Goal: Task Accomplishment & Management: Manage account settings

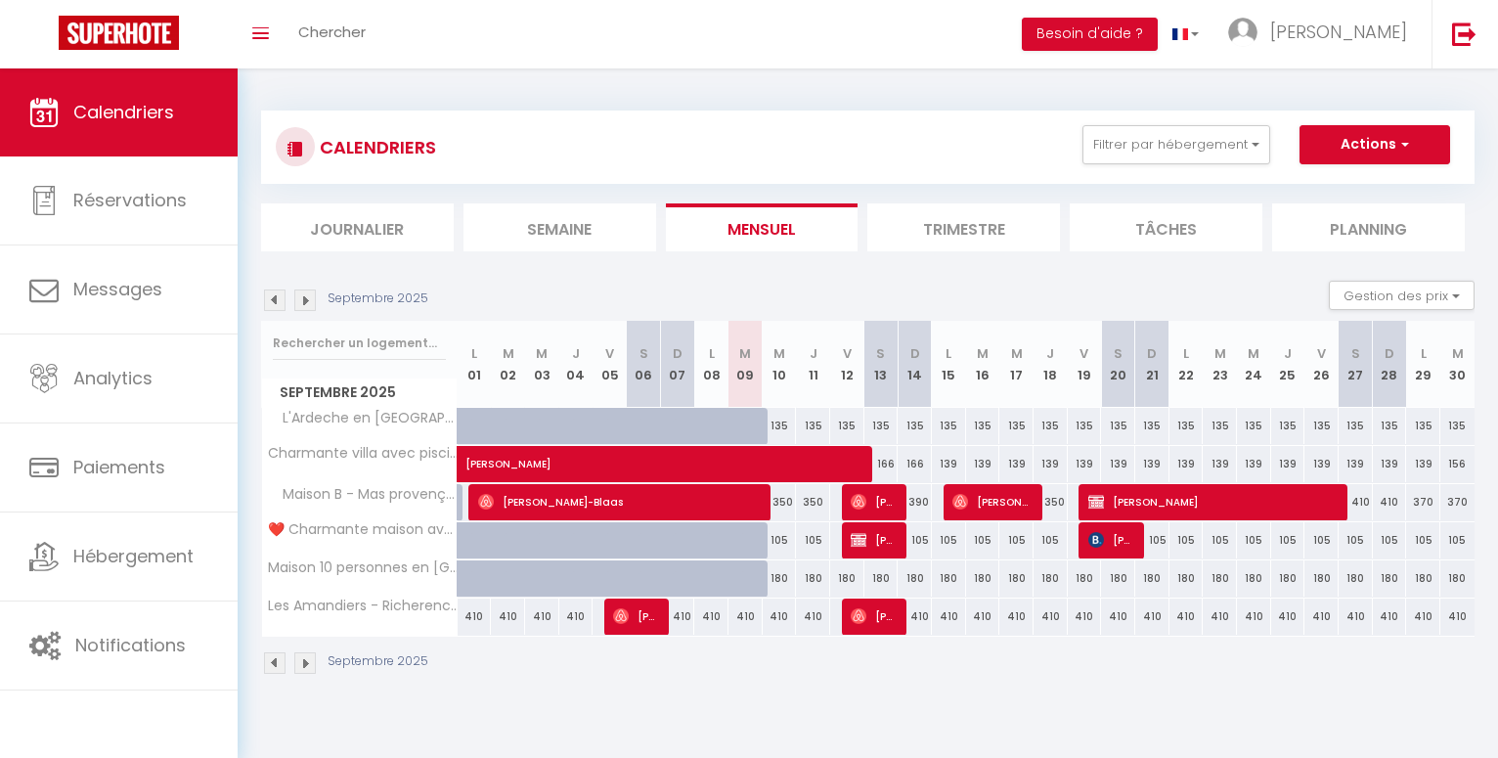
click at [311, 301] on img at bounding box center [305, 300] width 22 height 22
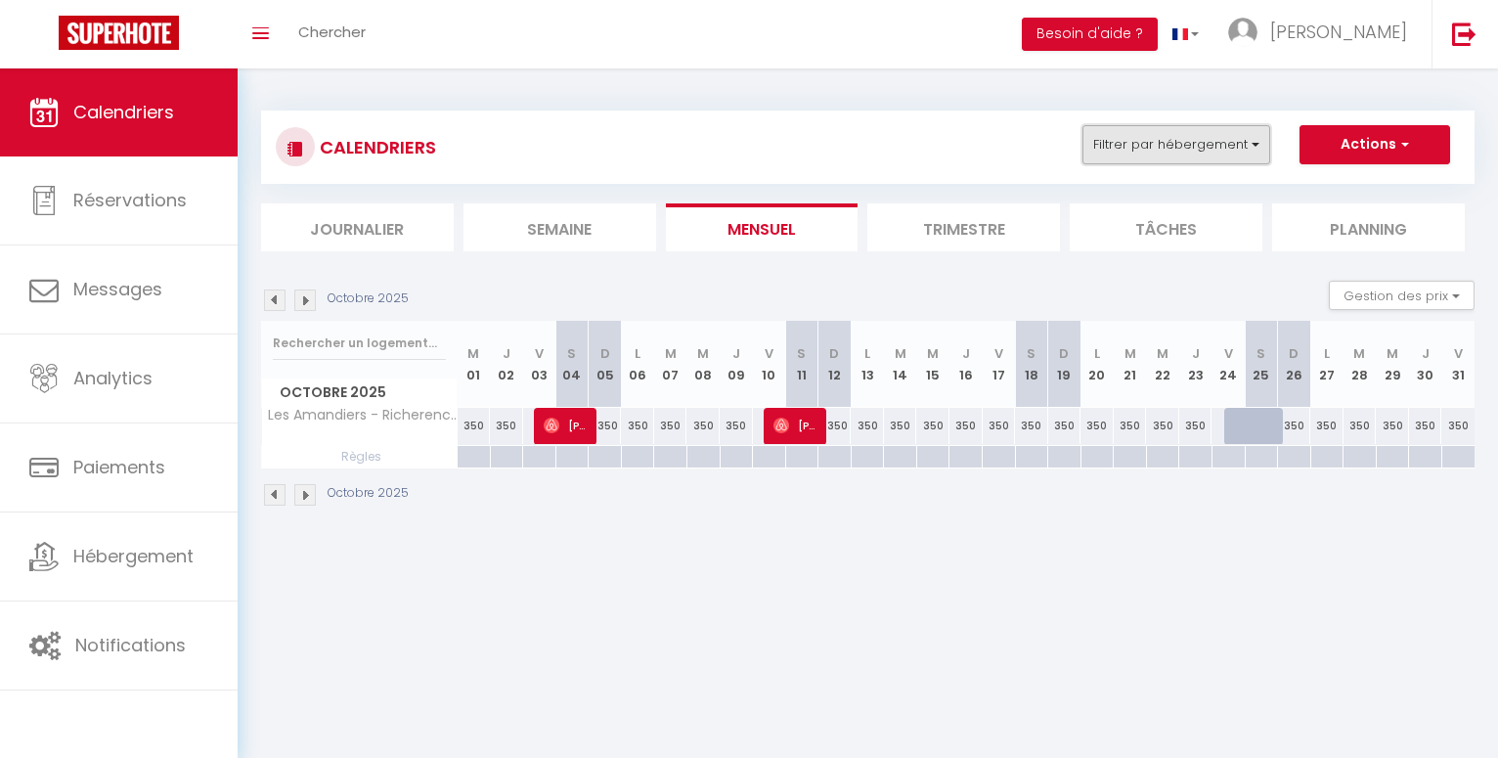
click at [1263, 147] on button "Filtrer par hébergement" at bounding box center [1177, 144] width 188 height 39
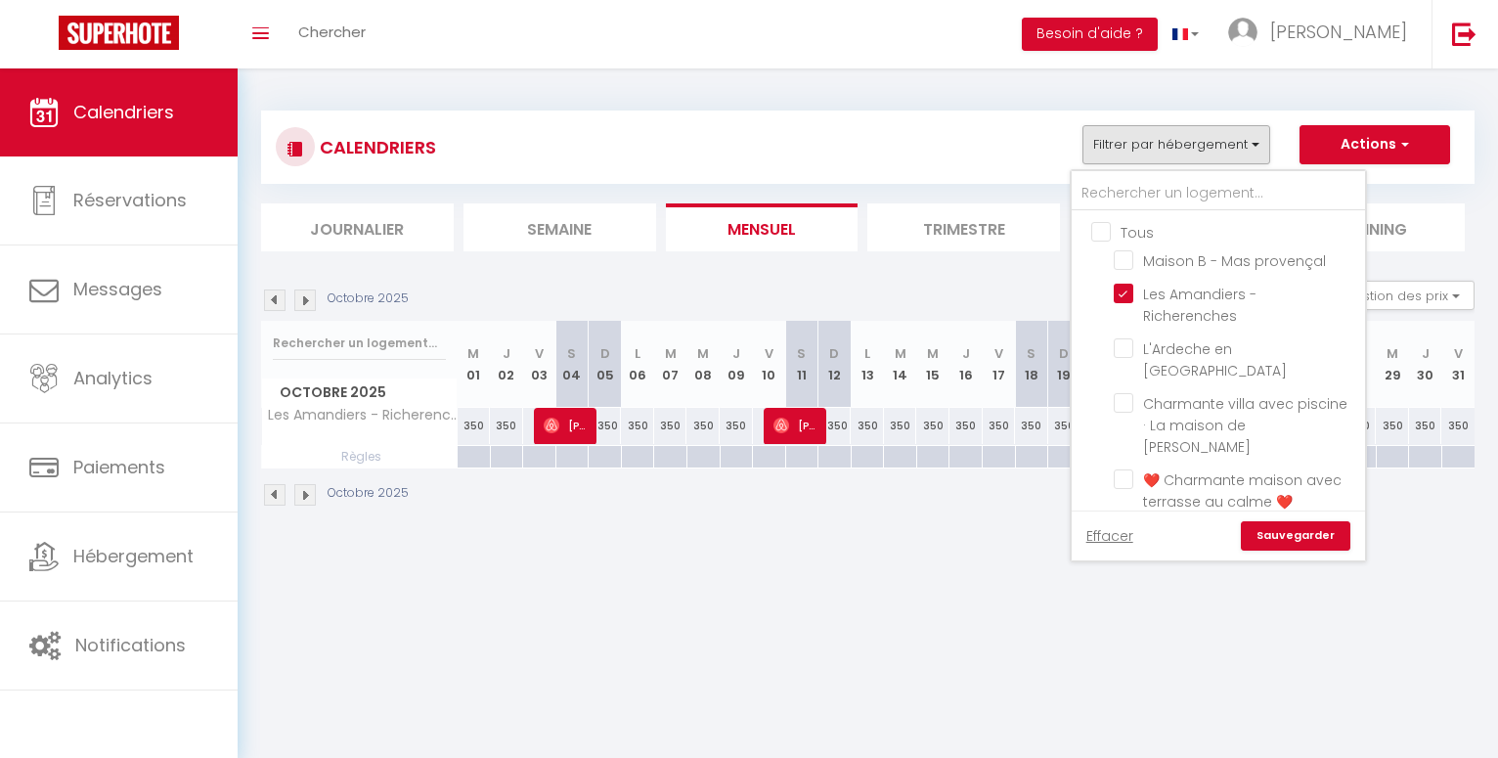
click at [1114, 234] on input "Tous" at bounding box center [1237, 231] width 293 height 20
checkbox input "true"
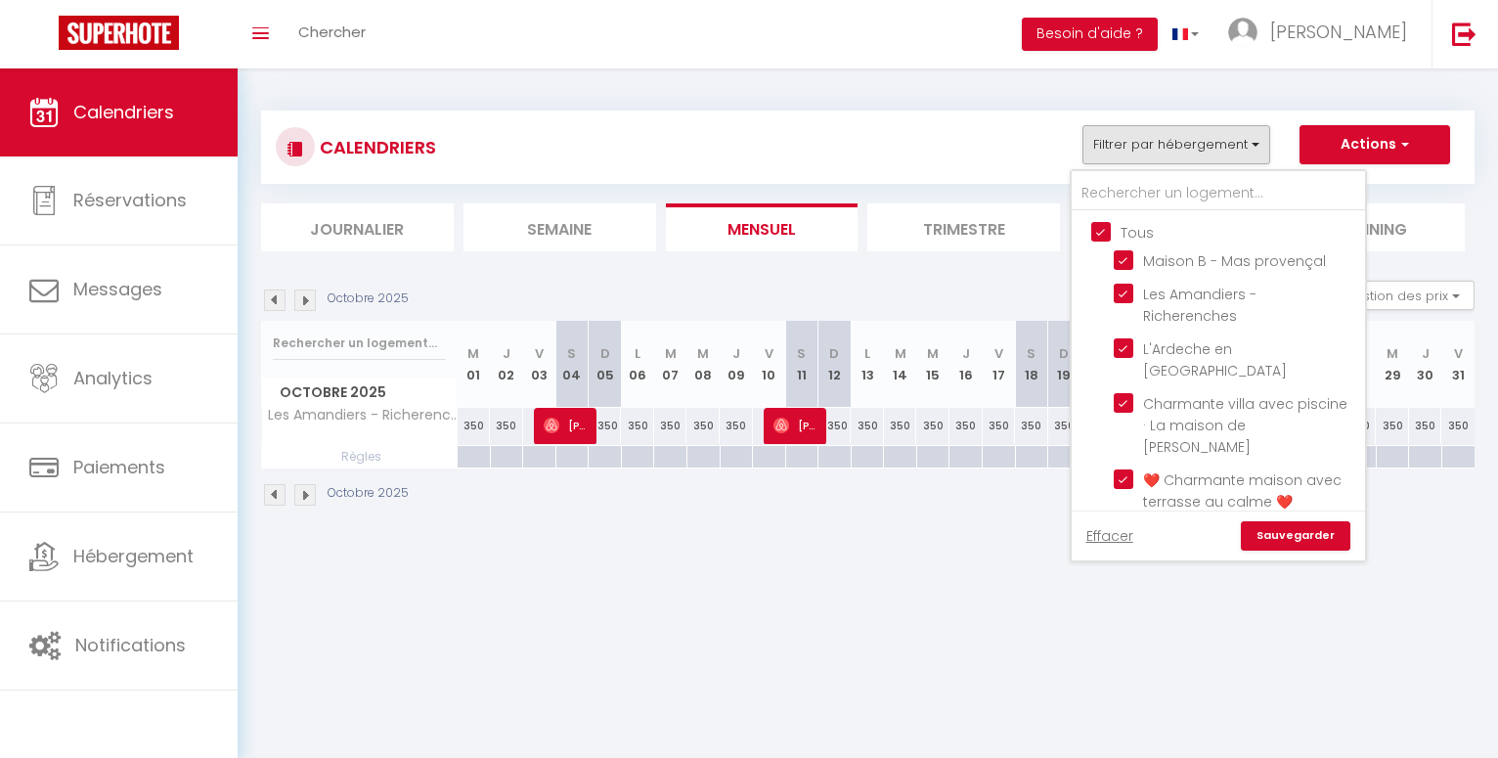
checkbox input "true"
click at [1310, 541] on link "Sauvegarder" at bounding box center [1296, 535] width 110 height 29
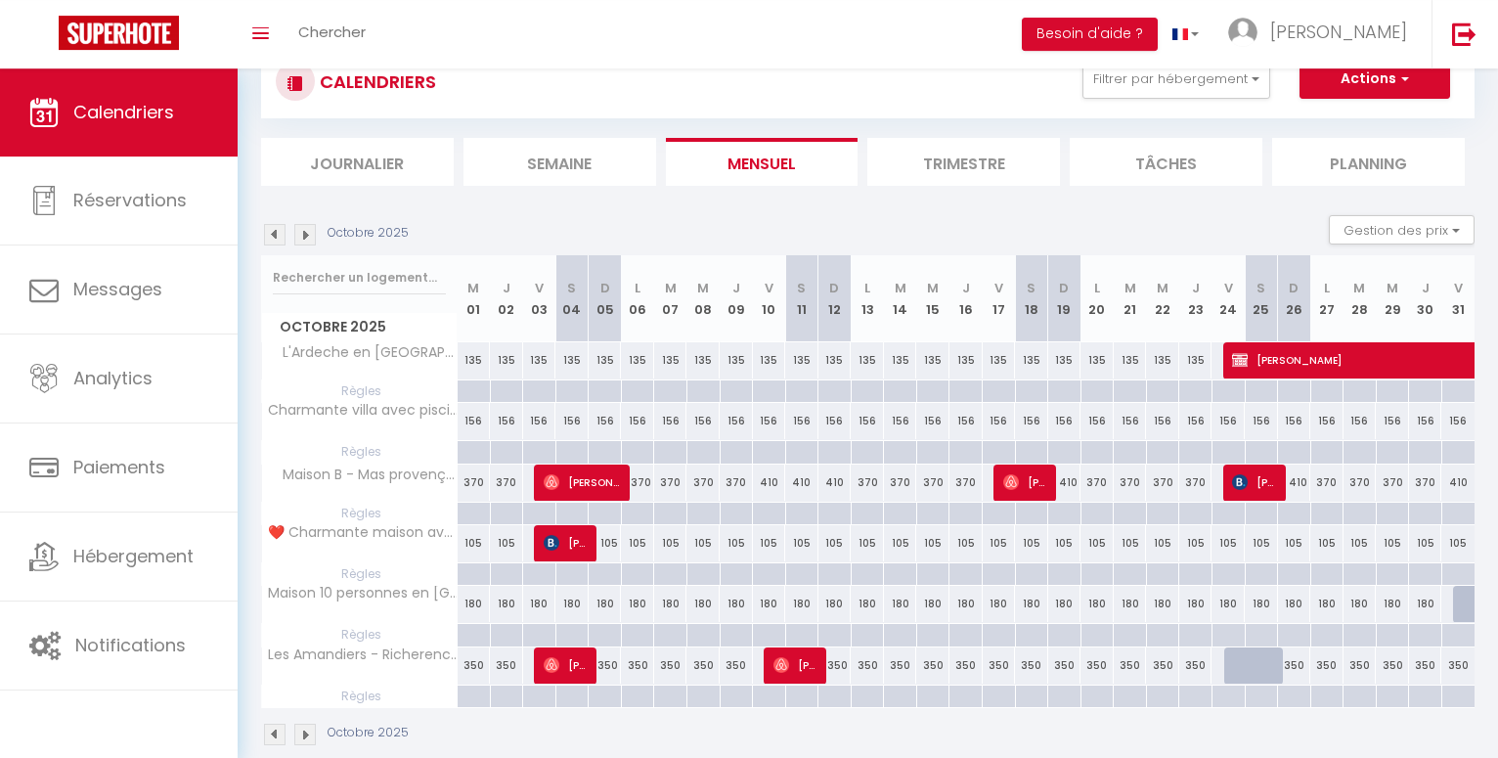
scroll to position [96, 0]
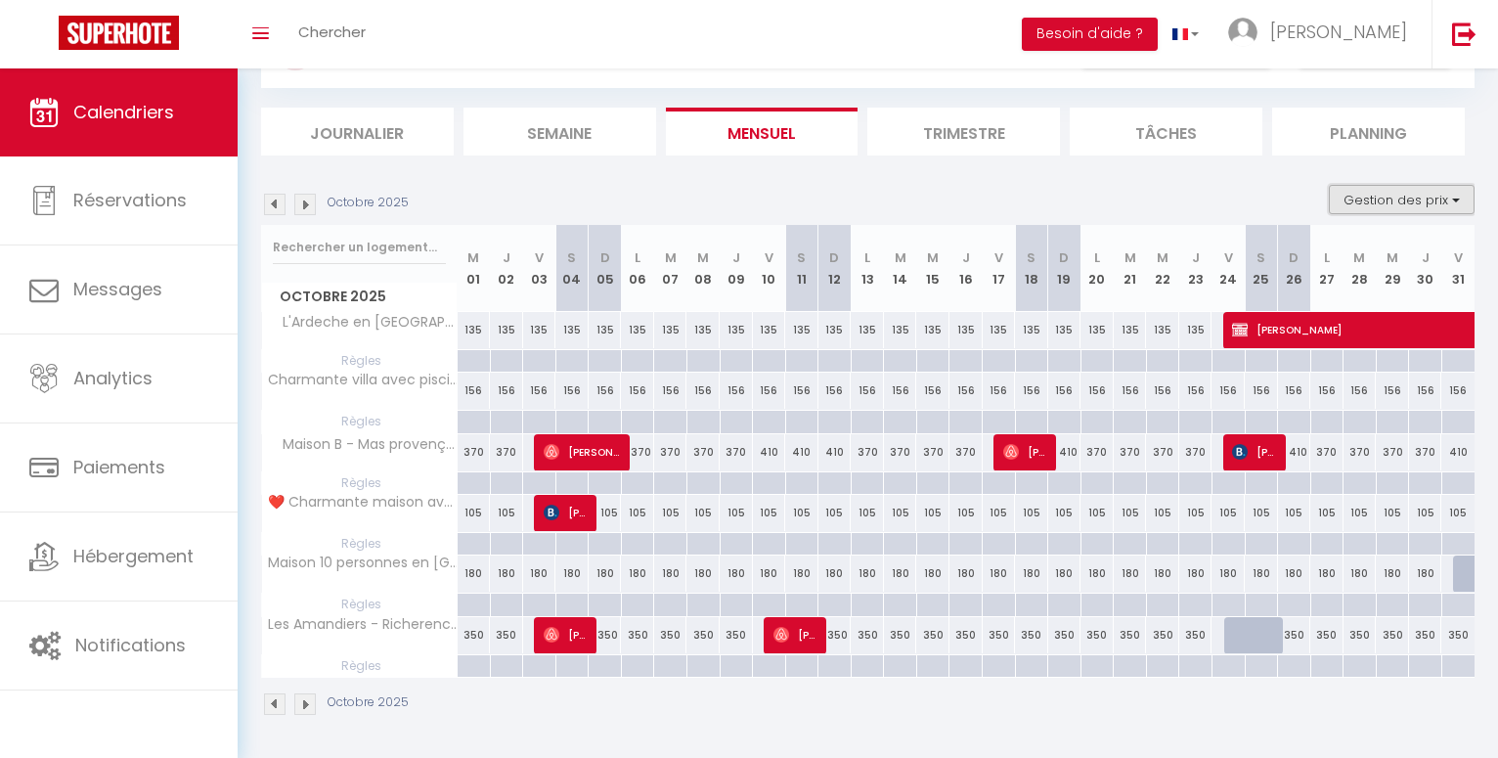
click at [1458, 202] on button "Gestion des prix" at bounding box center [1402, 199] width 146 height 29
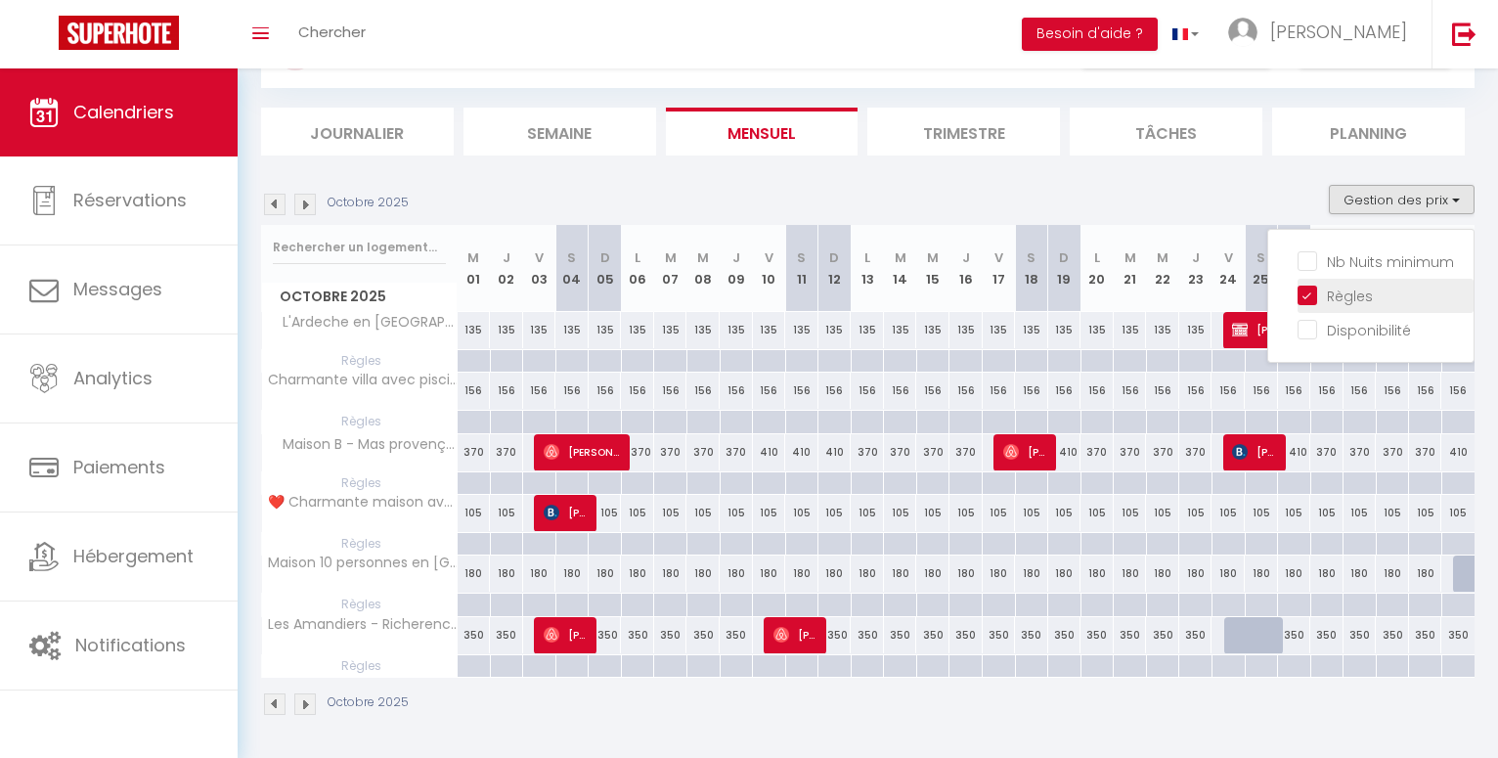
click at [1313, 297] on input "Règles" at bounding box center [1386, 295] width 176 height 20
checkbox input "false"
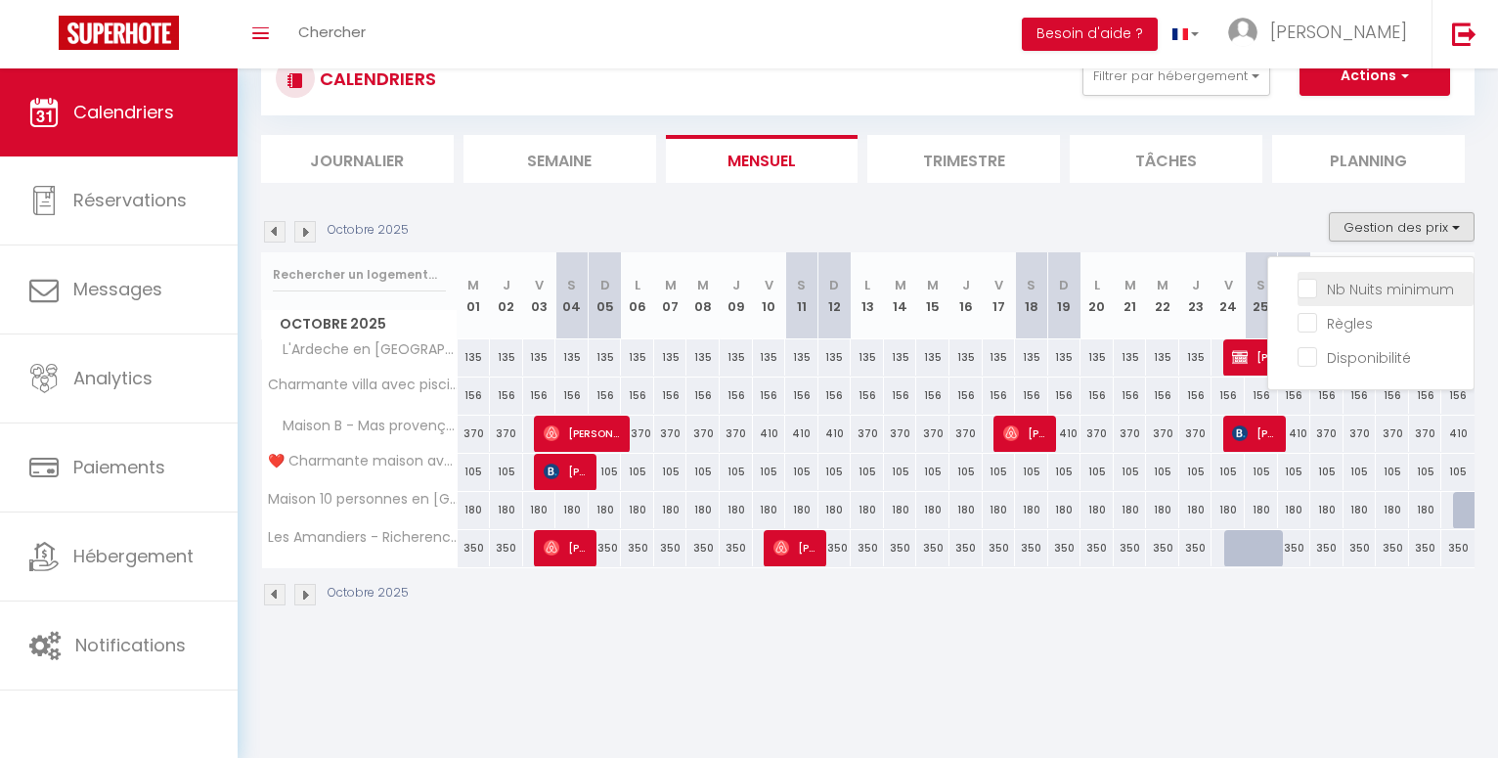
scroll to position [68, 0]
click at [303, 236] on img at bounding box center [305, 232] width 22 height 22
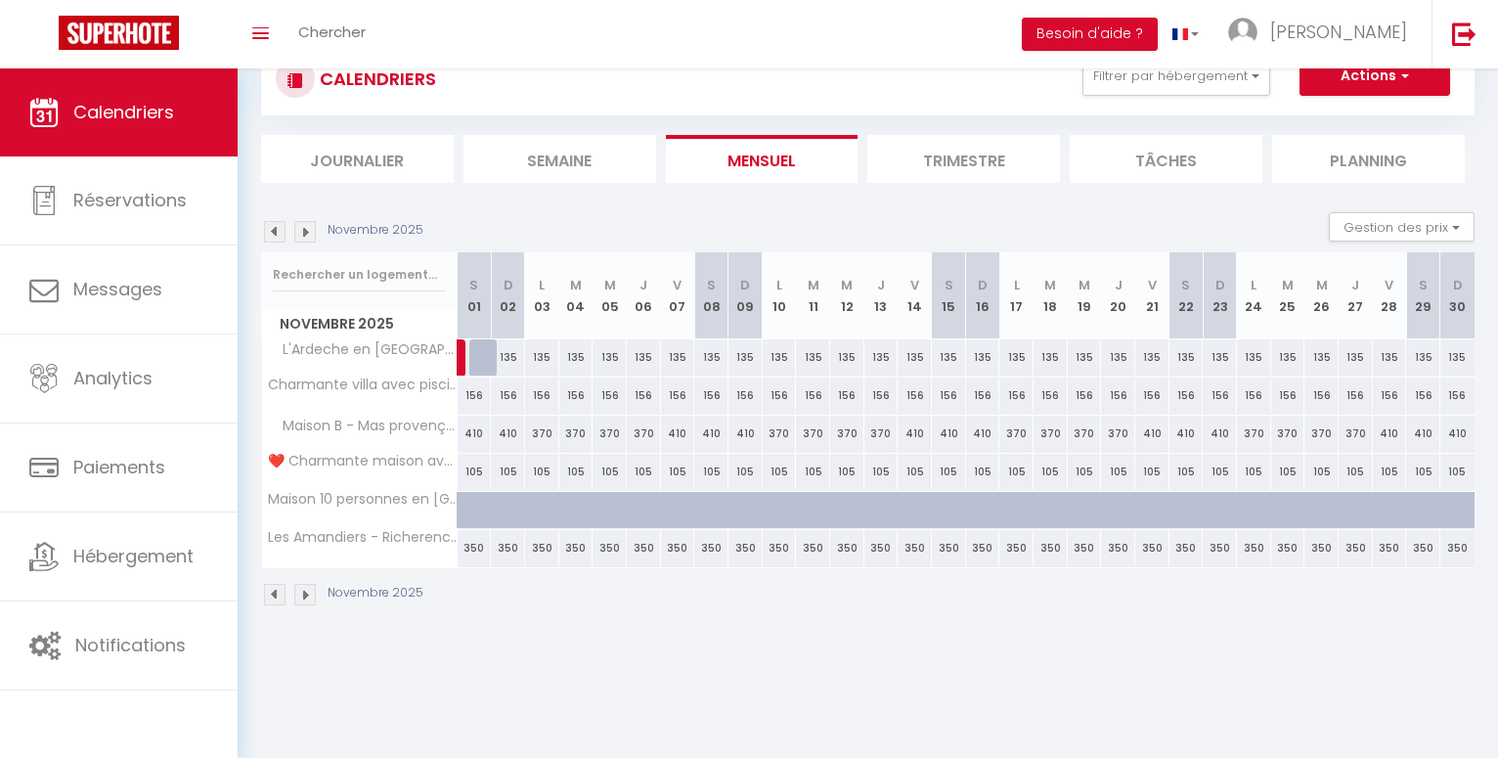
click at [303, 236] on img at bounding box center [305, 232] width 22 height 22
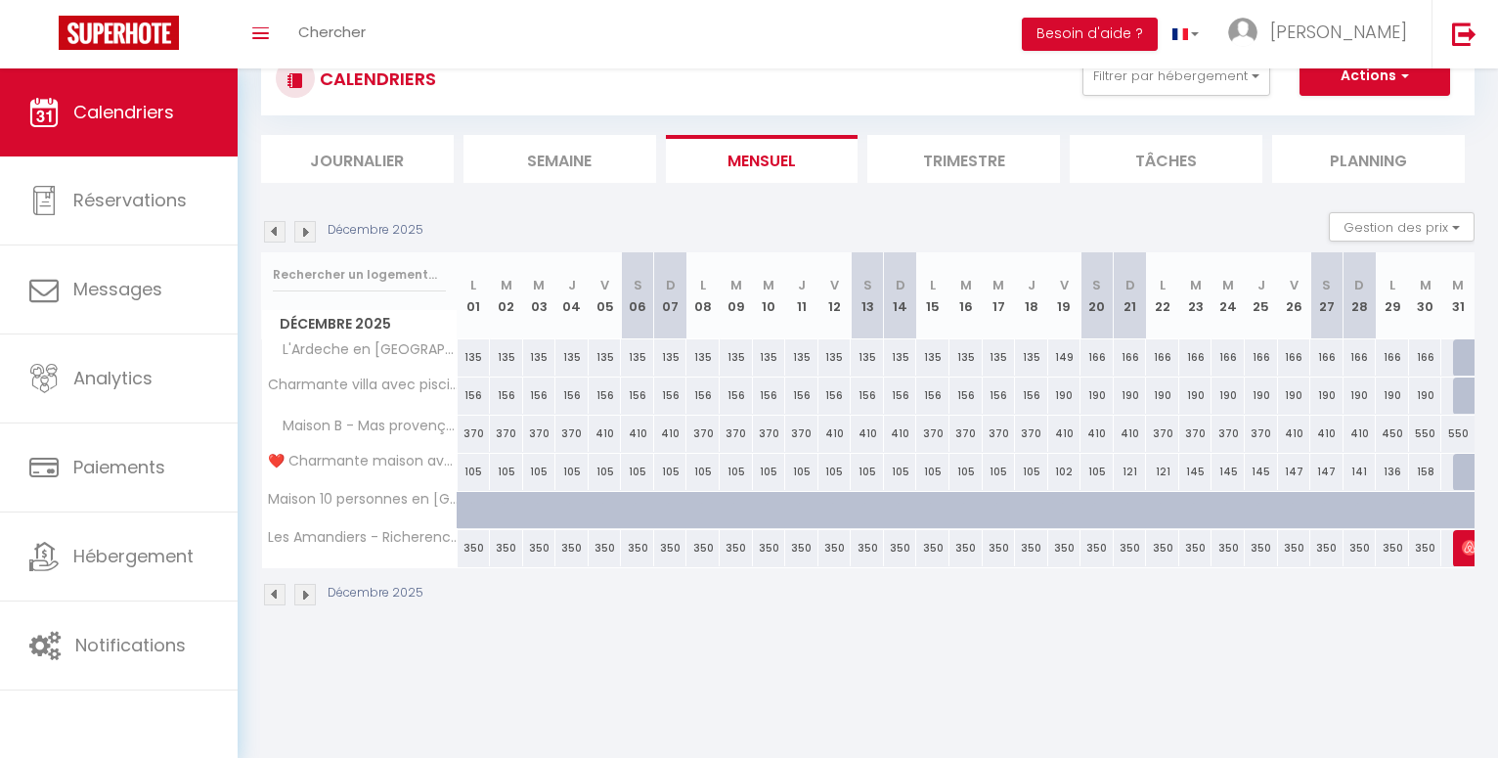
click at [303, 236] on img at bounding box center [305, 232] width 22 height 22
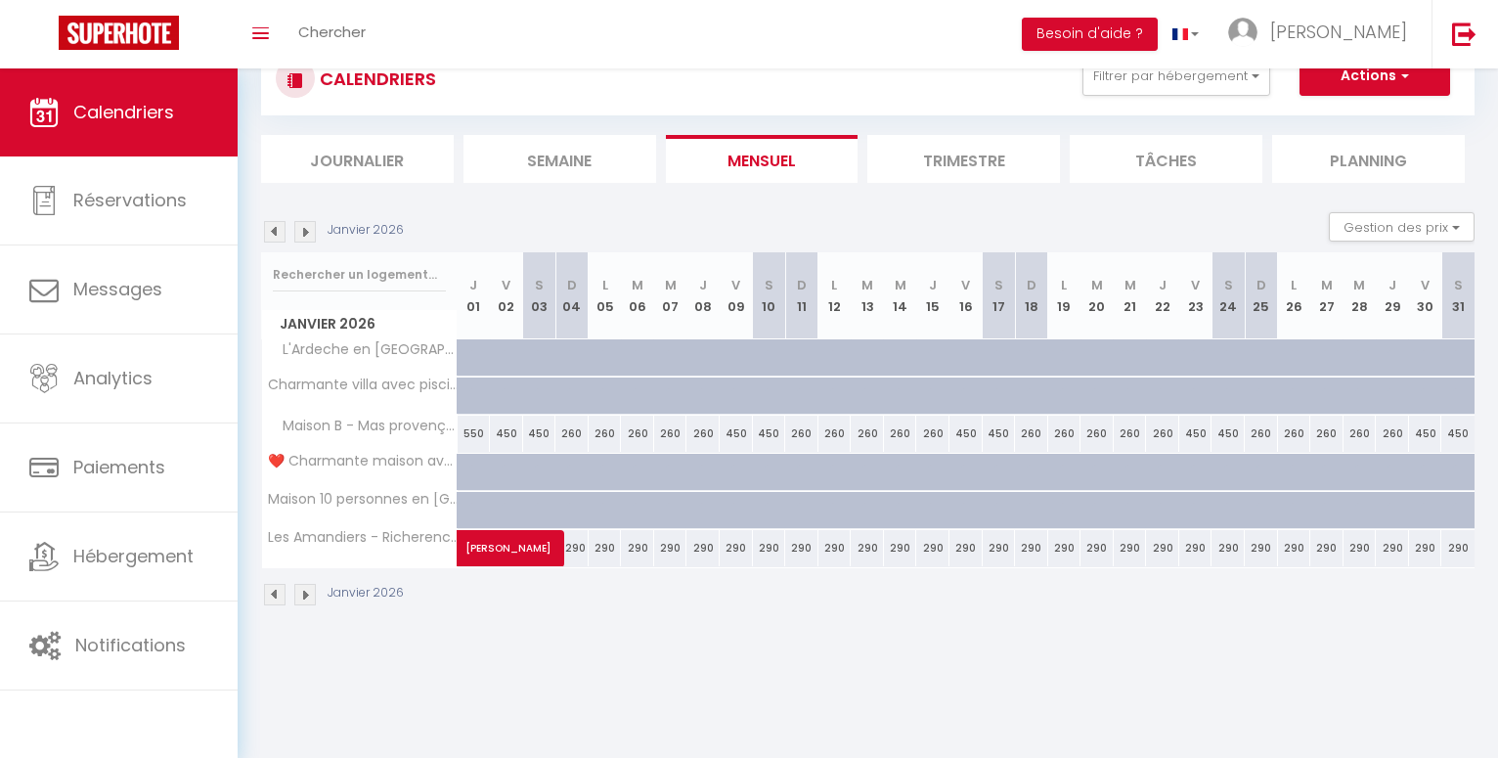
click at [303, 236] on img at bounding box center [305, 232] width 22 height 22
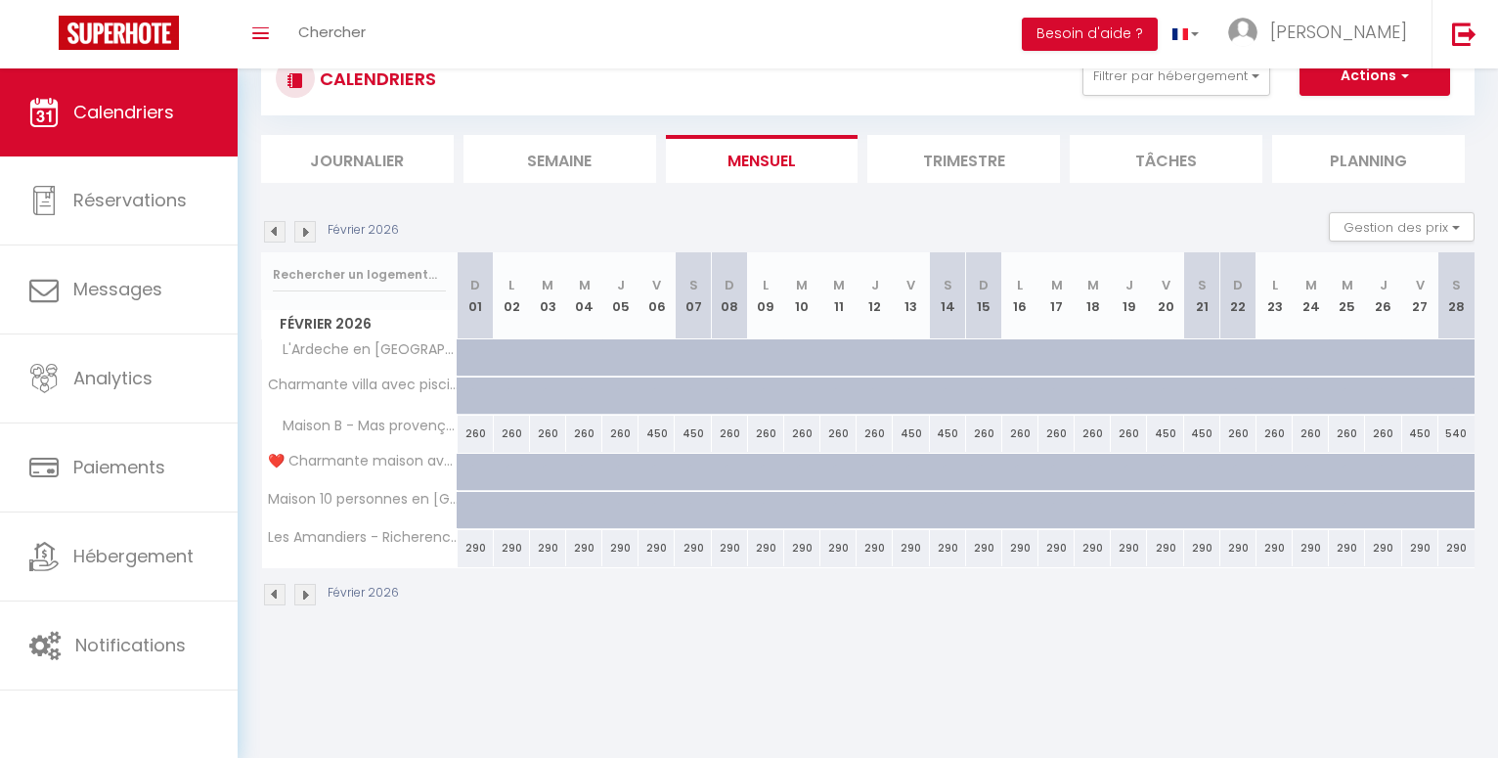
click at [303, 236] on img at bounding box center [305, 232] width 22 height 22
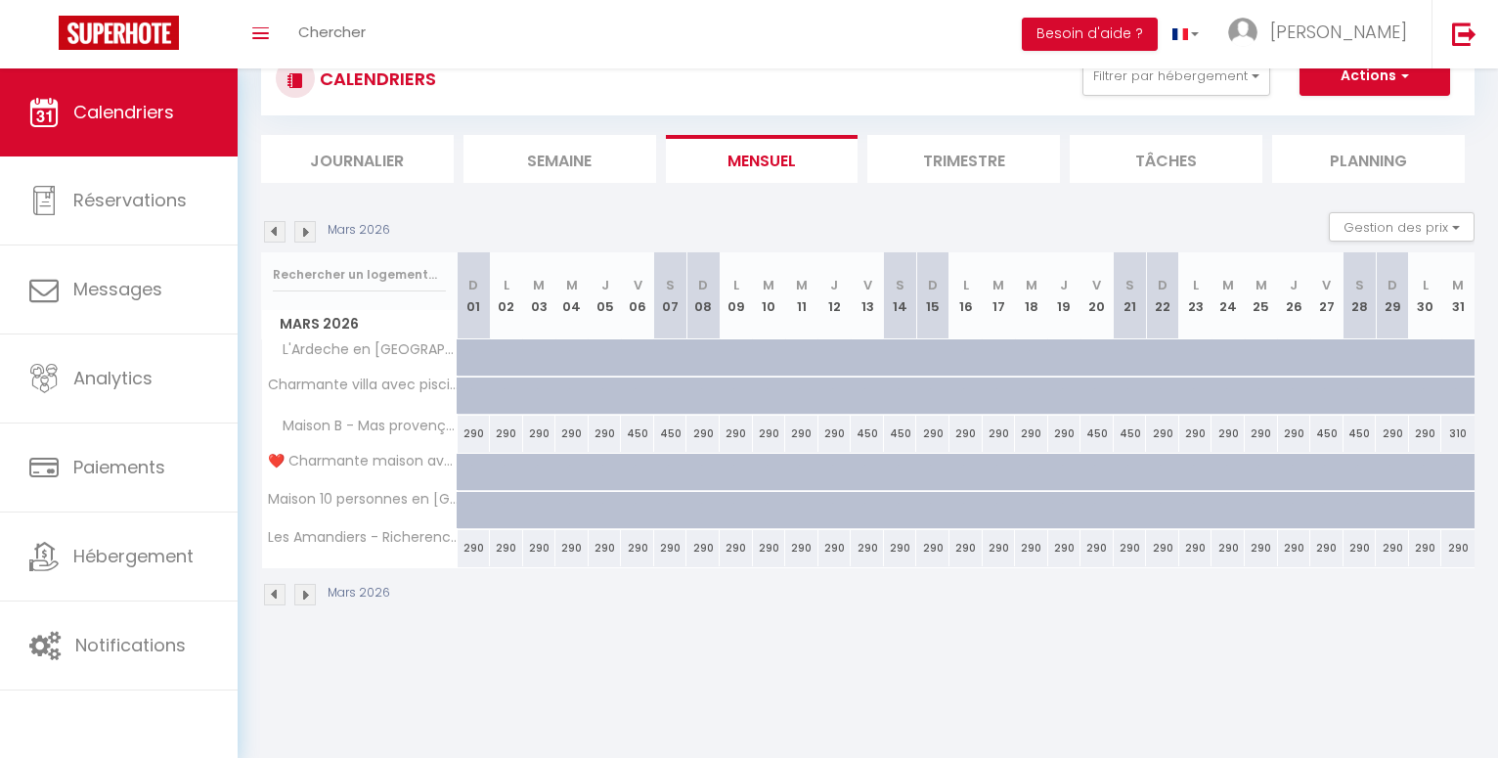
click at [303, 236] on img at bounding box center [305, 232] width 22 height 22
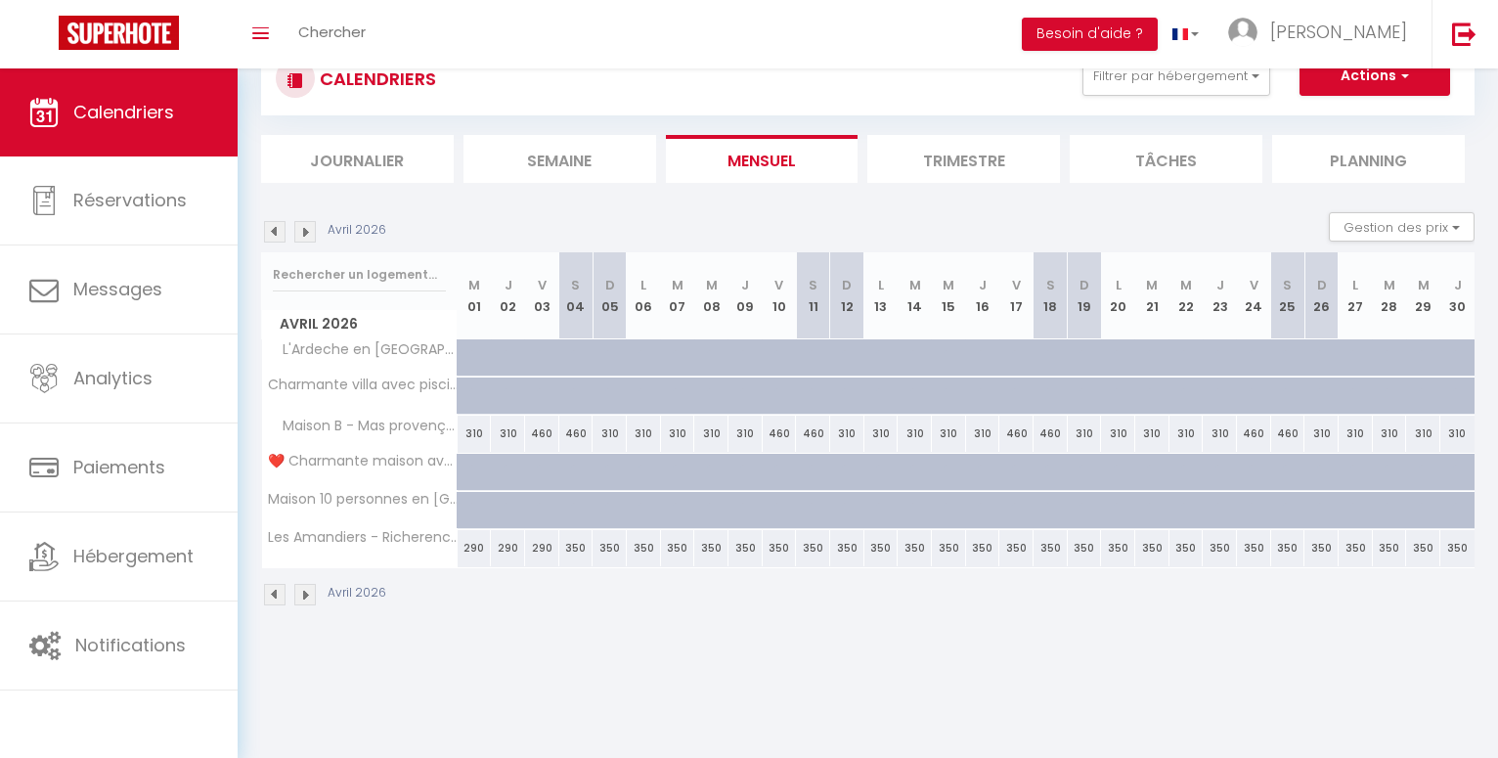
click at [303, 236] on img at bounding box center [305, 232] width 22 height 22
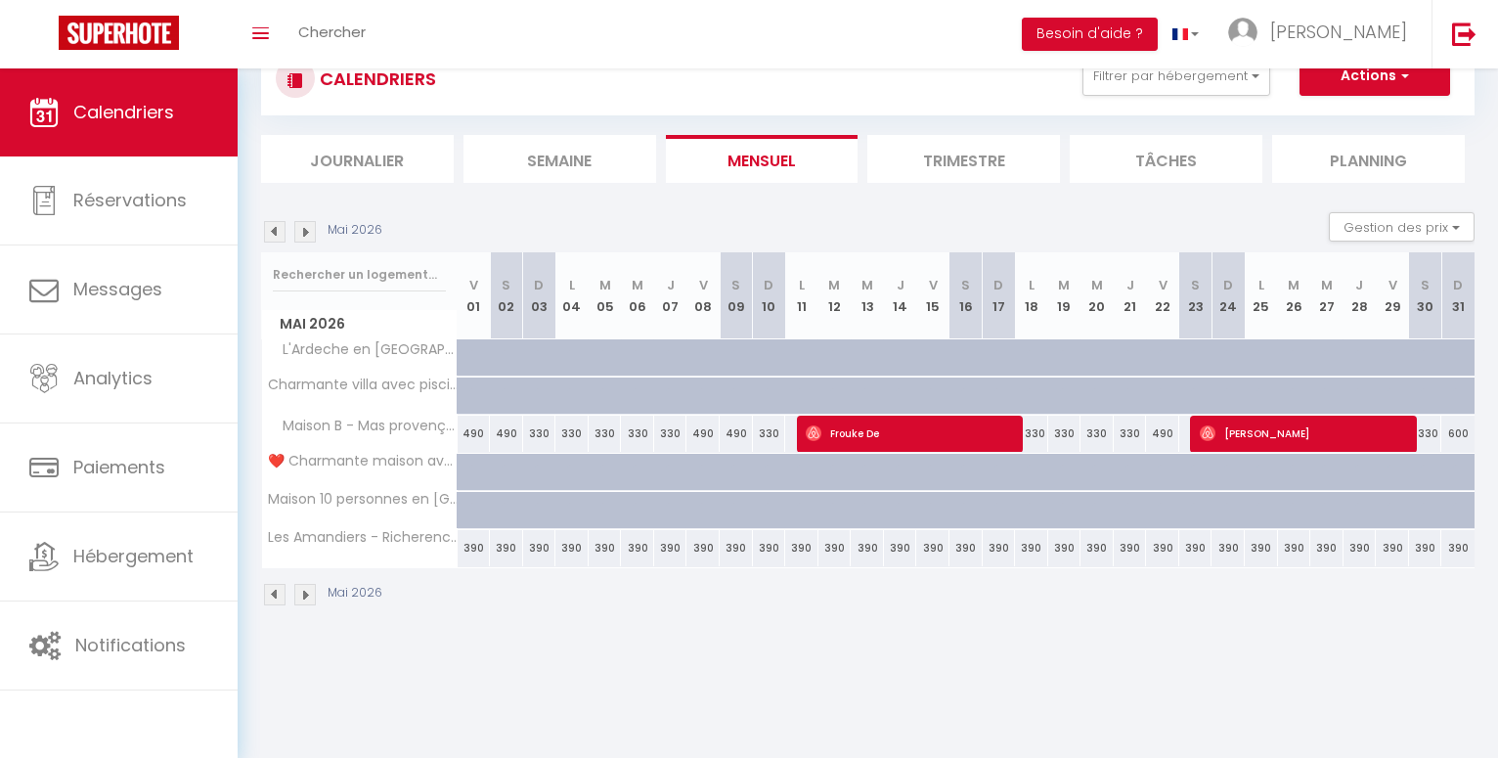
click at [303, 236] on img at bounding box center [305, 232] width 22 height 22
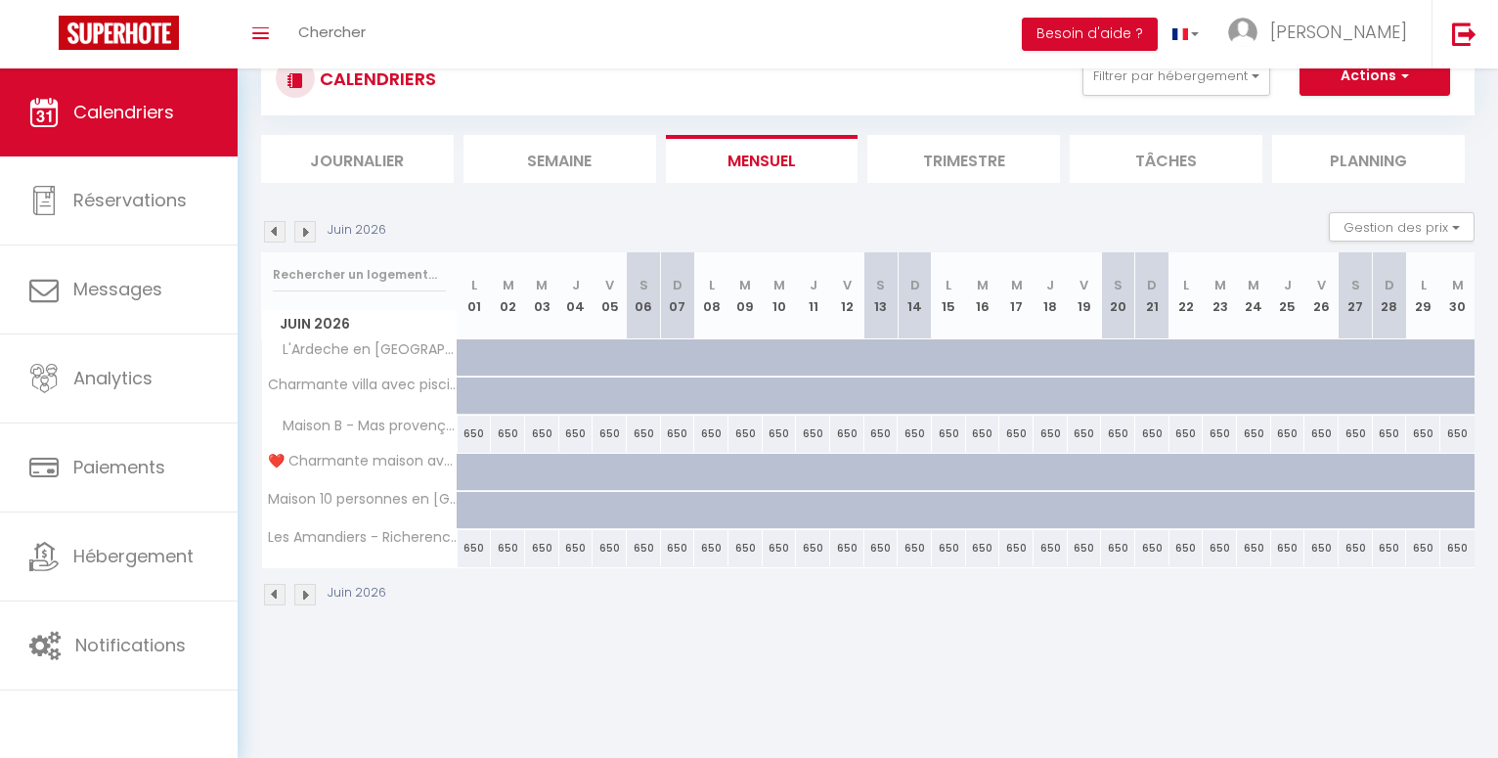
click at [303, 232] on img at bounding box center [305, 232] width 22 height 22
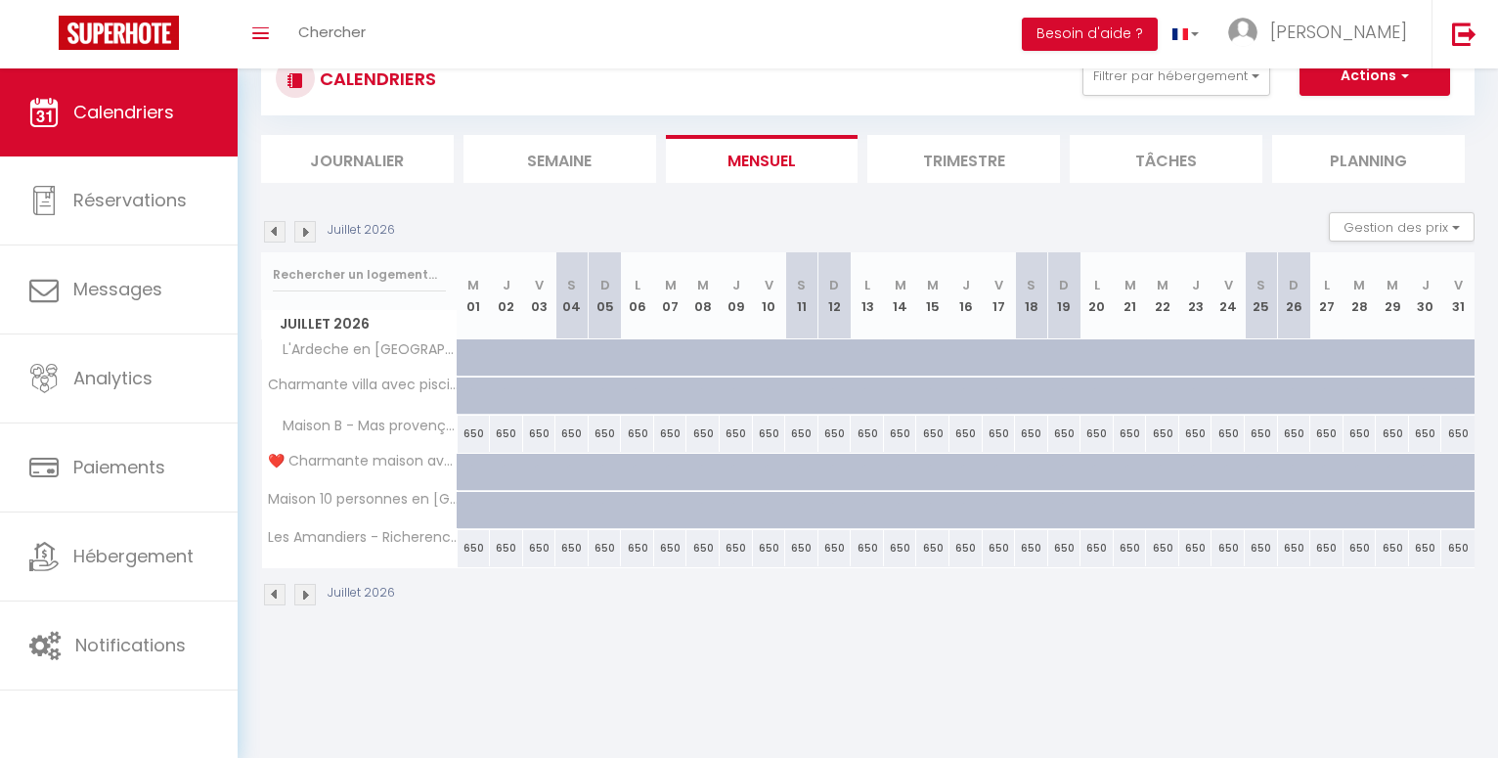
click at [271, 233] on img at bounding box center [275, 232] width 22 height 22
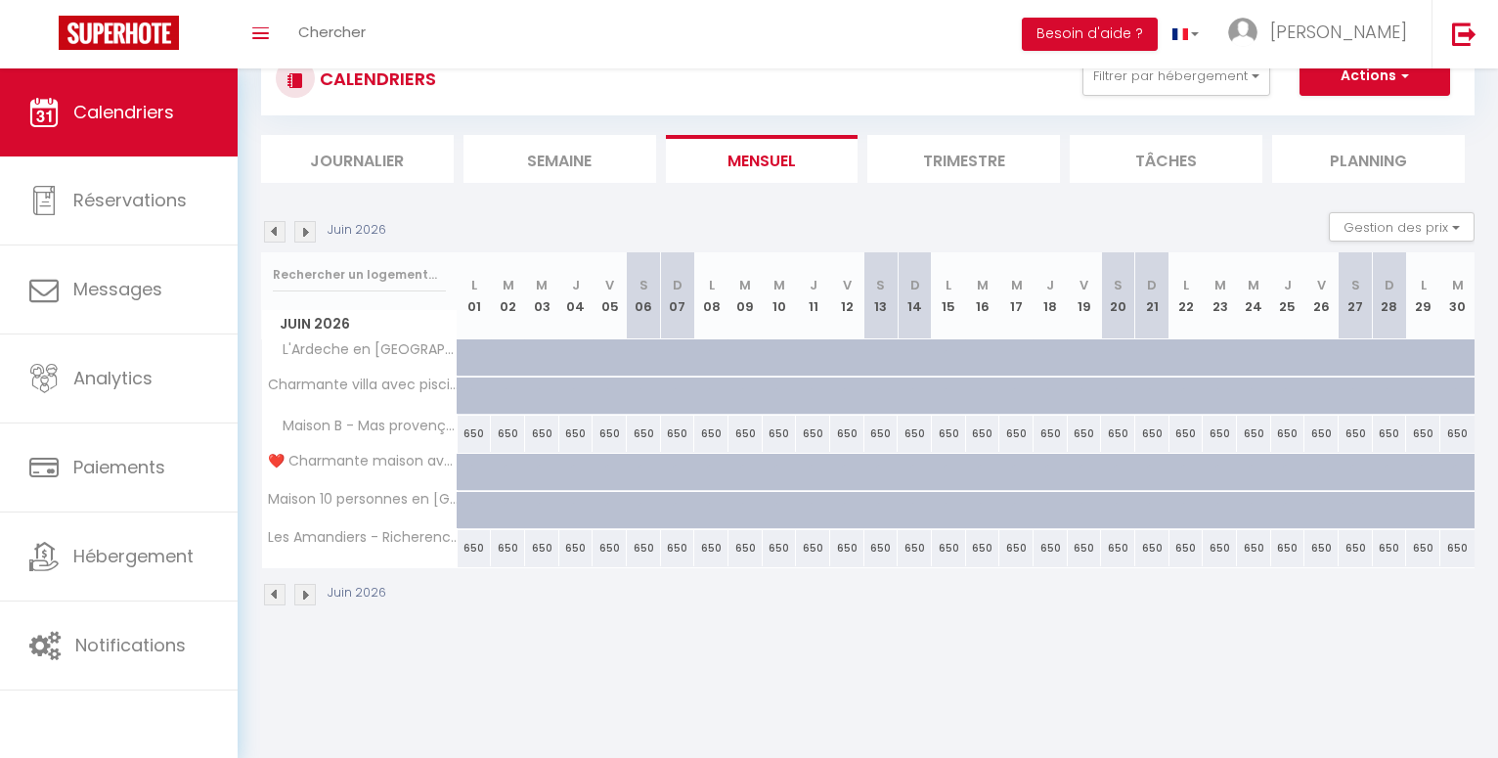
click at [271, 233] on img at bounding box center [275, 232] width 22 height 22
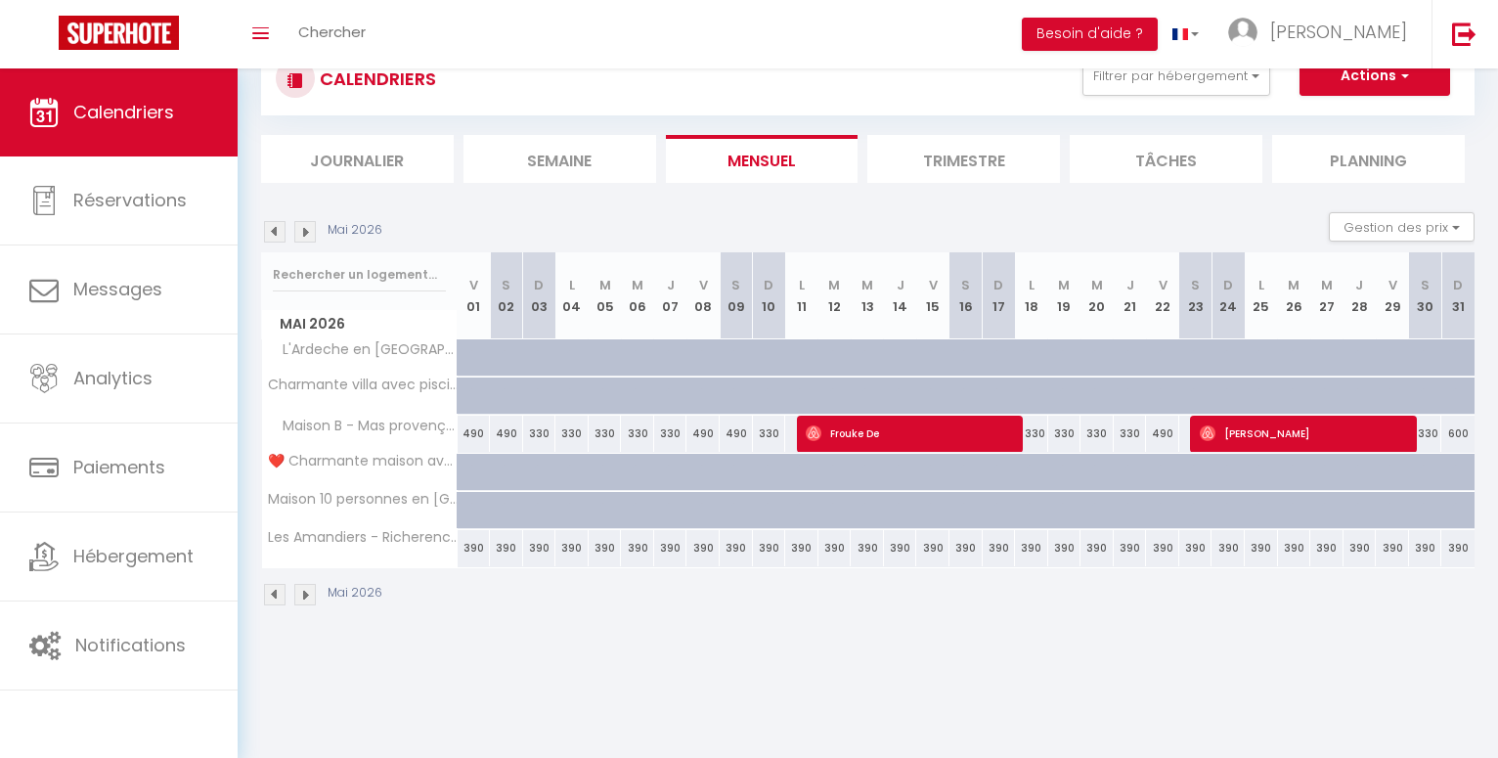
click at [271, 233] on img at bounding box center [275, 232] width 22 height 22
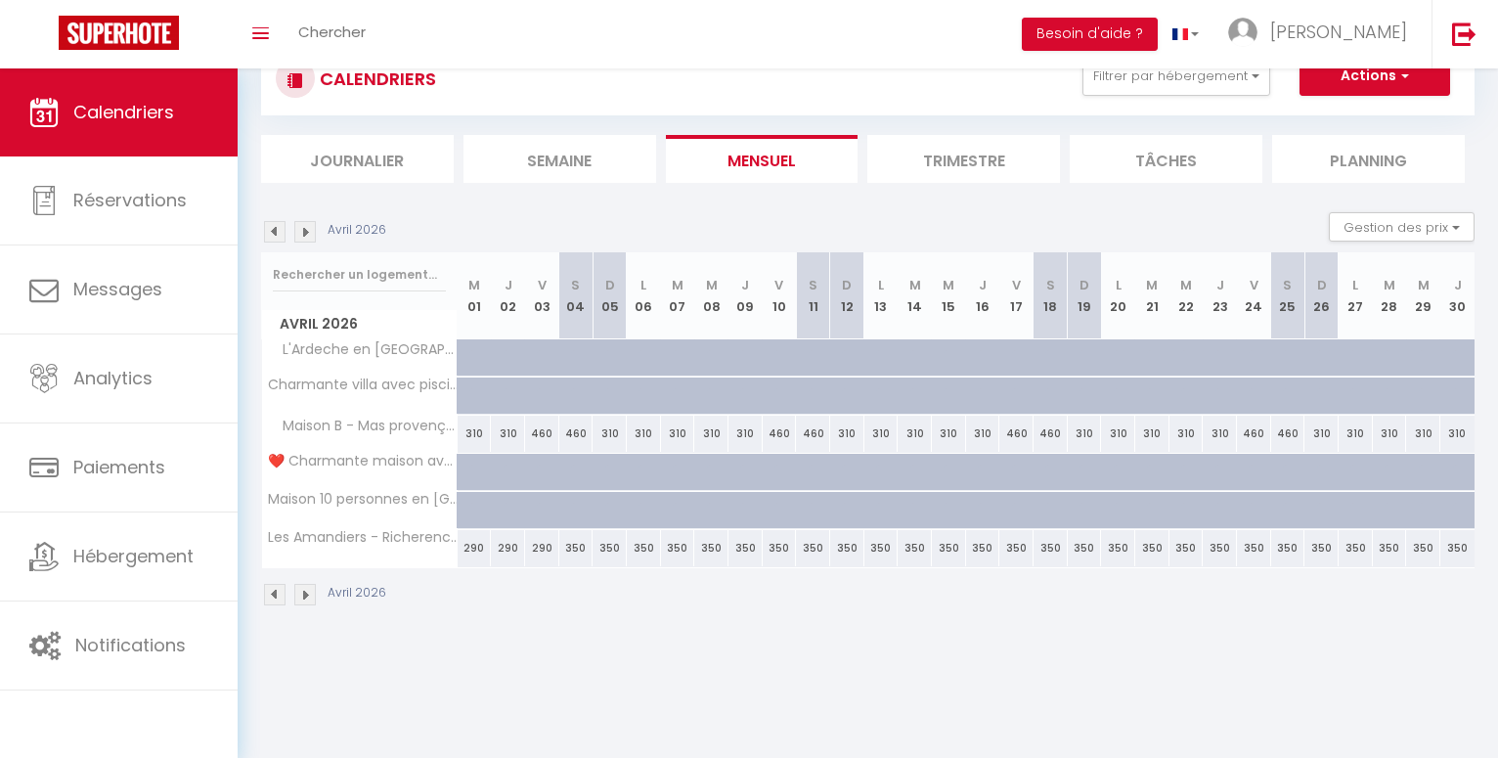
click at [271, 233] on img at bounding box center [275, 232] width 22 height 22
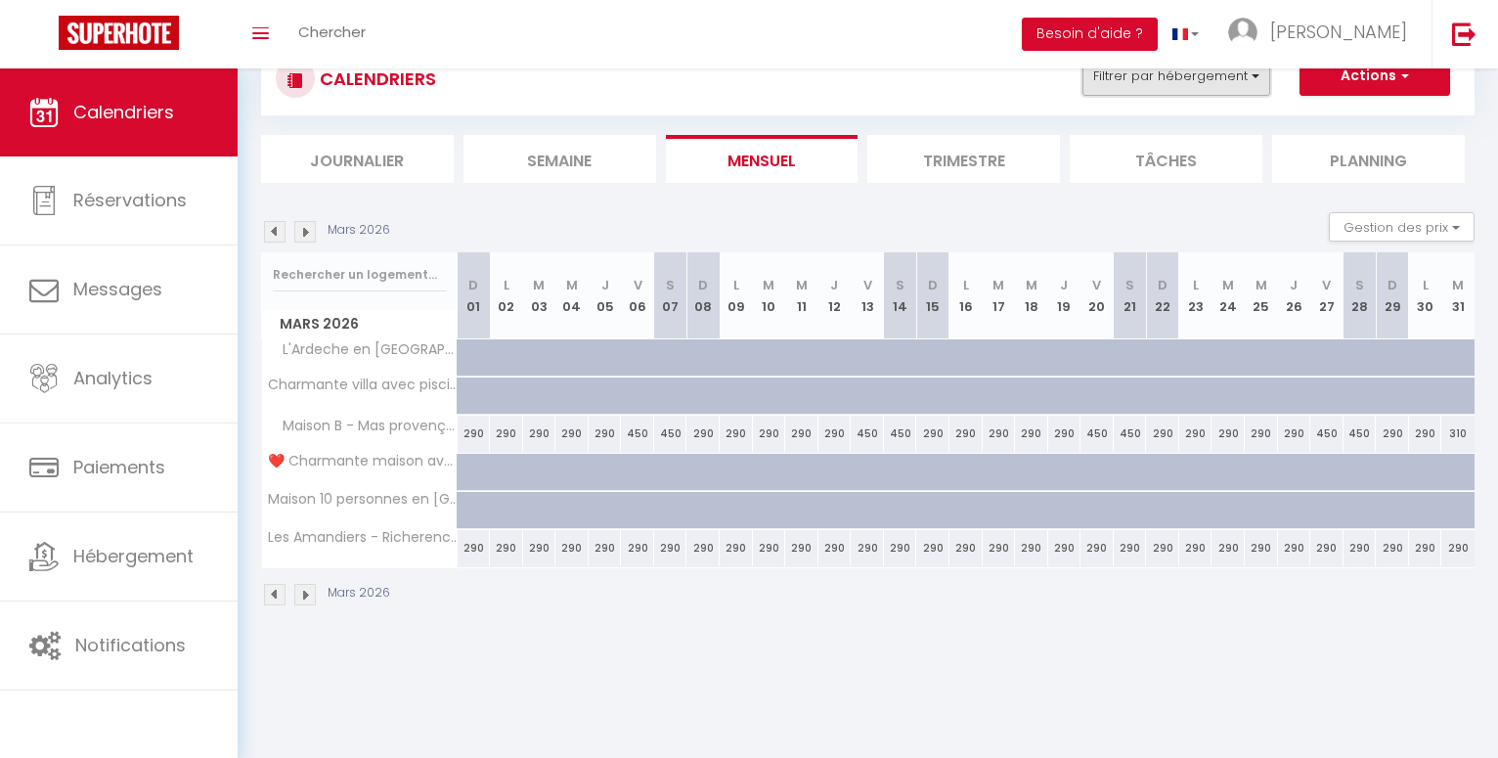
click at [1259, 80] on button "Filtrer par hébergement" at bounding box center [1177, 76] width 188 height 39
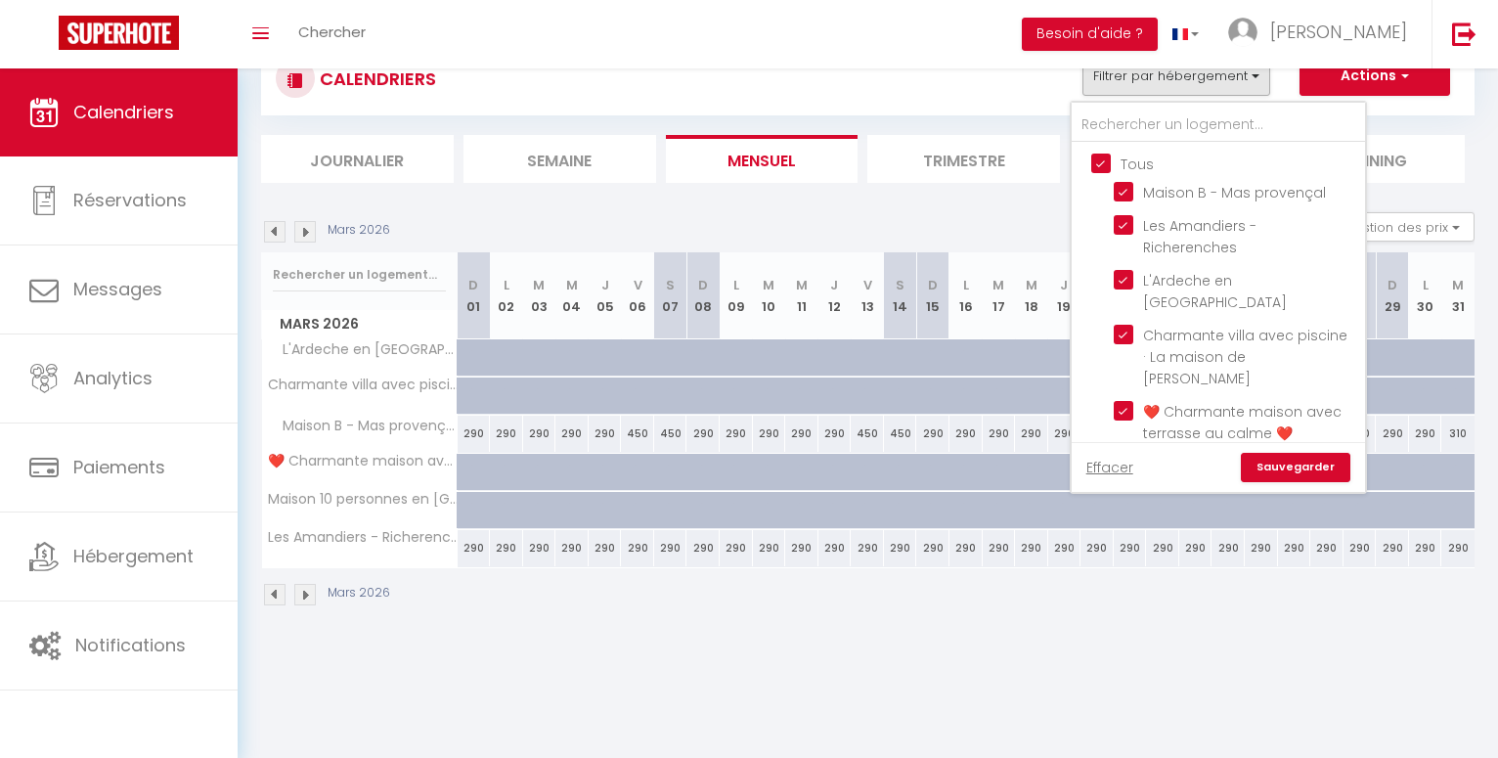
click at [1105, 160] on input "Tous" at bounding box center [1237, 163] width 293 height 20
checkbox input "false"
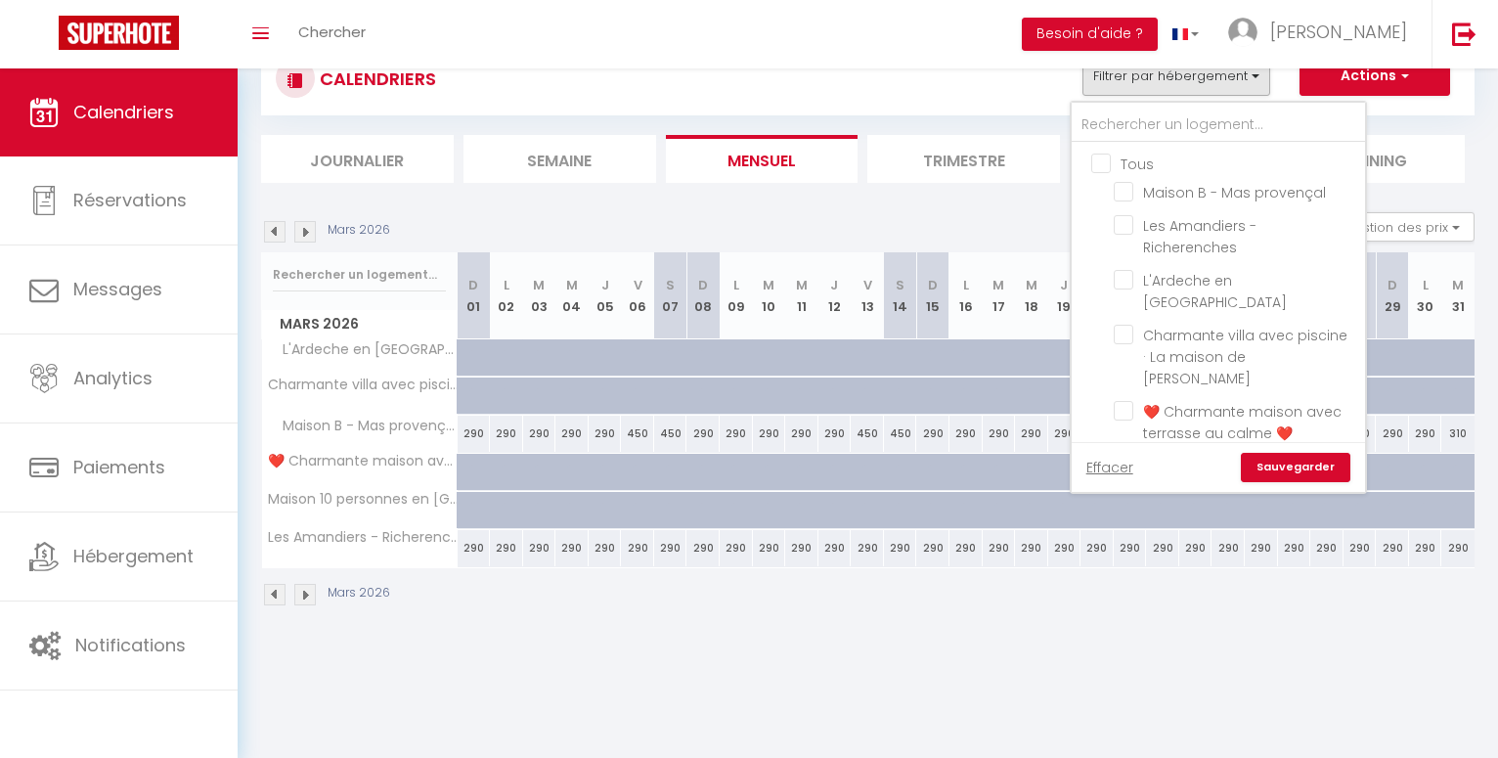
checkbox input "false"
click at [1123, 280] on input "L'Ardeche en [GEOGRAPHIC_DATA]" at bounding box center [1236, 280] width 245 height 20
checkbox input "true"
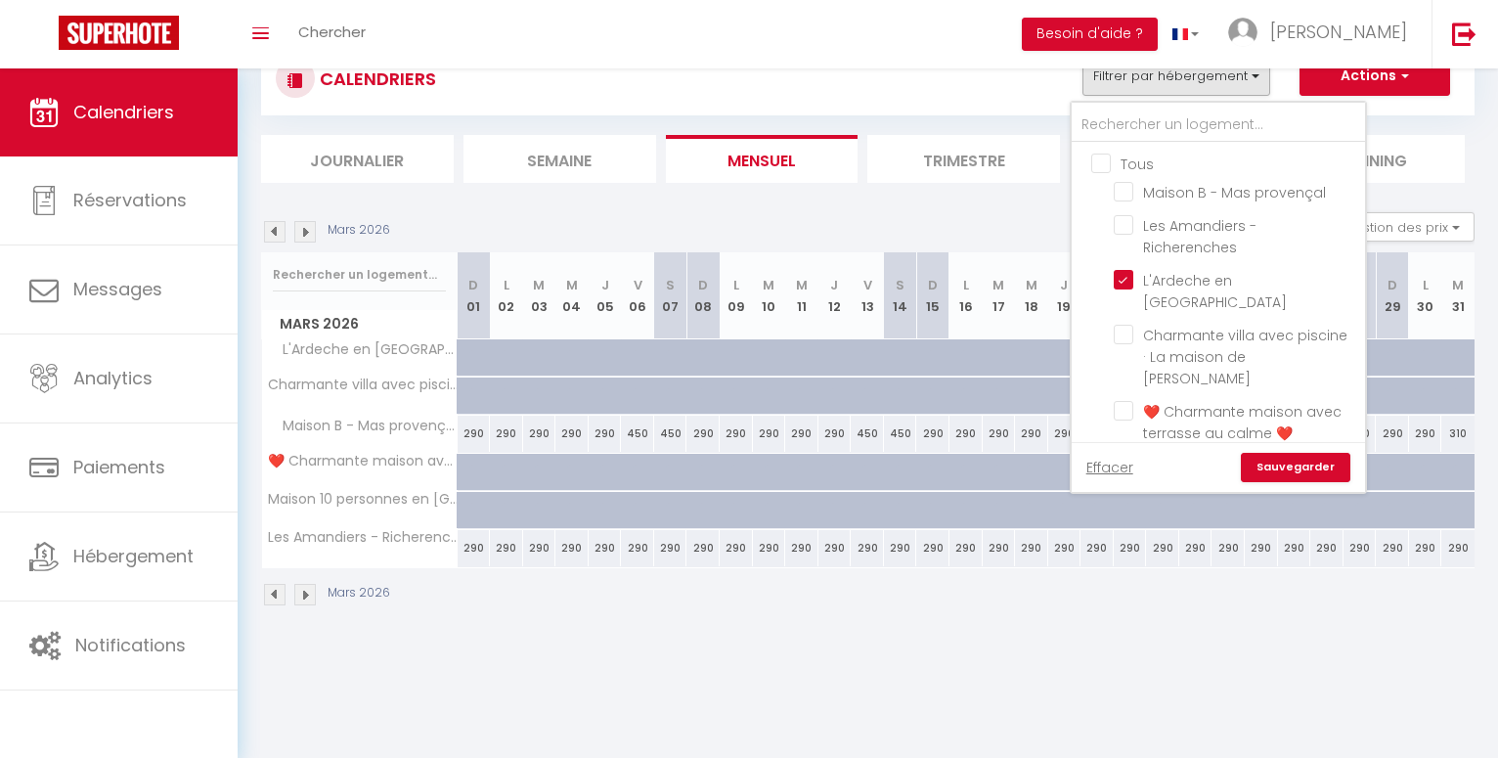
click at [1289, 467] on link "Sauvegarder" at bounding box center [1296, 467] width 110 height 29
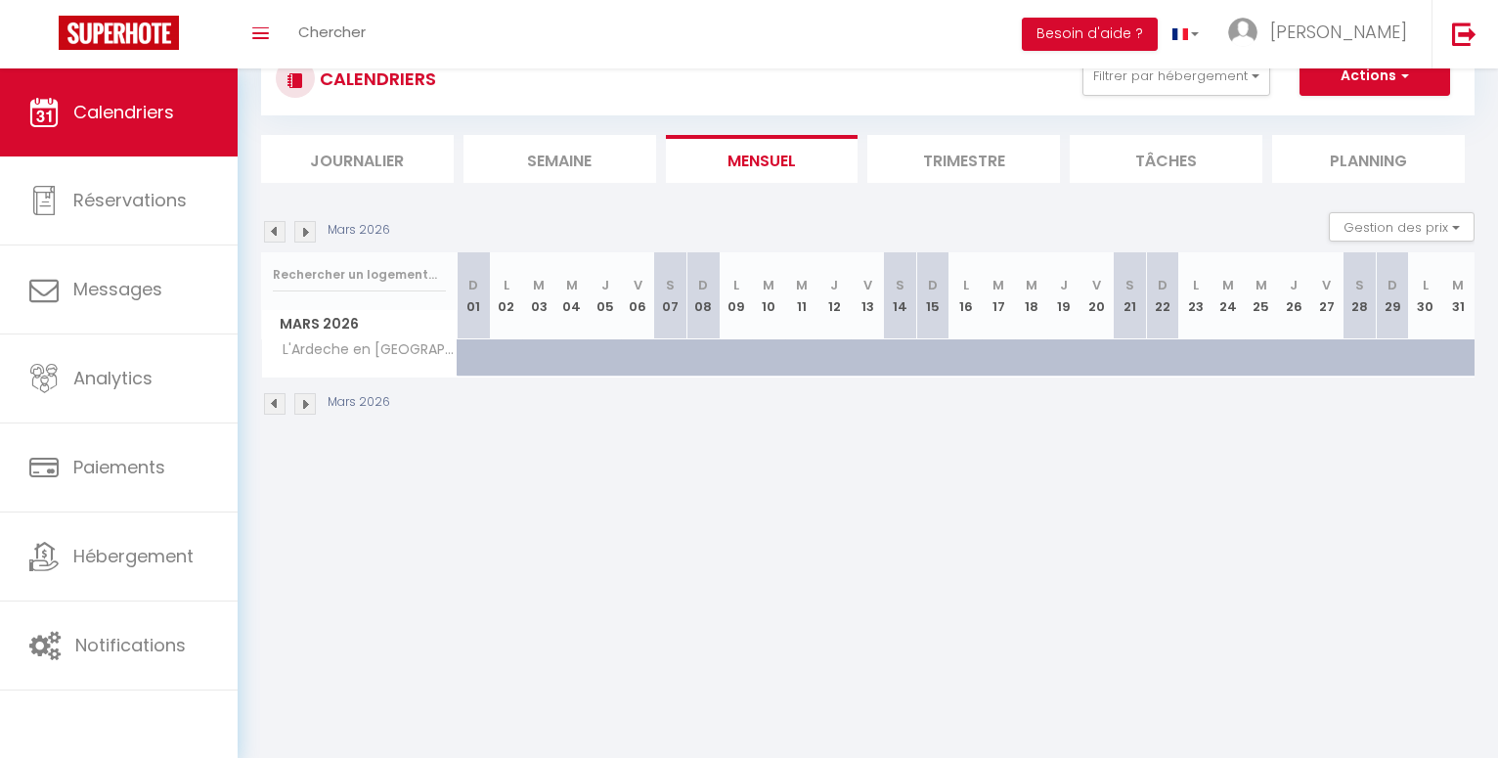
click at [476, 357] on div at bounding box center [485, 368] width 33 height 37
type input "143"
select select "1"
type input "Dim 01 Mars 2026"
type input "Lun 02 Mars 2026"
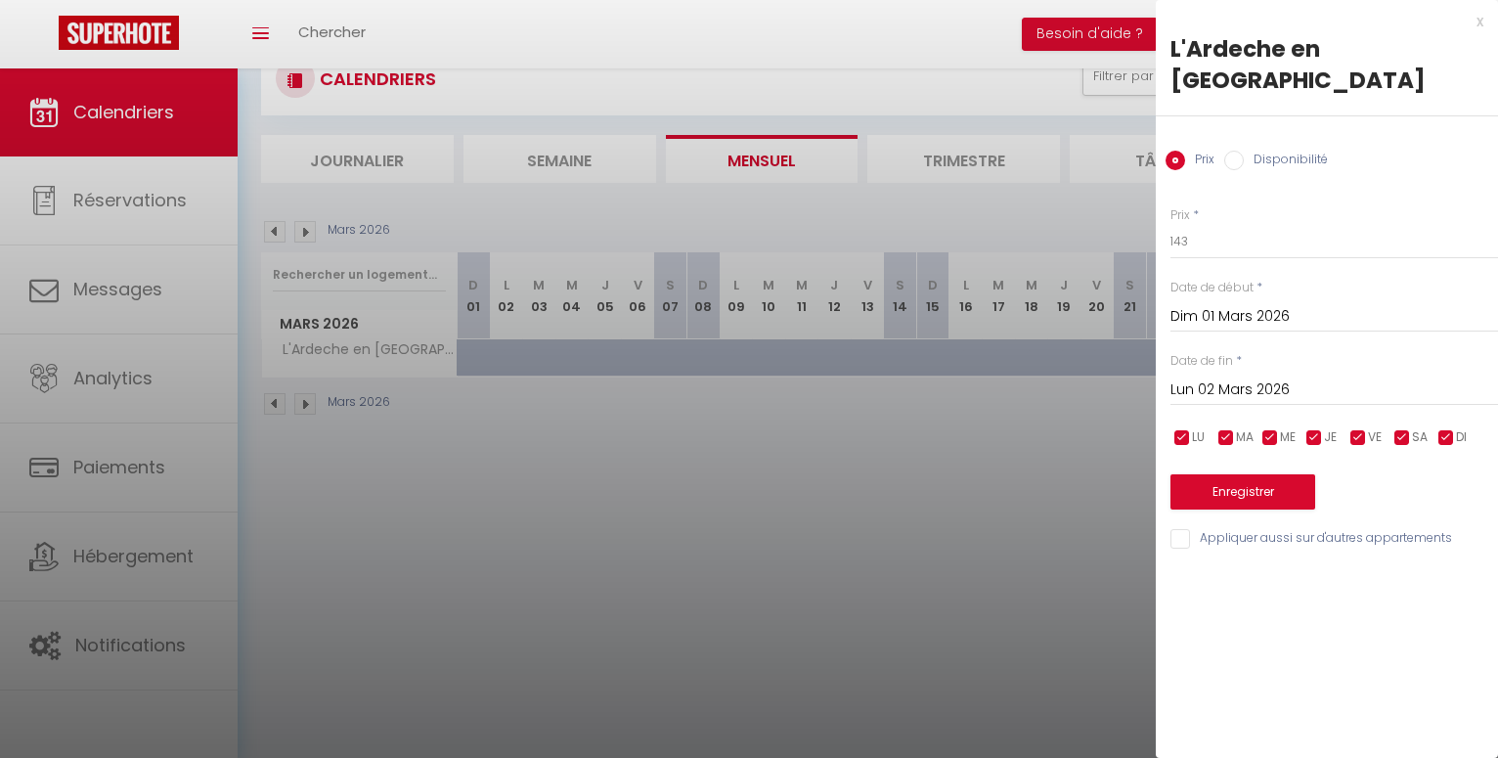
click at [1244, 151] on label "Disponibilité" at bounding box center [1286, 162] width 84 height 22
click at [1244, 151] on input "Disponibilité" at bounding box center [1234, 161] width 20 height 20
radio input "true"
radio input "false"
click at [1208, 379] on input "Lun 02 Mars 2026" at bounding box center [1335, 391] width 328 height 25
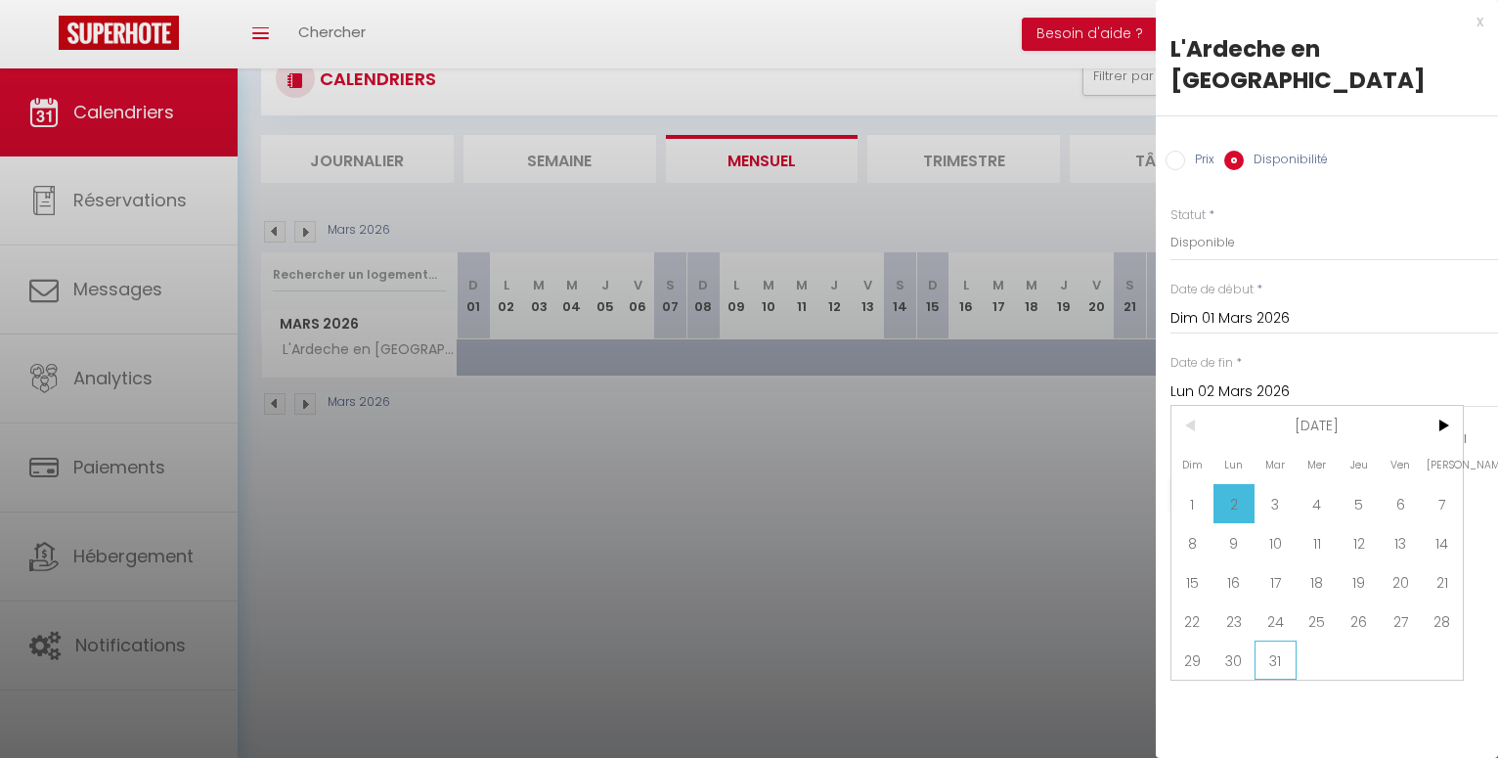
click at [1268, 641] on span "31" at bounding box center [1276, 660] width 42 height 39
type input "Mar 31 Mars 2026"
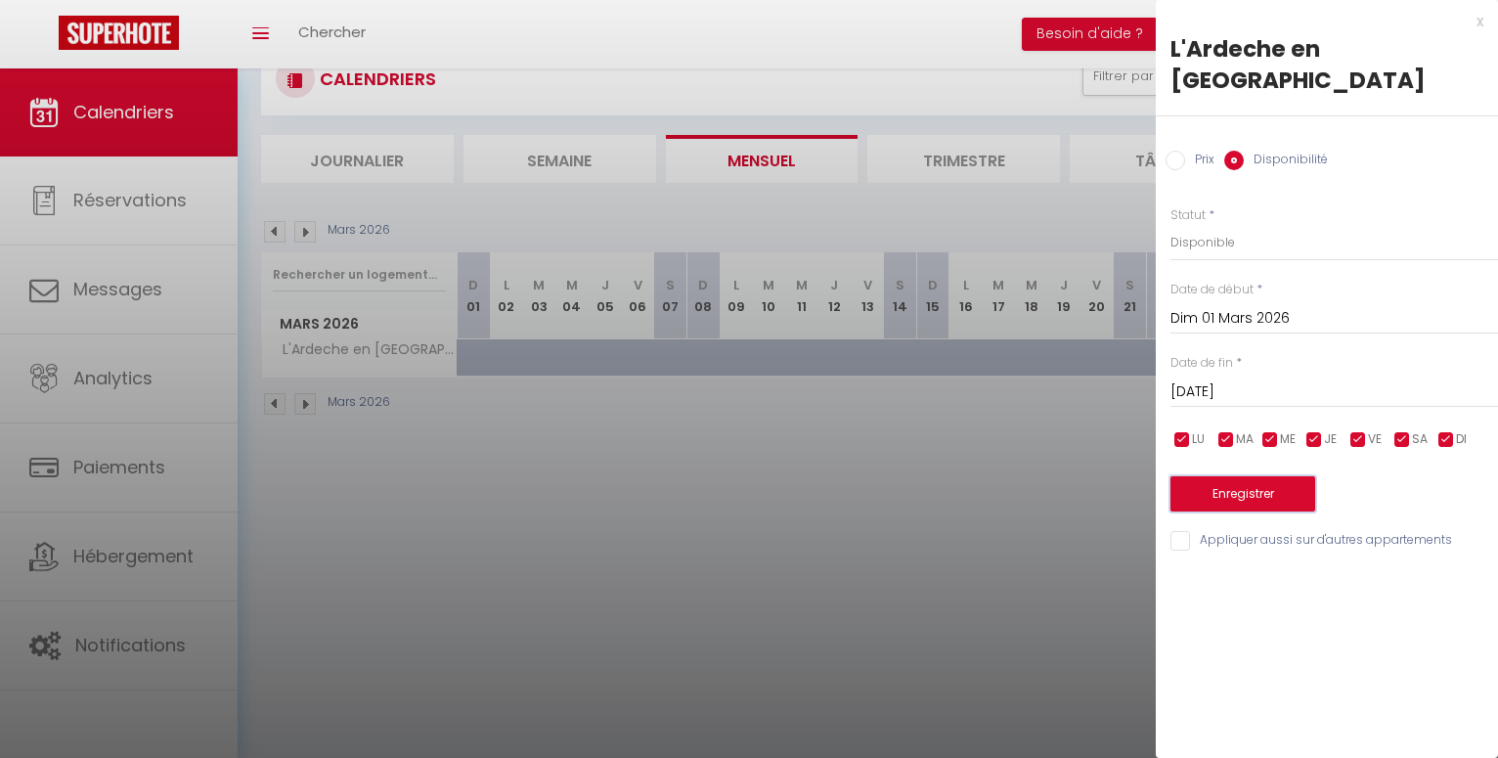
click at [1255, 476] on button "Enregistrer" at bounding box center [1243, 493] width 145 height 35
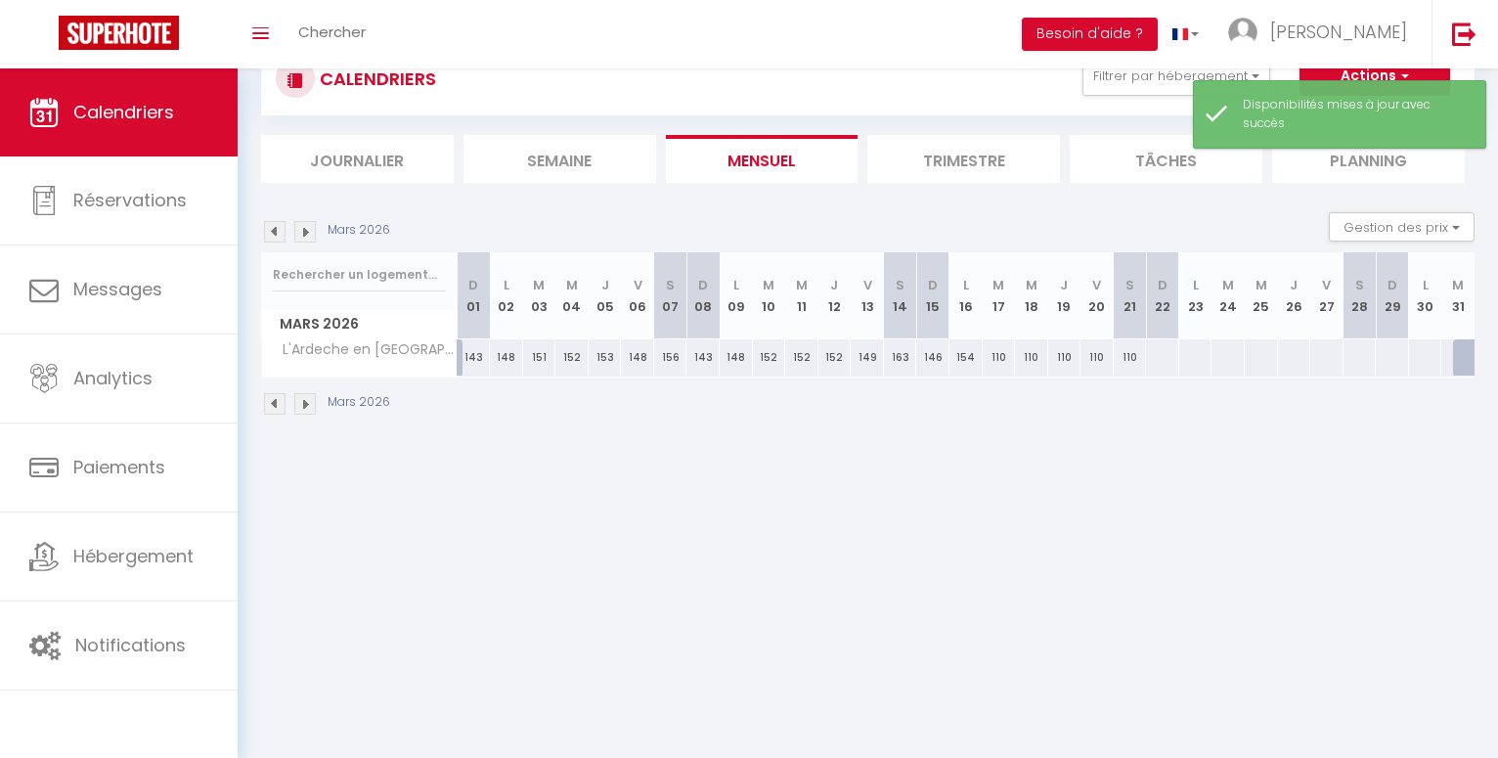
click at [278, 237] on img at bounding box center [275, 232] width 22 height 22
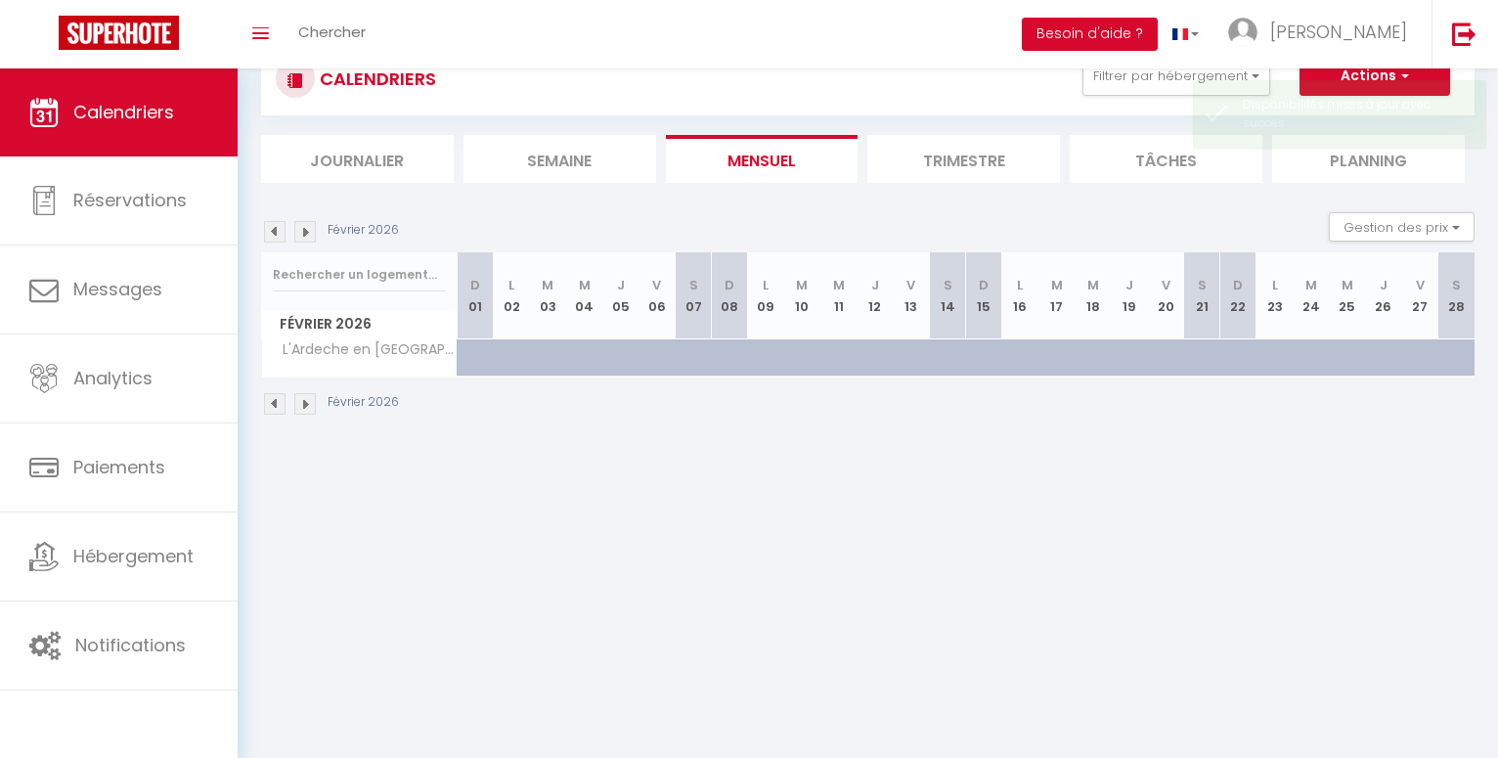
click at [278, 237] on img at bounding box center [275, 232] width 22 height 22
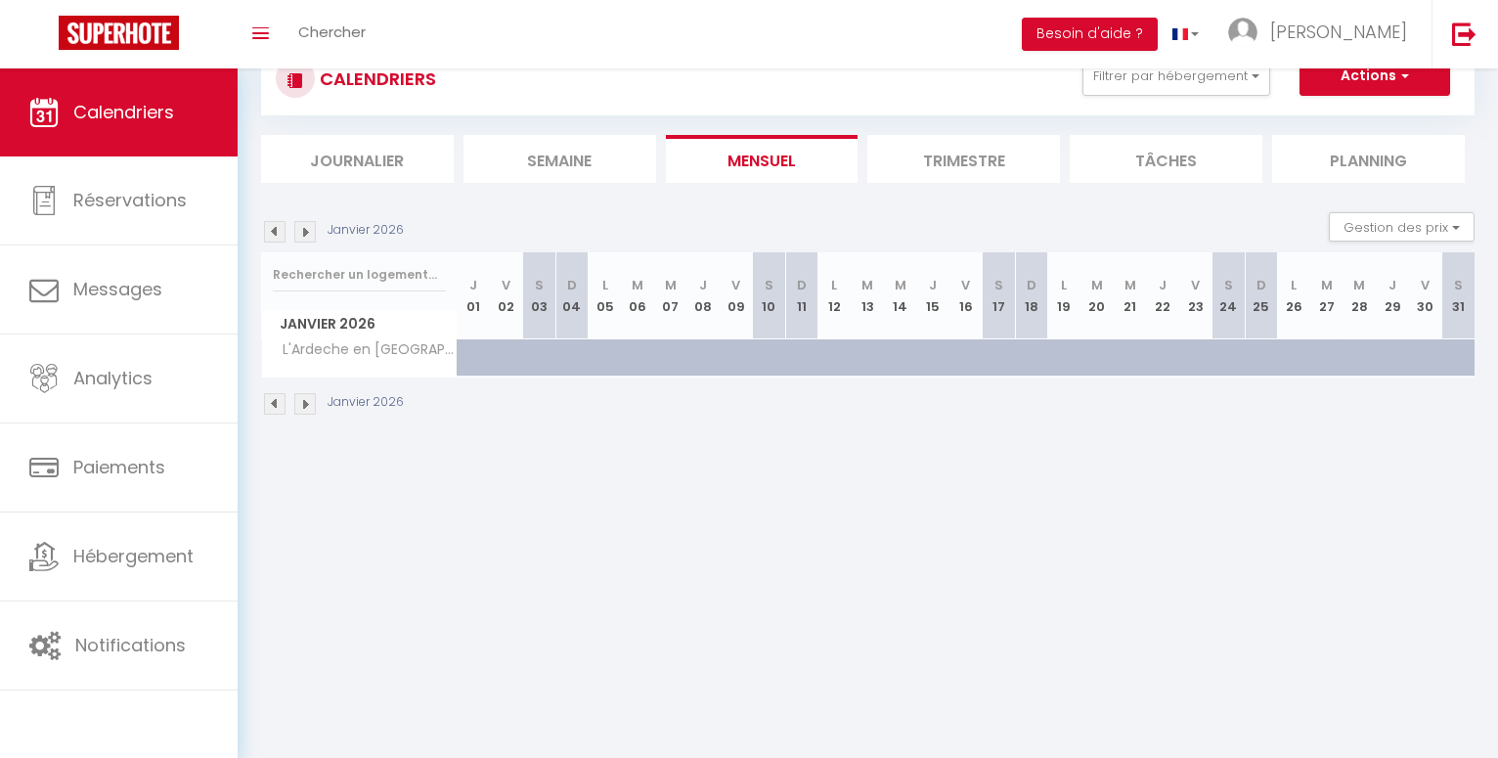
click at [278, 237] on img at bounding box center [275, 232] width 22 height 22
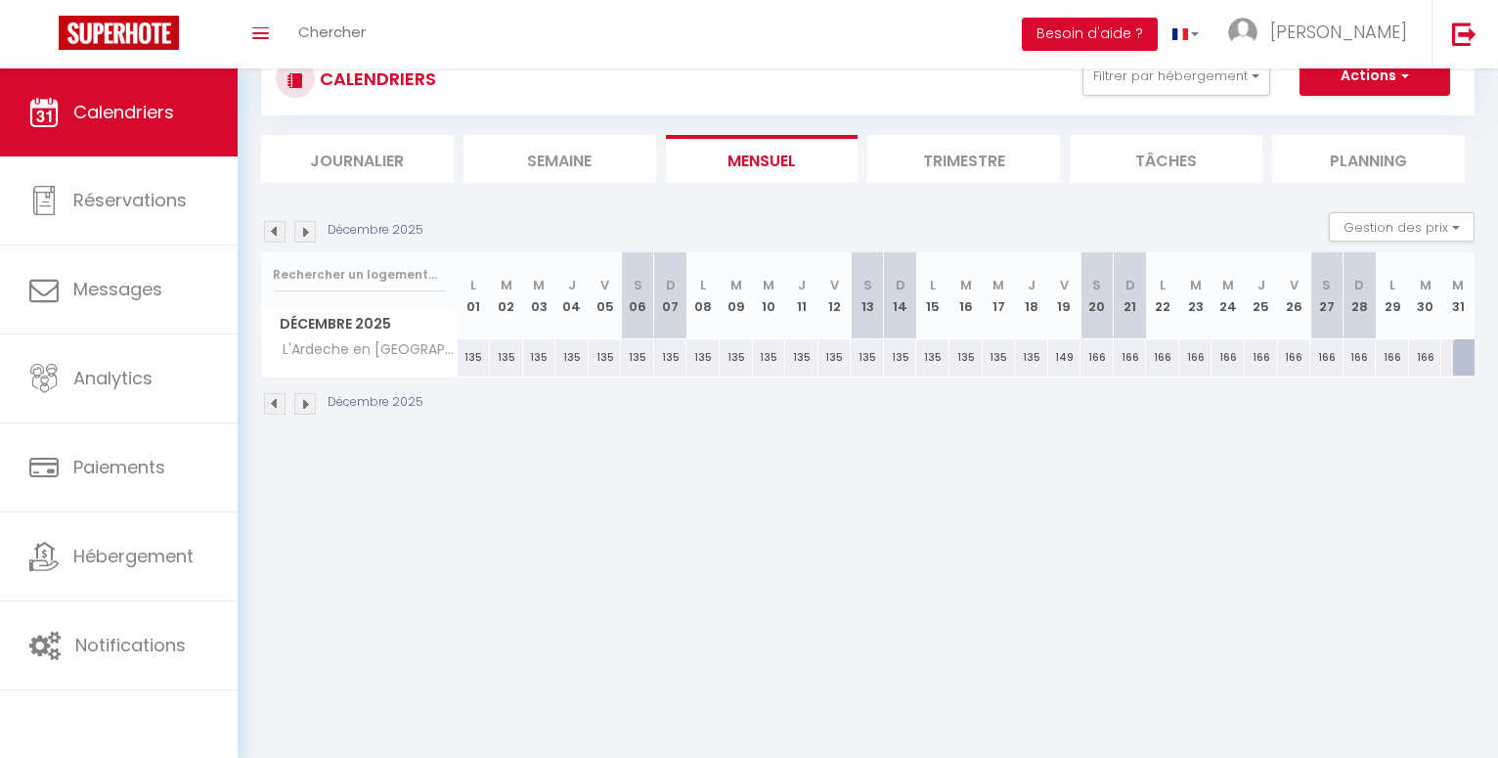
click at [1472, 368] on div at bounding box center [1469, 357] width 33 height 37
select select "1"
type input "Mer 31 Décembre 2025"
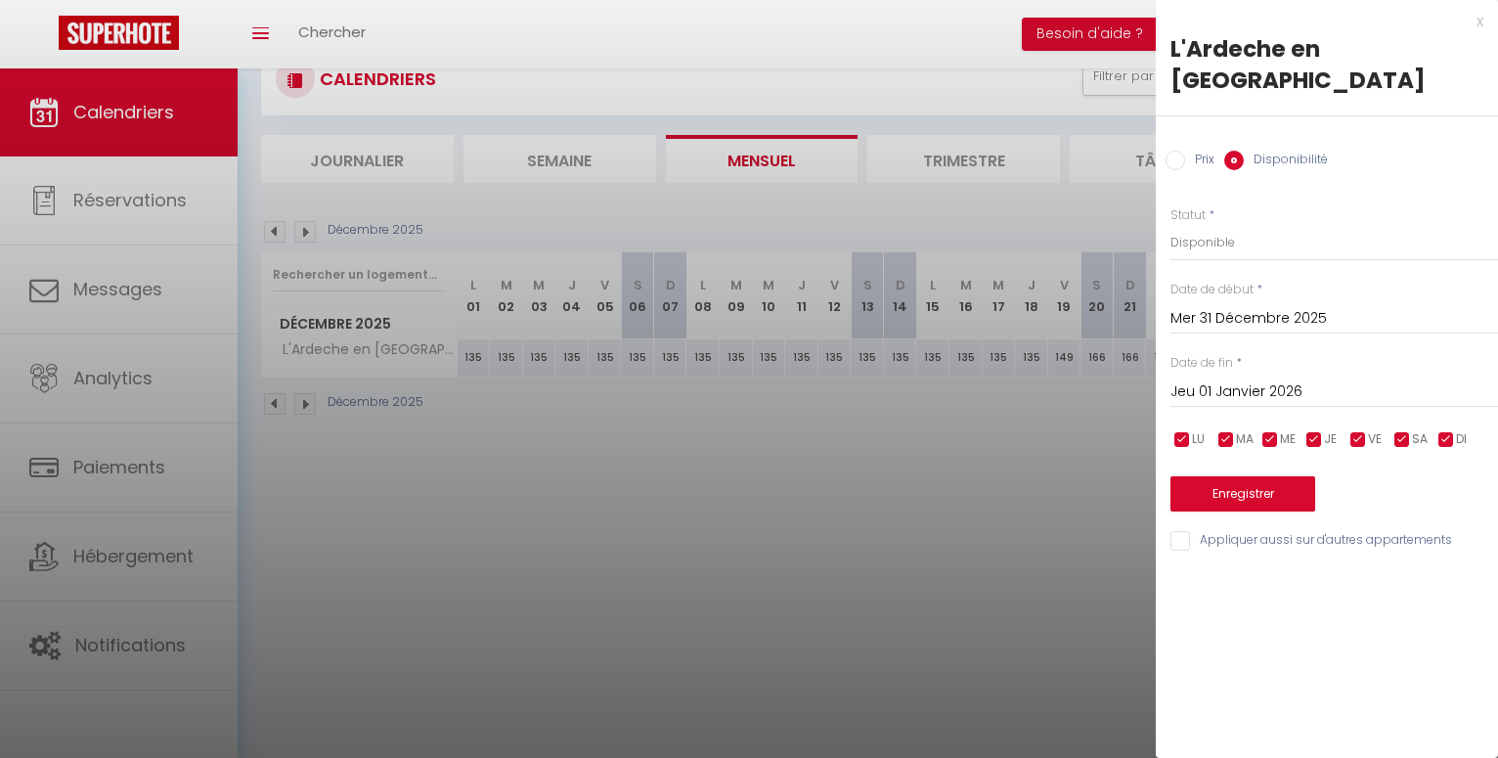
click at [1233, 379] on input "Jeu 01 Janvier 2026" at bounding box center [1335, 391] width 328 height 25
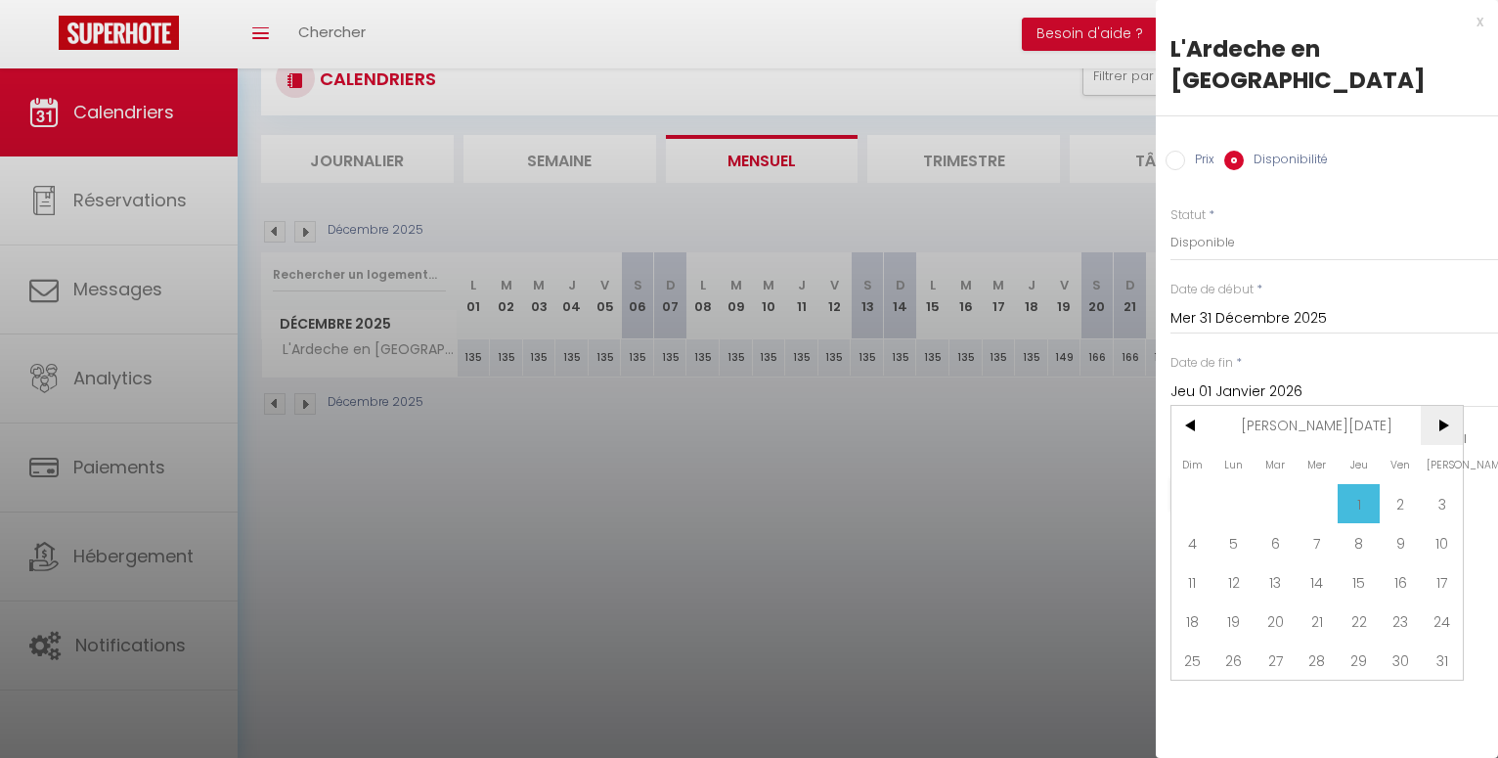
click at [1446, 406] on span ">" at bounding box center [1442, 425] width 42 height 39
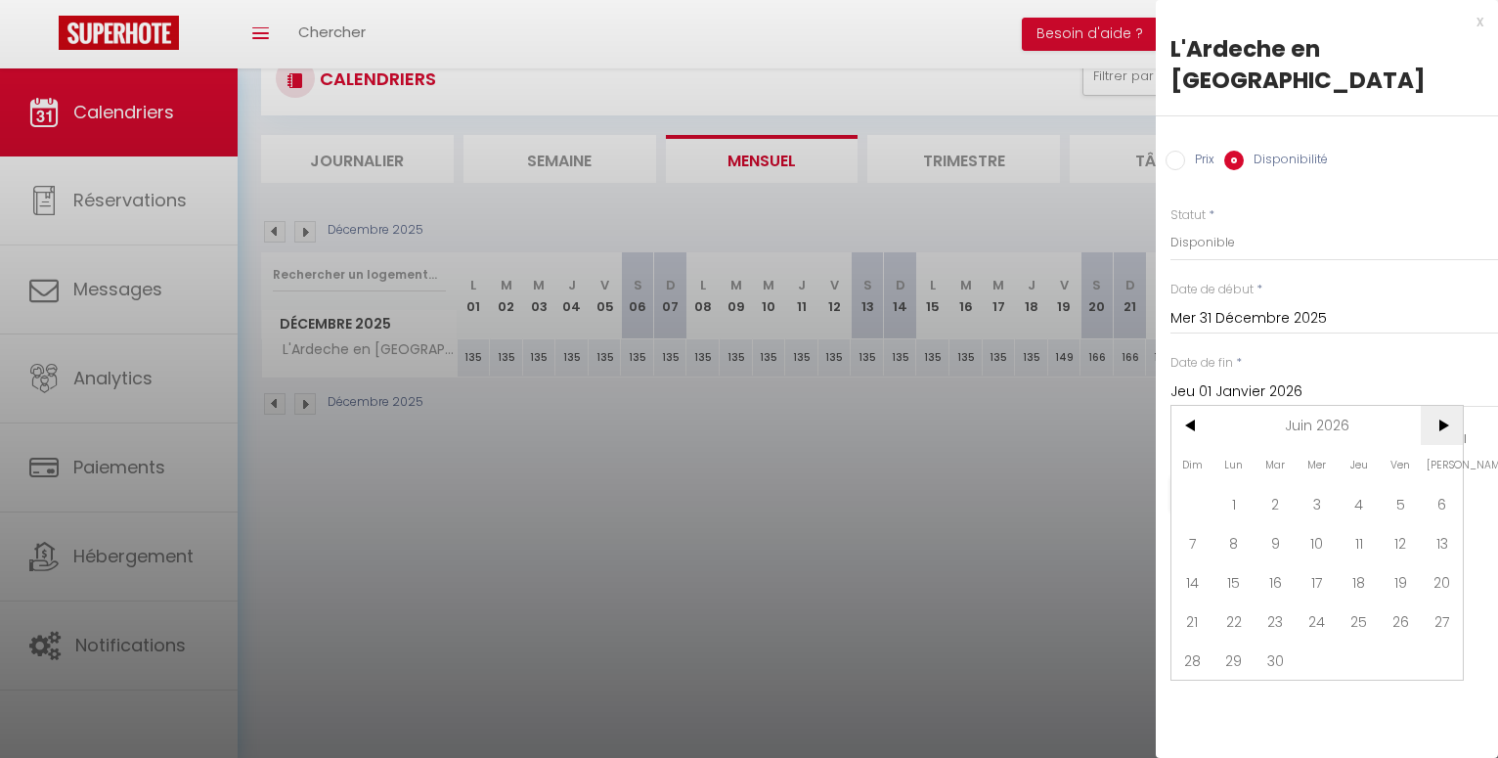
click at [1446, 406] on span ">" at bounding box center [1442, 425] width 42 height 39
click at [1276, 523] on span "8" at bounding box center [1276, 542] width 42 height 39
type input "Mar 08 Septembre 2026"
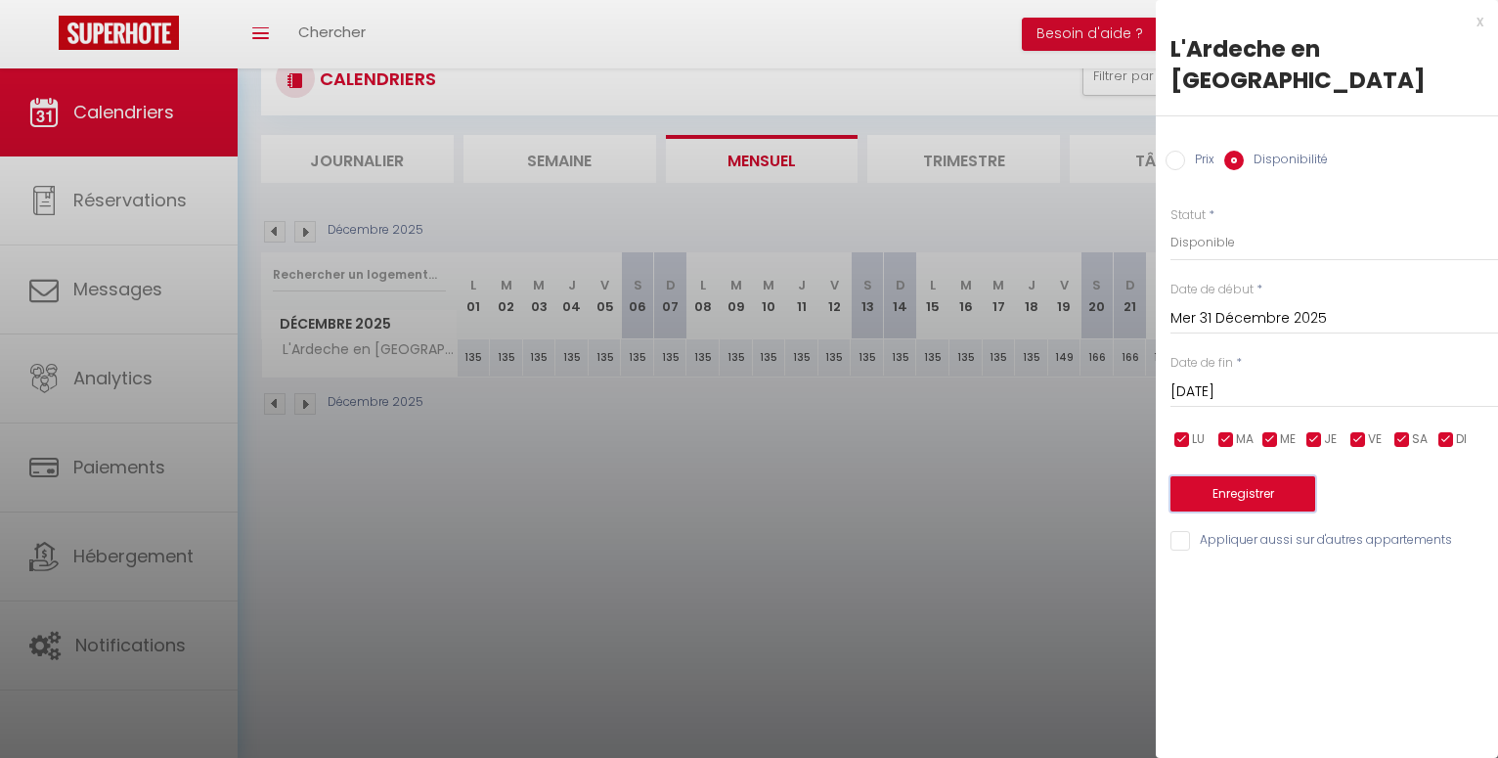
click at [1247, 476] on button "Enregistrer" at bounding box center [1243, 493] width 145 height 35
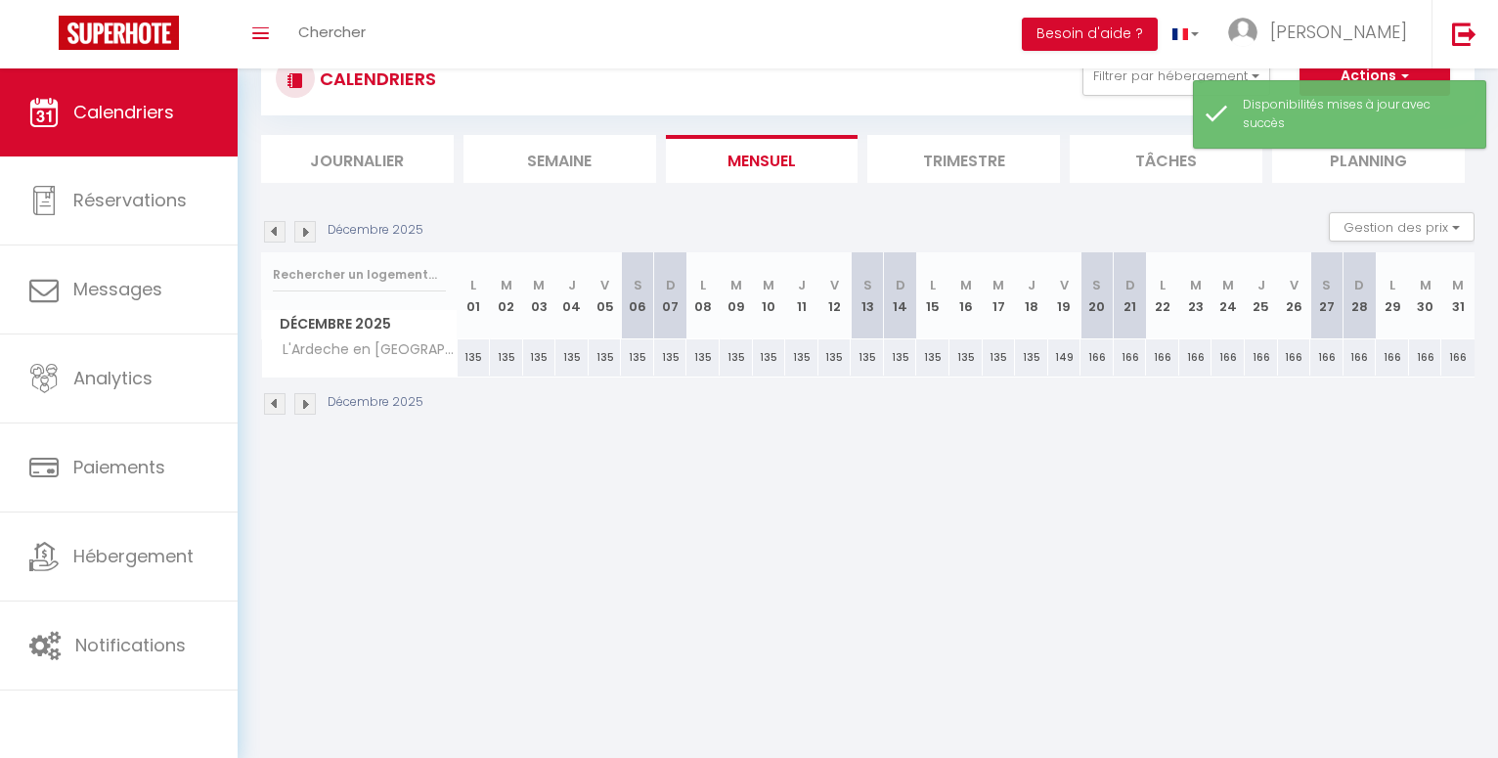
click at [308, 243] on div "Décembre 2025 Gestion des prix Nb Nuits minimum Règles Disponibilité" at bounding box center [868, 232] width 1214 height 40
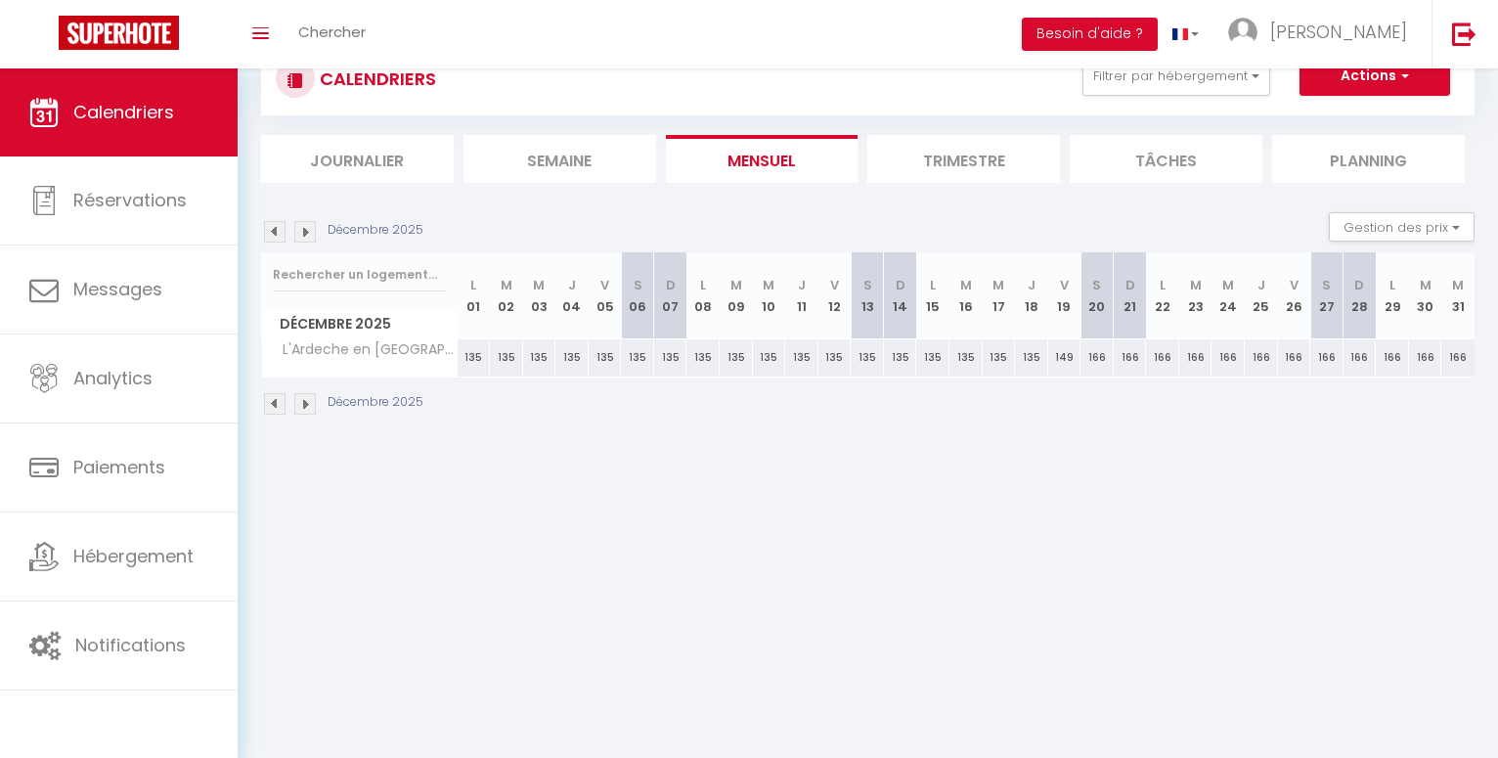
click at [306, 234] on img at bounding box center [305, 232] width 22 height 22
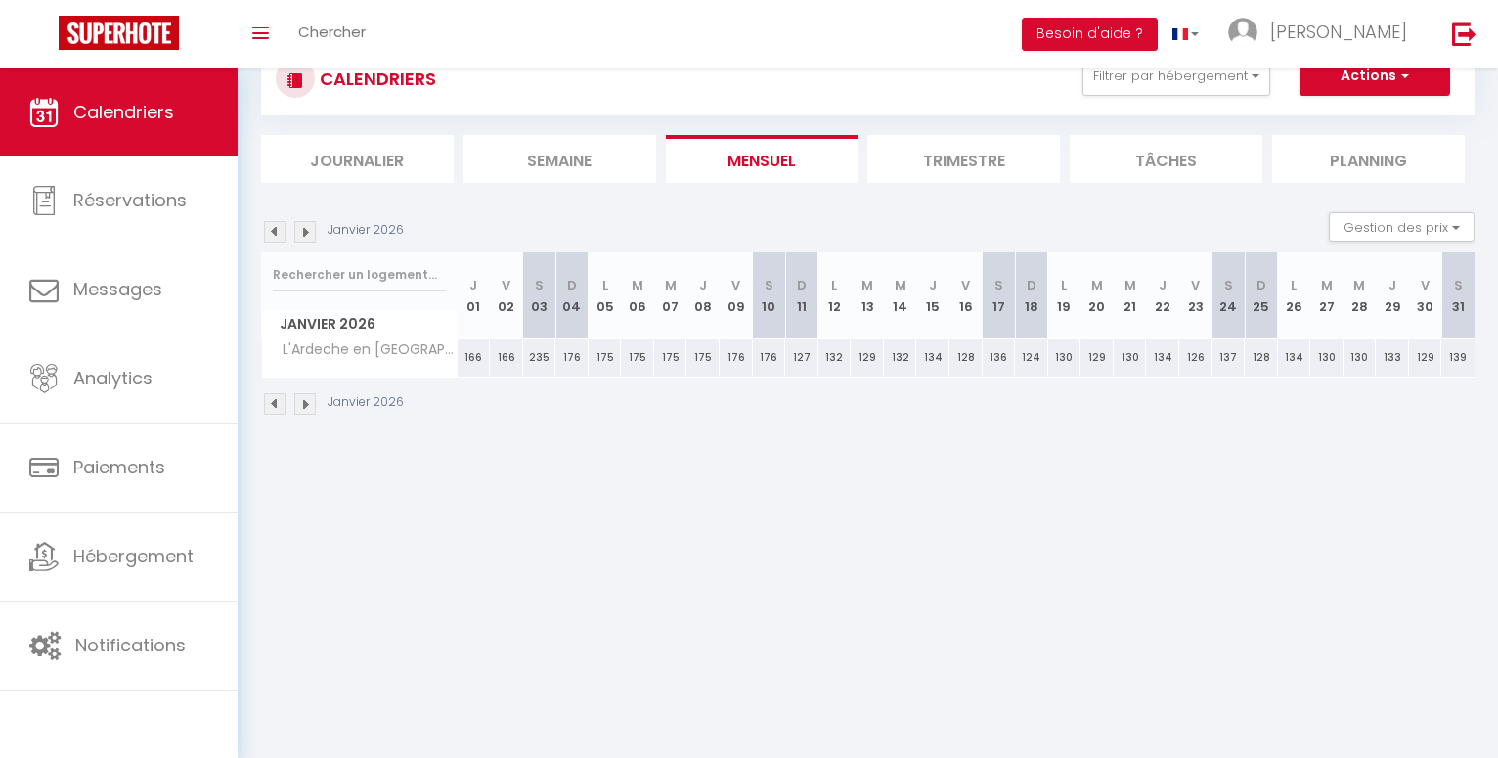
click at [306, 233] on img at bounding box center [305, 232] width 22 height 22
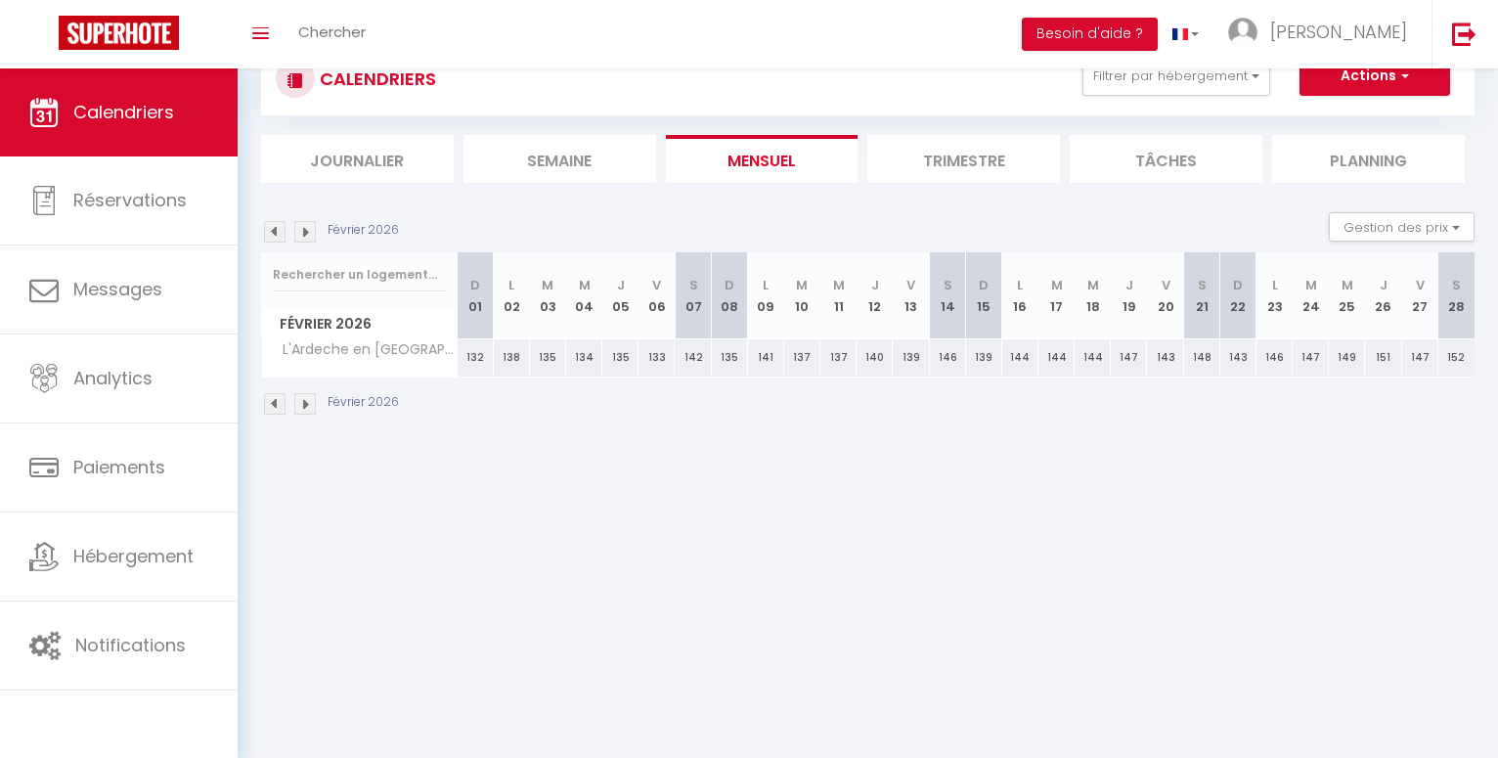
click at [306, 233] on img at bounding box center [305, 232] width 22 height 22
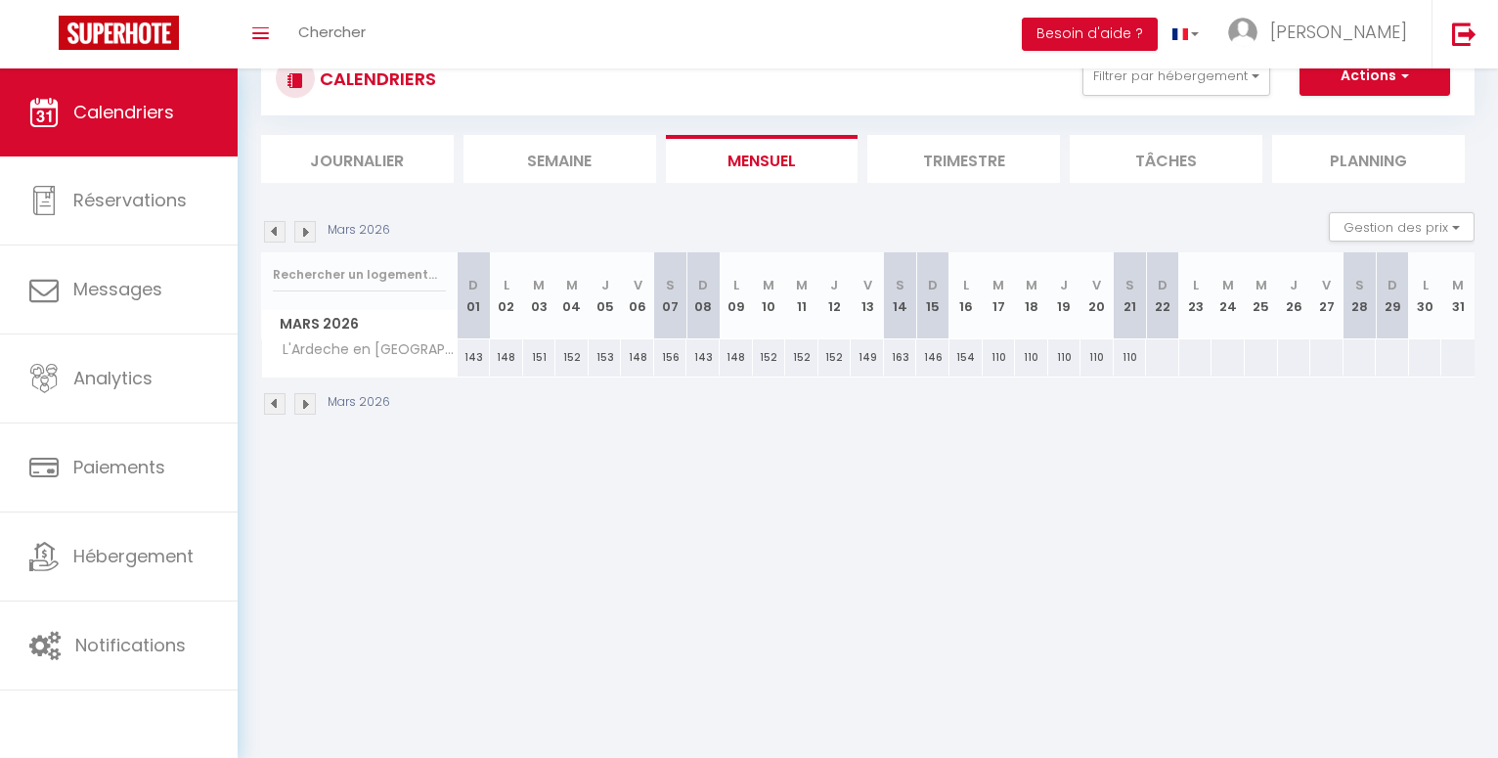
click at [306, 231] on img at bounding box center [305, 232] width 22 height 22
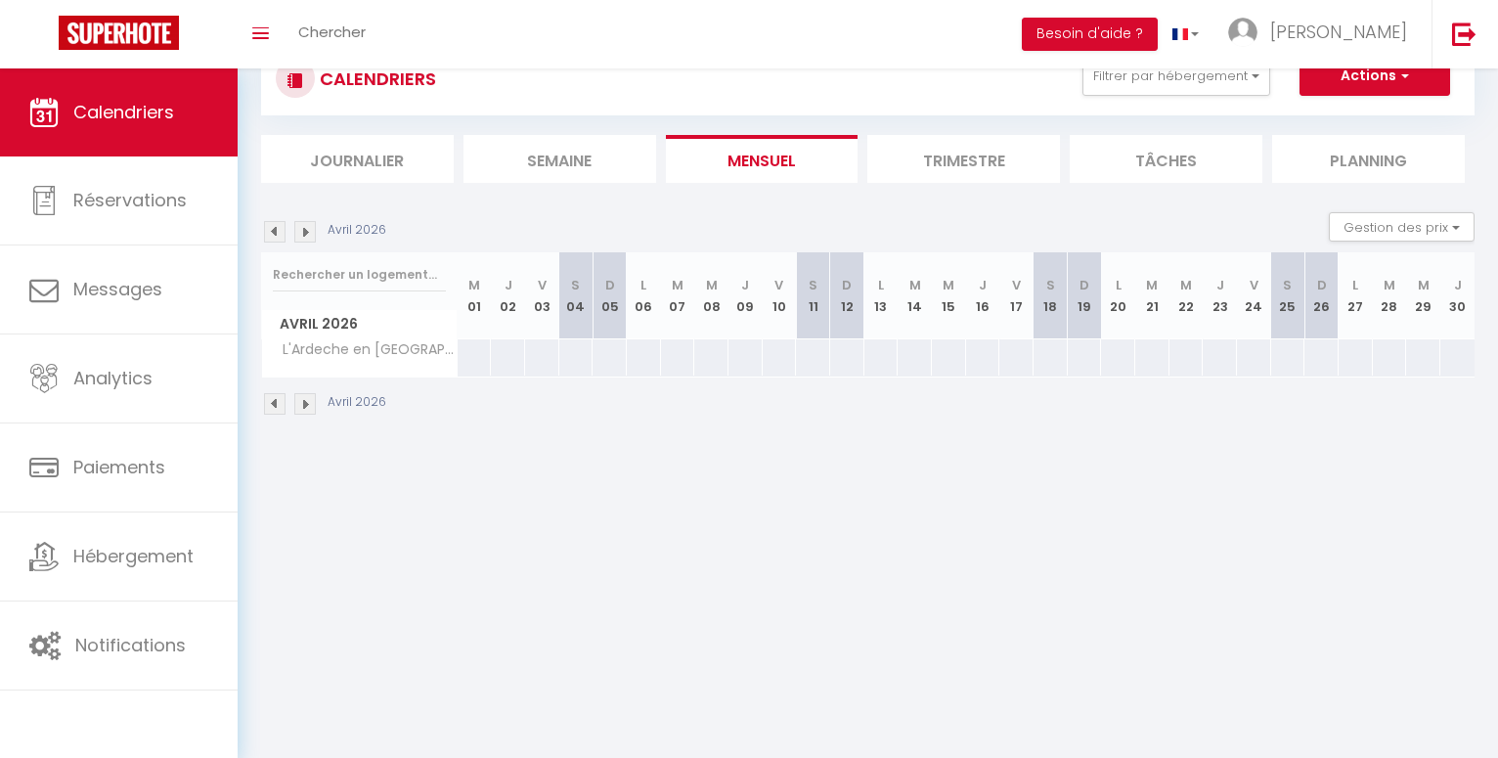
click at [306, 230] on img at bounding box center [305, 232] width 22 height 22
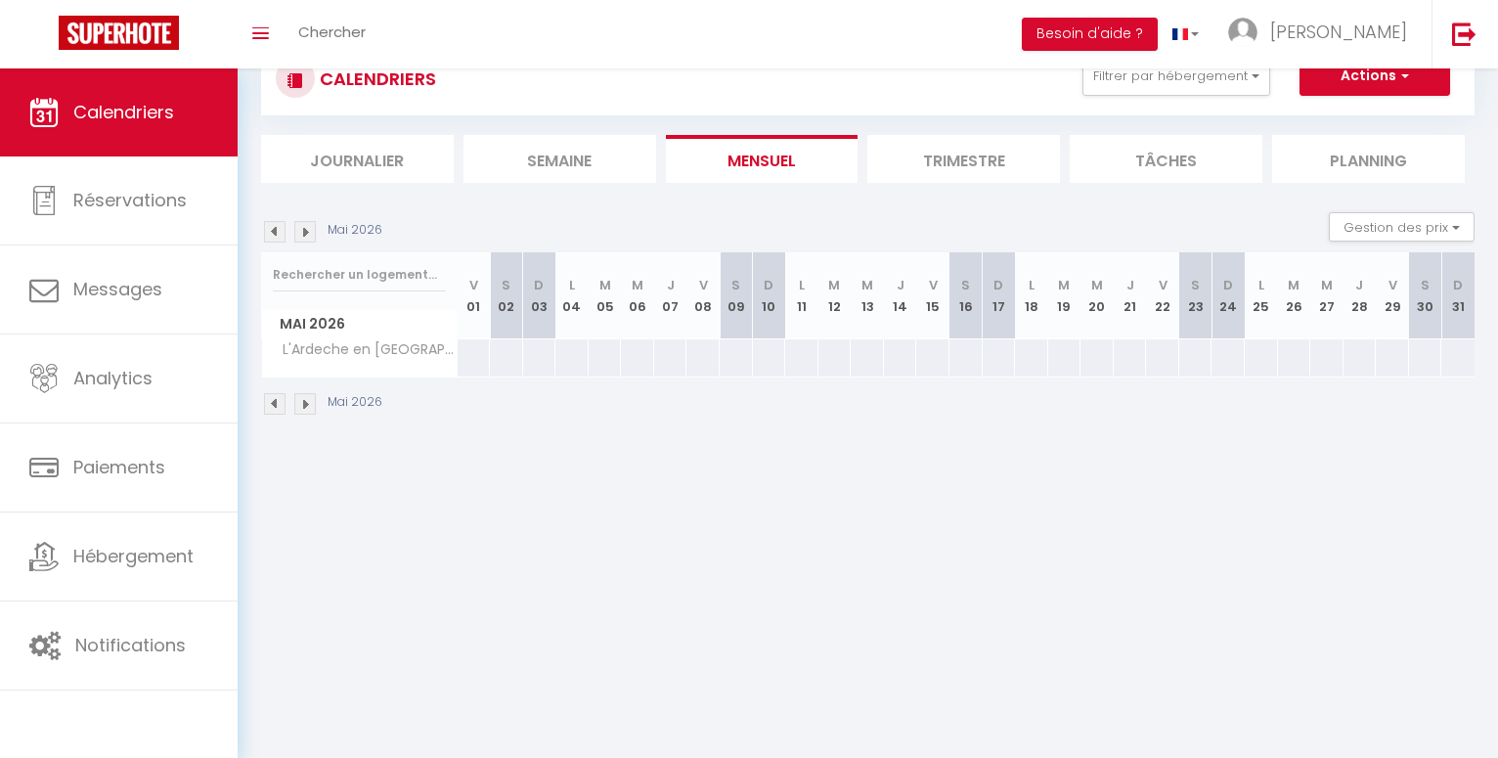
click at [279, 234] on img at bounding box center [275, 232] width 22 height 22
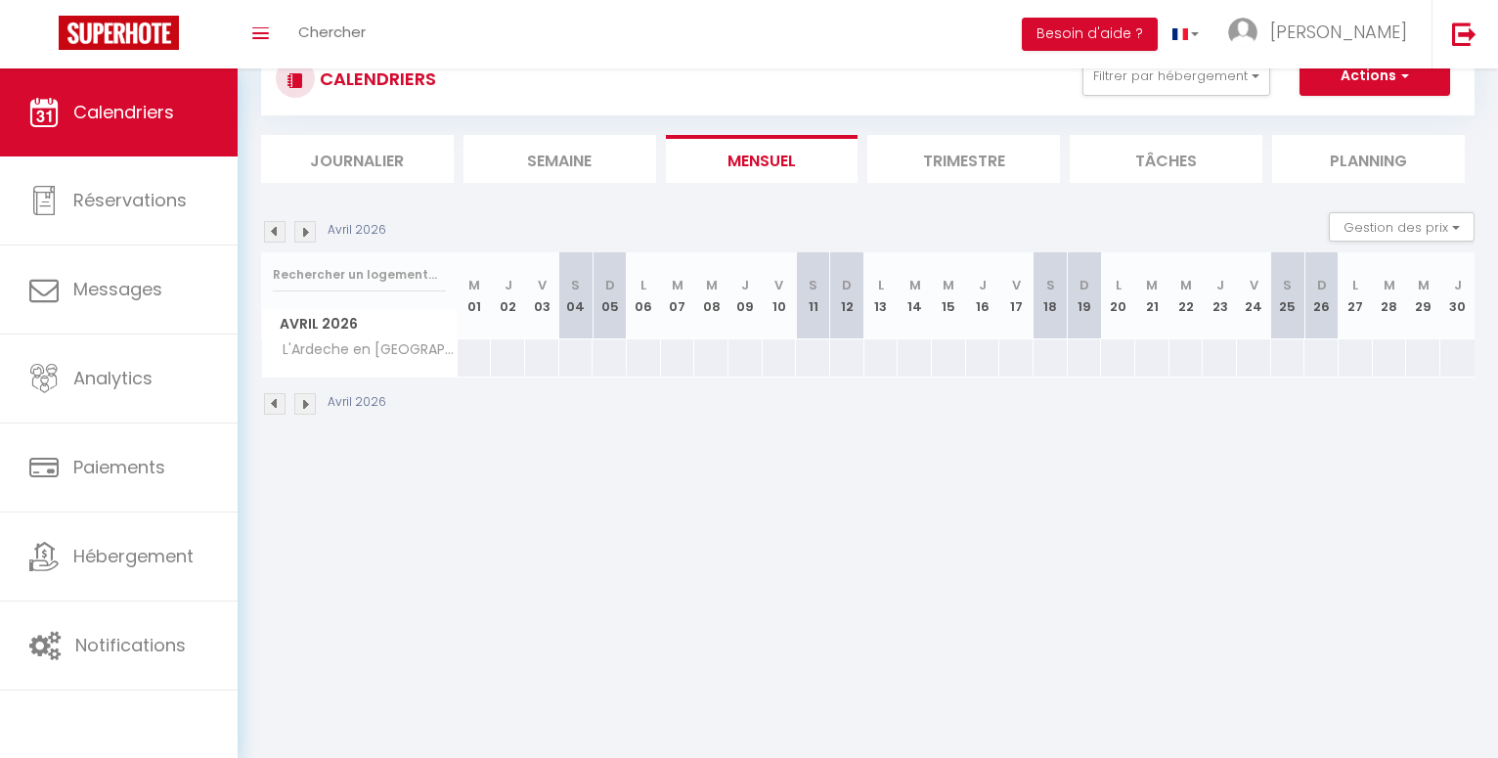
click at [279, 229] on img at bounding box center [275, 232] width 22 height 22
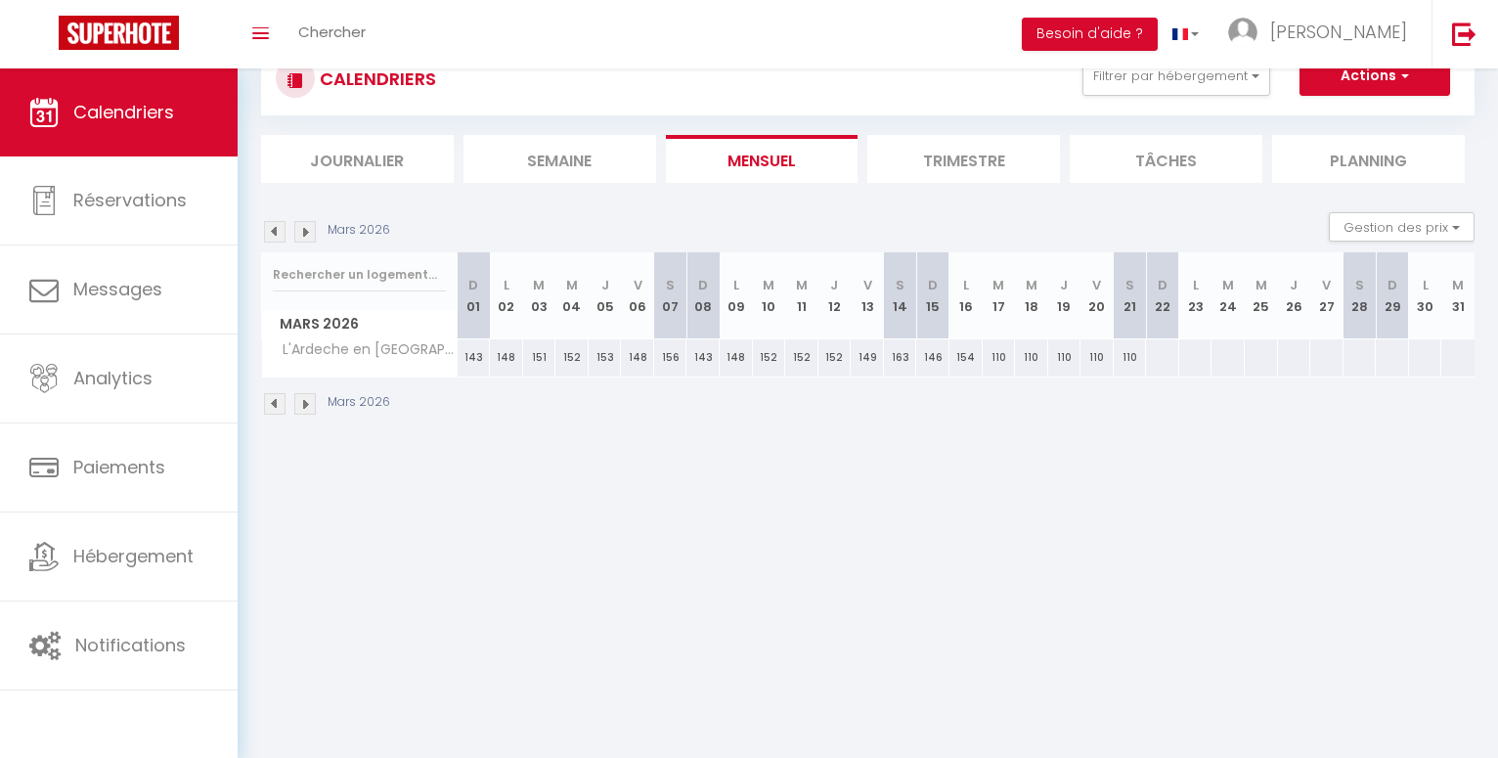
click at [1157, 360] on div at bounding box center [1162, 357] width 34 height 36
select select "1"
type input "Dim 22 Mars 2026"
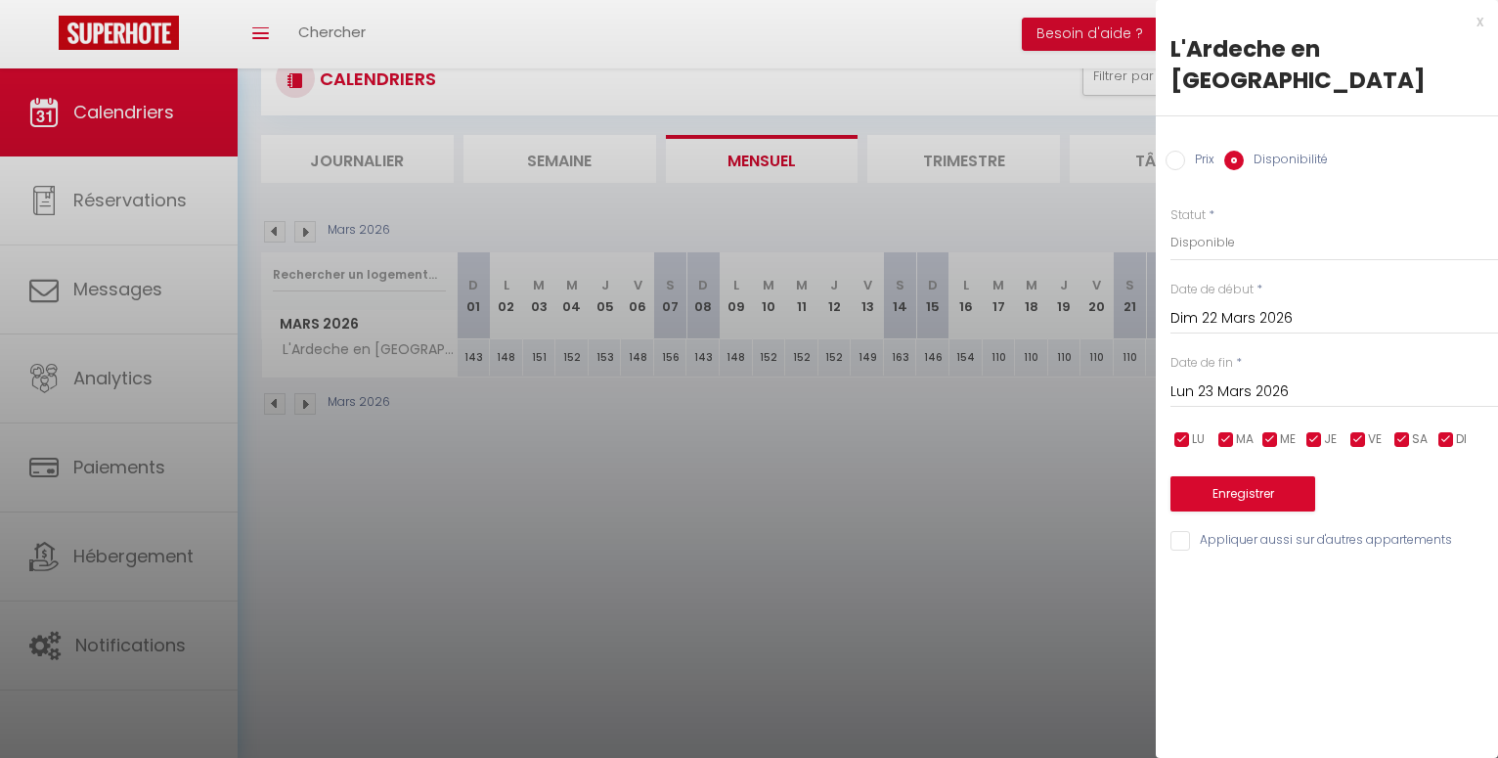
click at [1219, 379] on input "Lun 23 Mars 2026" at bounding box center [1335, 391] width 328 height 25
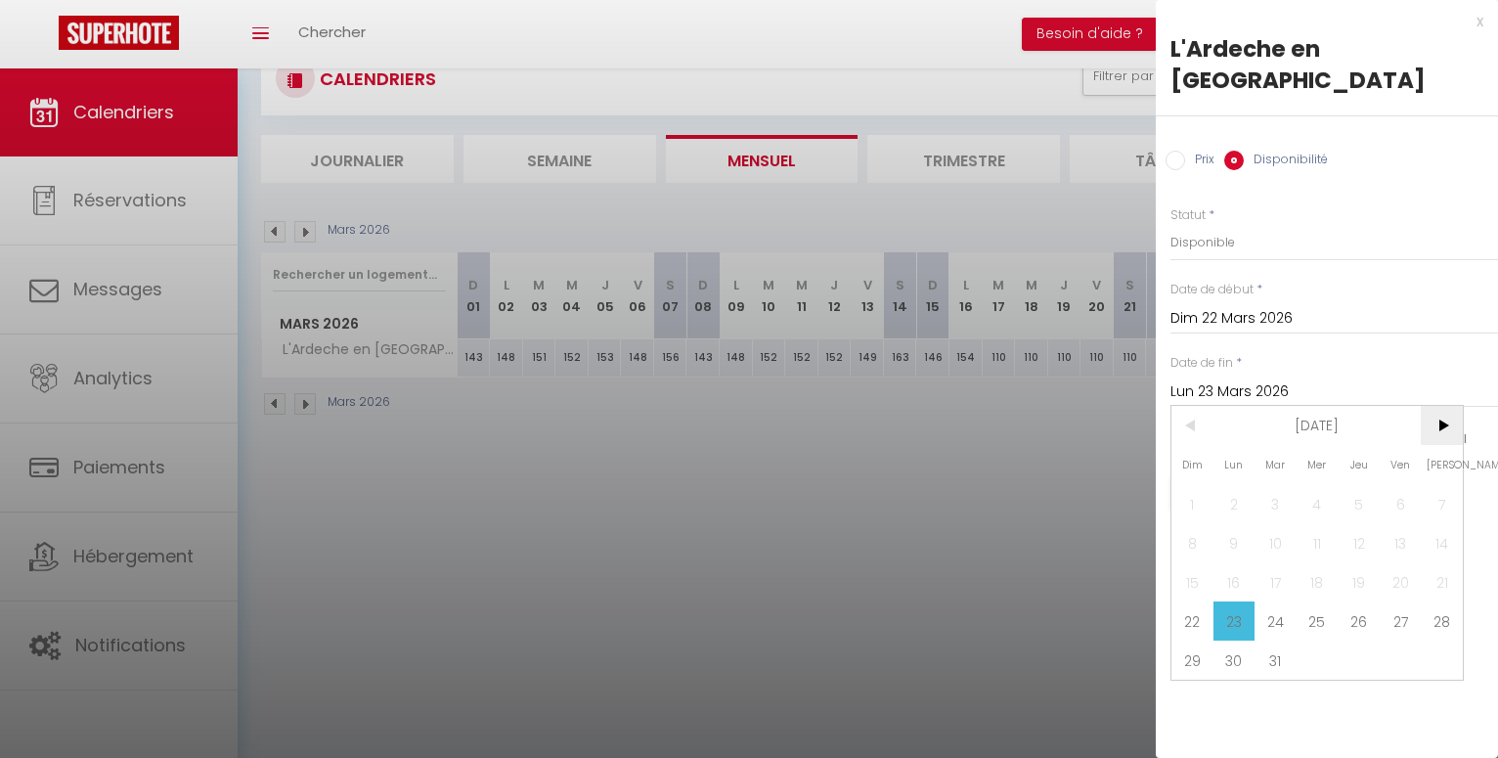
click at [1445, 406] on span ">" at bounding box center [1442, 425] width 42 height 39
click at [1444, 406] on span ">" at bounding box center [1442, 425] width 42 height 39
click at [1285, 641] on span "30" at bounding box center [1276, 660] width 42 height 39
type input "Mar 30 Juin 2026"
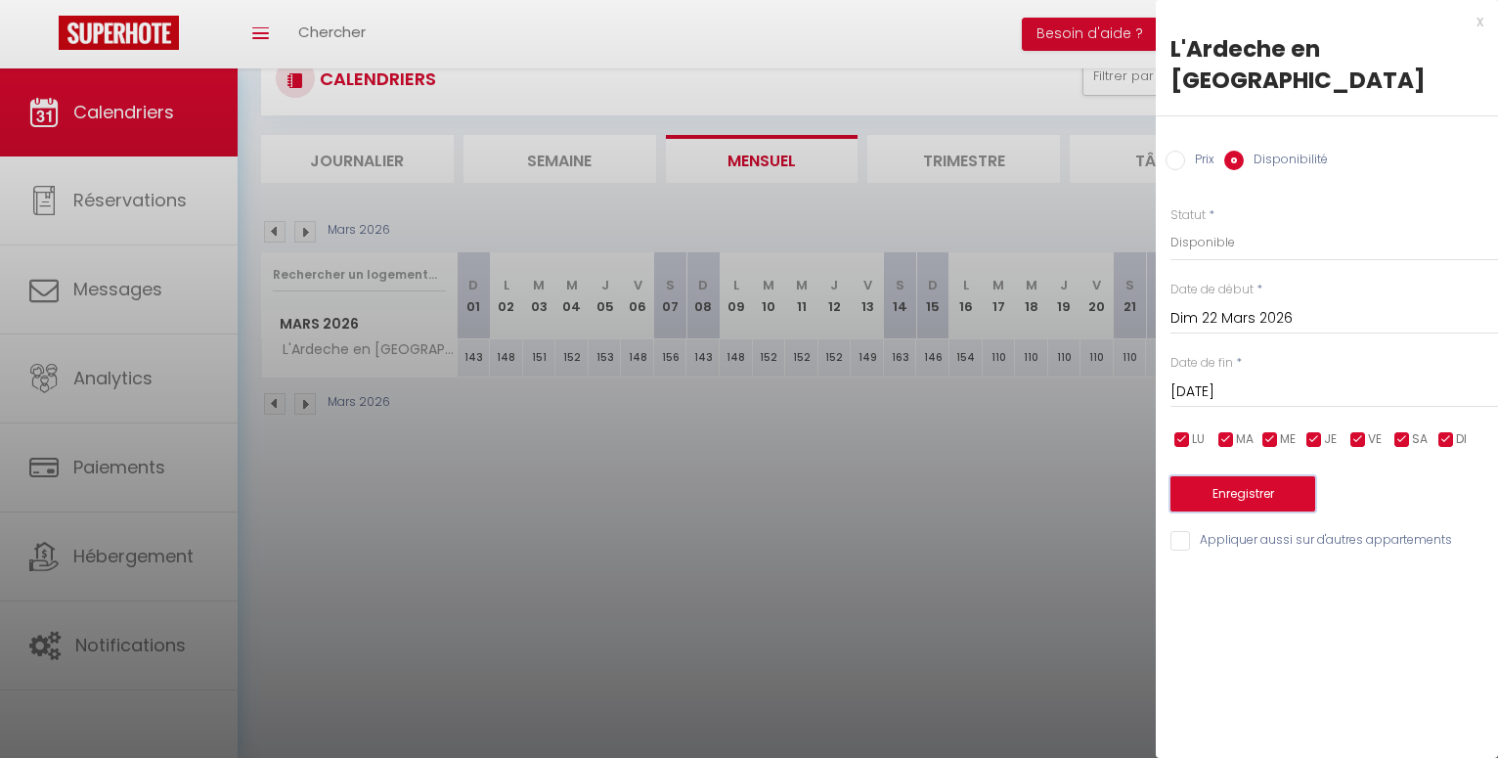
click at [1222, 476] on button "Enregistrer" at bounding box center [1243, 493] width 145 height 35
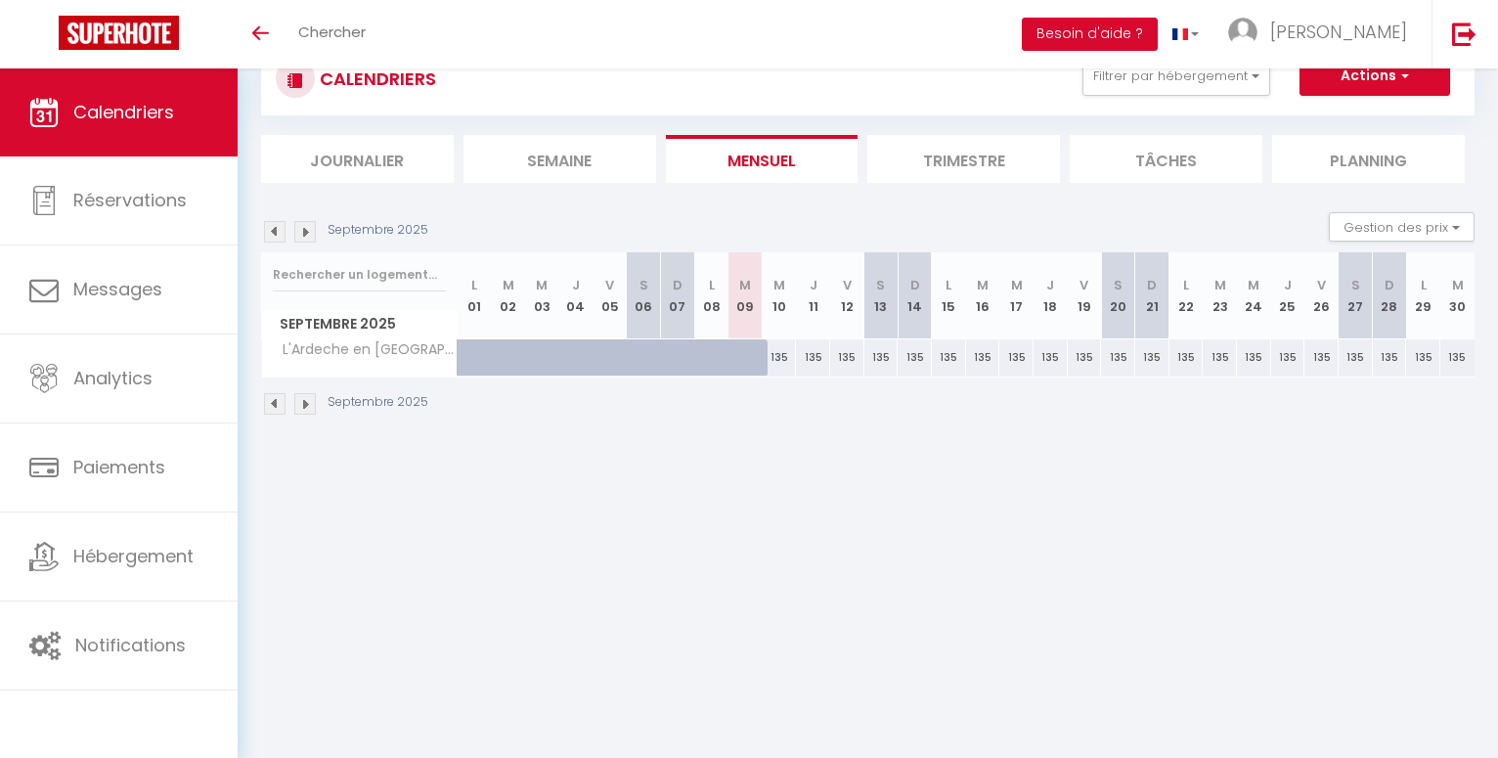
click at [307, 238] on img at bounding box center [305, 232] width 22 height 22
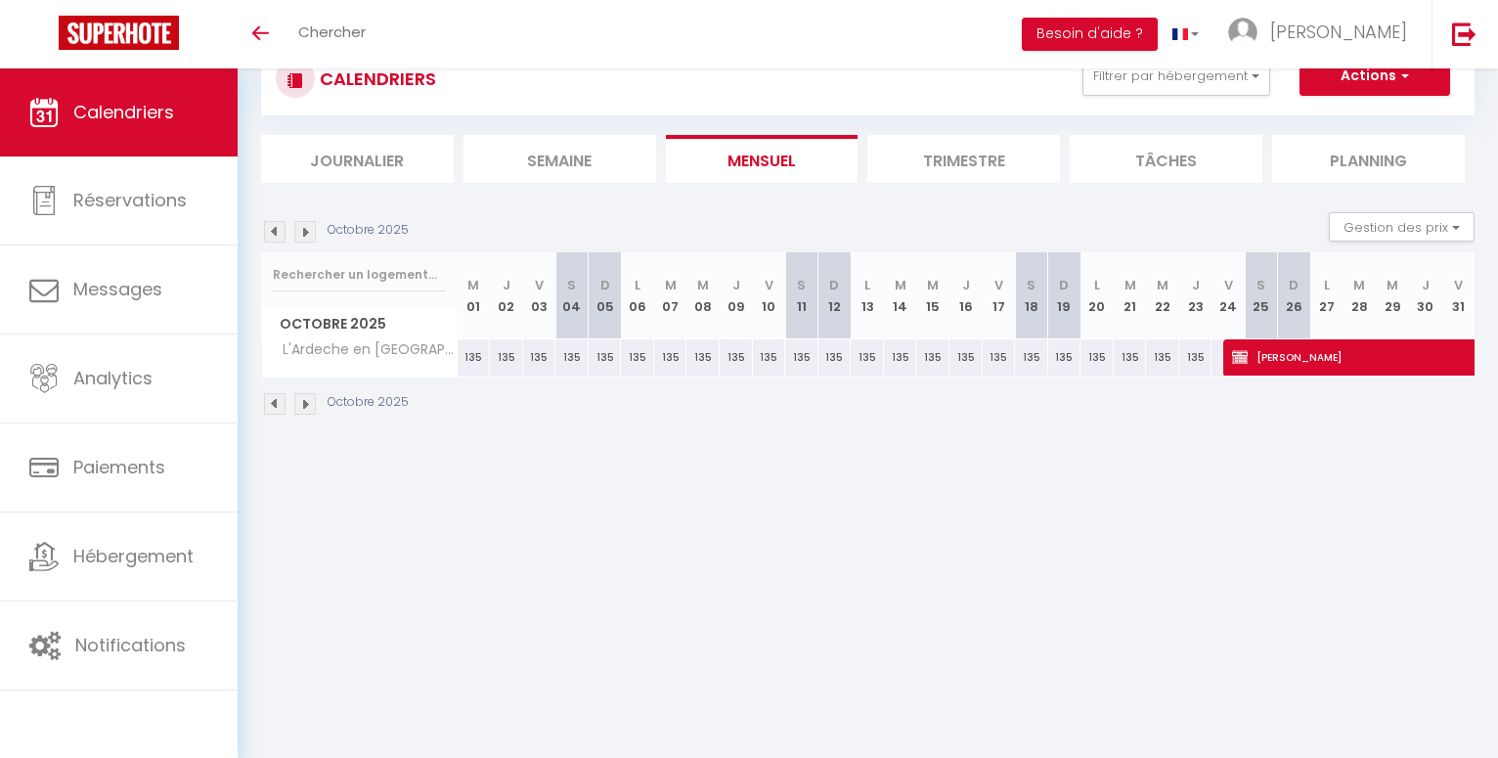
click at [307, 238] on img at bounding box center [305, 232] width 22 height 22
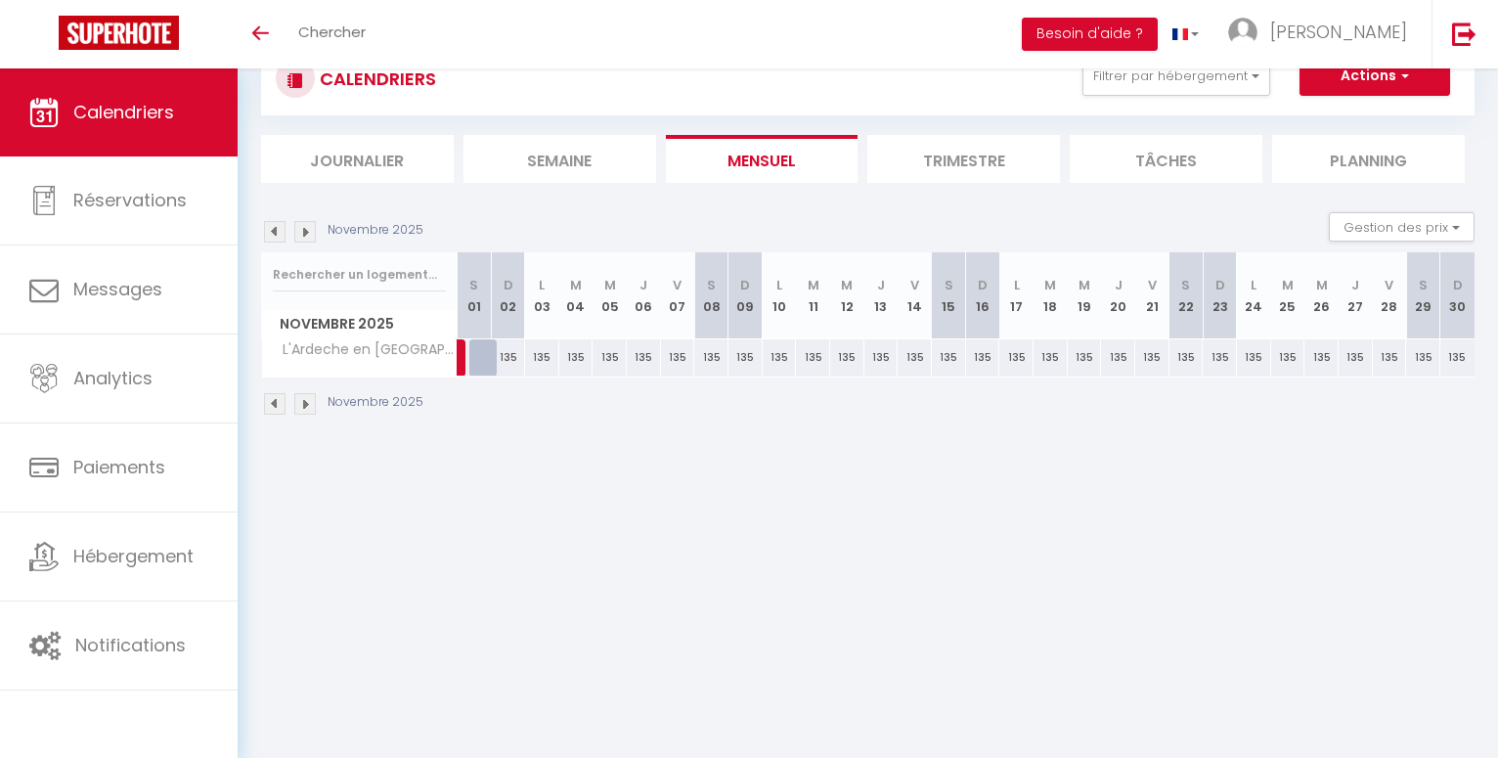
click at [307, 238] on img at bounding box center [305, 232] width 22 height 22
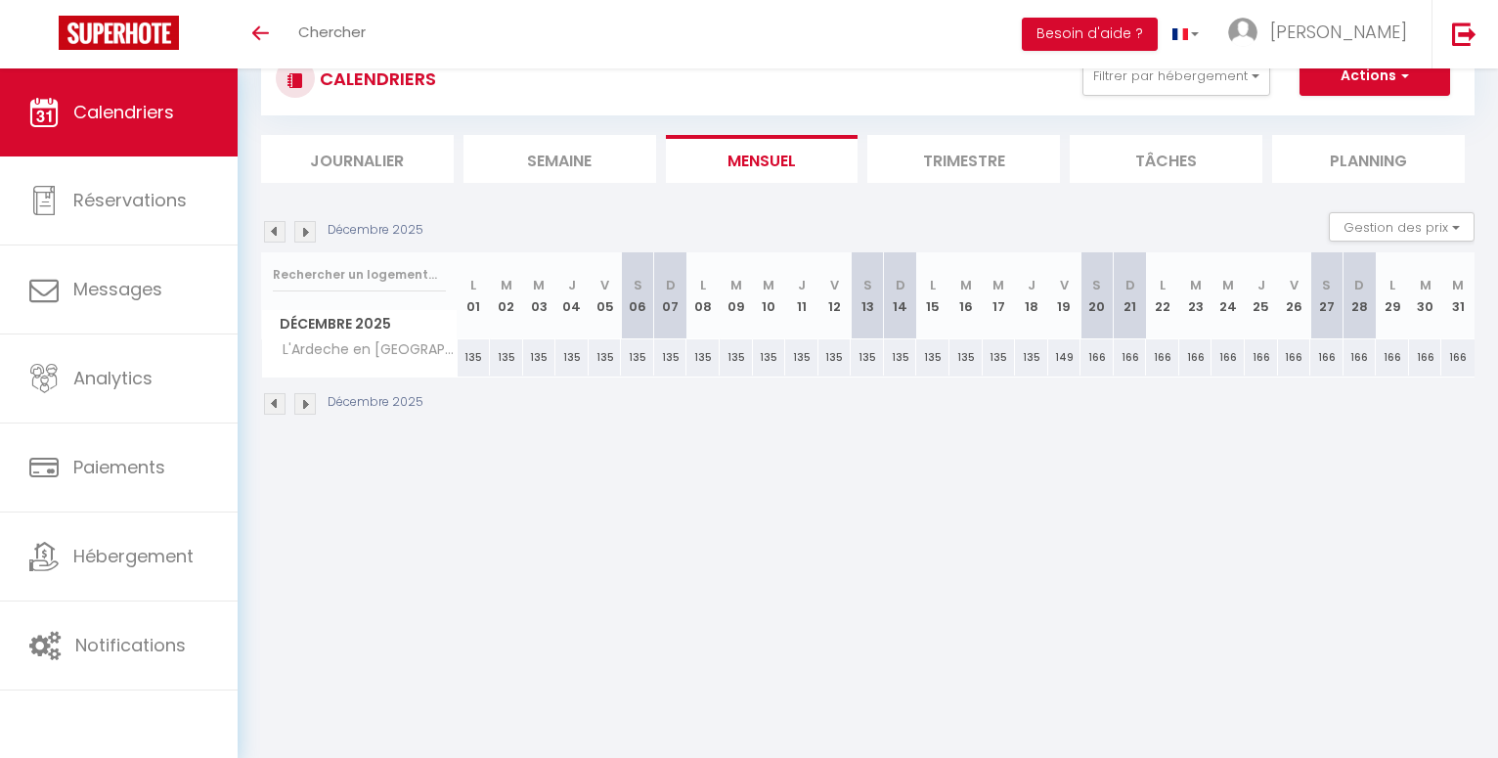
click at [307, 238] on img at bounding box center [305, 232] width 22 height 22
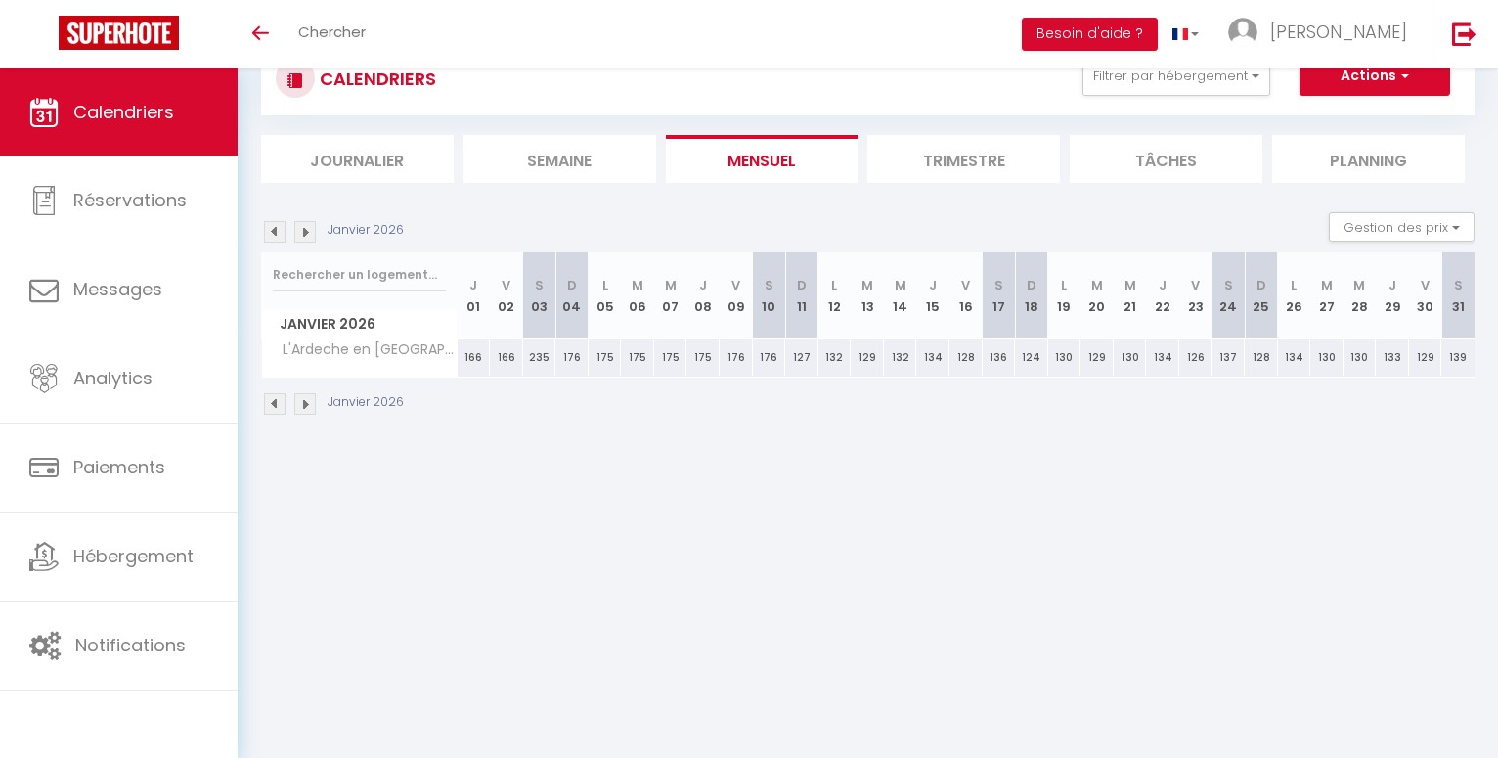
click at [307, 238] on img at bounding box center [305, 232] width 22 height 22
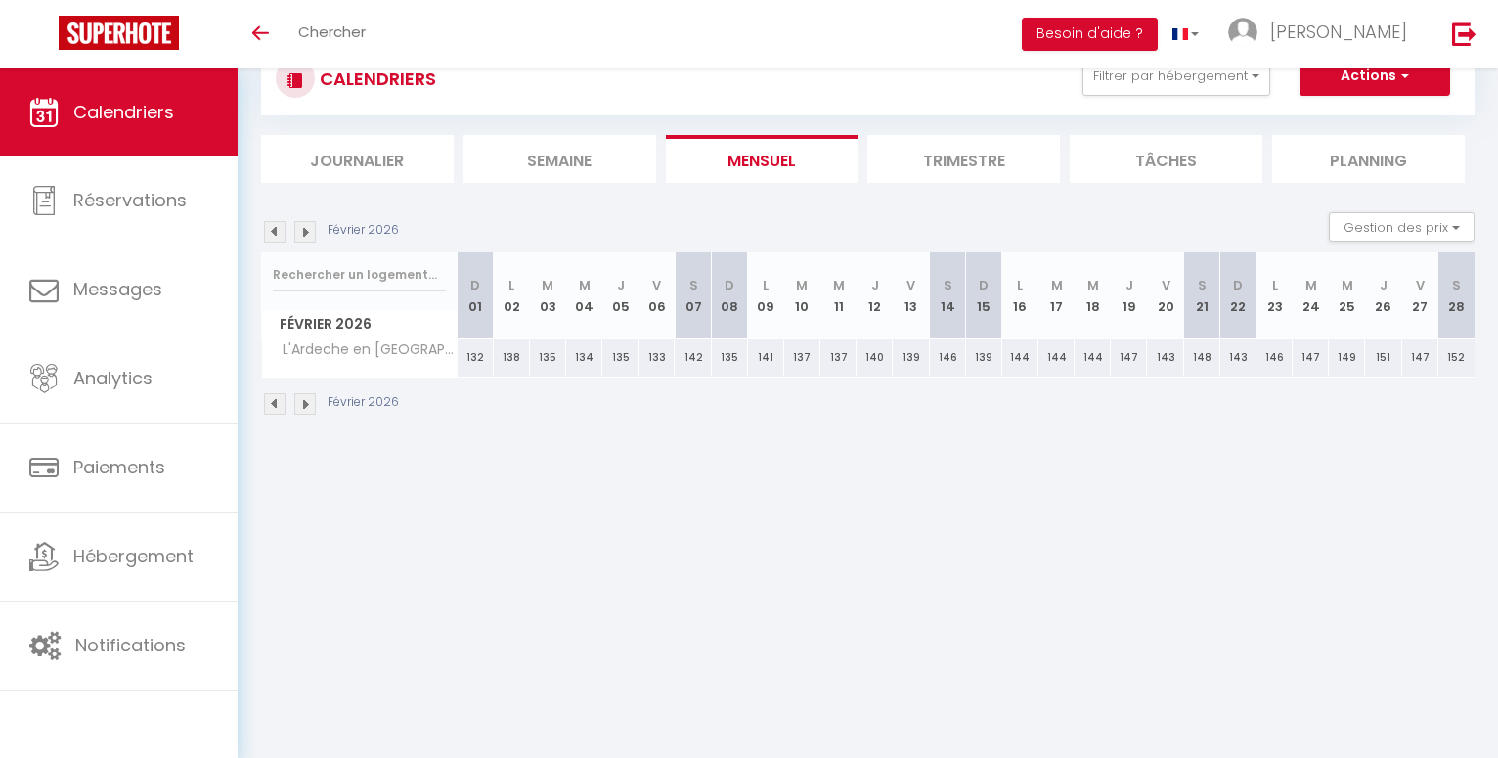
click at [307, 238] on img at bounding box center [305, 232] width 22 height 22
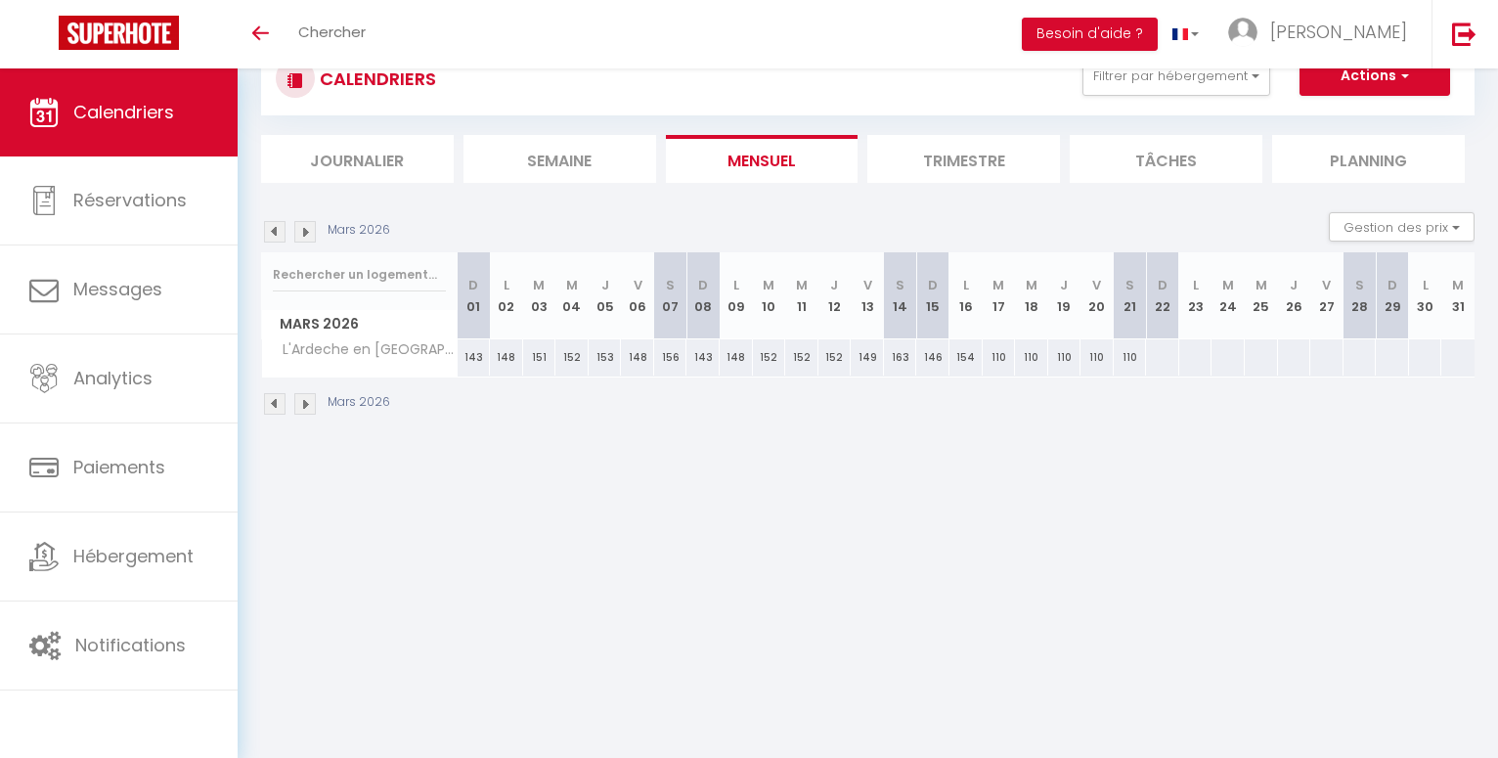
click at [1160, 358] on div at bounding box center [1162, 357] width 34 height 36
type input "Dim 22 Mars 2026"
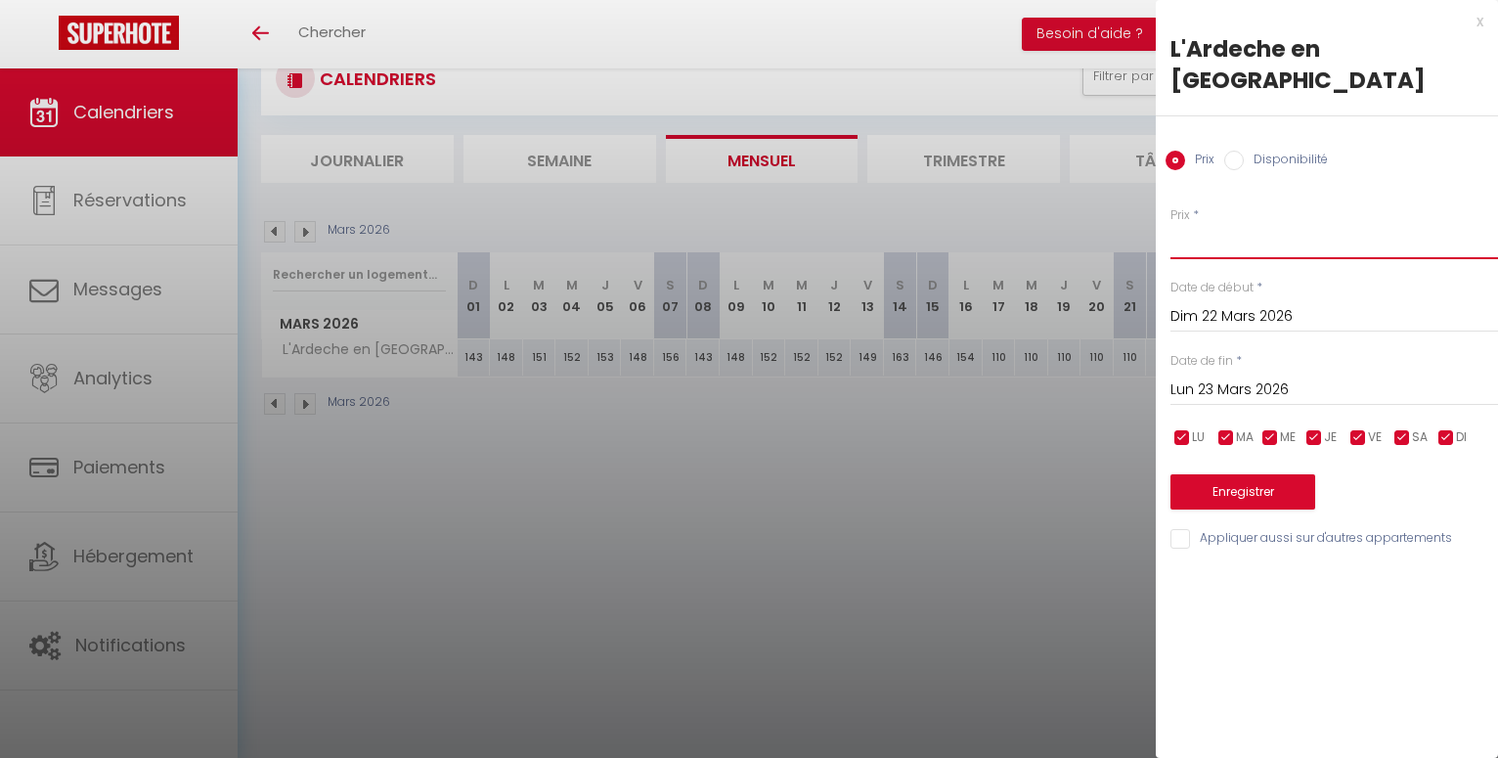
click at [1198, 224] on input "Prix" at bounding box center [1335, 241] width 328 height 35
click at [1245, 378] on input "Lun 23 Mars 2026" at bounding box center [1335, 390] width 328 height 25
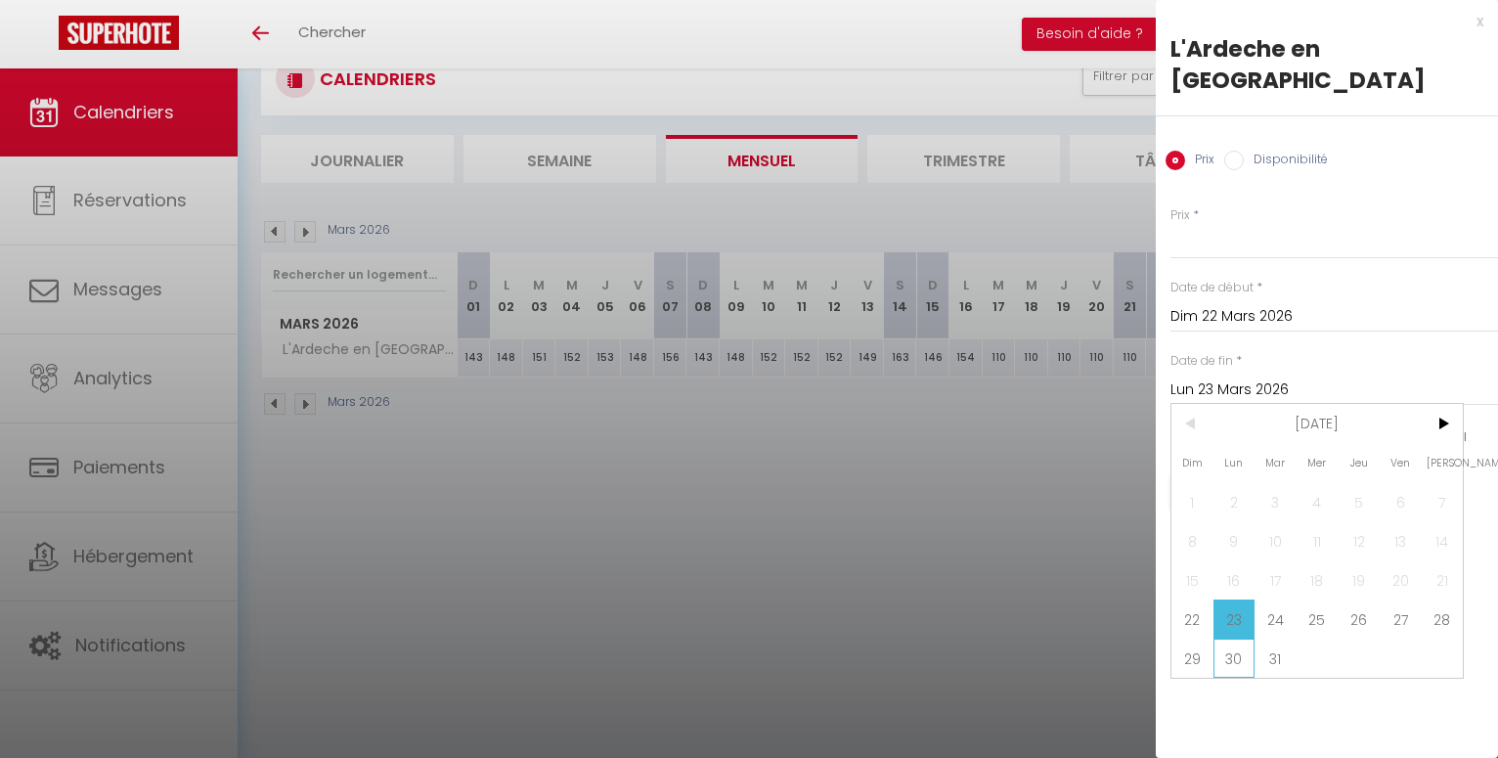
click at [1238, 639] on span "30" at bounding box center [1235, 658] width 42 height 39
type input "Lun 30 Mars 2026"
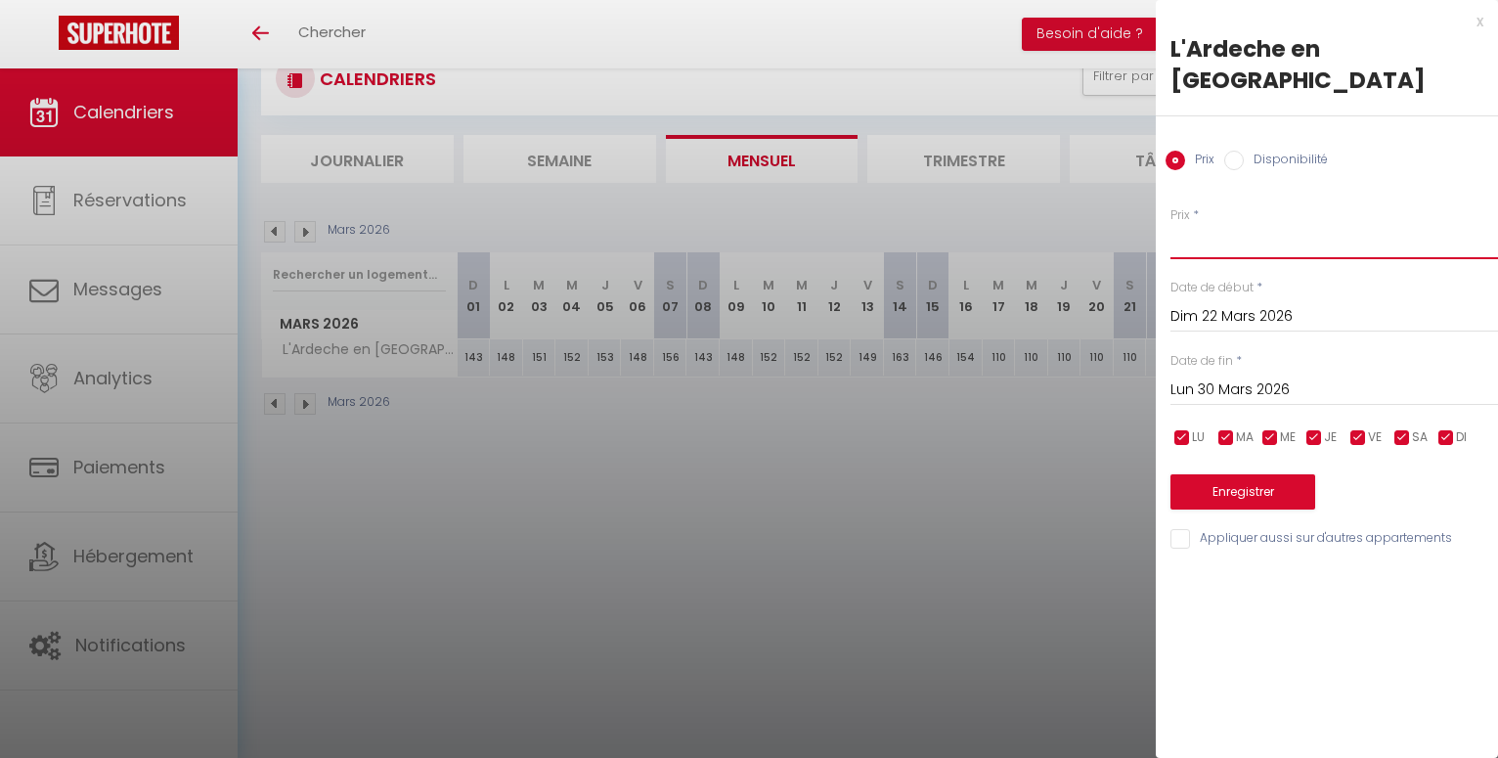
click at [1195, 224] on input "Prix" at bounding box center [1335, 241] width 328 height 35
type input "149"
click at [1245, 474] on button "Enregistrer" at bounding box center [1243, 491] width 145 height 35
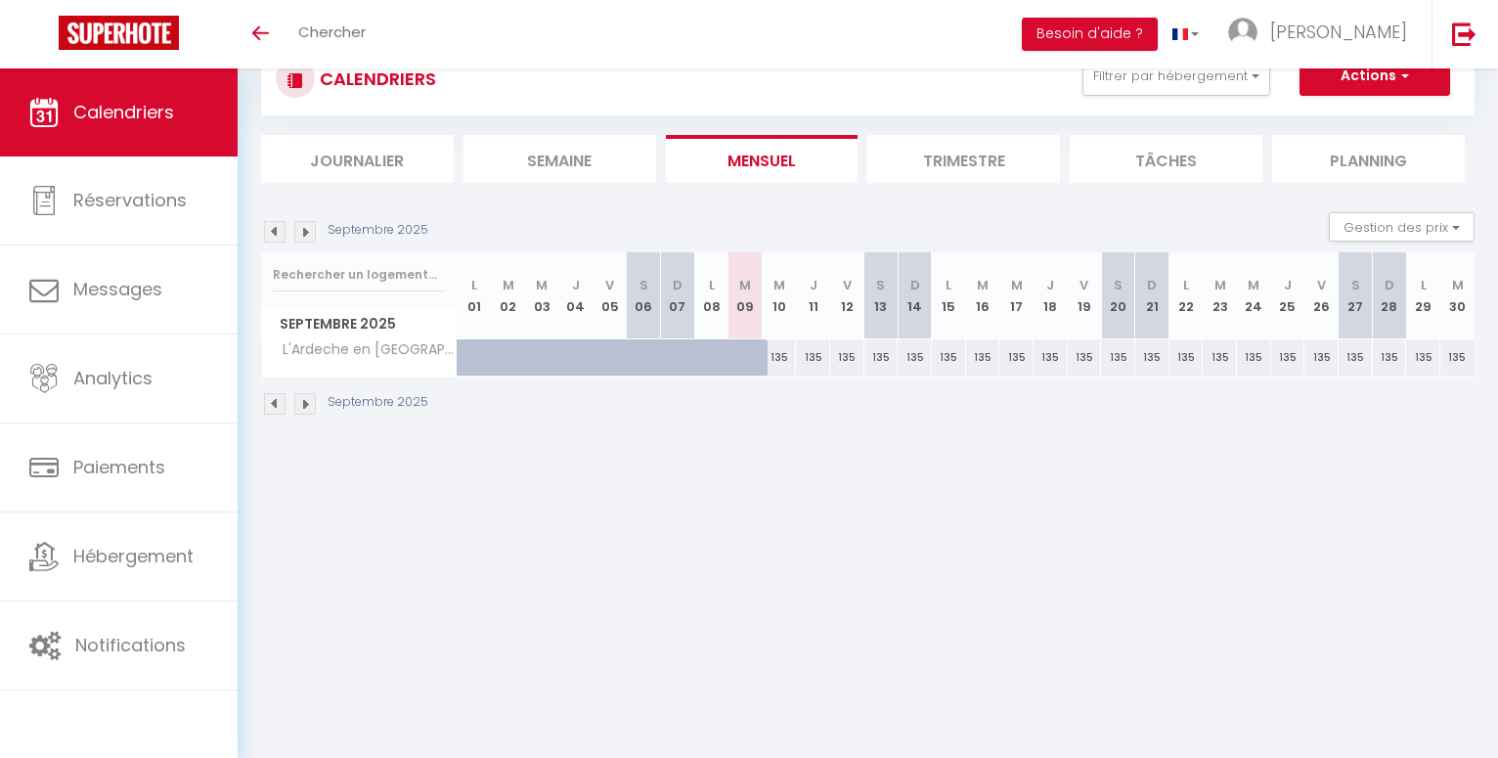
click at [302, 232] on img at bounding box center [305, 232] width 22 height 22
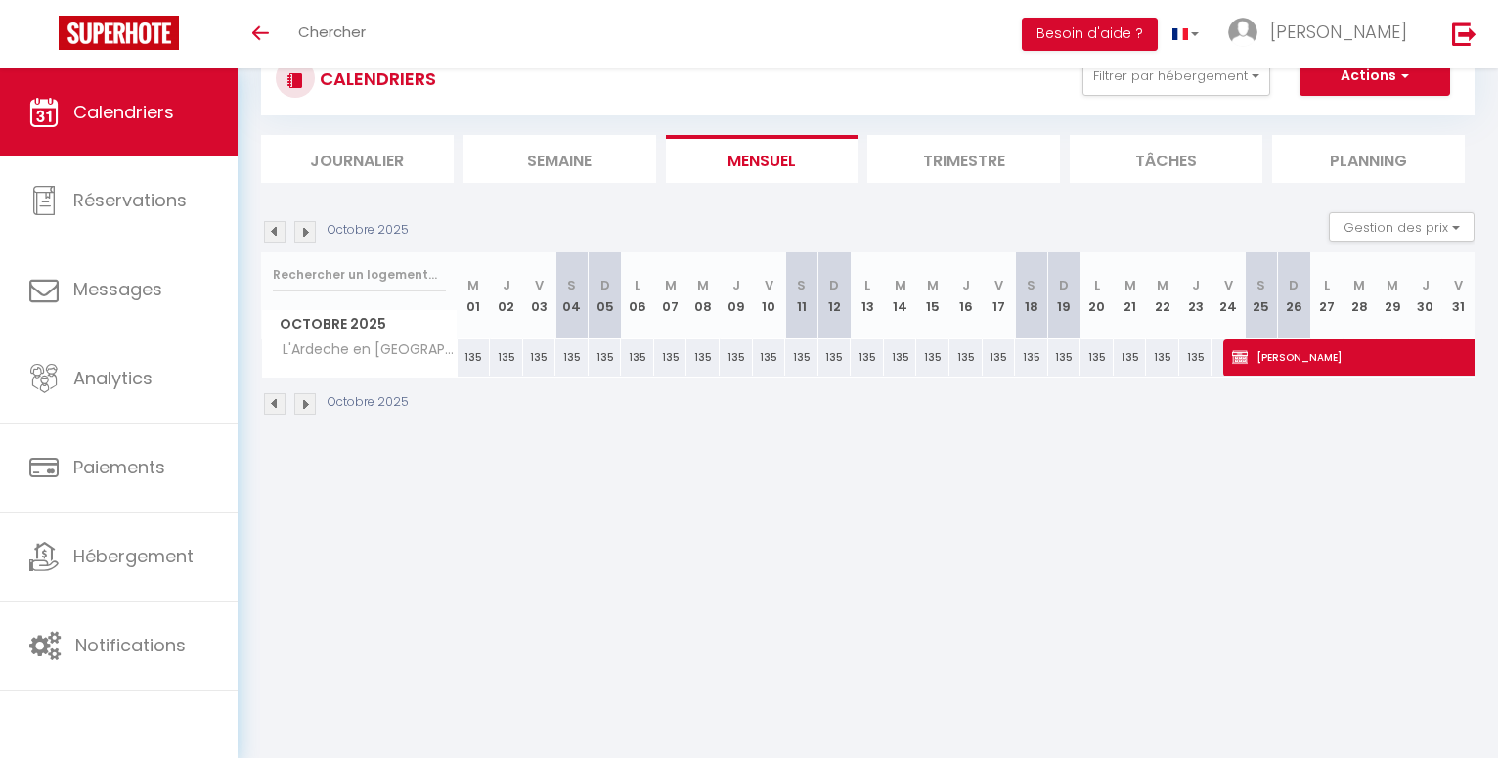
click at [305, 229] on img at bounding box center [305, 232] width 22 height 22
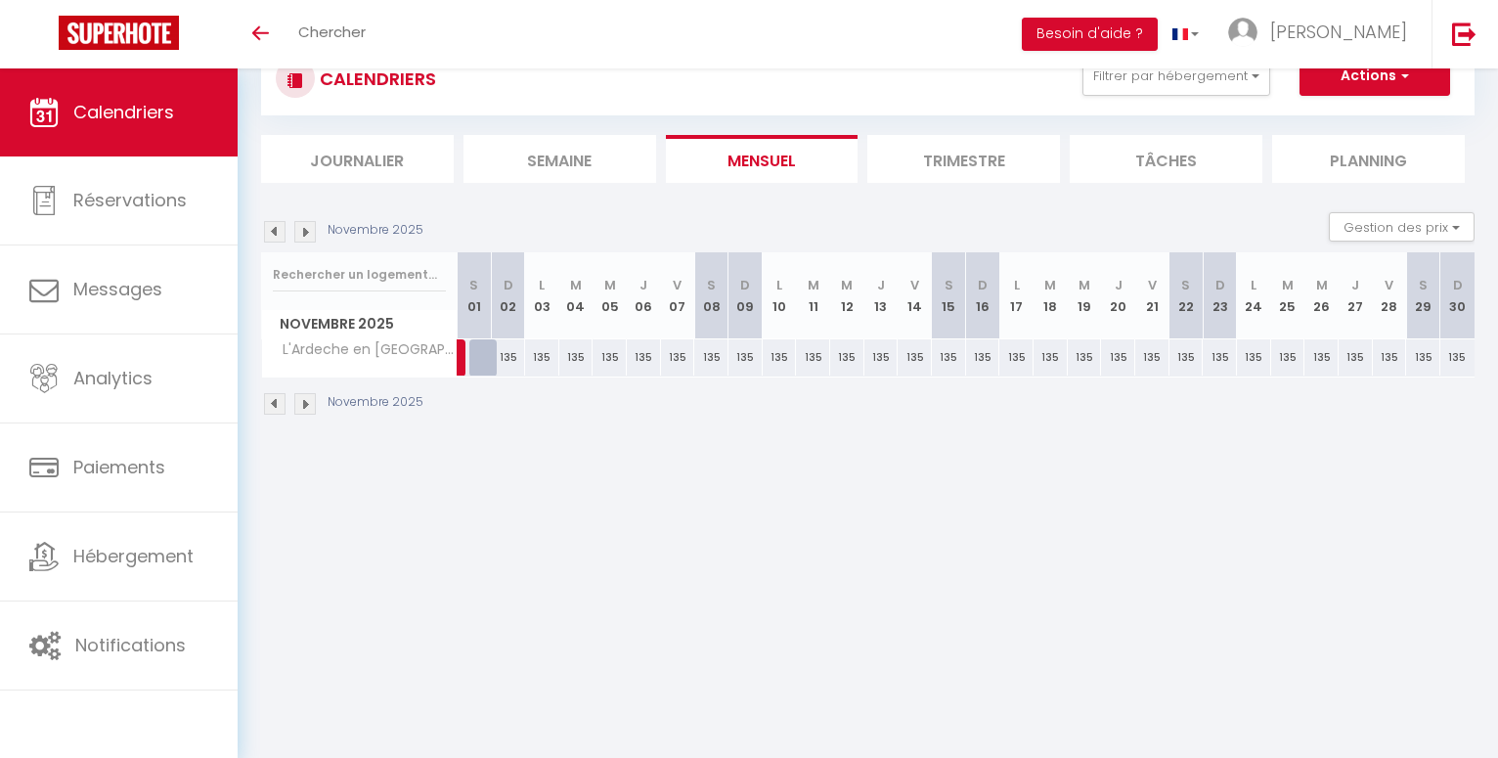
click at [305, 229] on img at bounding box center [305, 232] width 22 height 22
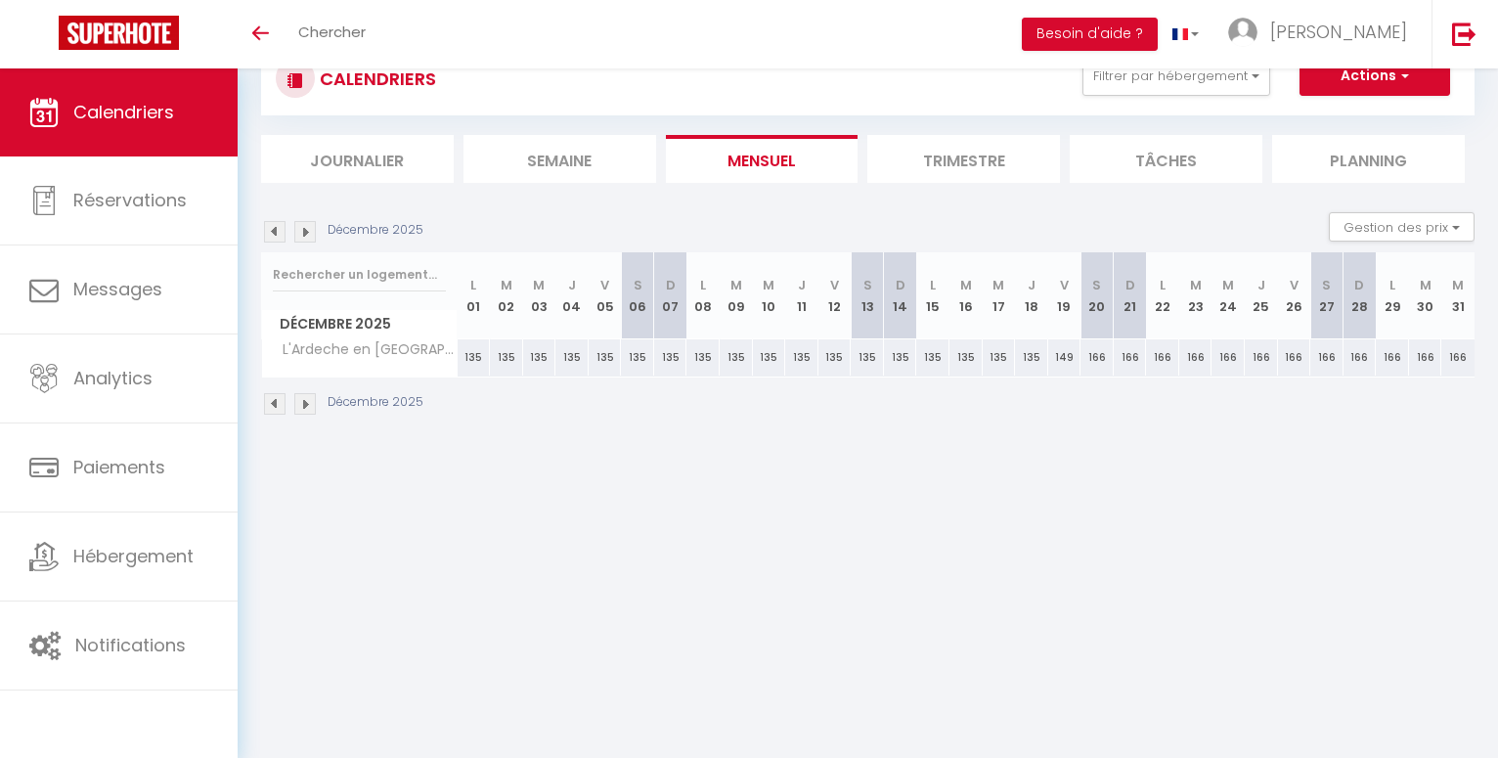
click at [305, 229] on img at bounding box center [305, 232] width 22 height 22
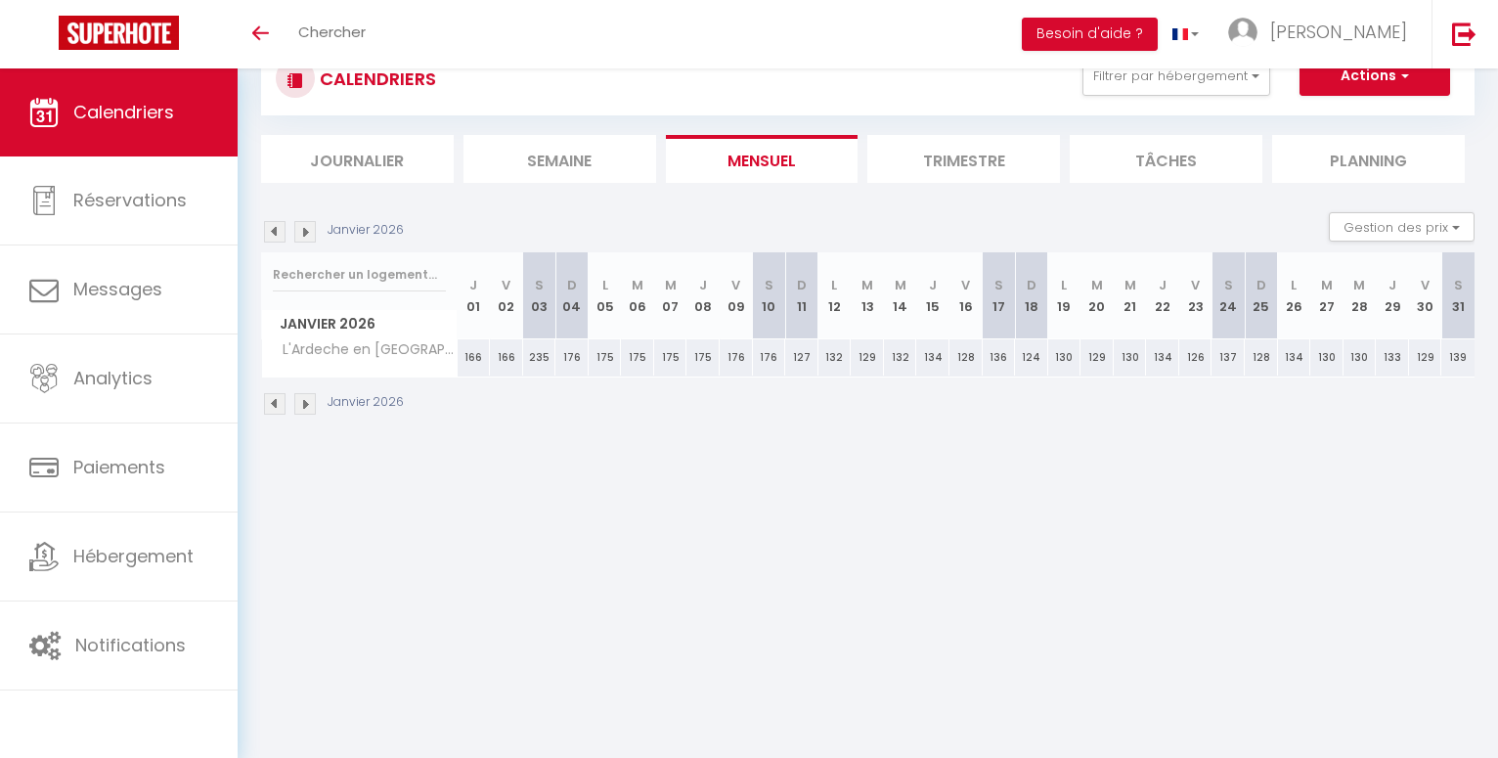
click at [305, 229] on img at bounding box center [305, 232] width 22 height 22
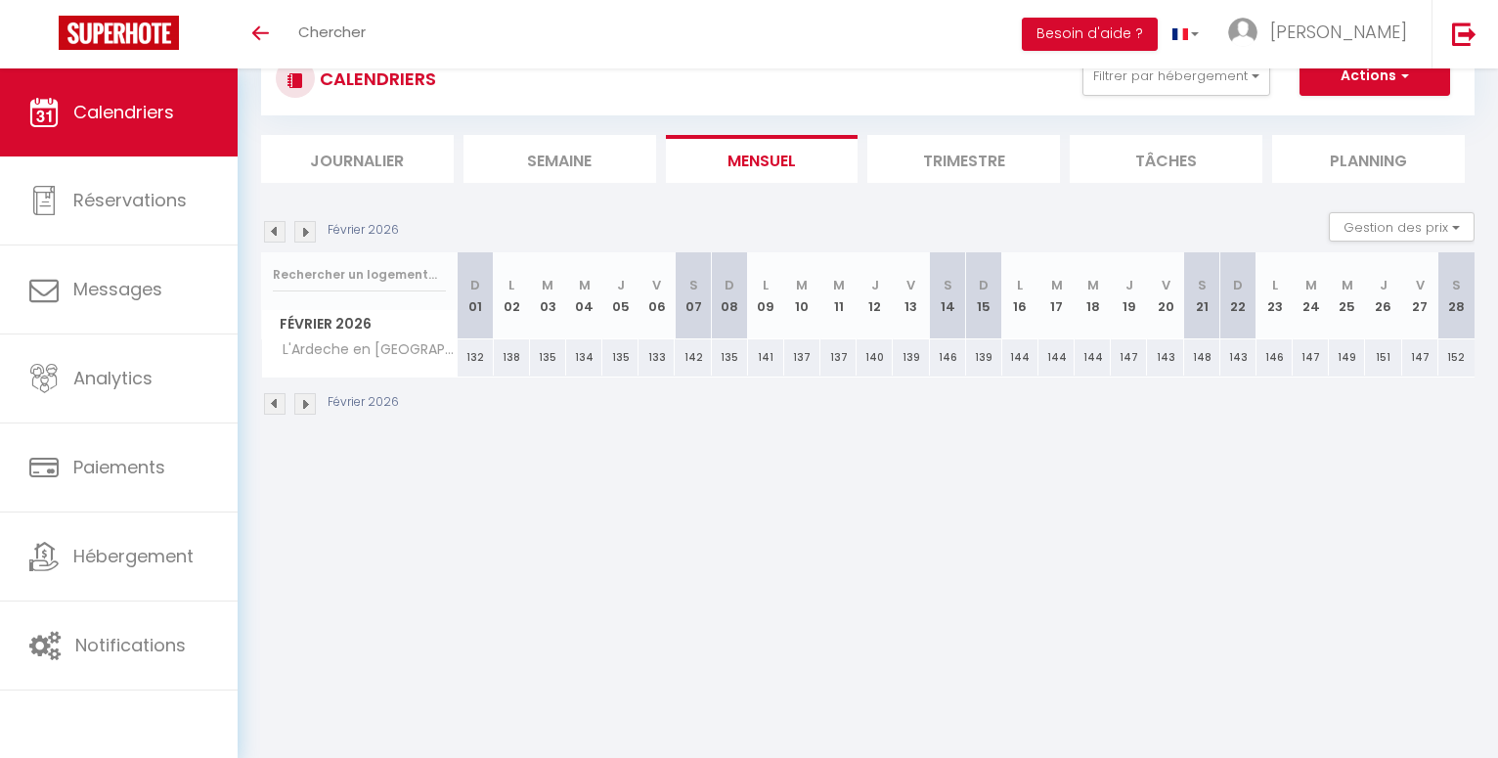
click at [305, 229] on img at bounding box center [305, 232] width 22 height 22
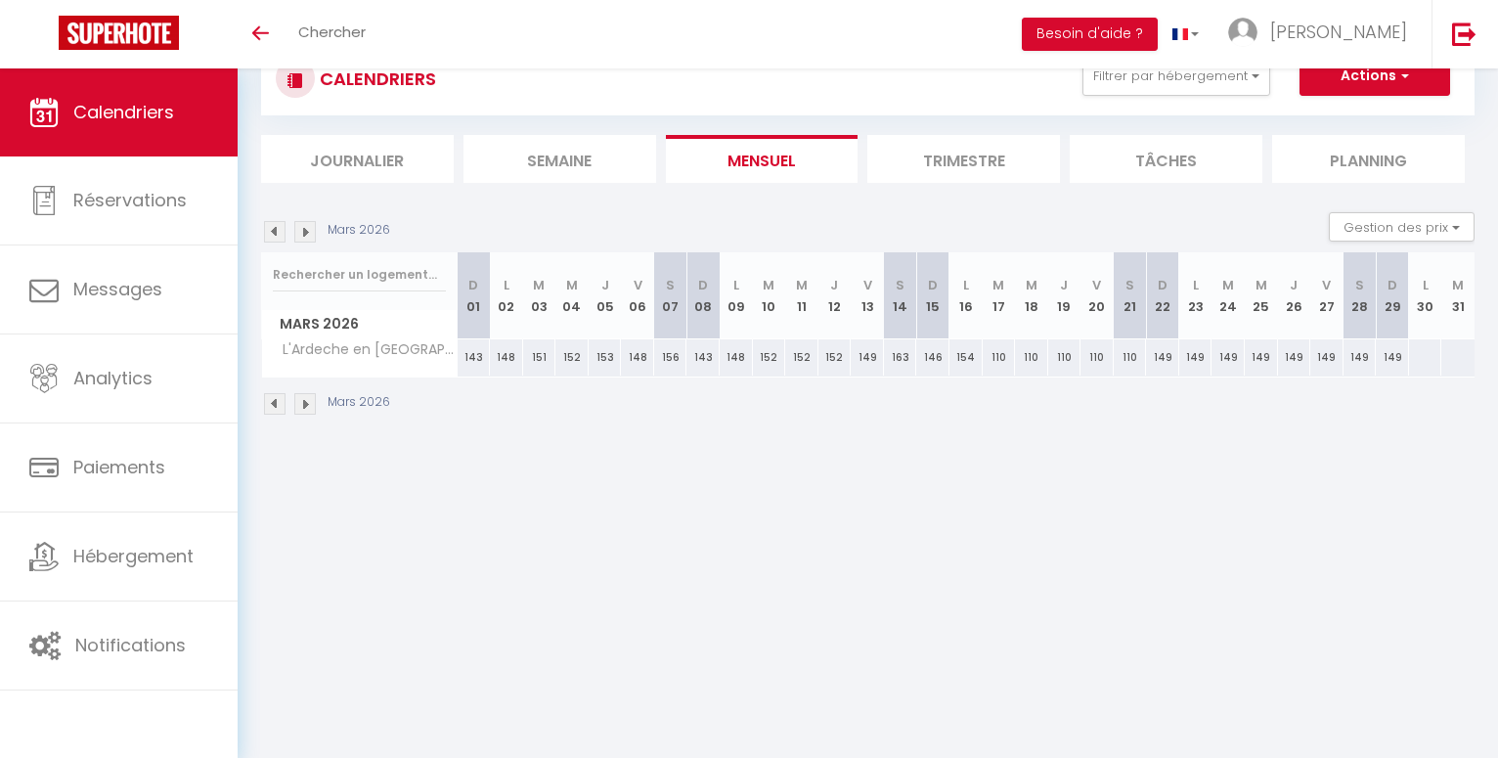
click at [305, 229] on img at bounding box center [305, 232] width 22 height 22
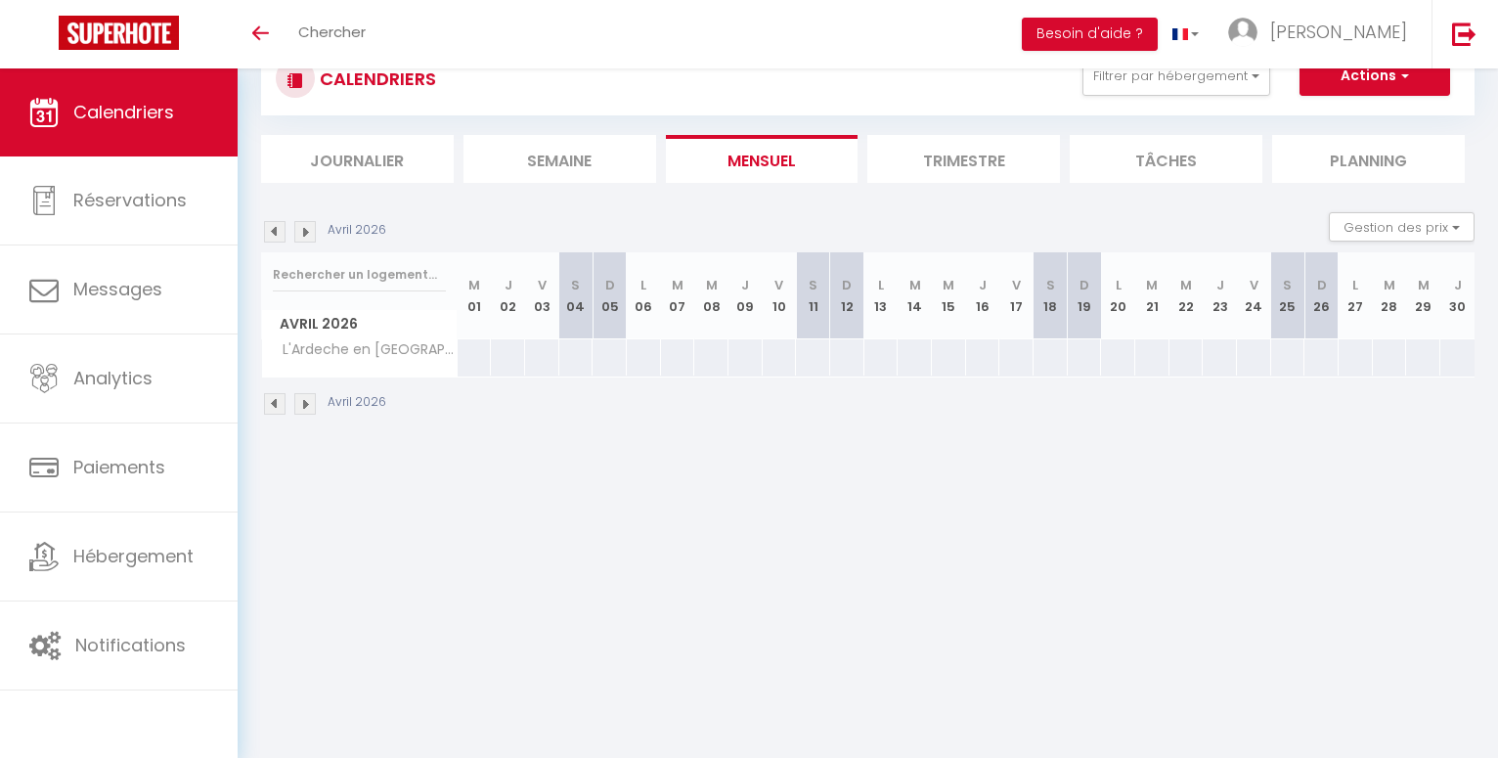
click at [279, 233] on img at bounding box center [275, 232] width 22 height 22
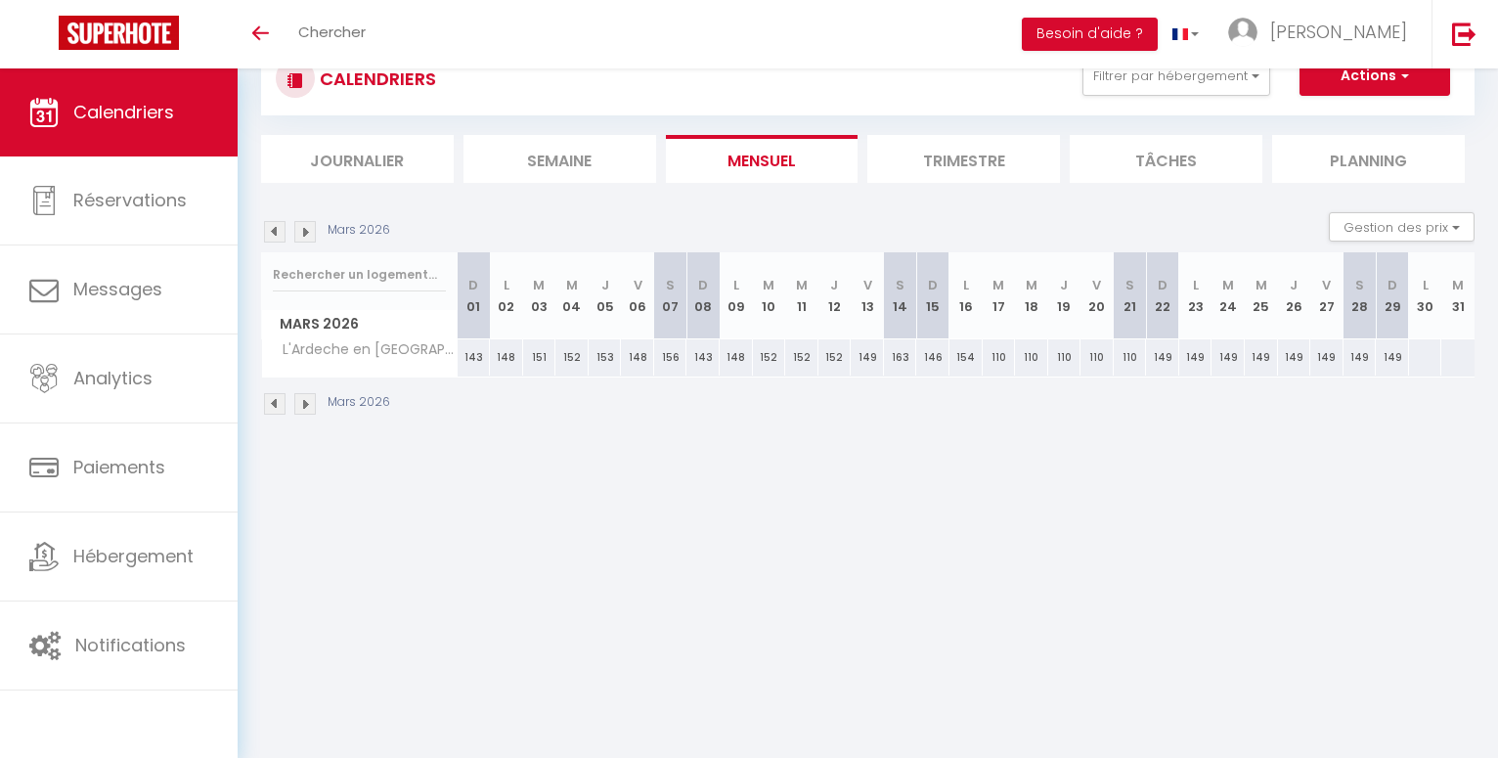
click at [1424, 358] on div at bounding box center [1425, 357] width 34 height 36
type input "Lun 30 Mars 2026"
type input "Mar 31 Mars 2026"
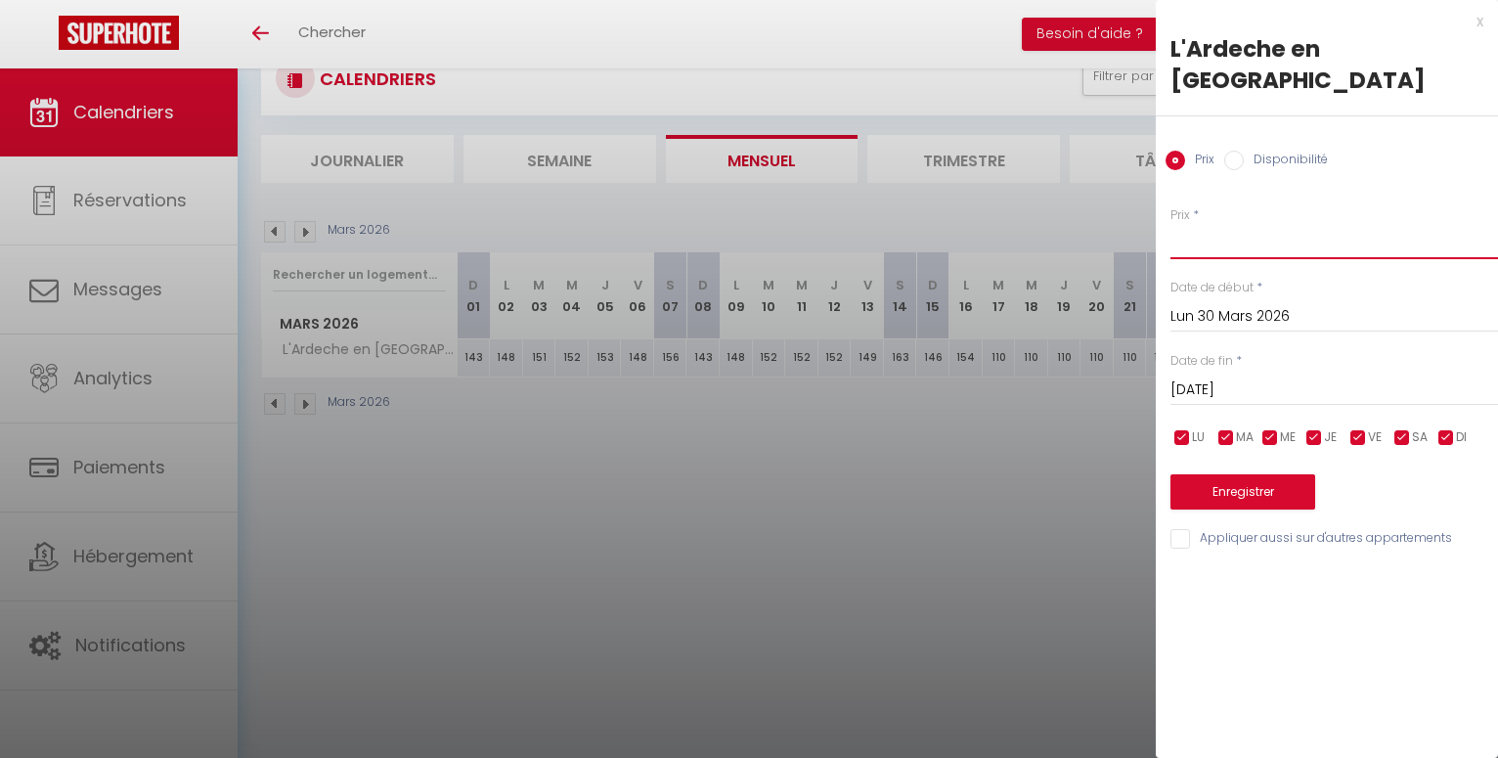
click at [1186, 224] on input "Prix" at bounding box center [1335, 241] width 328 height 35
type input "135"
click at [1215, 378] on input "Mar 31 Mars 2026" at bounding box center [1335, 390] width 328 height 25
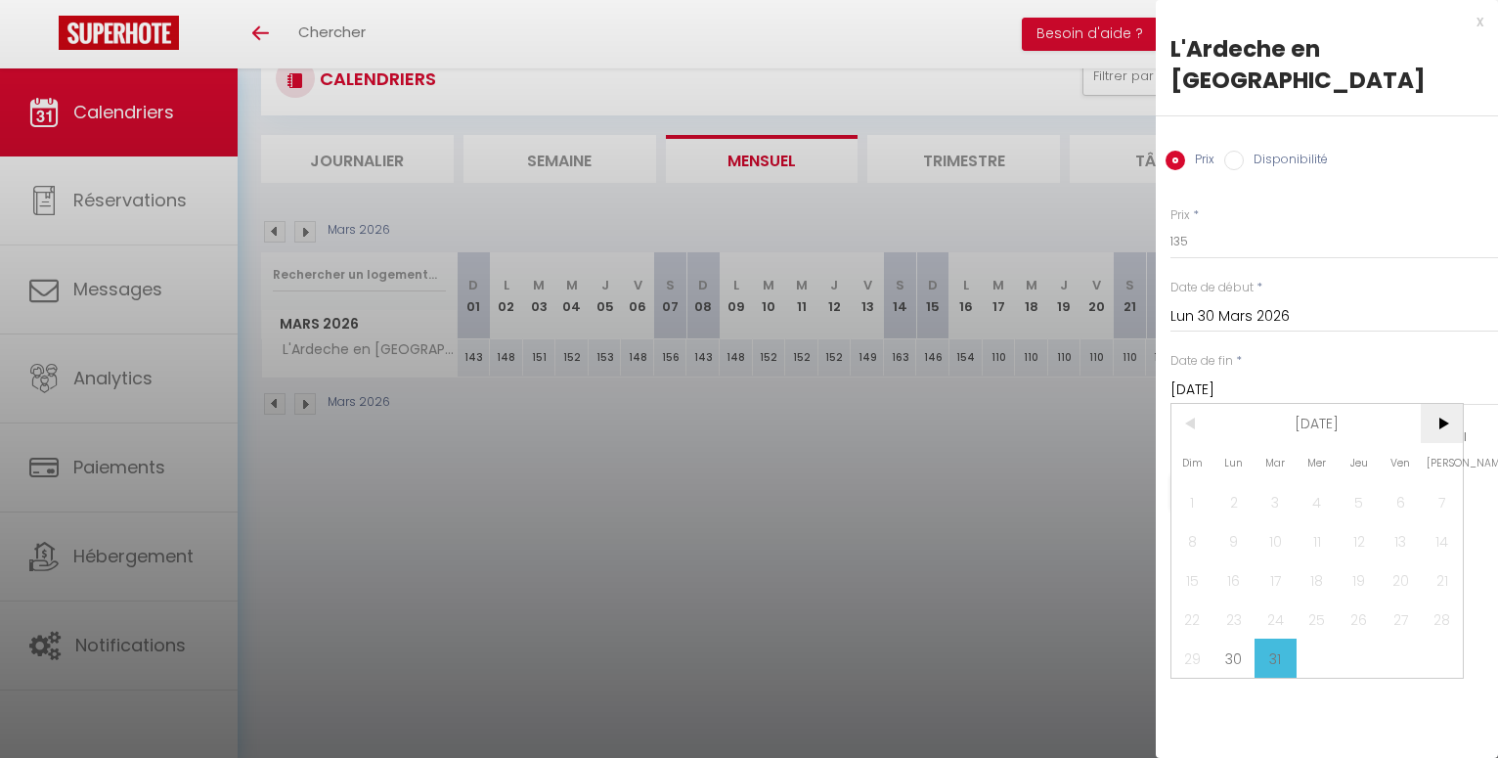
click at [1440, 404] on span ">" at bounding box center [1442, 423] width 42 height 39
click at [1406, 600] on span "26" at bounding box center [1401, 619] width 42 height 39
type input "Ven 26 Juin 2026"
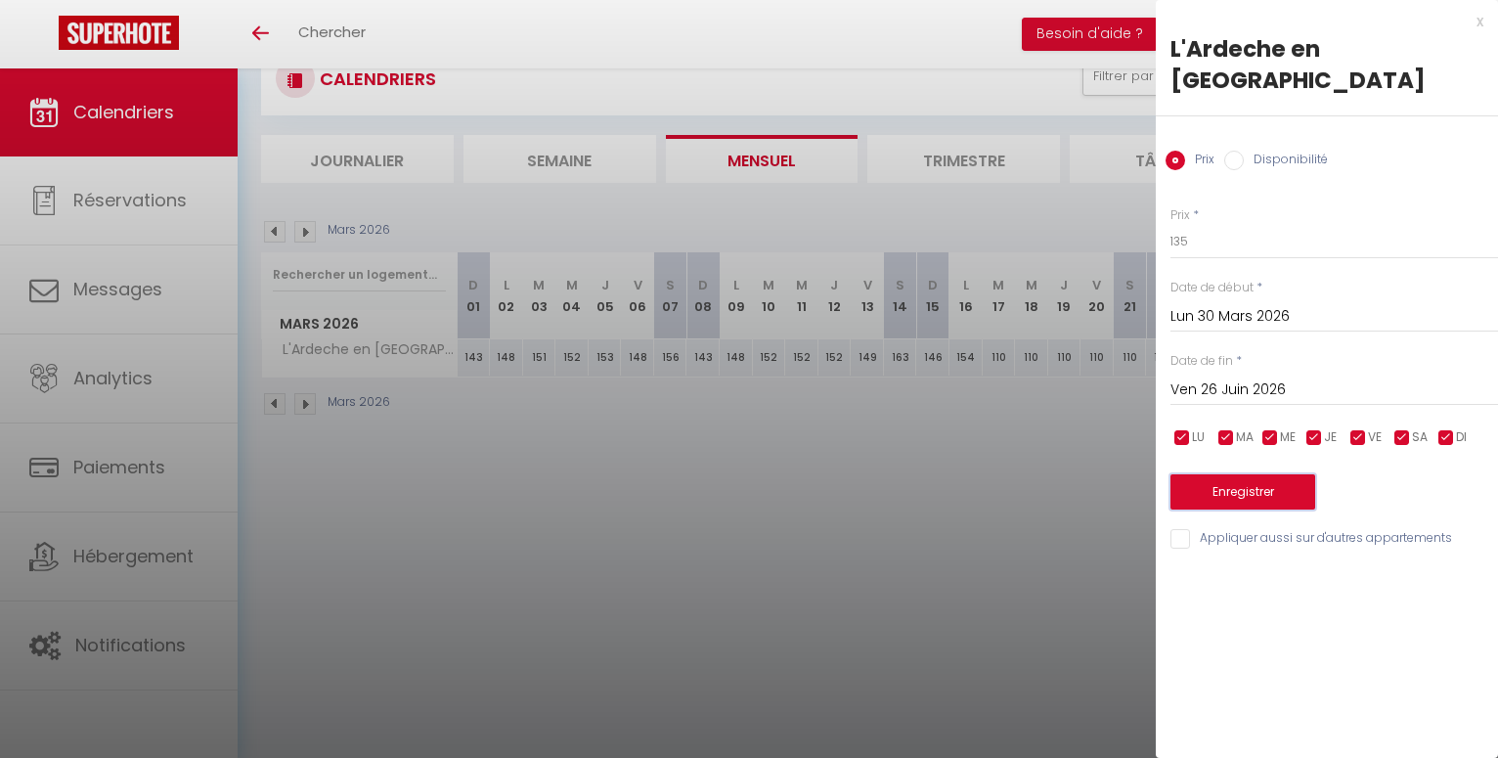
click at [1278, 474] on button "Enregistrer" at bounding box center [1243, 491] width 145 height 35
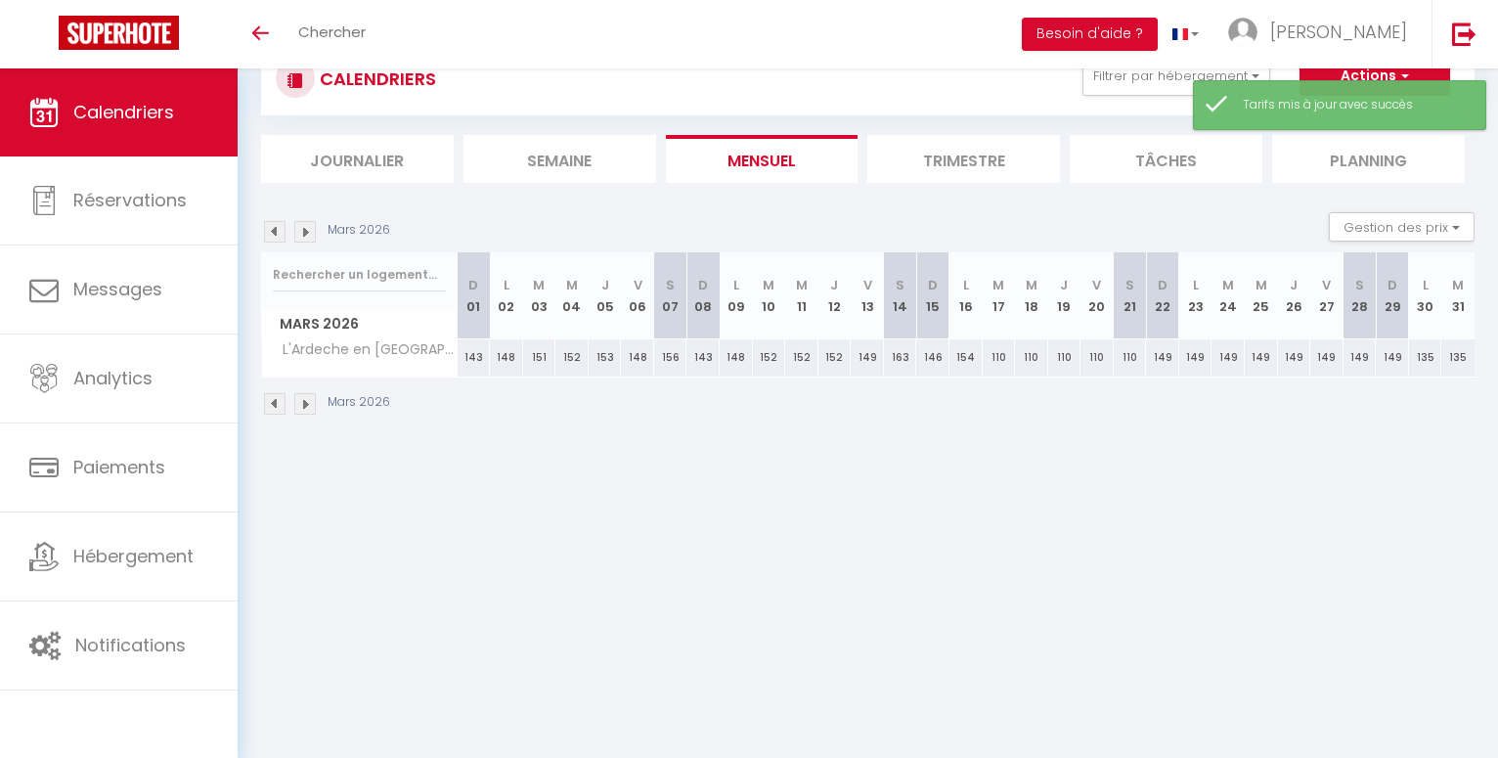
click at [309, 230] on img at bounding box center [305, 232] width 22 height 22
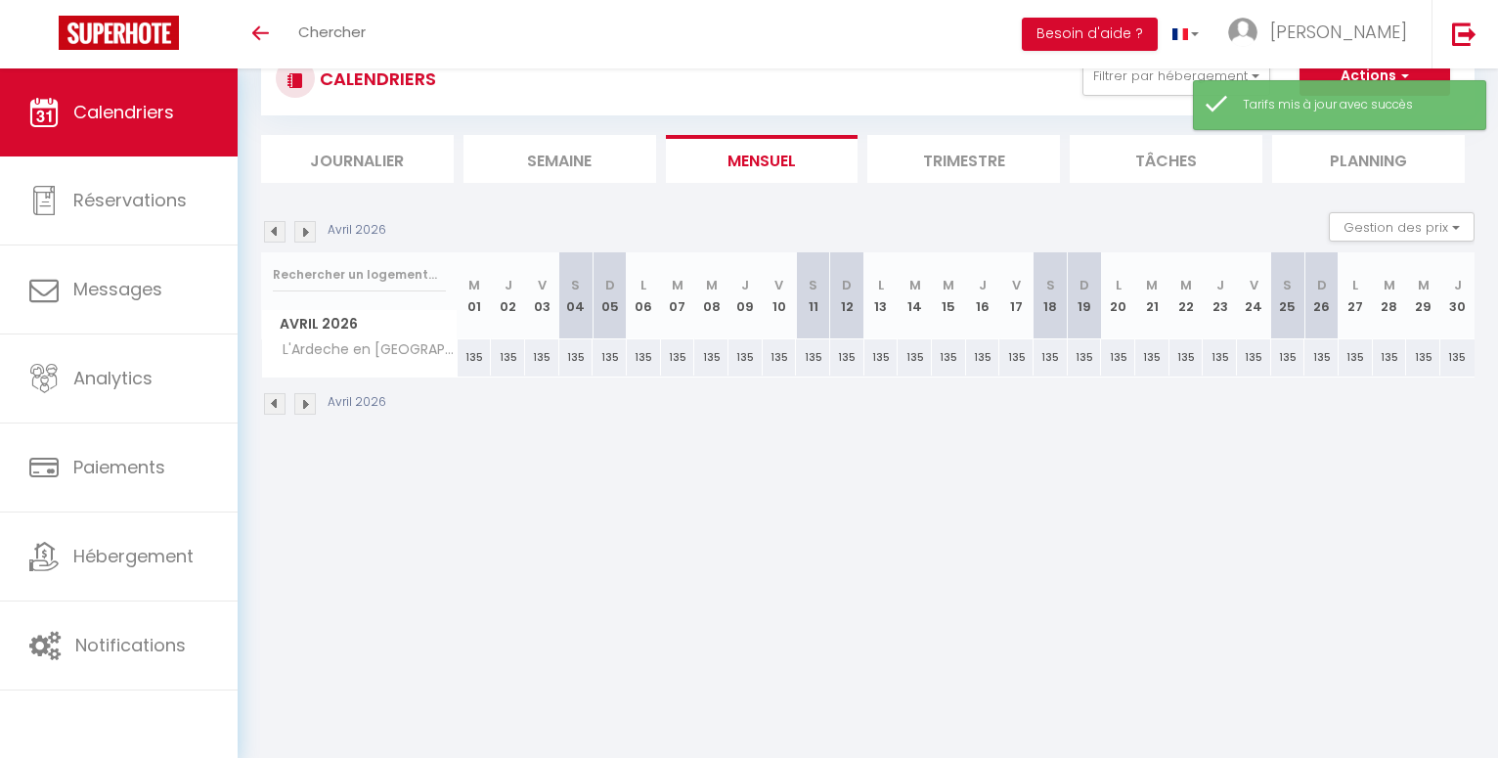
click at [309, 230] on img at bounding box center [305, 232] width 22 height 22
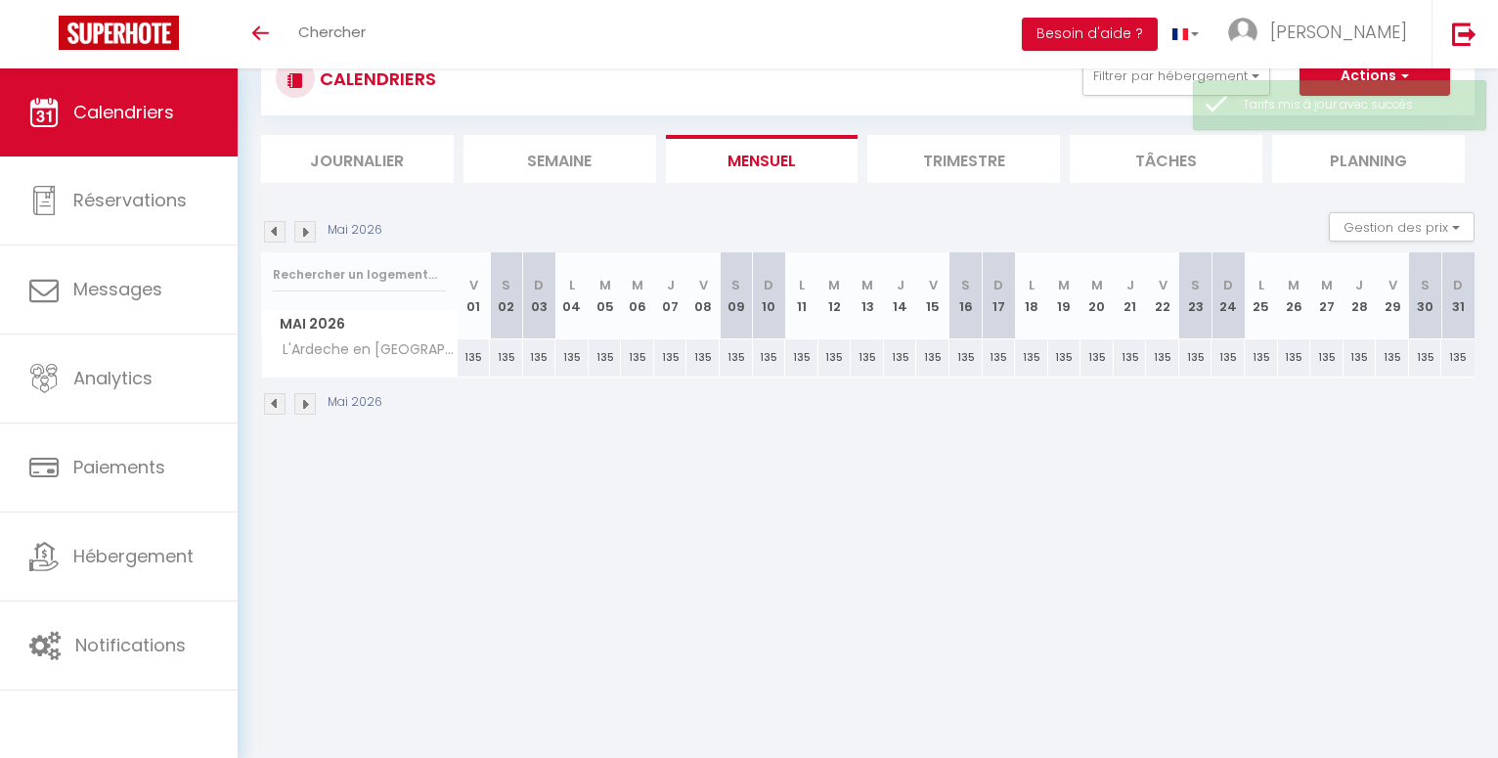
click at [309, 230] on img at bounding box center [305, 232] width 22 height 22
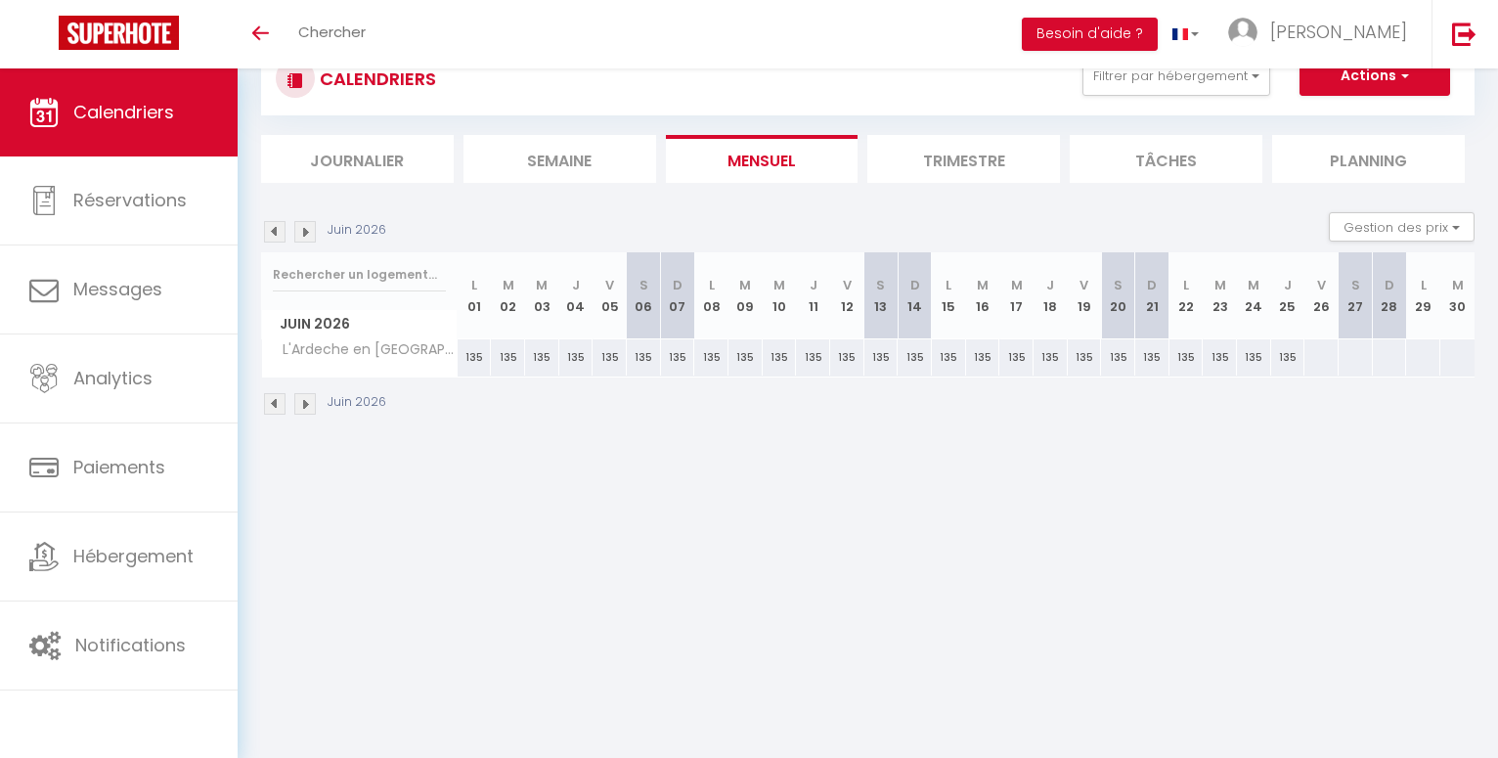
click at [309, 230] on img at bounding box center [305, 232] width 22 height 22
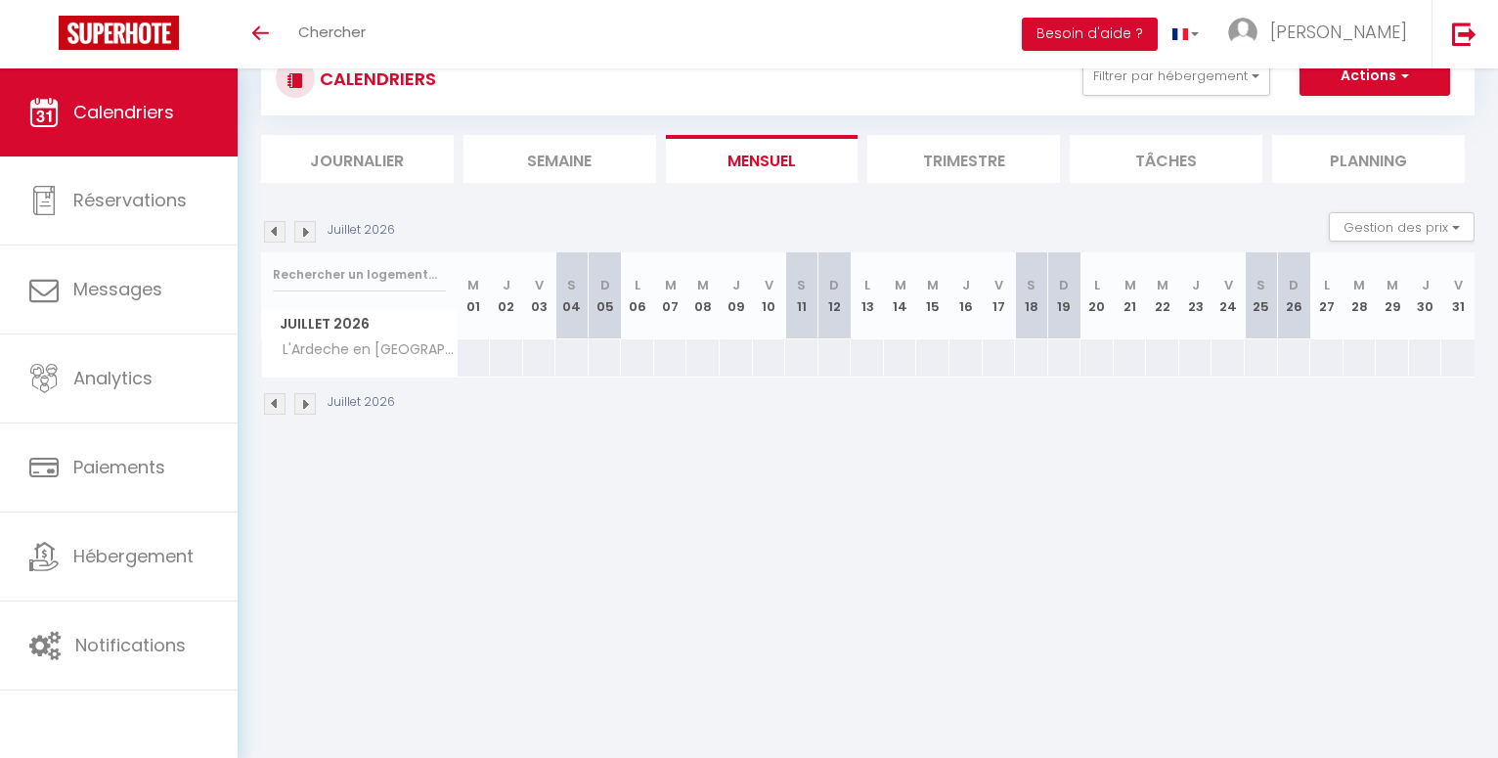
click at [271, 234] on img at bounding box center [275, 232] width 22 height 22
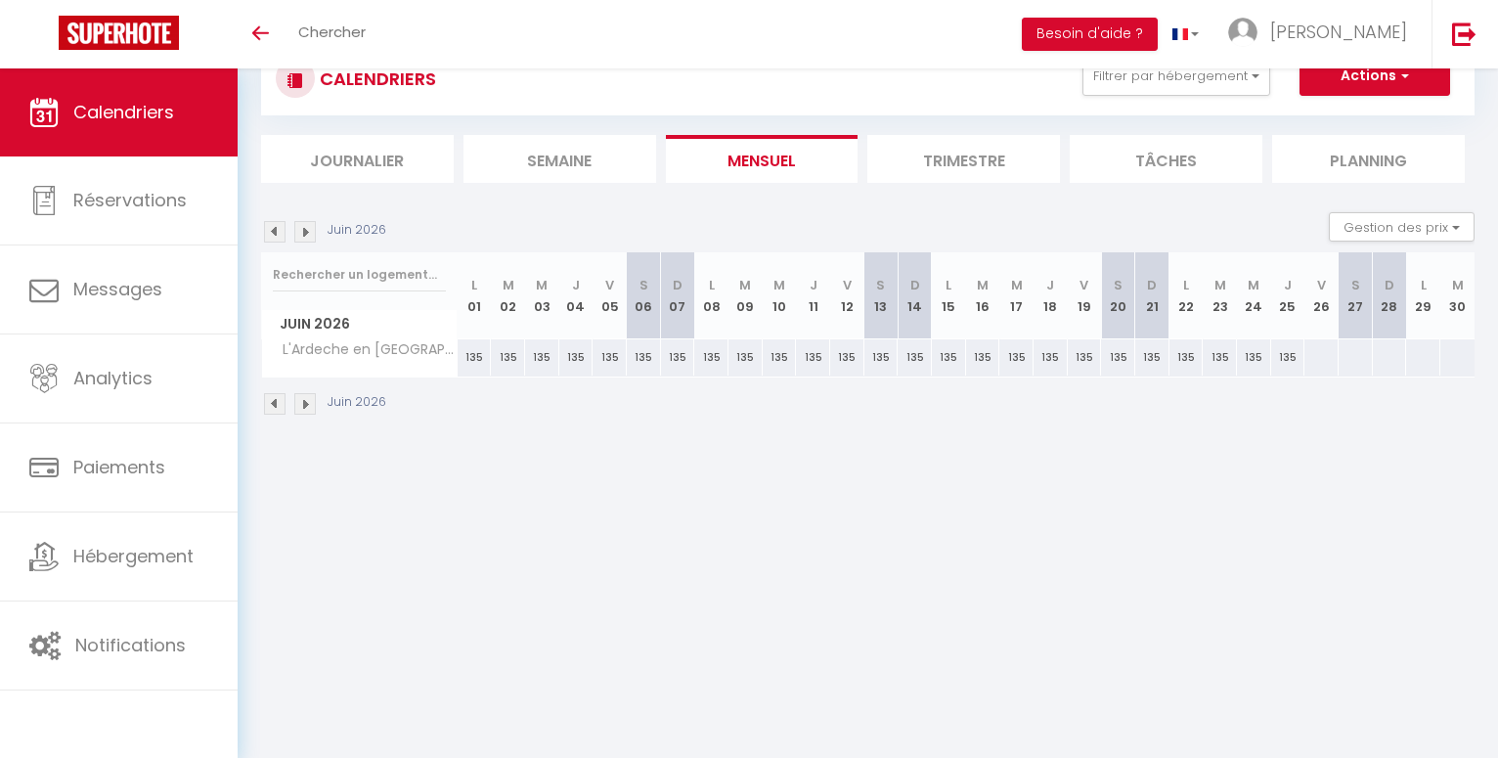
click at [1326, 357] on div at bounding box center [1321, 357] width 35 height 36
type input "Ven 26 Juin 2026"
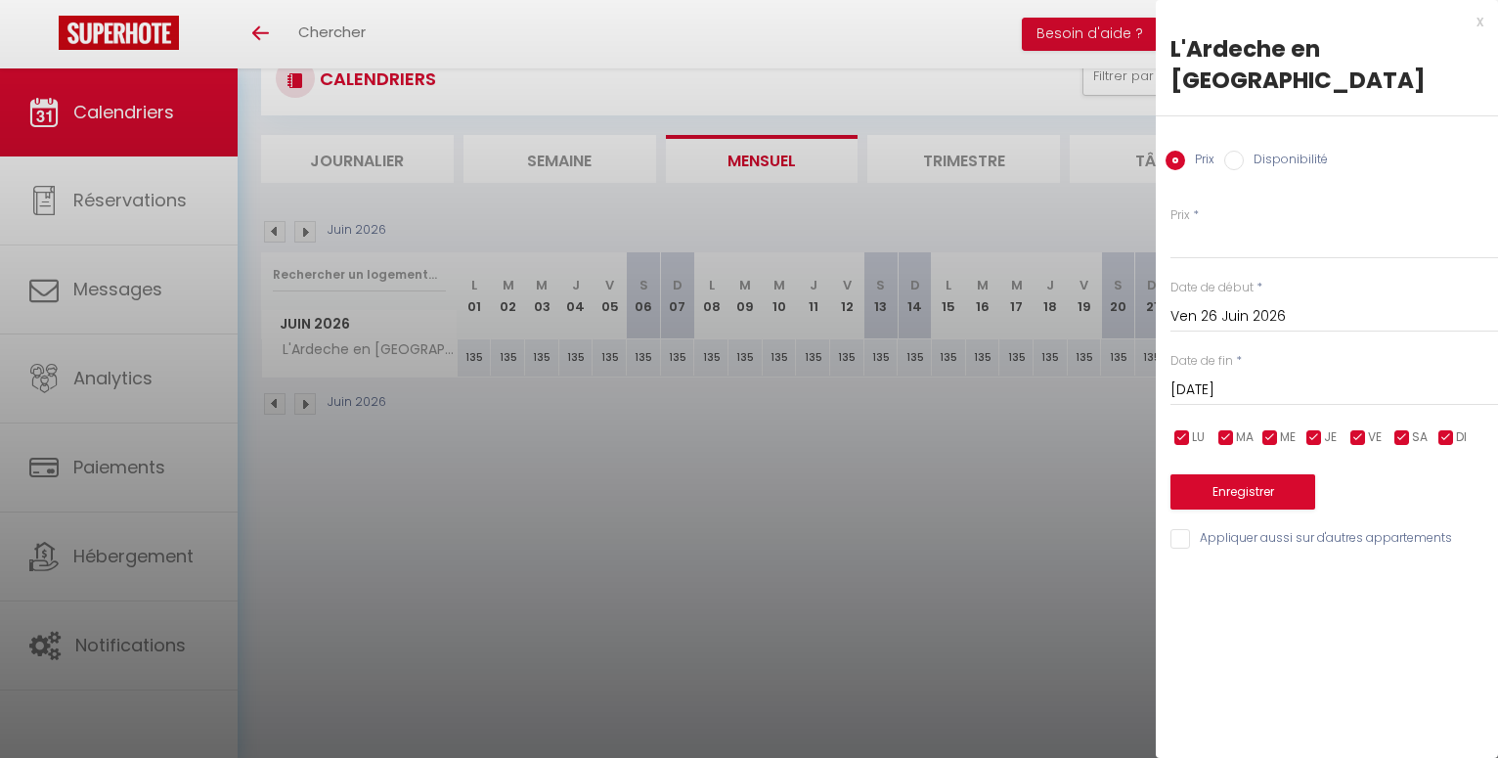
click at [1240, 378] on input "Sam 27 Juin 2026" at bounding box center [1335, 390] width 328 height 25
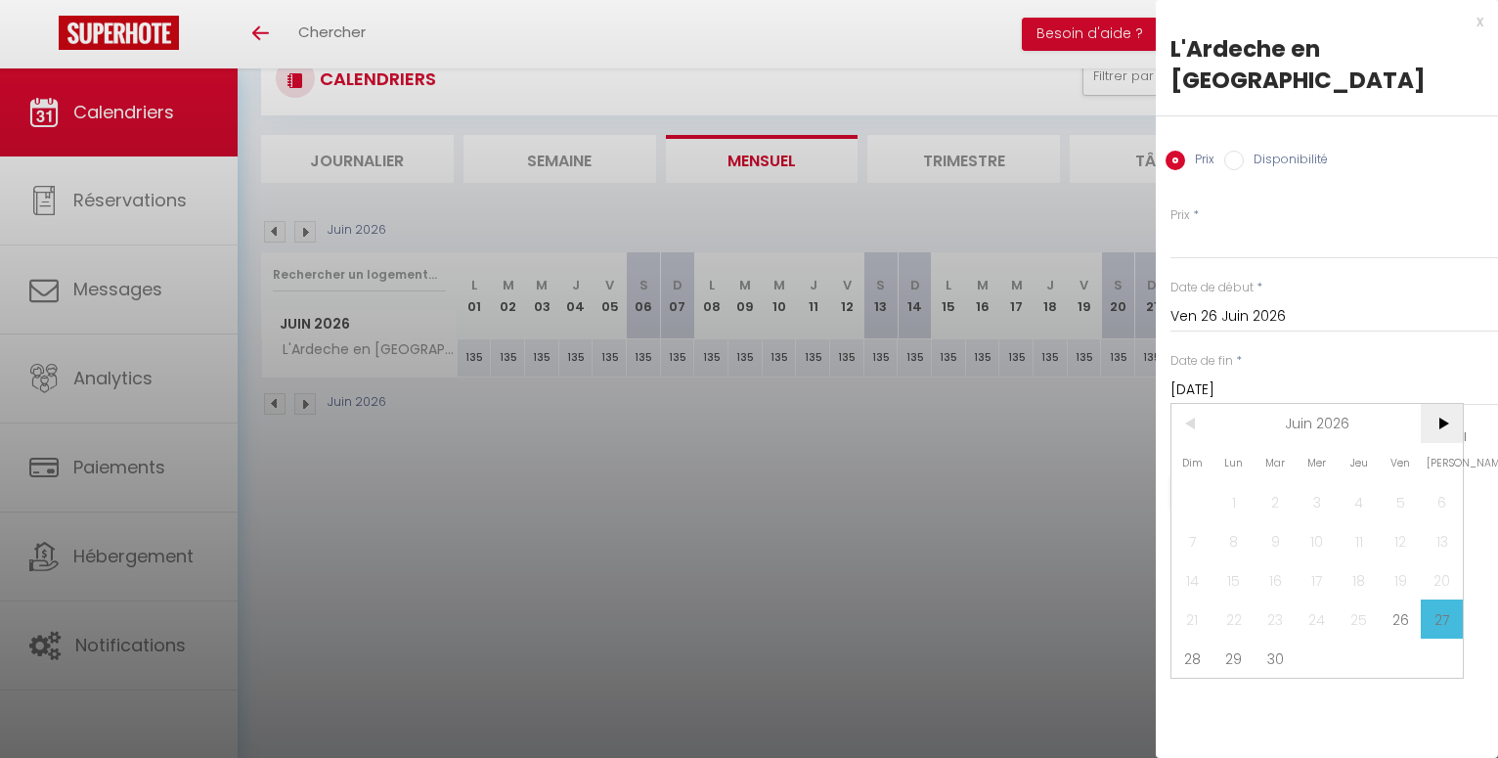
click at [1440, 404] on span ">" at bounding box center [1442, 423] width 42 height 39
click at [1399, 521] on span "11" at bounding box center [1401, 540] width 42 height 39
type input "Ven 11 Septembre 2026"
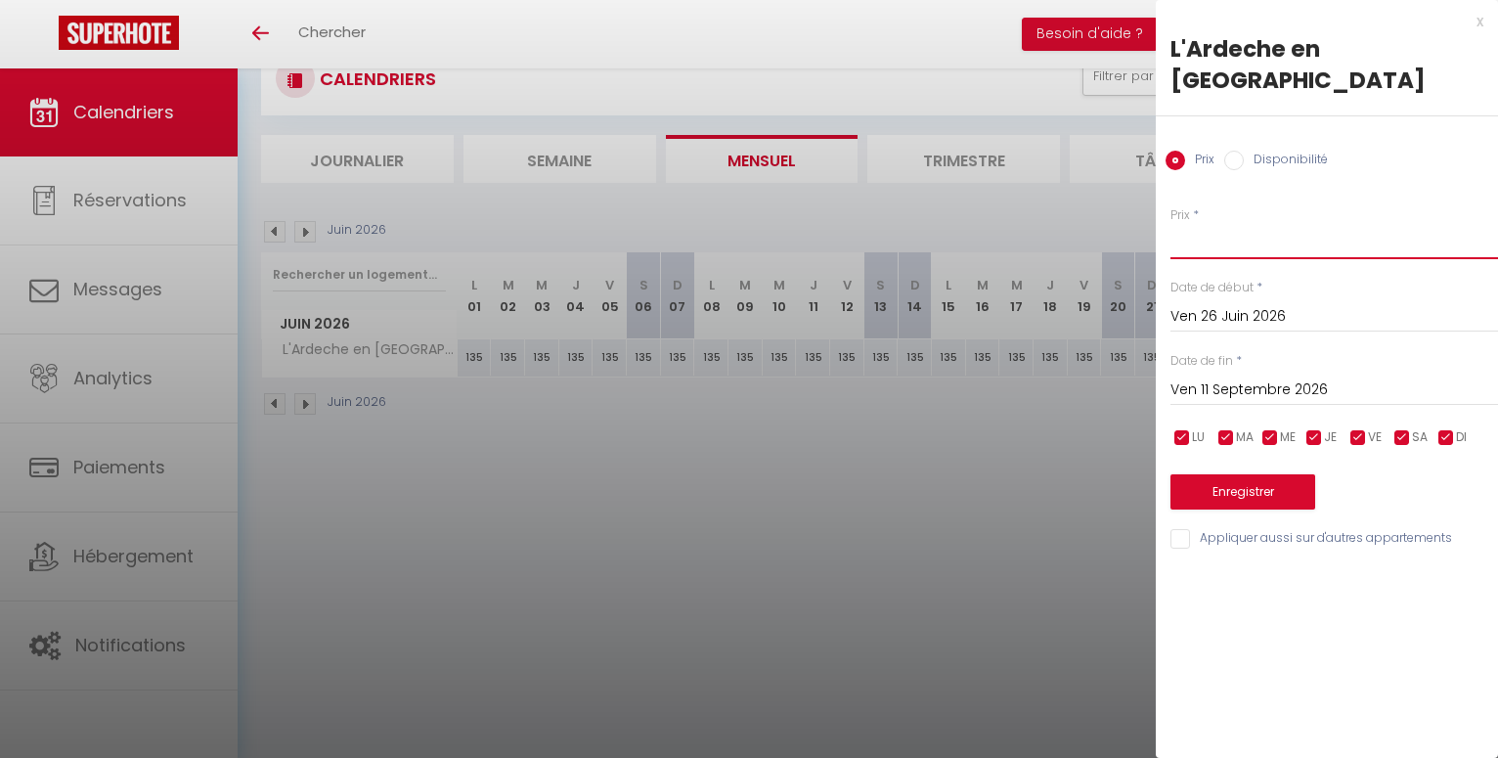
click at [1189, 224] on input "Prix" at bounding box center [1335, 241] width 328 height 35
type input "155"
click at [1256, 474] on button "Enregistrer" at bounding box center [1243, 491] width 145 height 35
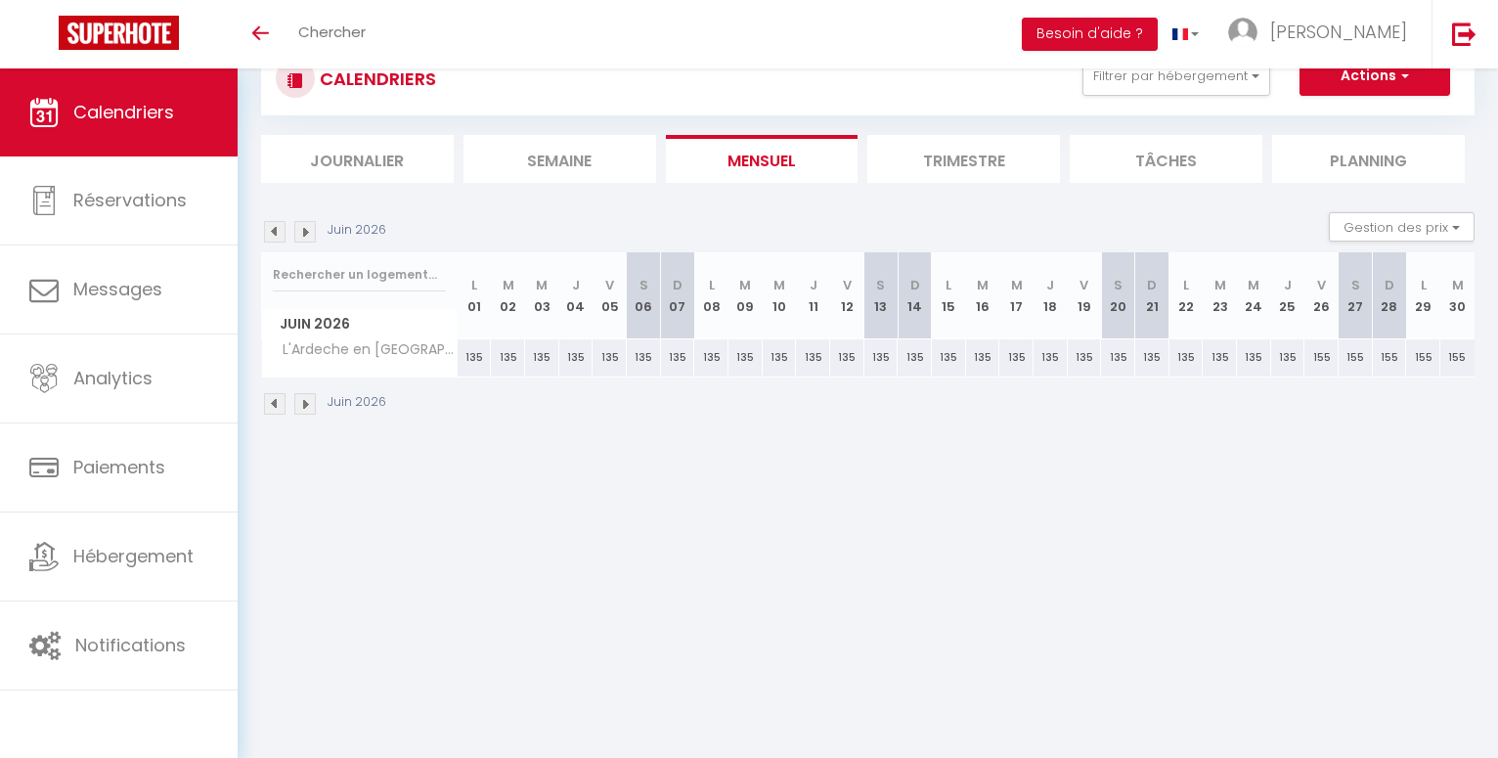
click at [309, 235] on img at bounding box center [305, 232] width 22 height 22
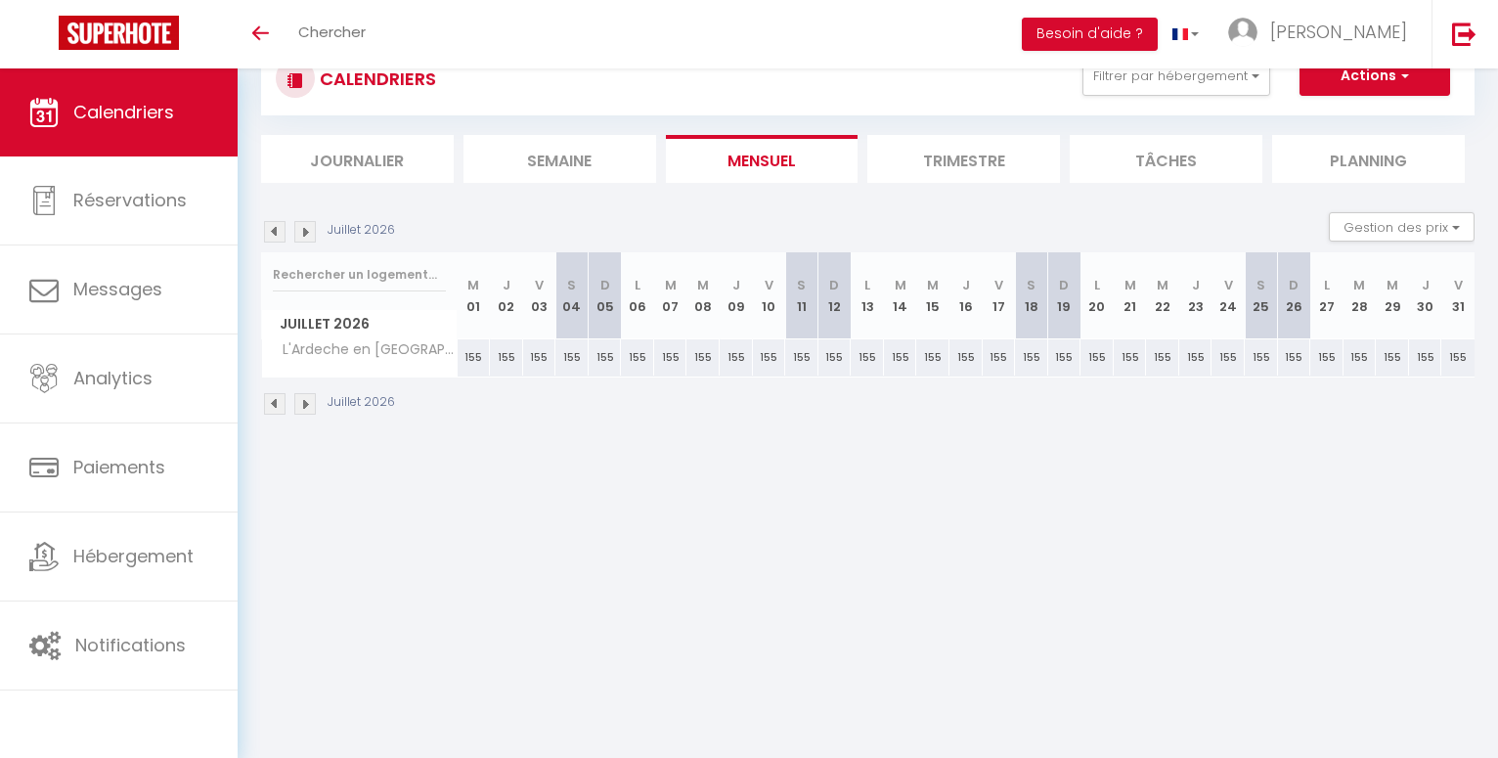
click at [308, 226] on img at bounding box center [305, 232] width 22 height 22
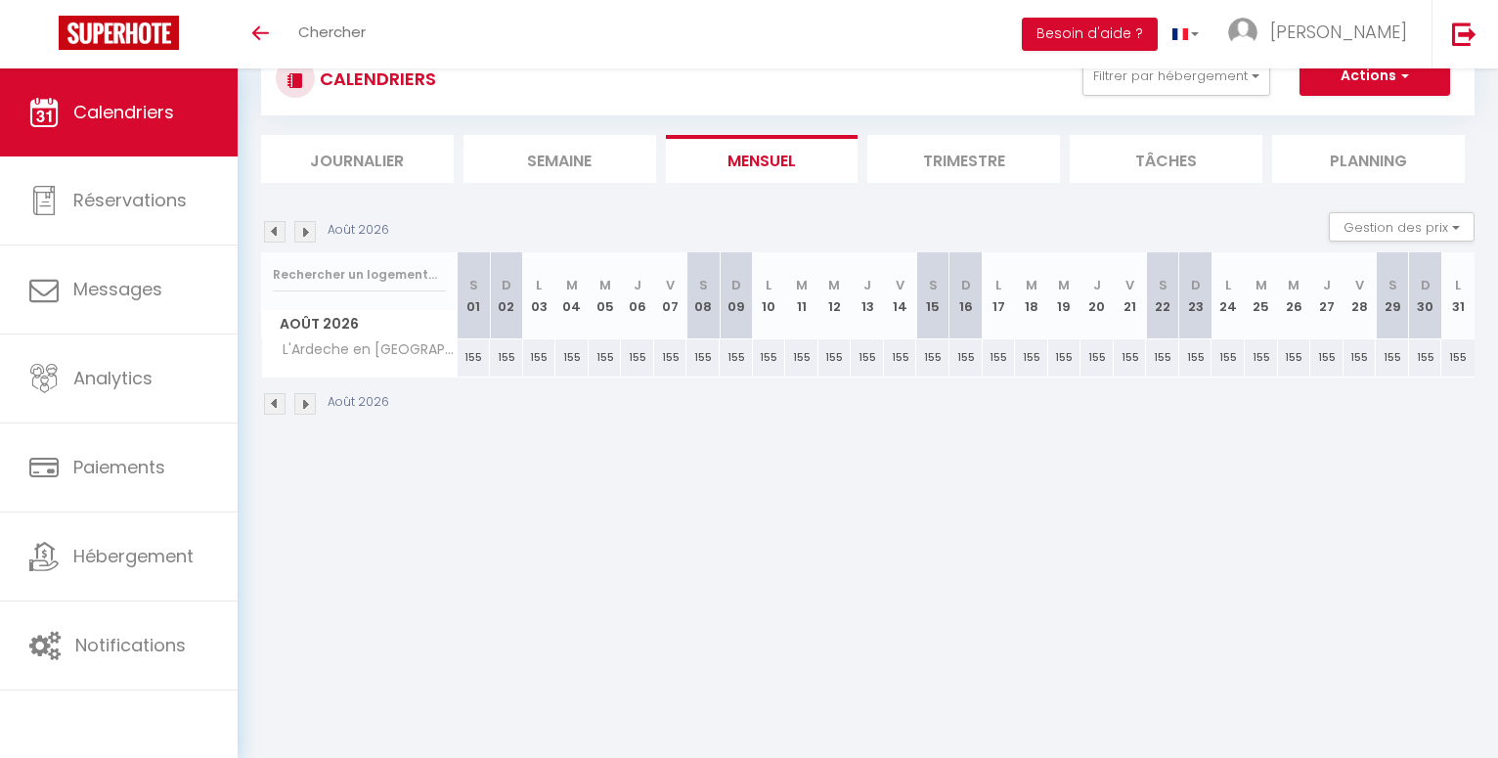
click at [309, 223] on img at bounding box center [305, 232] width 22 height 22
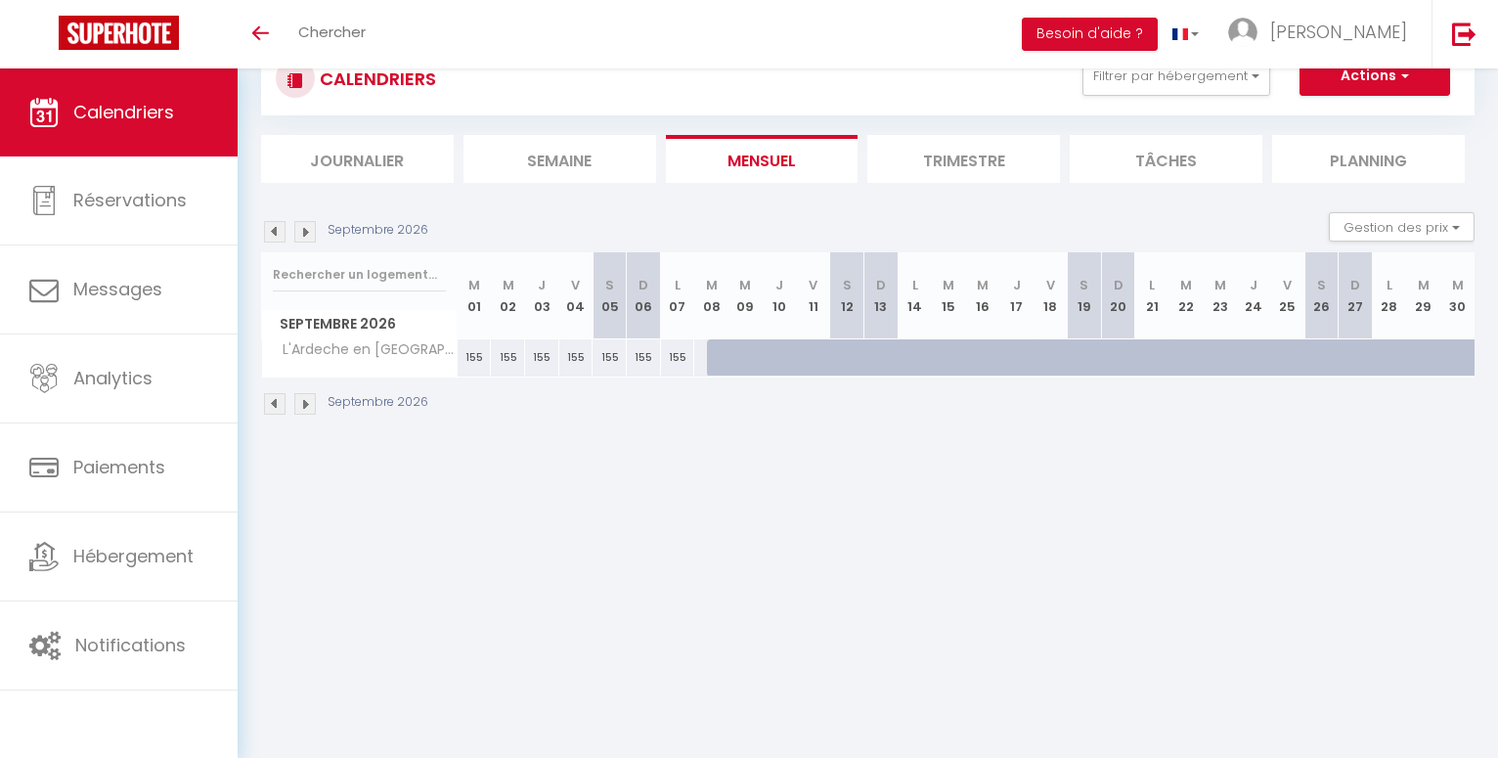
click at [713, 361] on div at bounding box center [724, 357] width 34 height 37
type input "155"
type input "Mar 08 Septembre 2026"
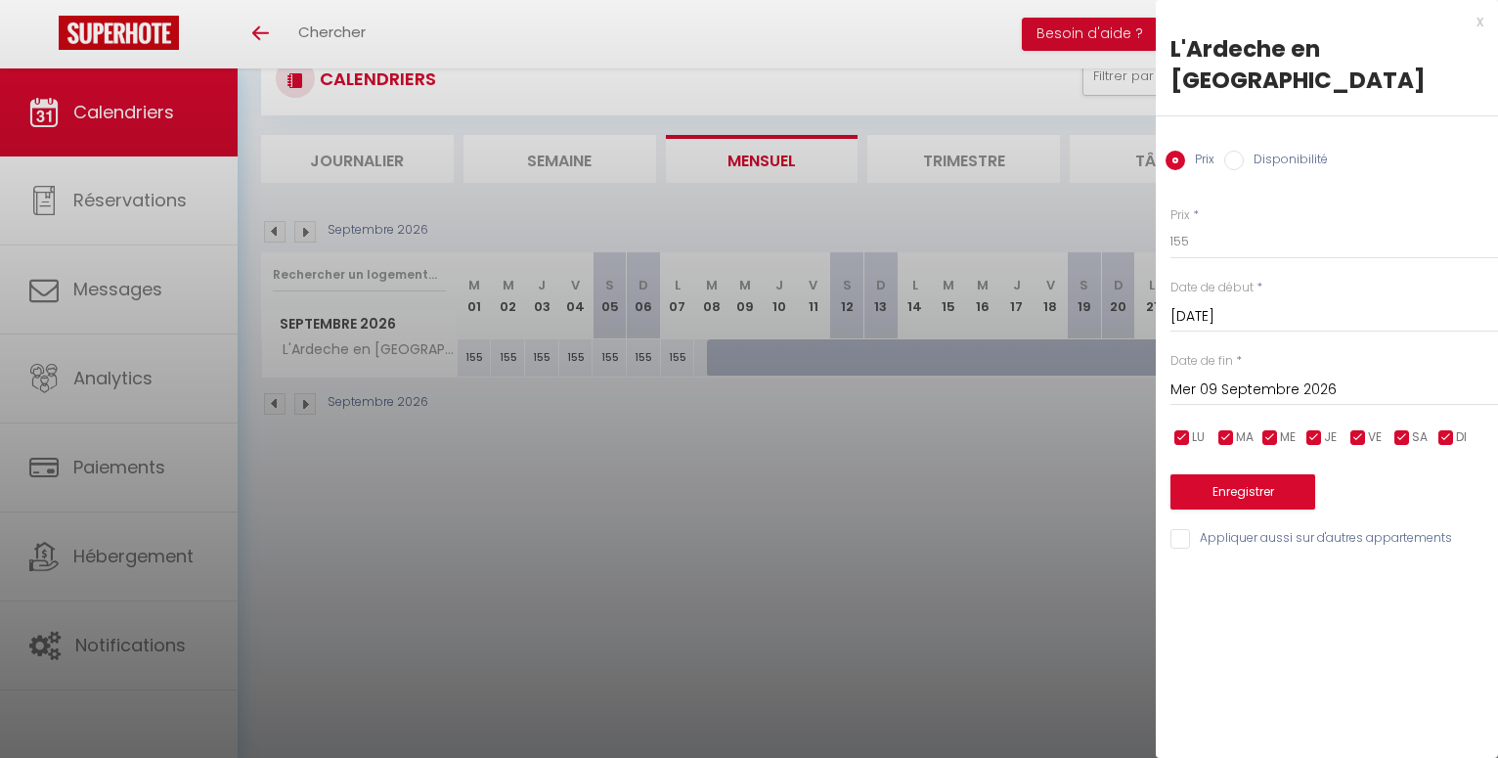
click at [1234, 378] on input "Mer 09 Septembre 2026" at bounding box center [1335, 390] width 328 height 25
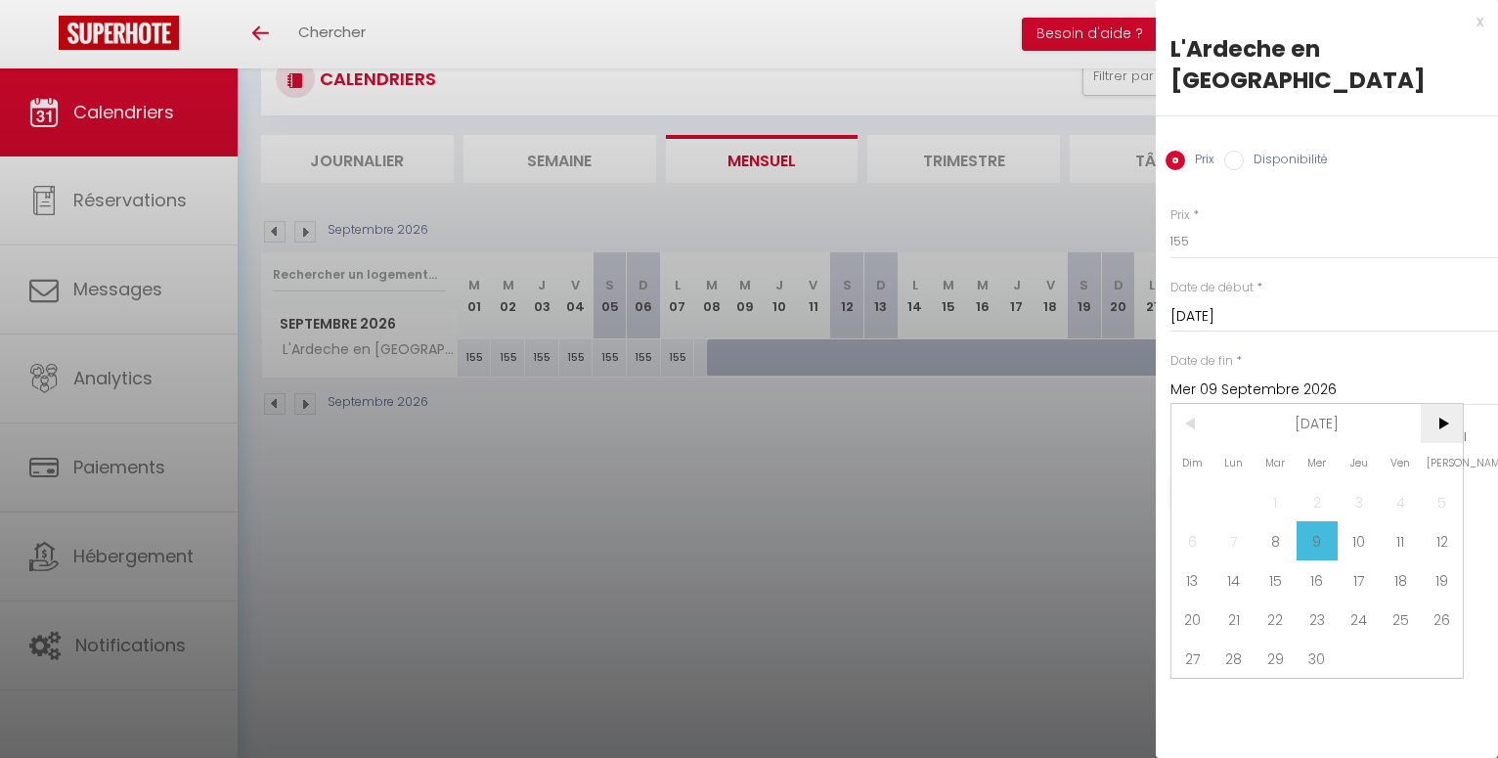
click at [1452, 404] on span ">" at bounding box center [1442, 423] width 42 height 39
click at [1366, 639] on span "31" at bounding box center [1359, 658] width 42 height 39
type input "Jeu 31 Décembre 2026"
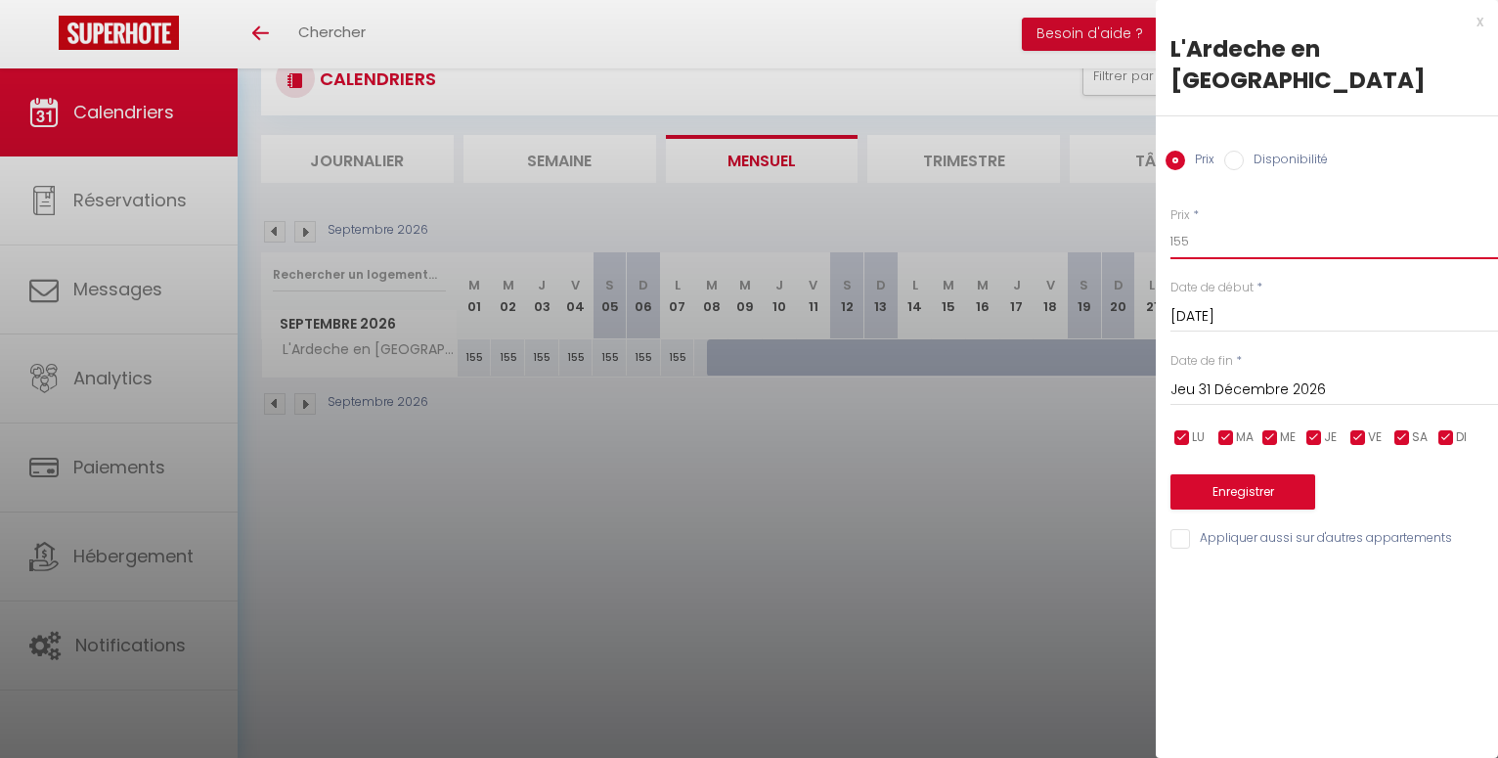
click at [1194, 224] on input "155" at bounding box center [1335, 241] width 328 height 35
type input "135"
click at [1238, 474] on button "Enregistrer" at bounding box center [1243, 491] width 145 height 35
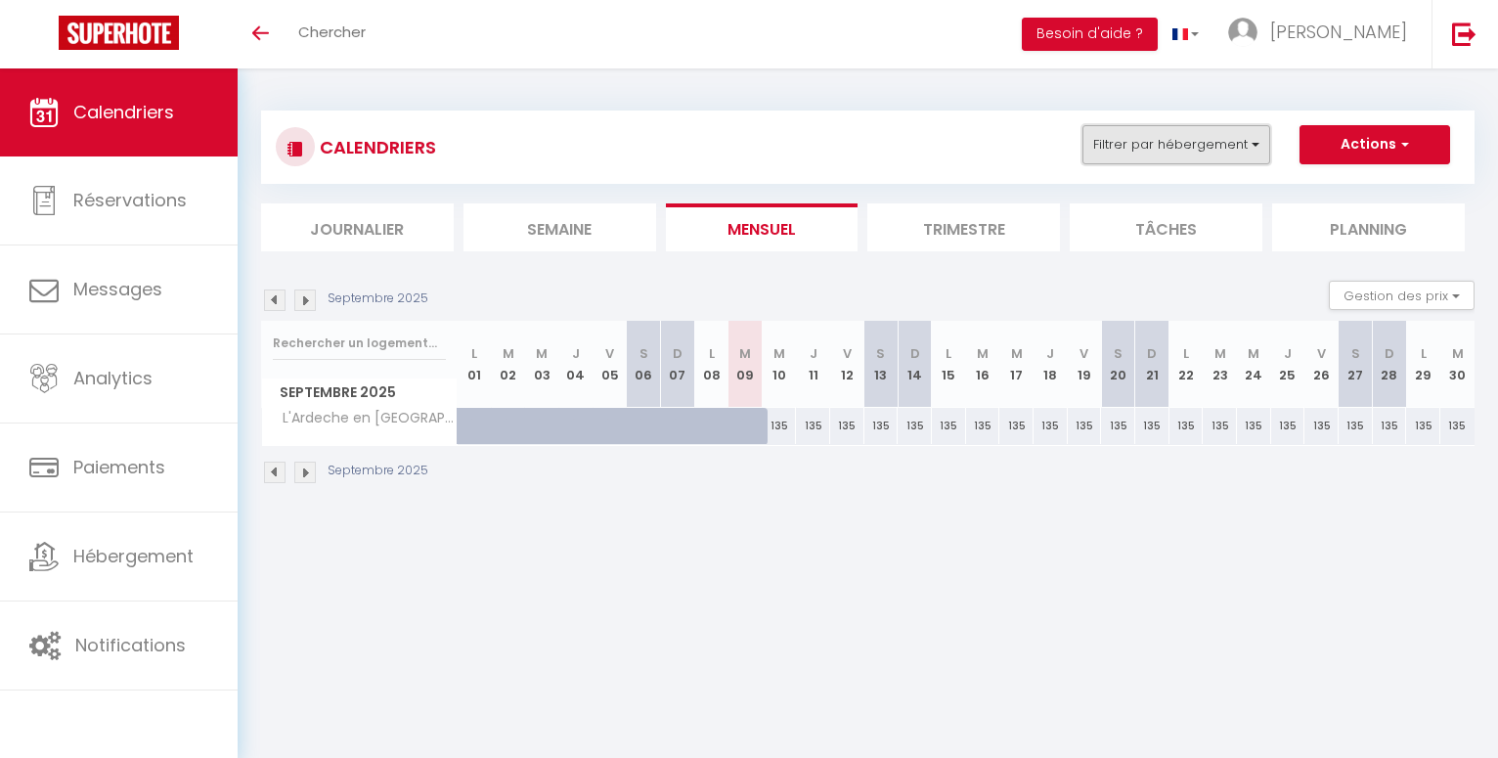
click at [1254, 145] on button "Filtrer par hébergement" at bounding box center [1177, 144] width 188 height 39
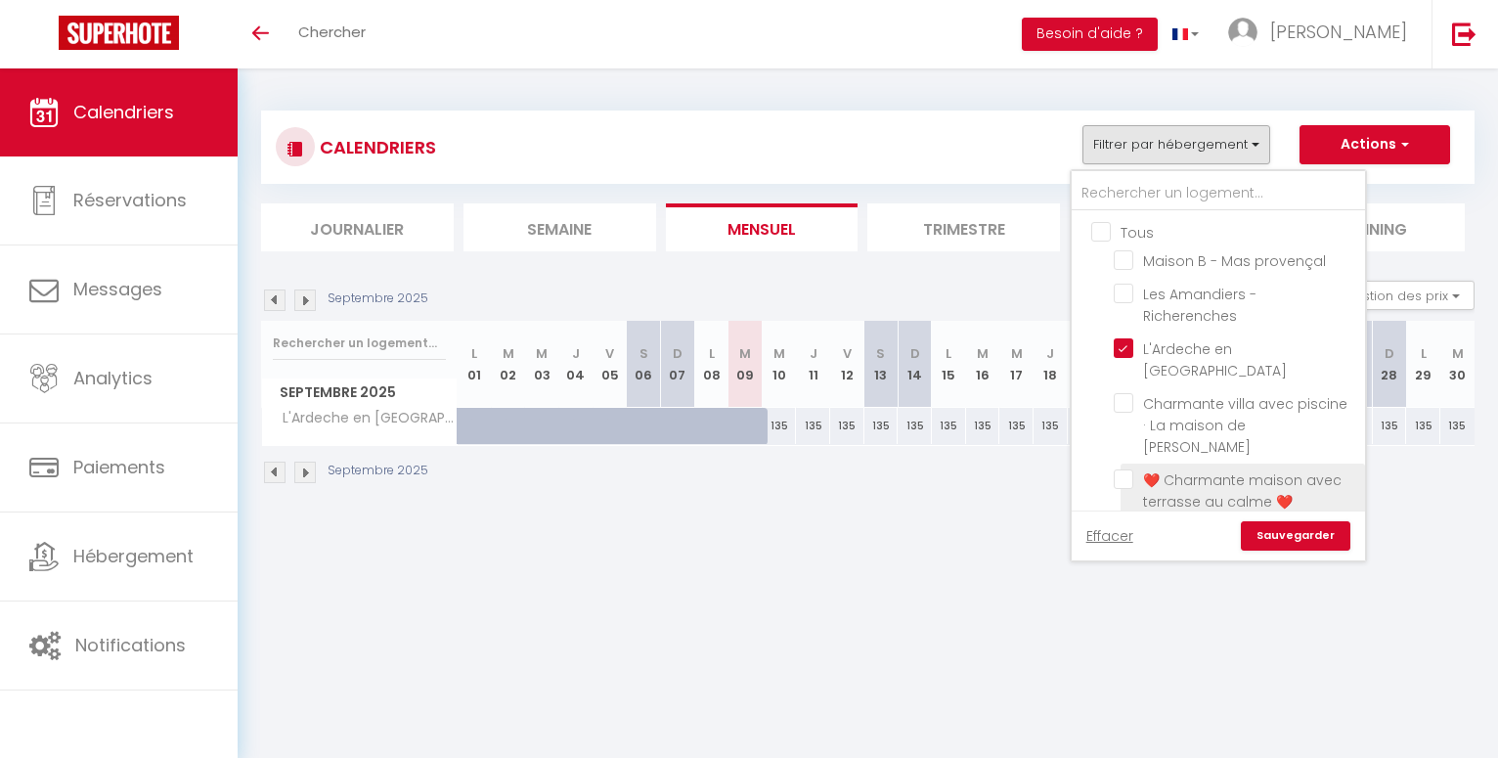
click at [1120, 469] on input "❤️ Charmante maison avec terrasse au calme ❤️" at bounding box center [1236, 479] width 245 height 20
checkbox input "true"
checkbox input "false"
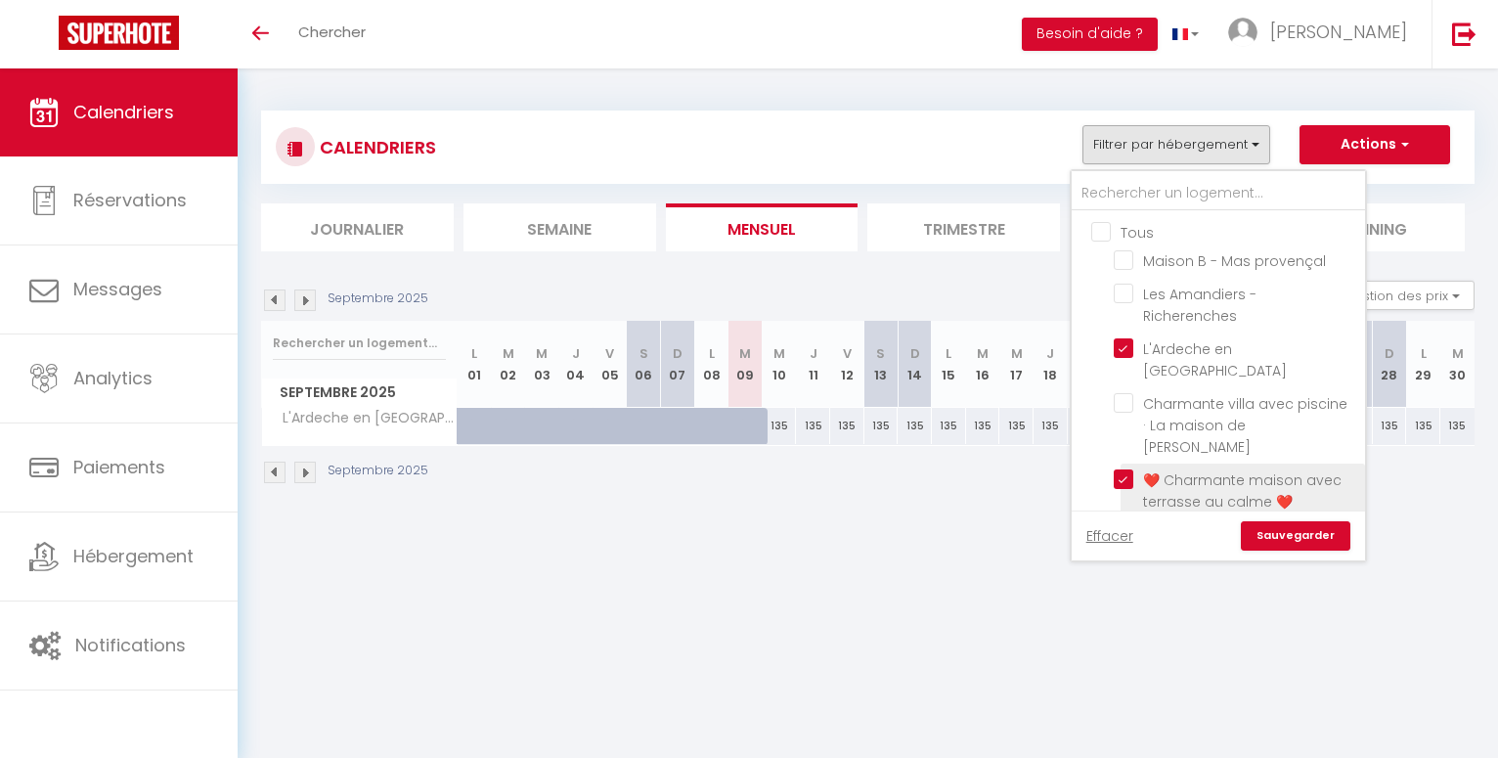
checkbox input "false"
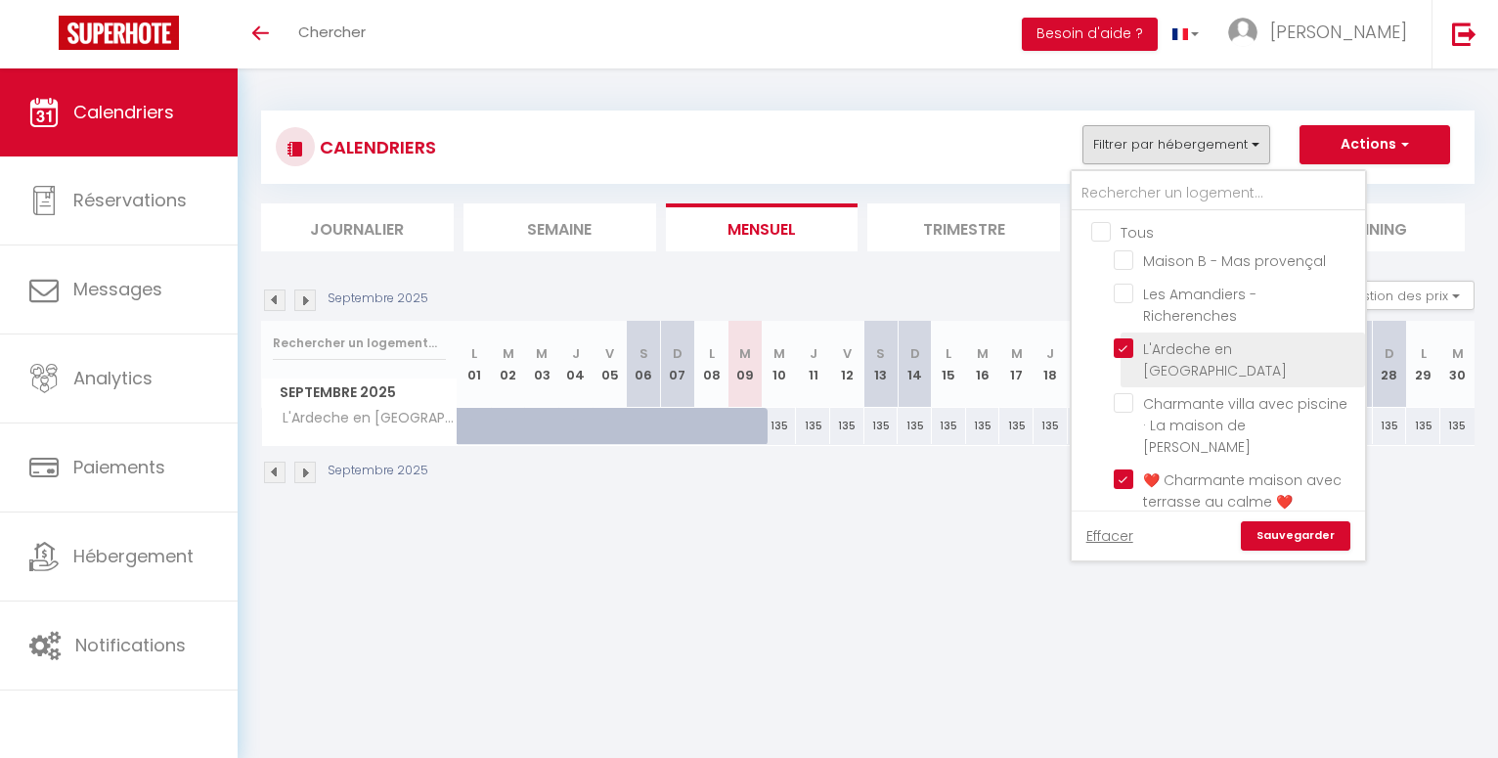
click at [1122, 348] on input "L'Ardeche en [GEOGRAPHIC_DATA]" at bounding box center [1236, 348] width 245 height 20
checkbox input "false"
click at [1270, 527] on link "Sauvegarder" at bounding box center [1296, 535] width 110 height 29
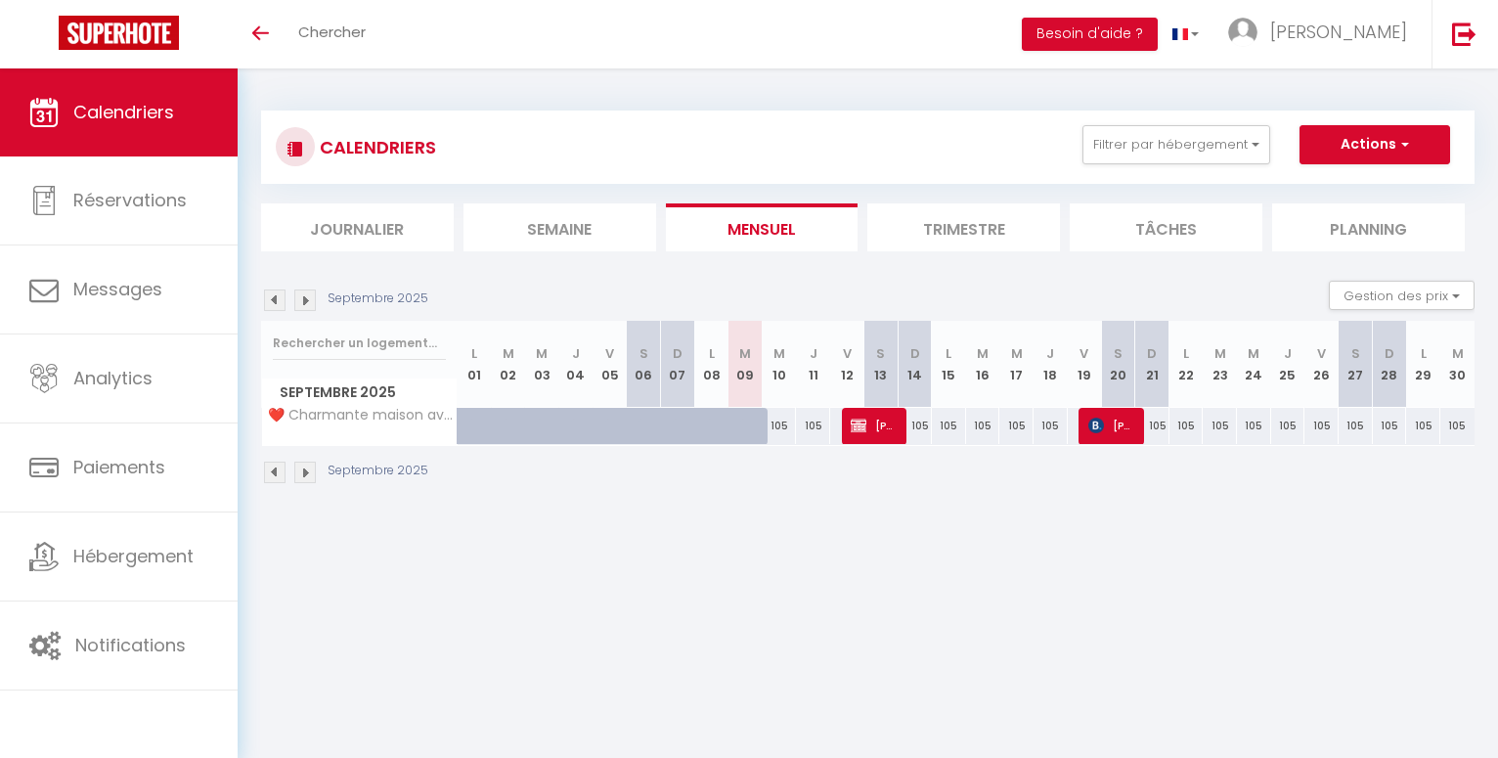
click at [306, 296] on img at bounding box center [305, 300] width 22 height 22
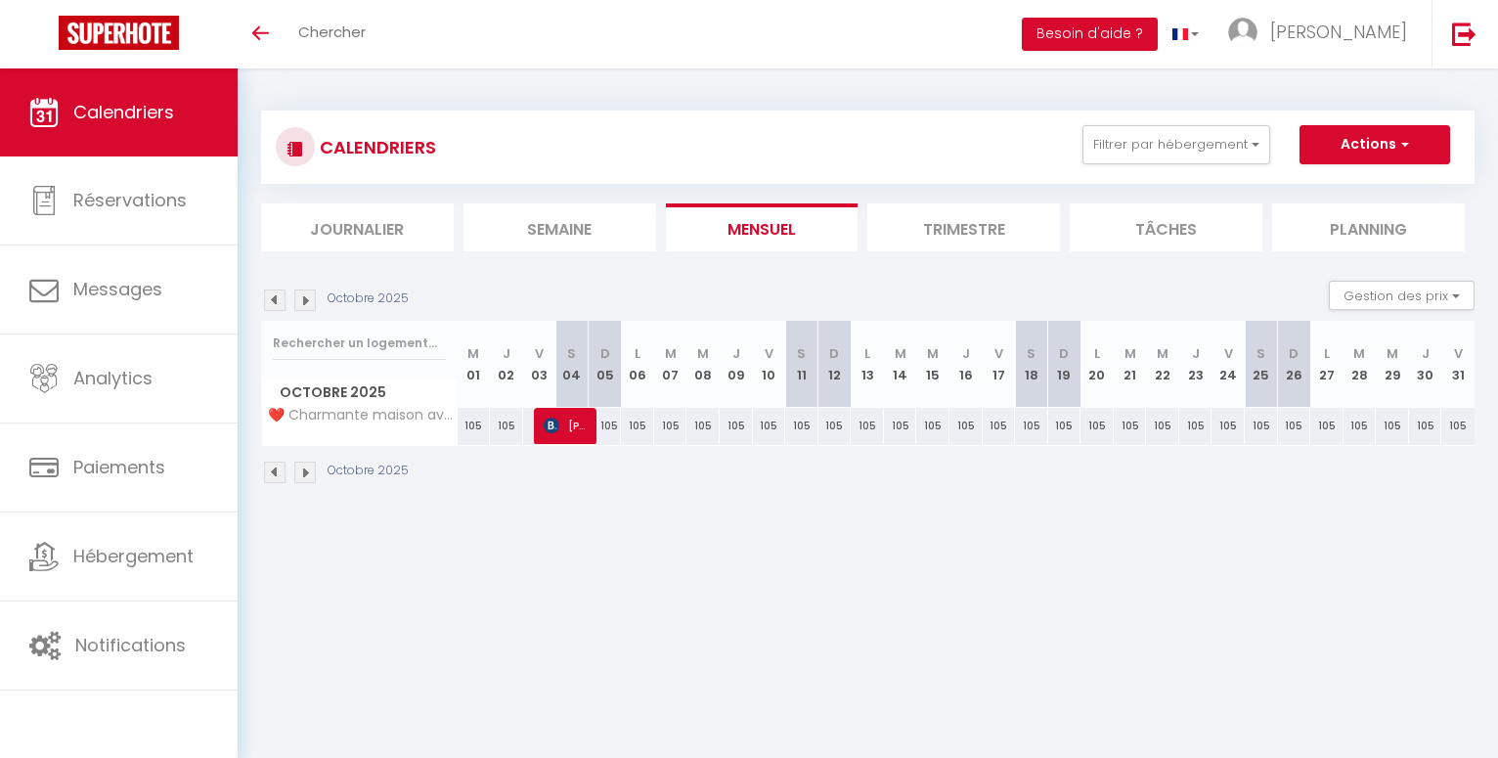
click at [306, 296] on img at bounding box center [305, 300] width 22 height 22
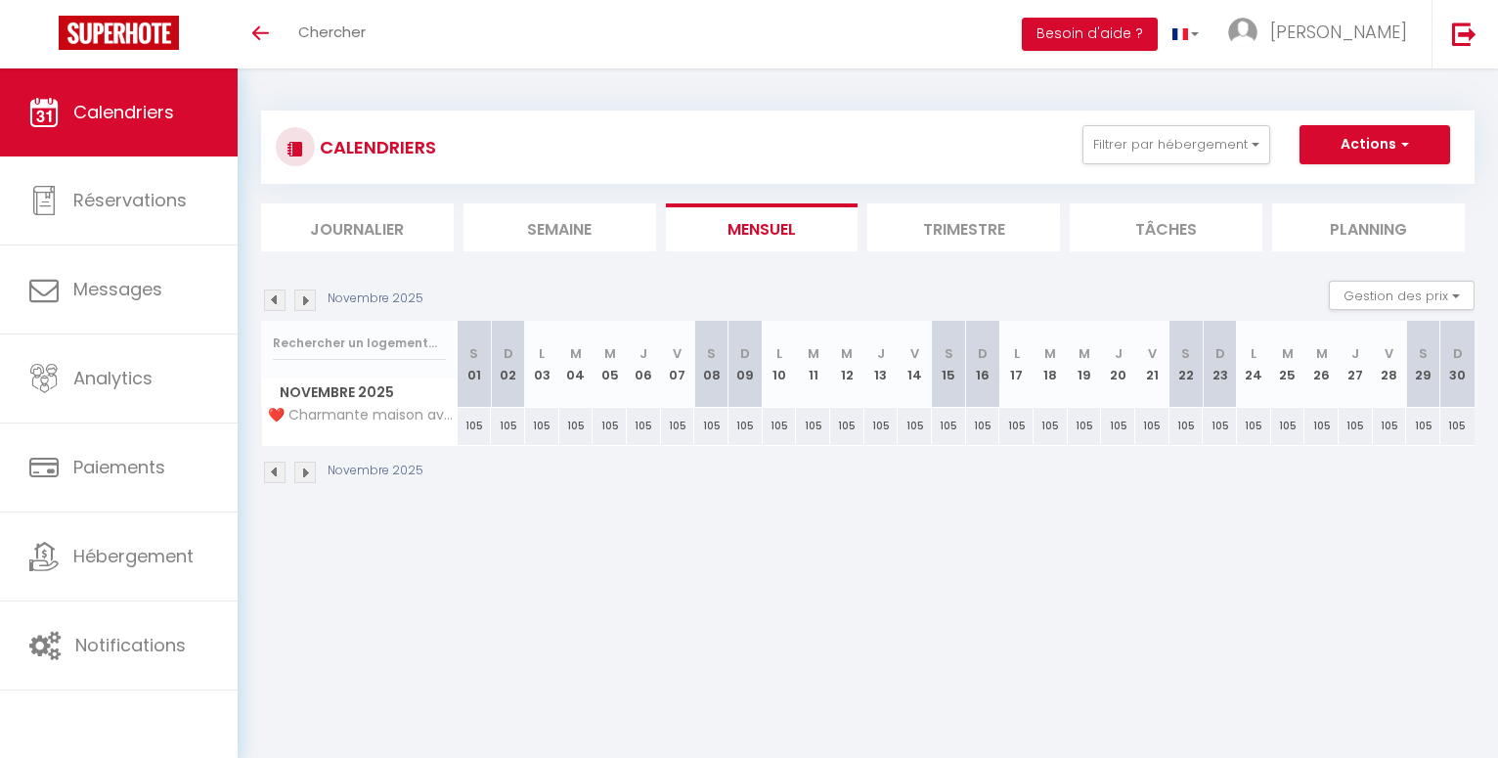
click at [279, 301] on img at bounding box center [275, 300] width 22 height 22
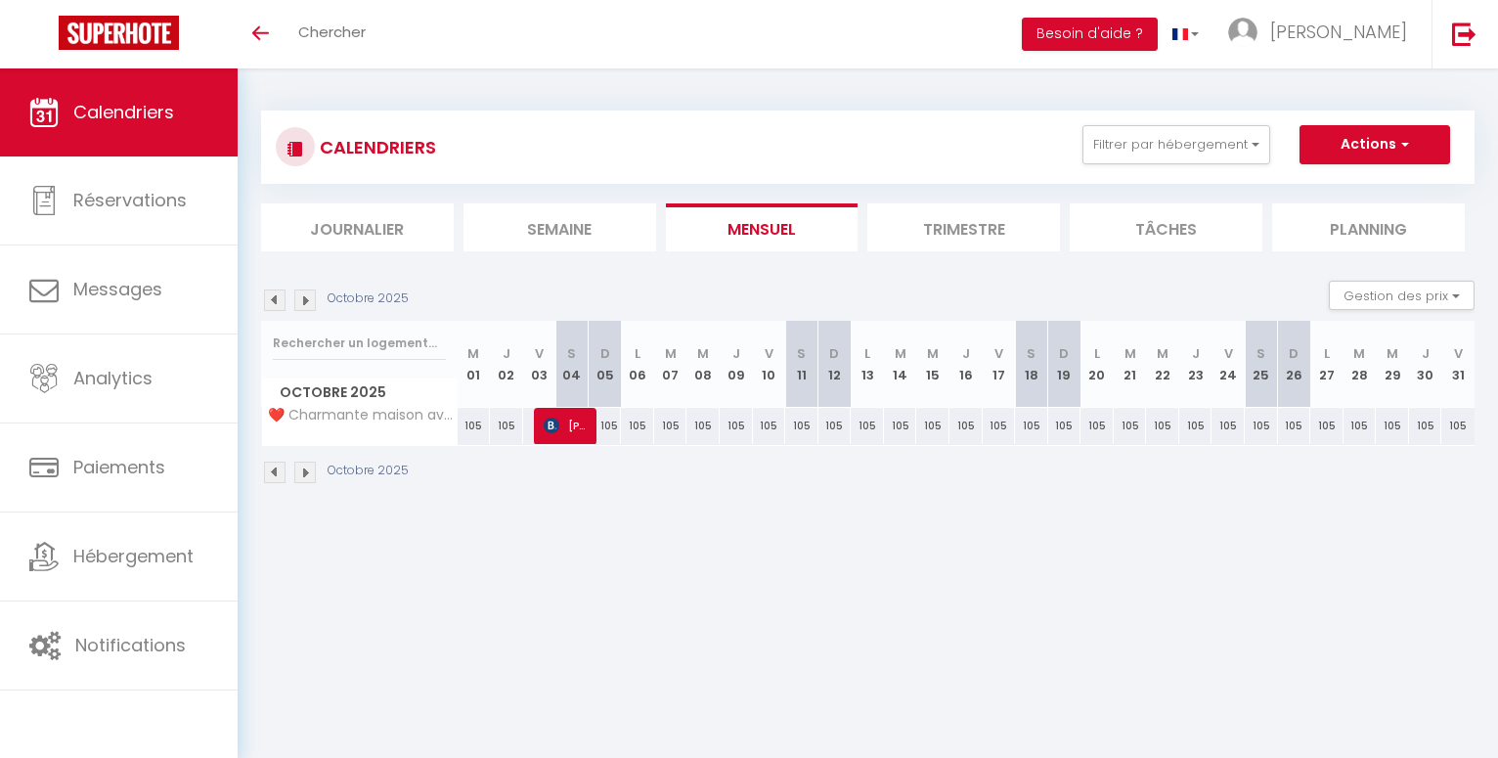
click at [283, 300] on img at bounding box center [275, 300] width 22 height 22
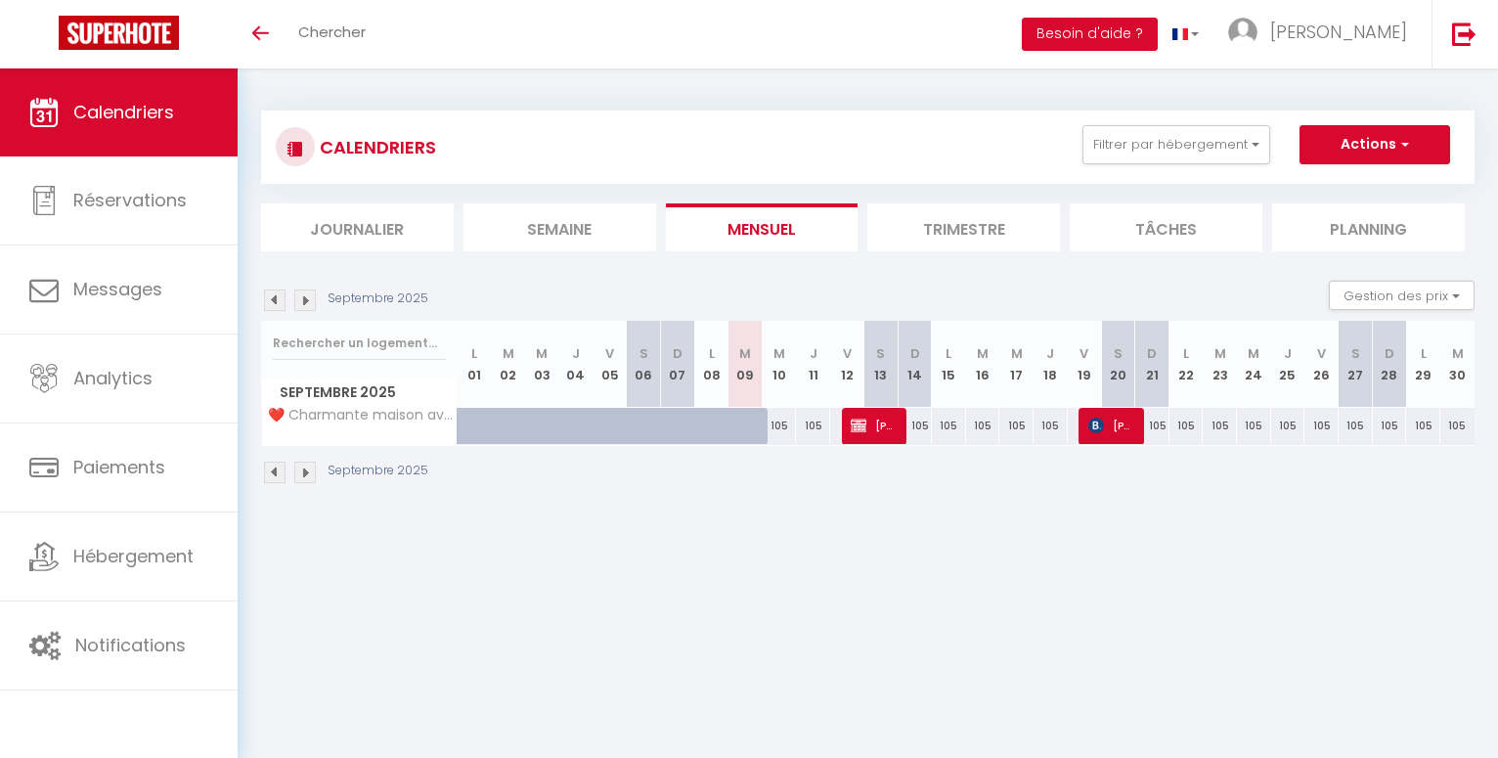
click at [919, 426] on div "105" at bounding box center [915, 426] width 34 height 36
type input "105"
type input "Dim 14 Septembre 2025"
type input "Lun 15 Septembre 2025"
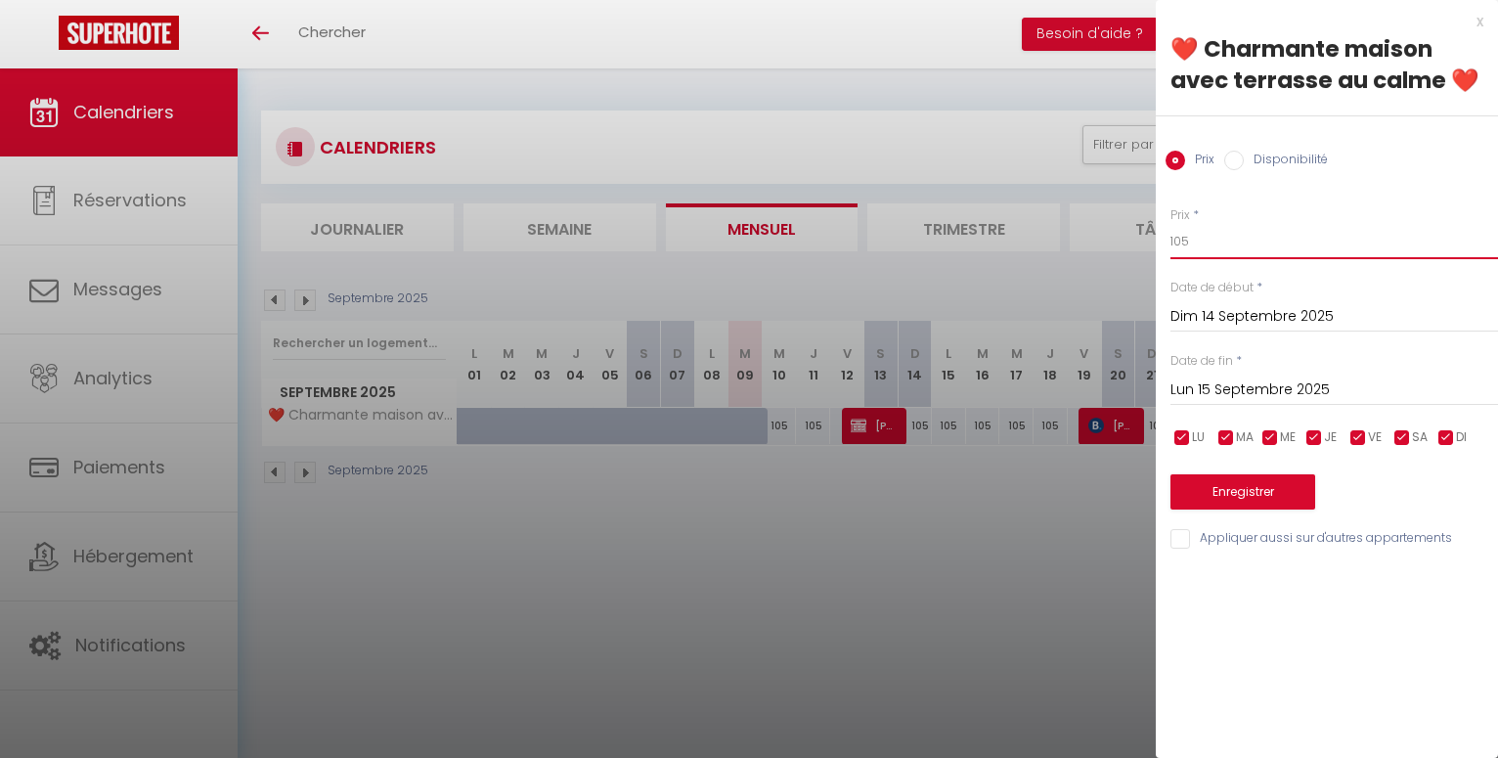
click at [1195, 244] on input "105" at bounding box center [1335, 241] width 328 height 35
type input "1"
type input "95"
click at [1215, 395] on input "Lun 15 Septembre 2025" at bounding box center [1335, 390] width 328 height 25
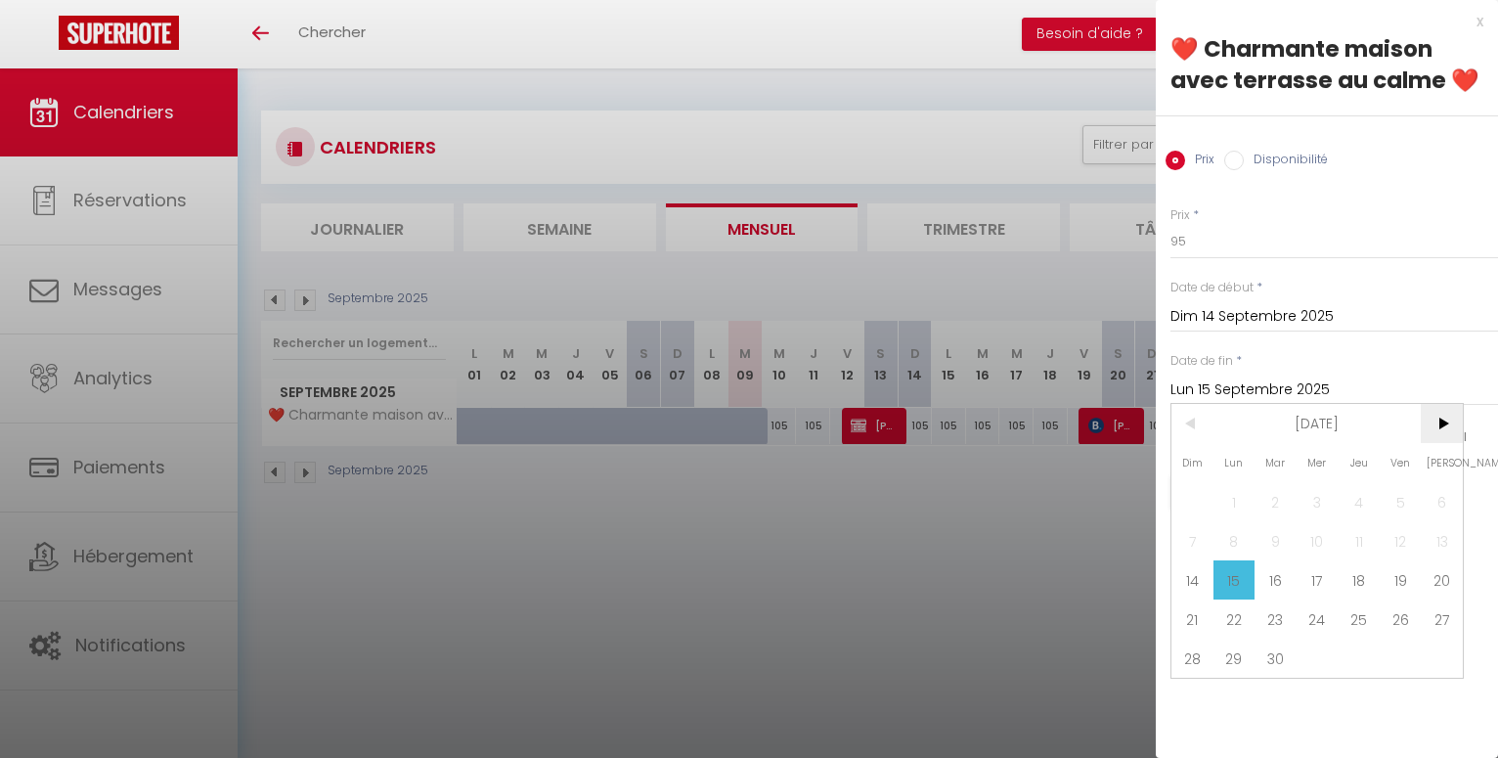
click at [1440, 427] on span ">" at bounding box center [1442, 423] width 42 height 39
click at [1439, 426] on span ">" at bounding box center [1442, 423] width 42 height 39
click at [1438, 425] on span ">" at bounding box center [1442, 423] width 42 height 39
click at [1321, 659] on span "31" at bounding box center [1318, 658] width 42 height 39
type input "Mer 31 Décembre 2025"
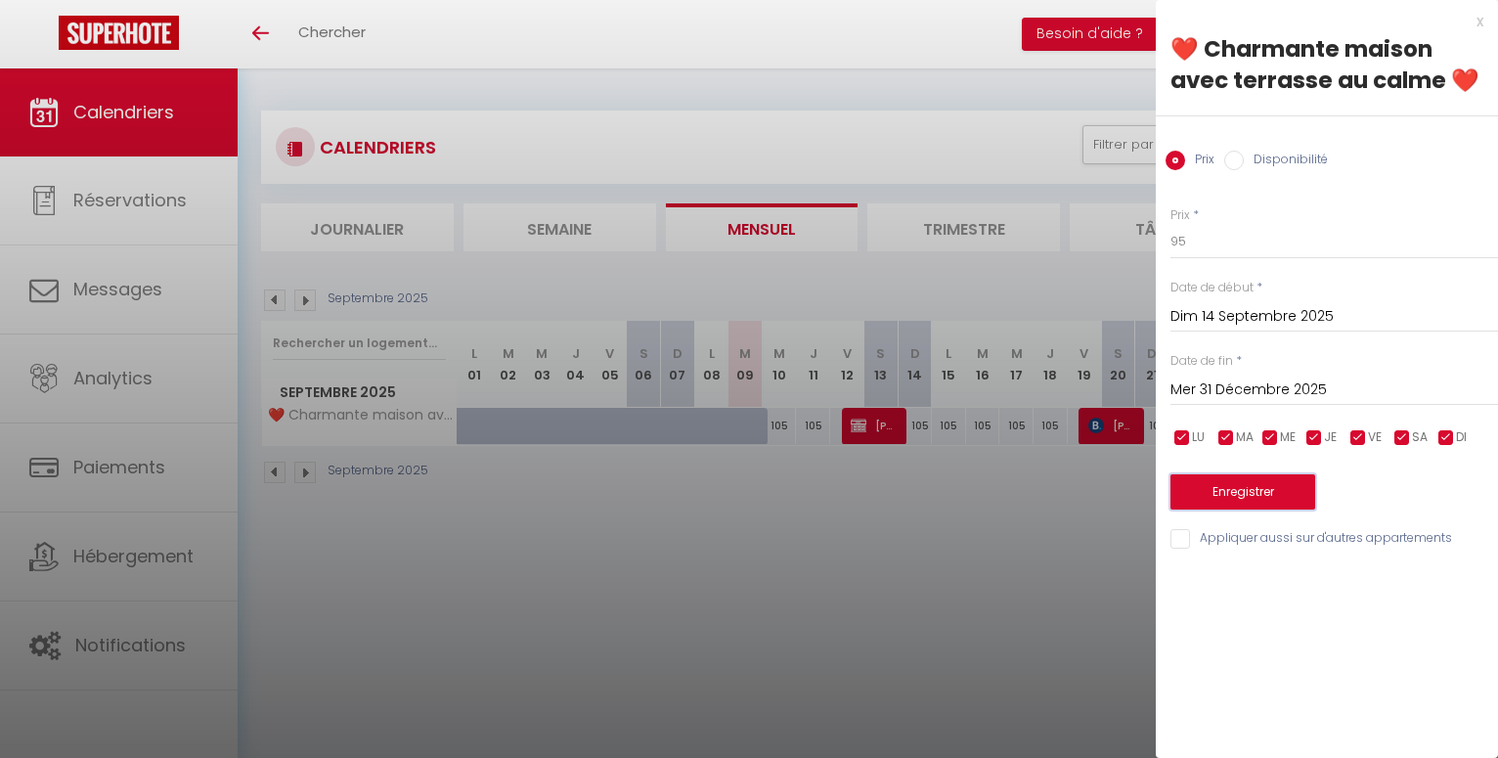
click at [1256, 483] on button "Enregistrer" at bounding box center [1243, 491] width 145 height 35
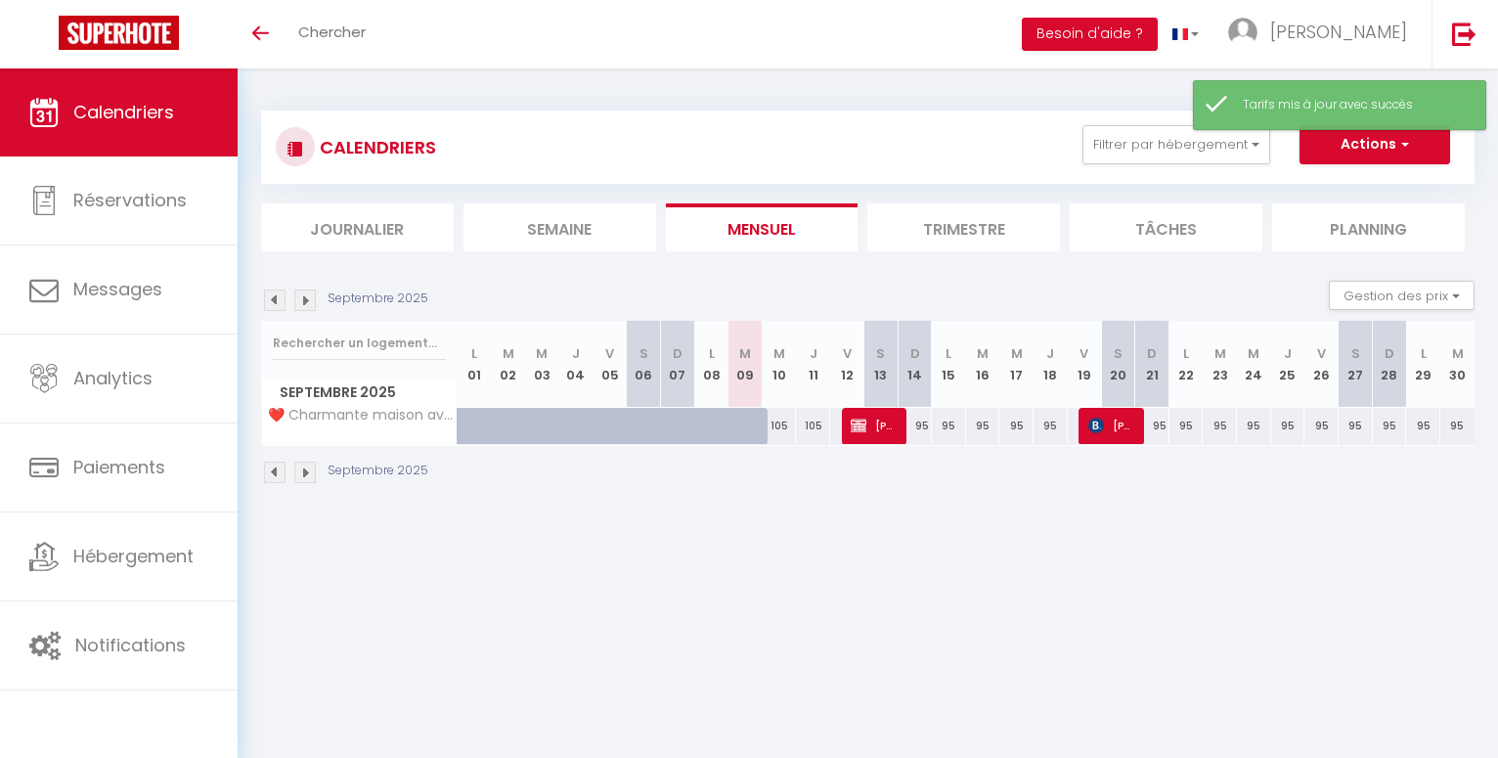
click at [306, 298] on img at bounding box center [305, 300] width 22 height 22
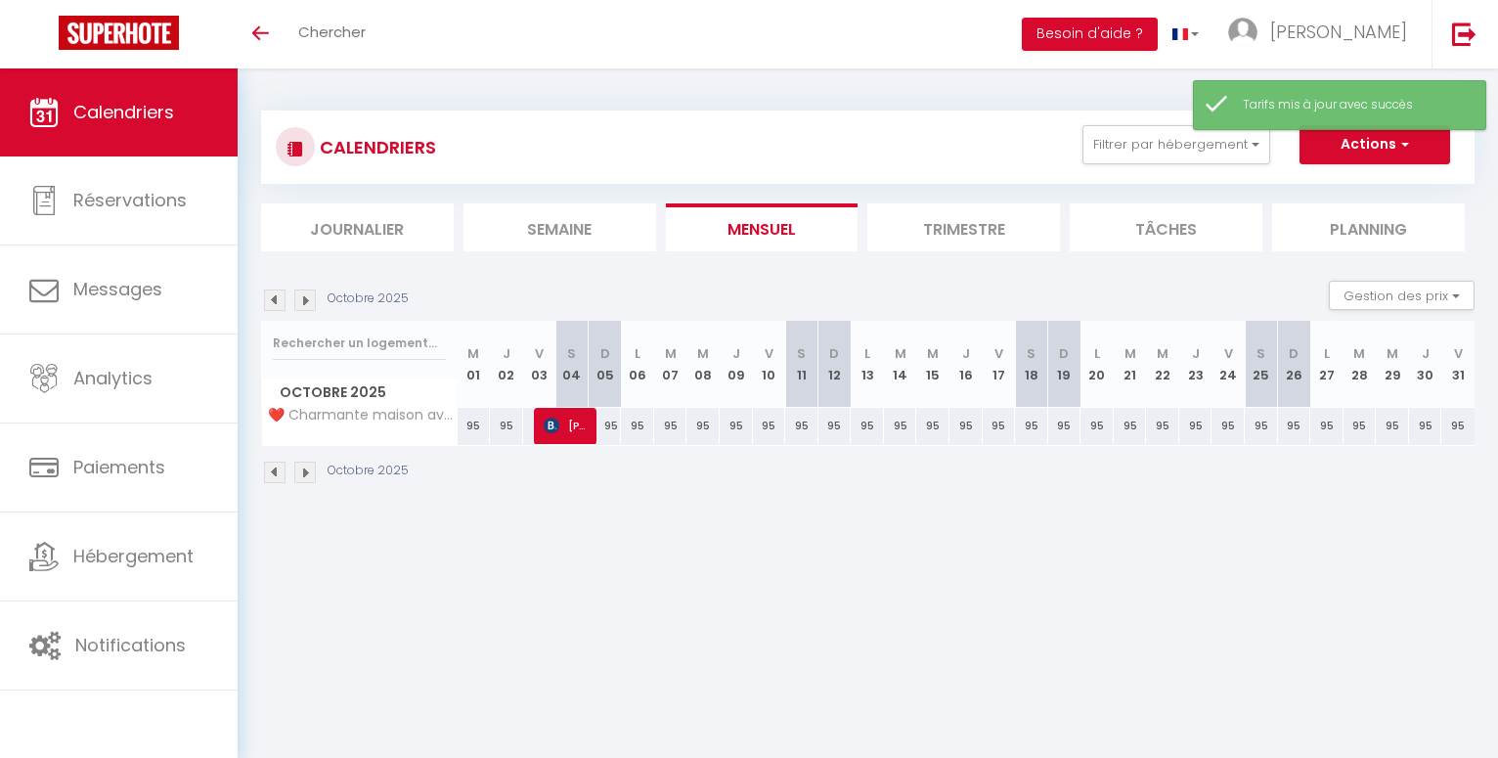
click at [306, 294] on img at bounding box center [305, 300] width 22 height 22
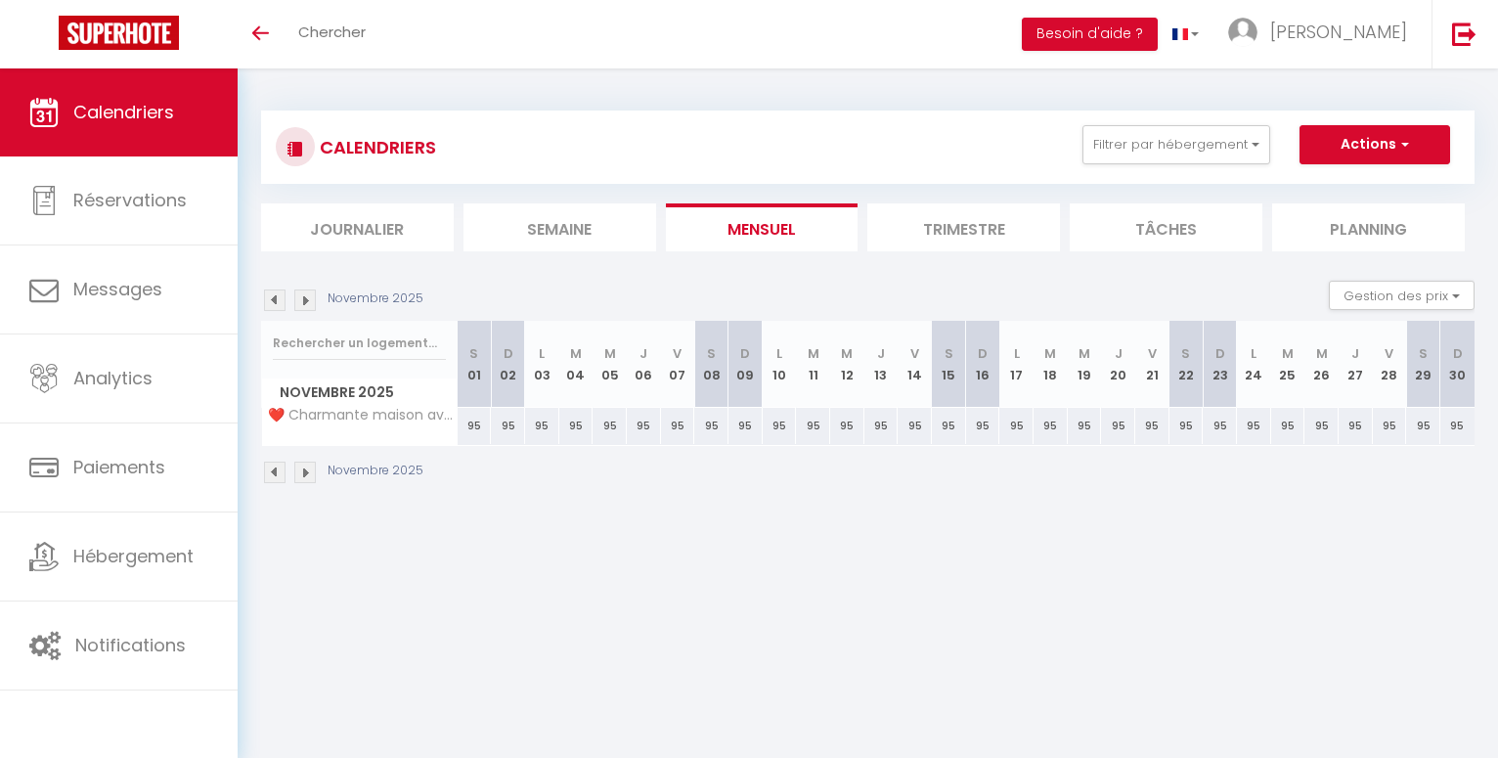
click at [306, 294] on img at bounding box center [305, 300] width 22 height 22
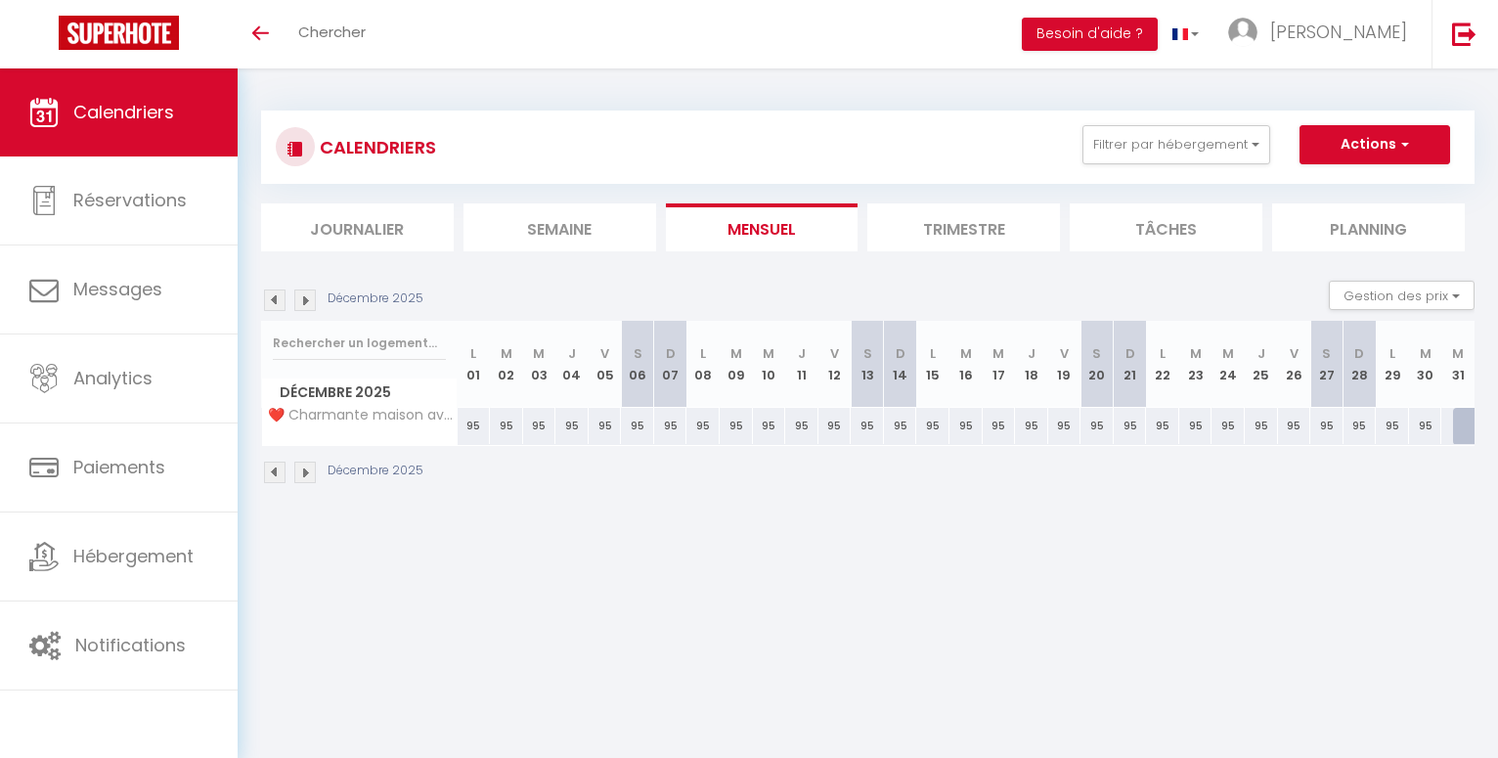
click at [306, 294] on img at bounding box center [305, 300] width 22 height 22
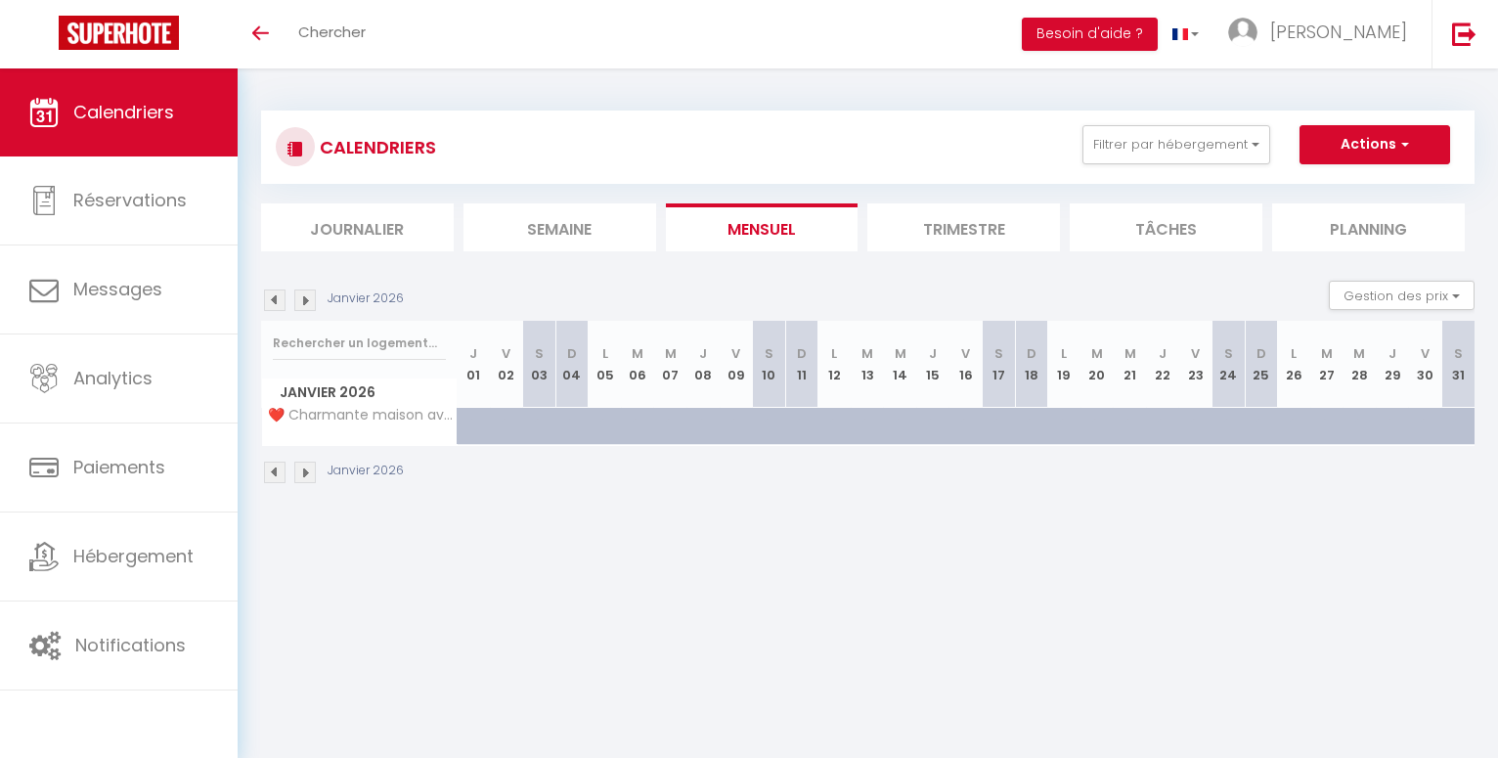
click at [273, 298] on img at bounding box center [275, 300] width 22 height 22
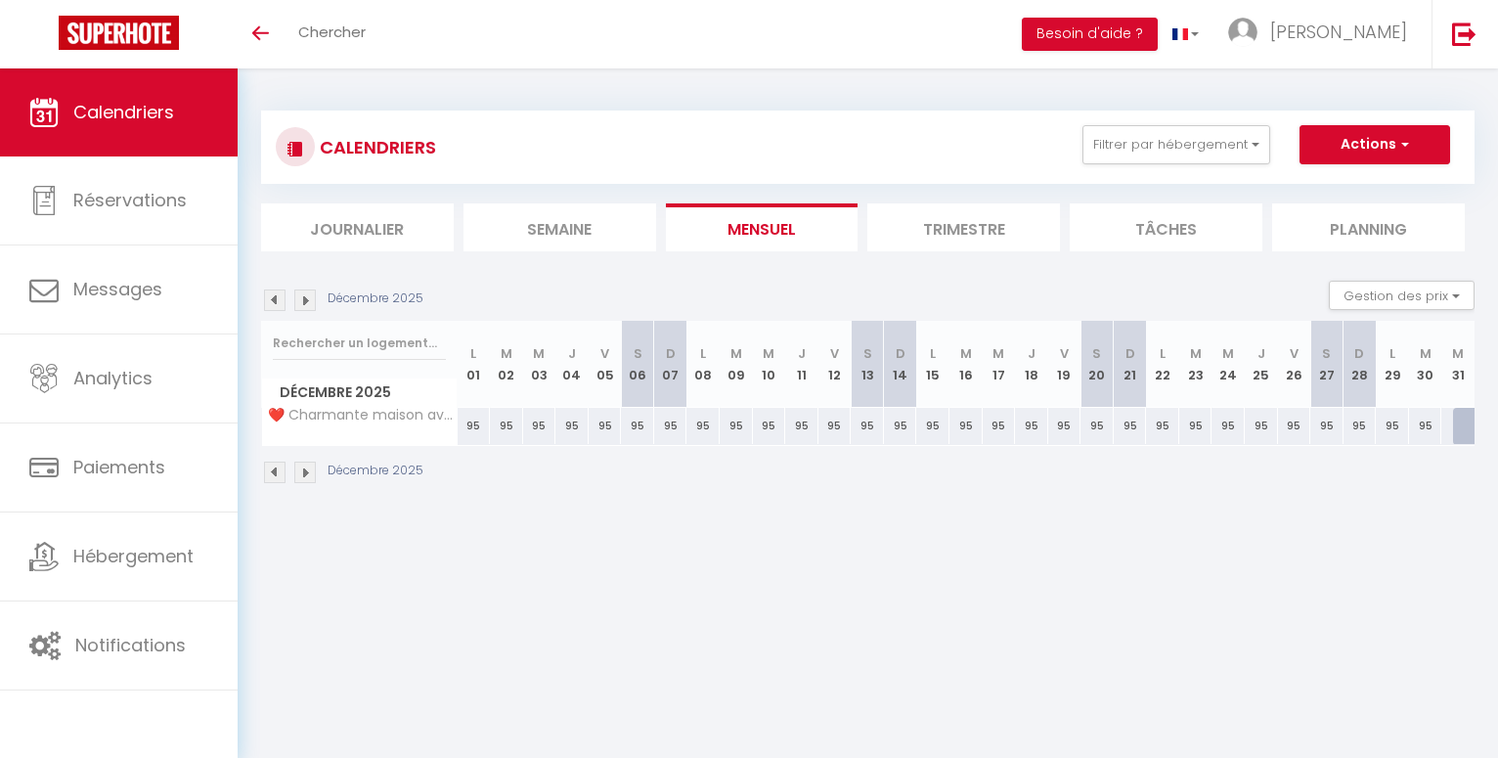
click at [1470, 426] on div at bounding box center [1469, 426] width 33 height 37
type input "158"
type input "Mer 31 Décembre 2025"
type input "Jeu 01 Janvier 2026"
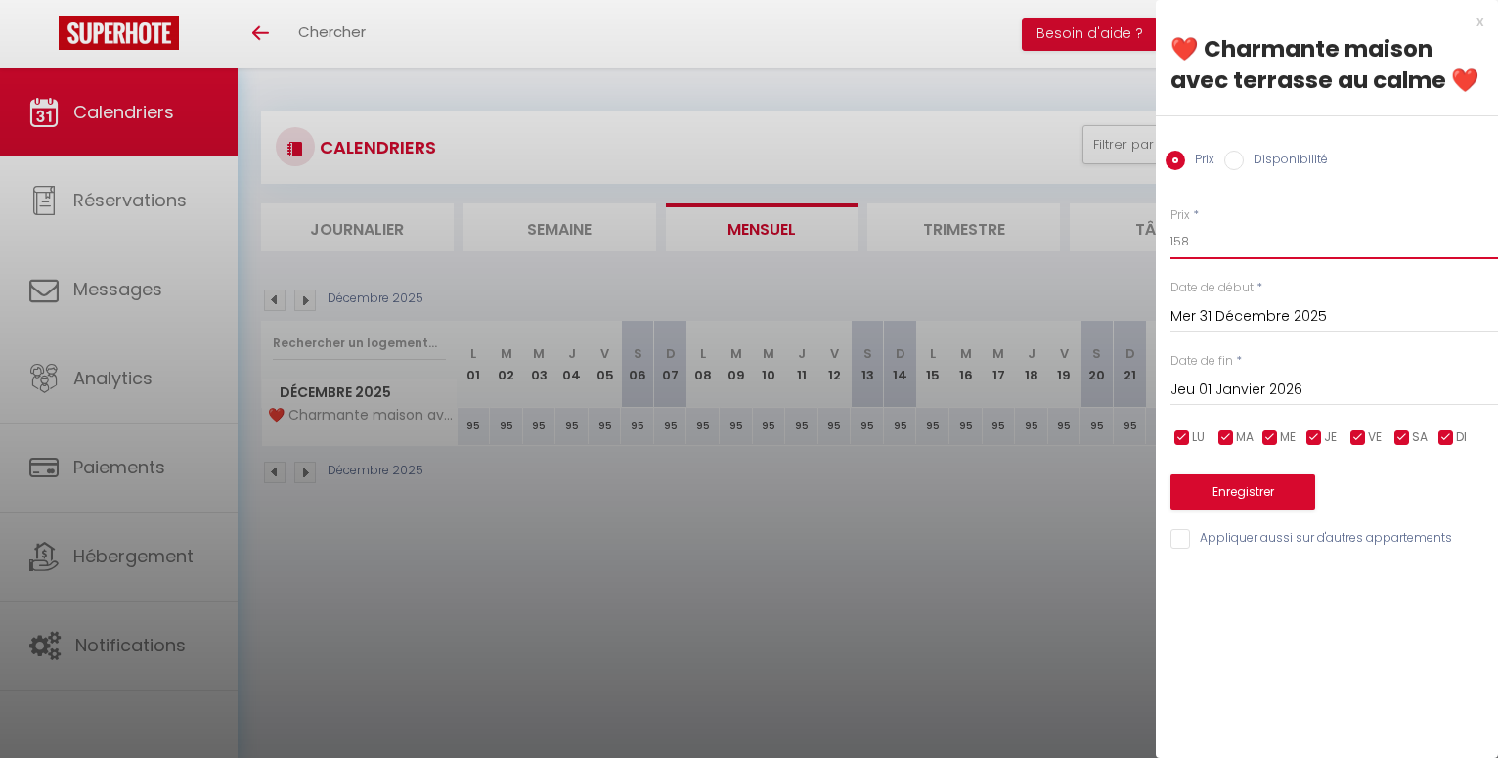
click at [1190, 242] on input "158" at bounding box center [1335, 241] width 328 height 35
type input "1102"
click at [1200, 391] on input "Jeu 01 Janvier 2026" at bounding box center [1335, 390] width 328 height 25
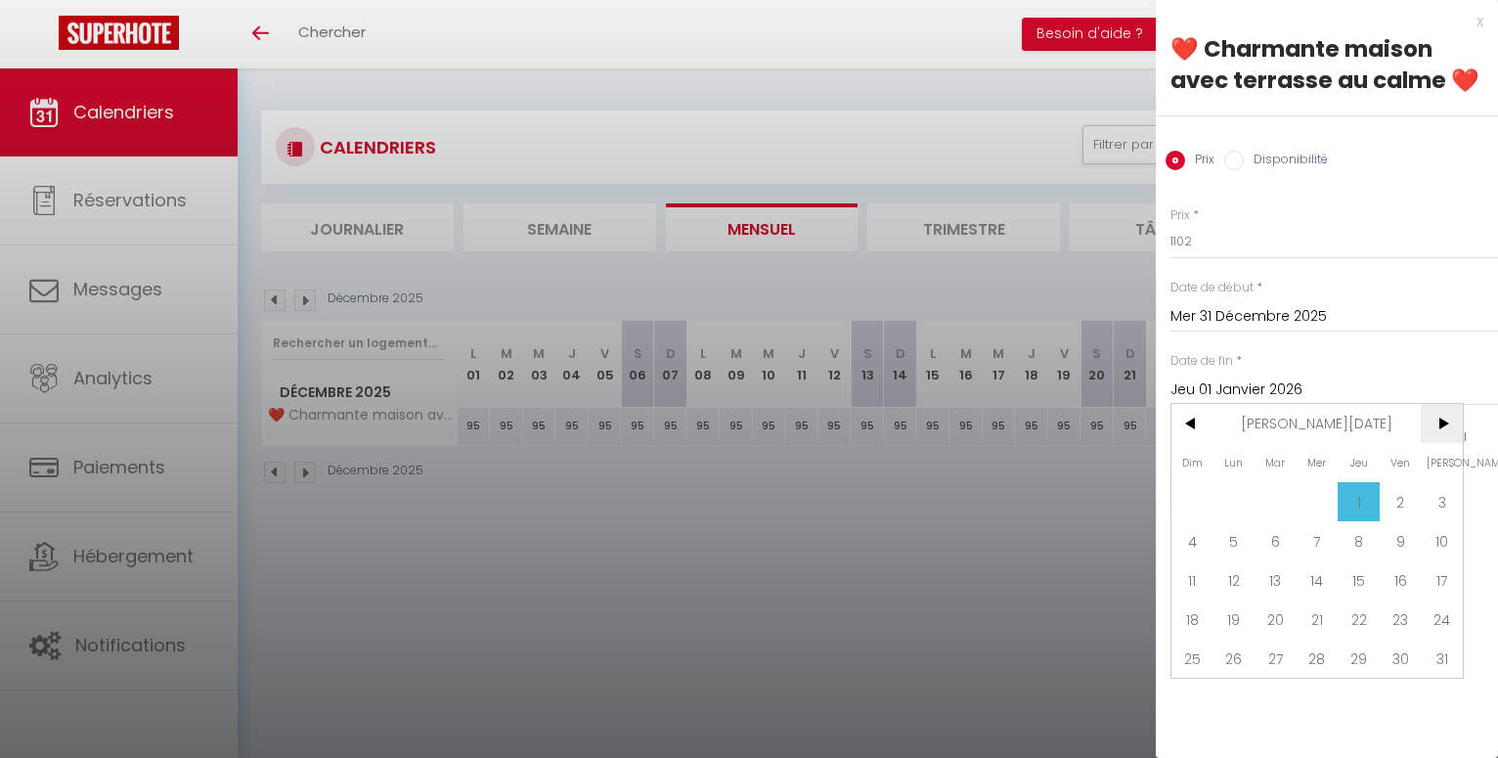
click at [1442, 429] on span ">" at bounding box center [1442, 423] width 42 height 39
click at [1441, 429] on span ">" at bounding box center [1442, 423] width 42 height 39
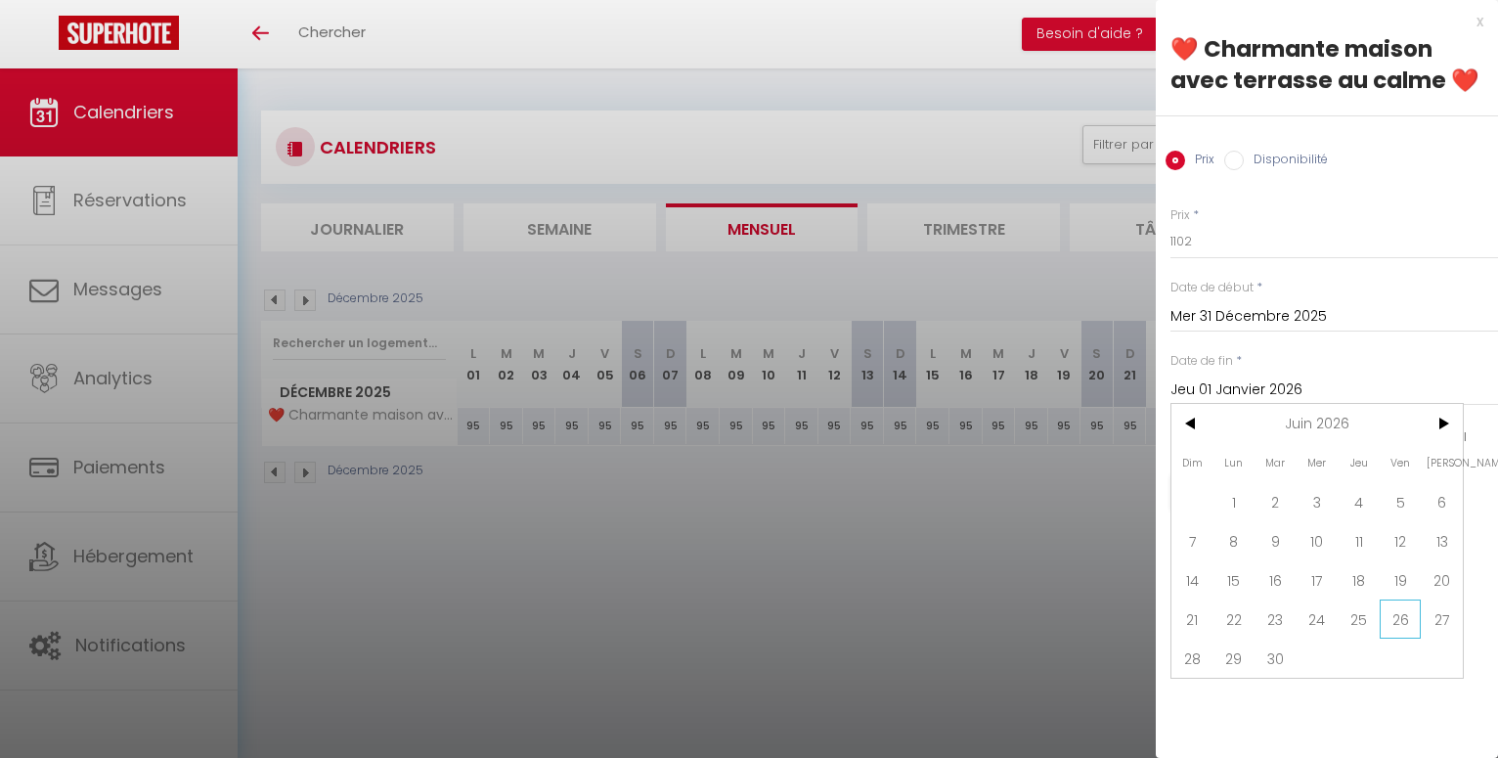
click at [1401, 623] on span "26" at bounding box center [1401, 619] width 42 height 39
type input "Ven 26 Juin 2026"
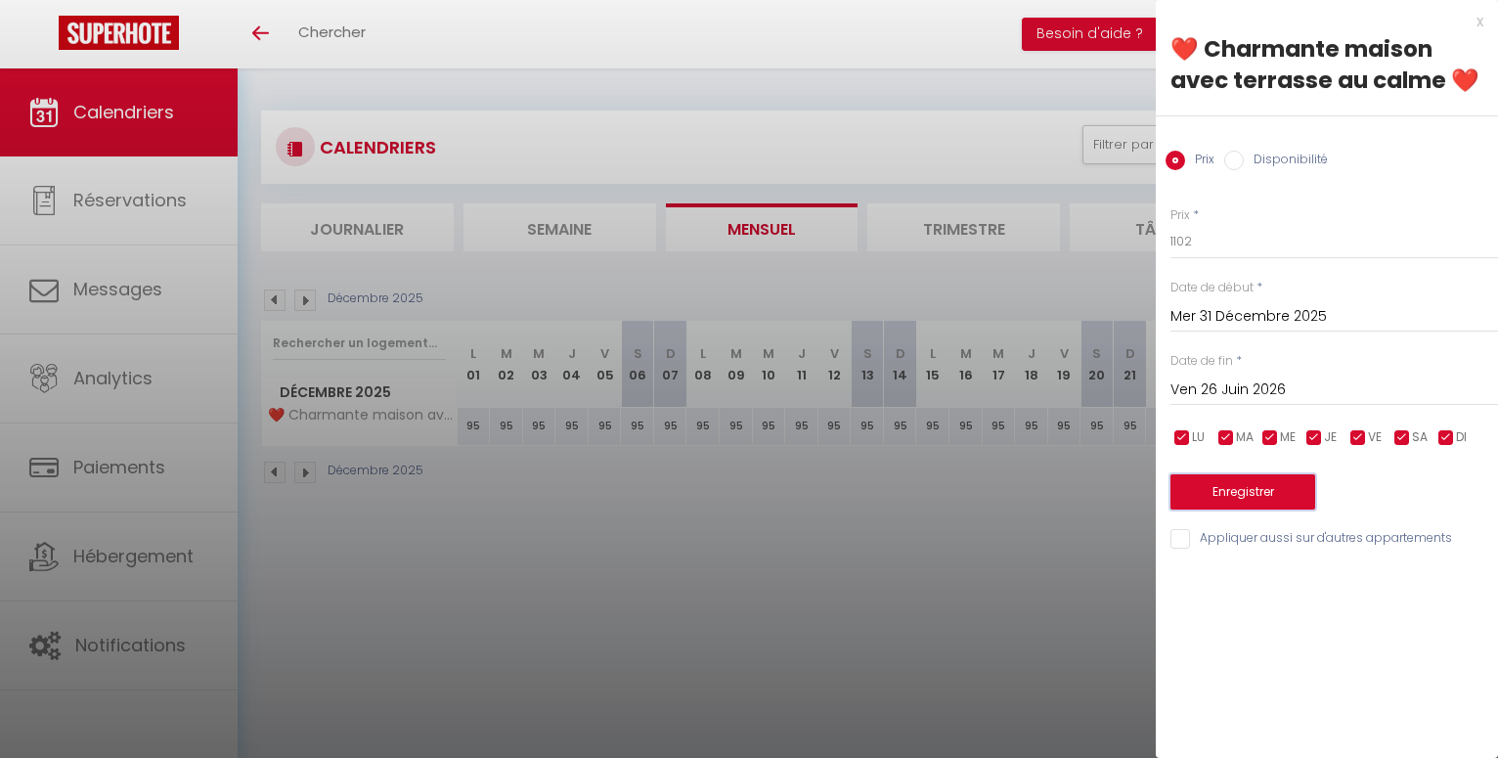
click at [1271, 487] on button "Enregistrer" at bounding box center [1243, 491] width 145 height 35
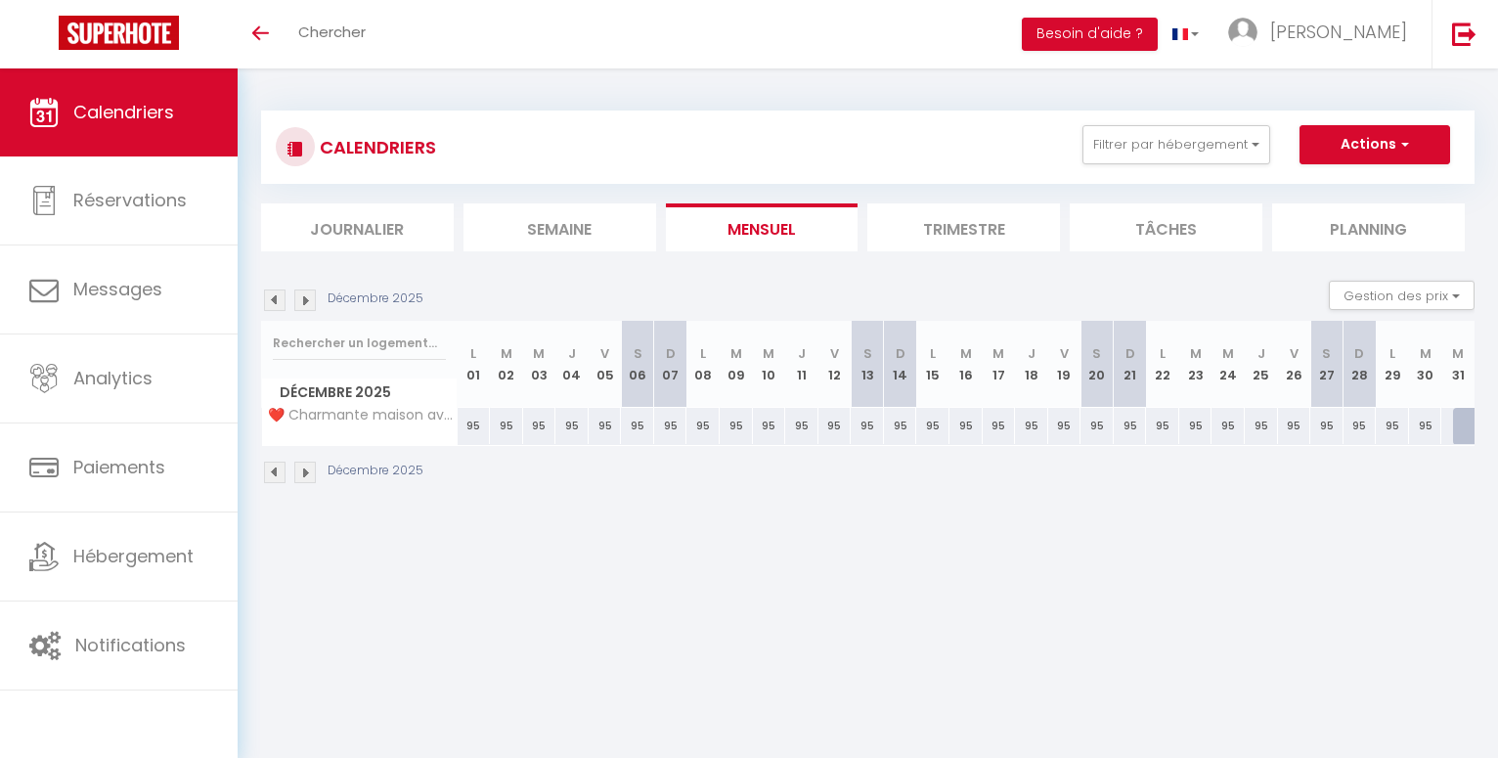
click at [1465, 423] on div at bounding box center [1469, 426] width 33 height 37
type input "1102"
type input "Mer 31 Décembre 2025"
type input "Jeu 01 Janvier 2026"
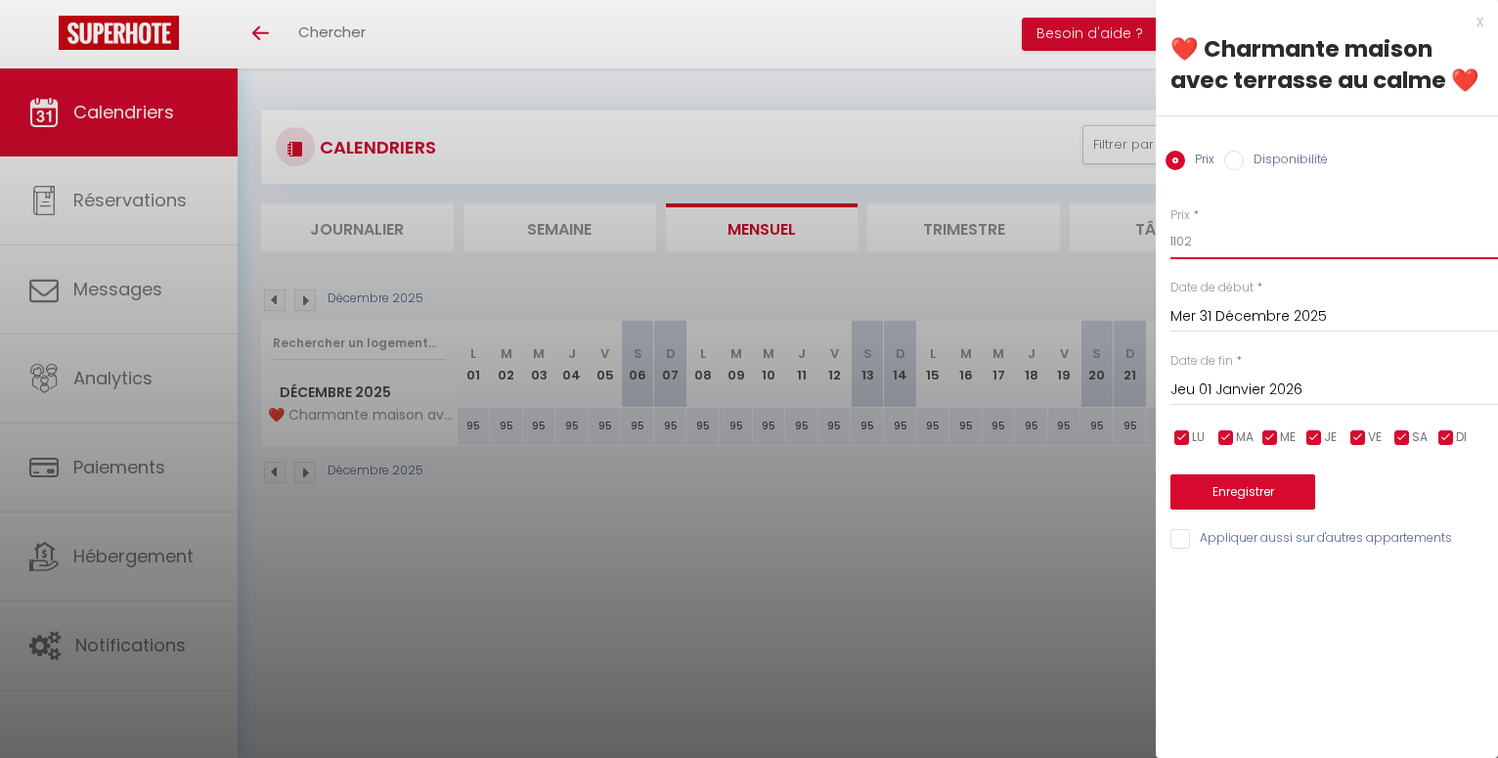
click at [1182, 237] on input "1102" at bounding box center [1335, 241] width 328 height 35
type input "102"
click at [1222, 390] on input "Jeu 01 Janvier 2026" at bounding box center [1335, 390] width 328 height 25
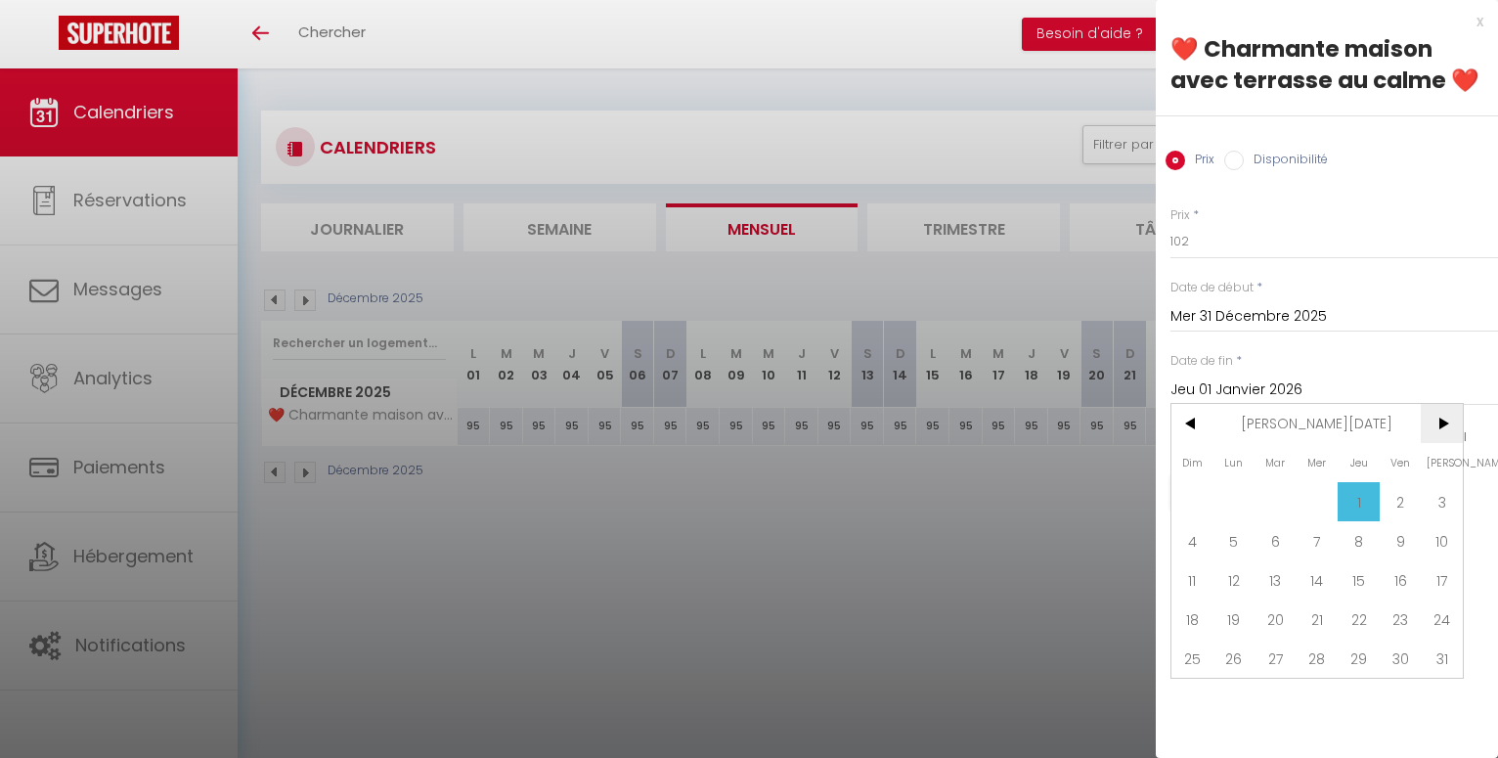
click at [1445, 424] on span ">" at bounding box center [1442, 423] width 42 height 39
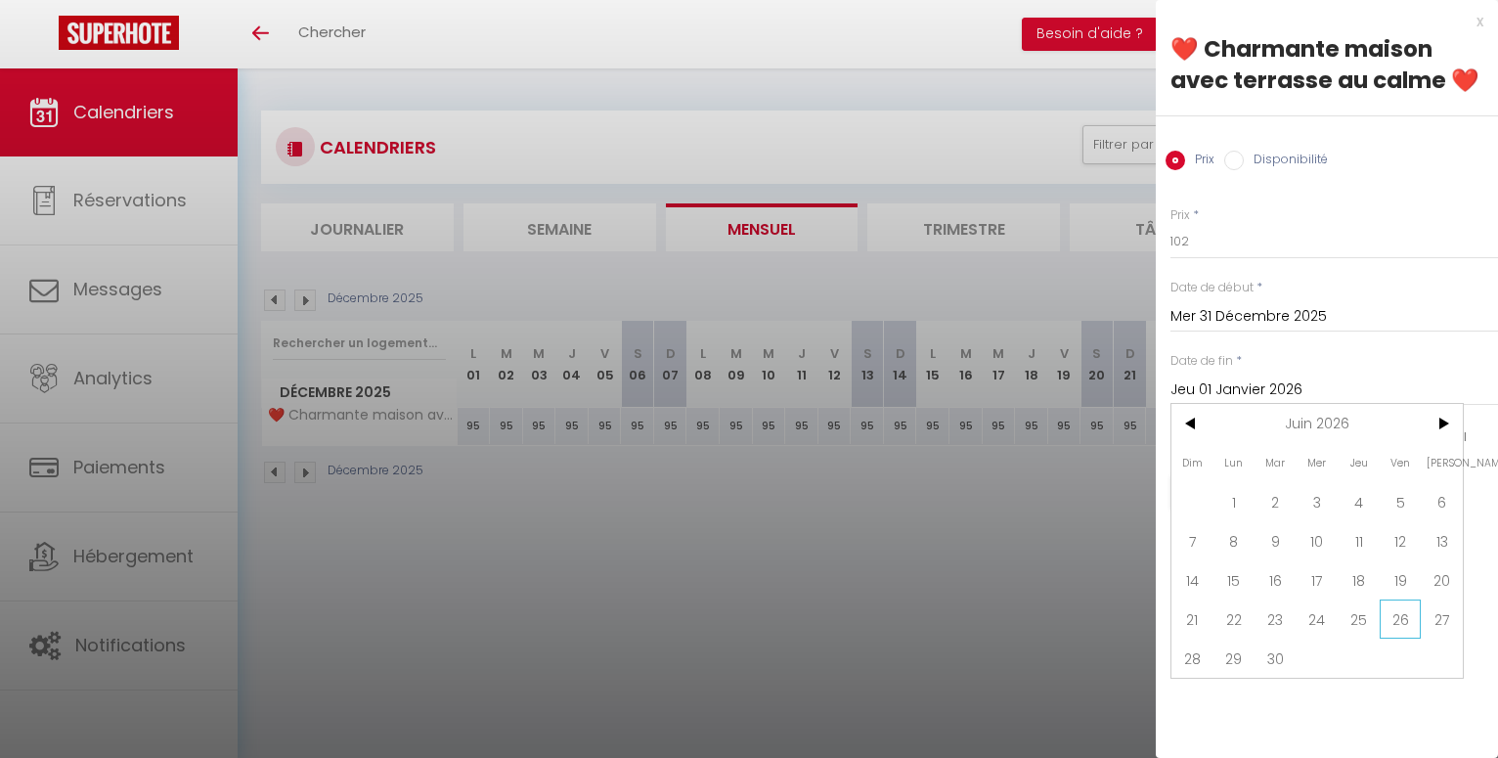
click at [1409, 620] on span "26" at bounding box center [1401, 619] width 42 height 39
type input "Ven 26 Juin 2026"
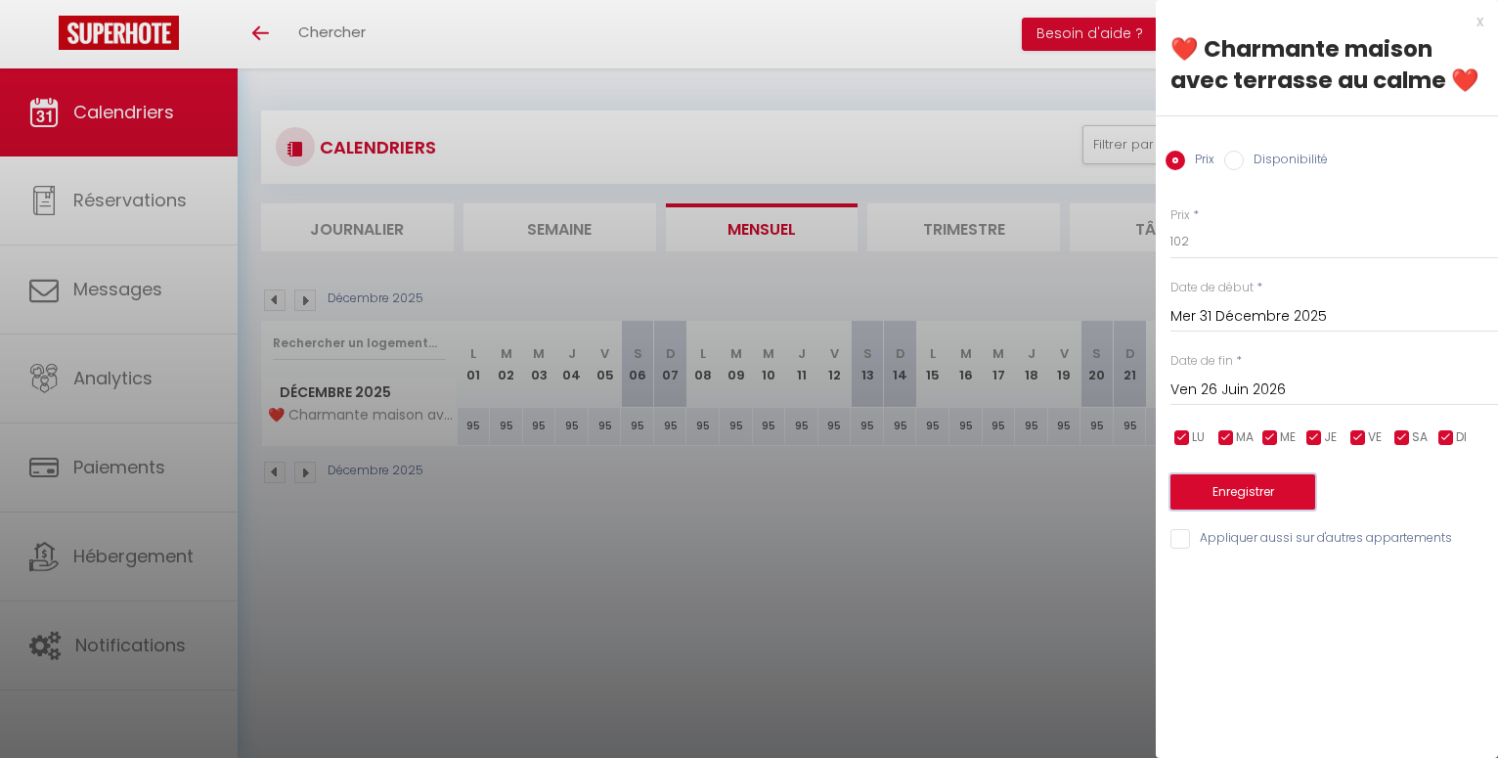
click at [1268, 492] on button "Enregistrer" at bounding box center [1243, 491] width 145 height 35
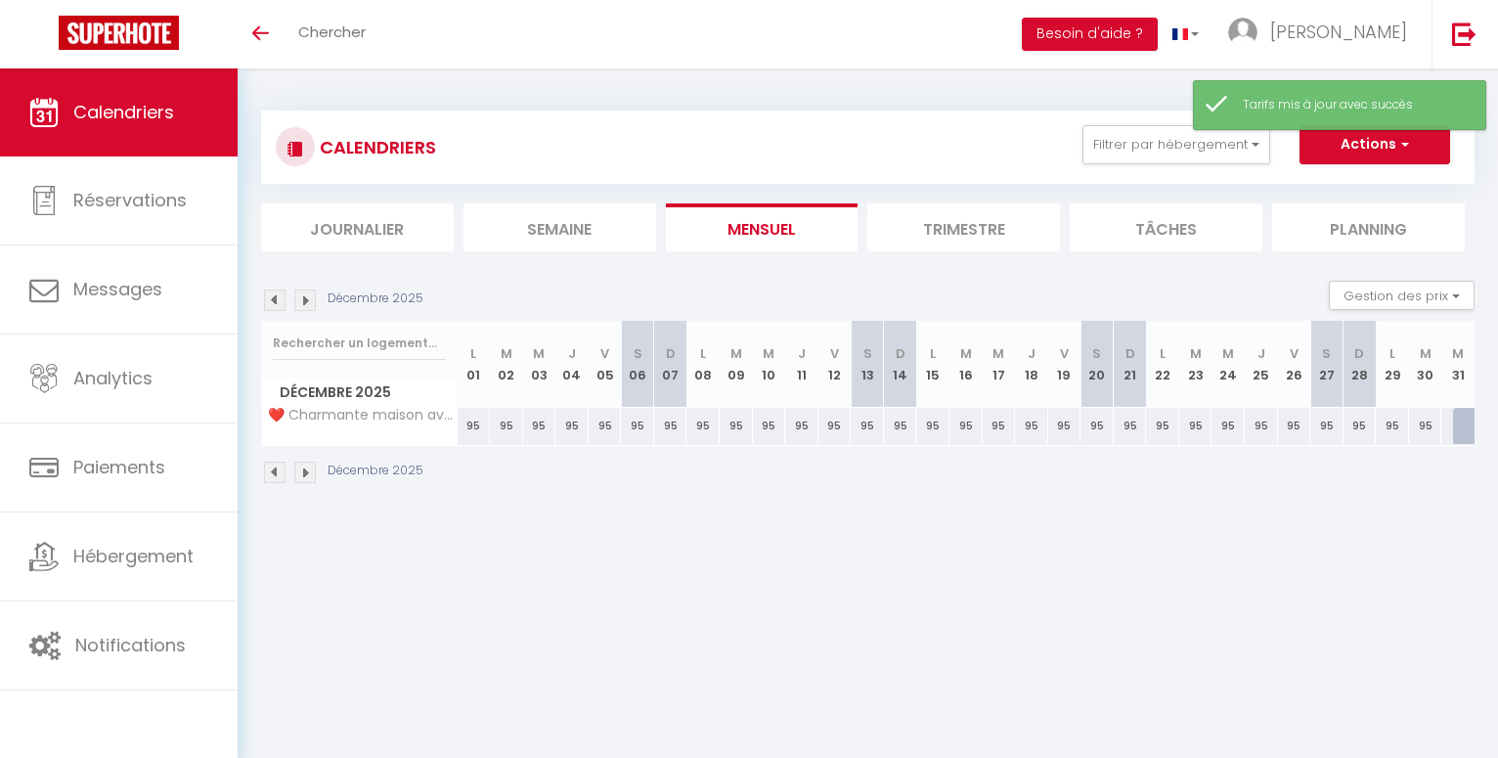
click at [301, 302] on img at bounding box center [305, 300] width 22 height 22
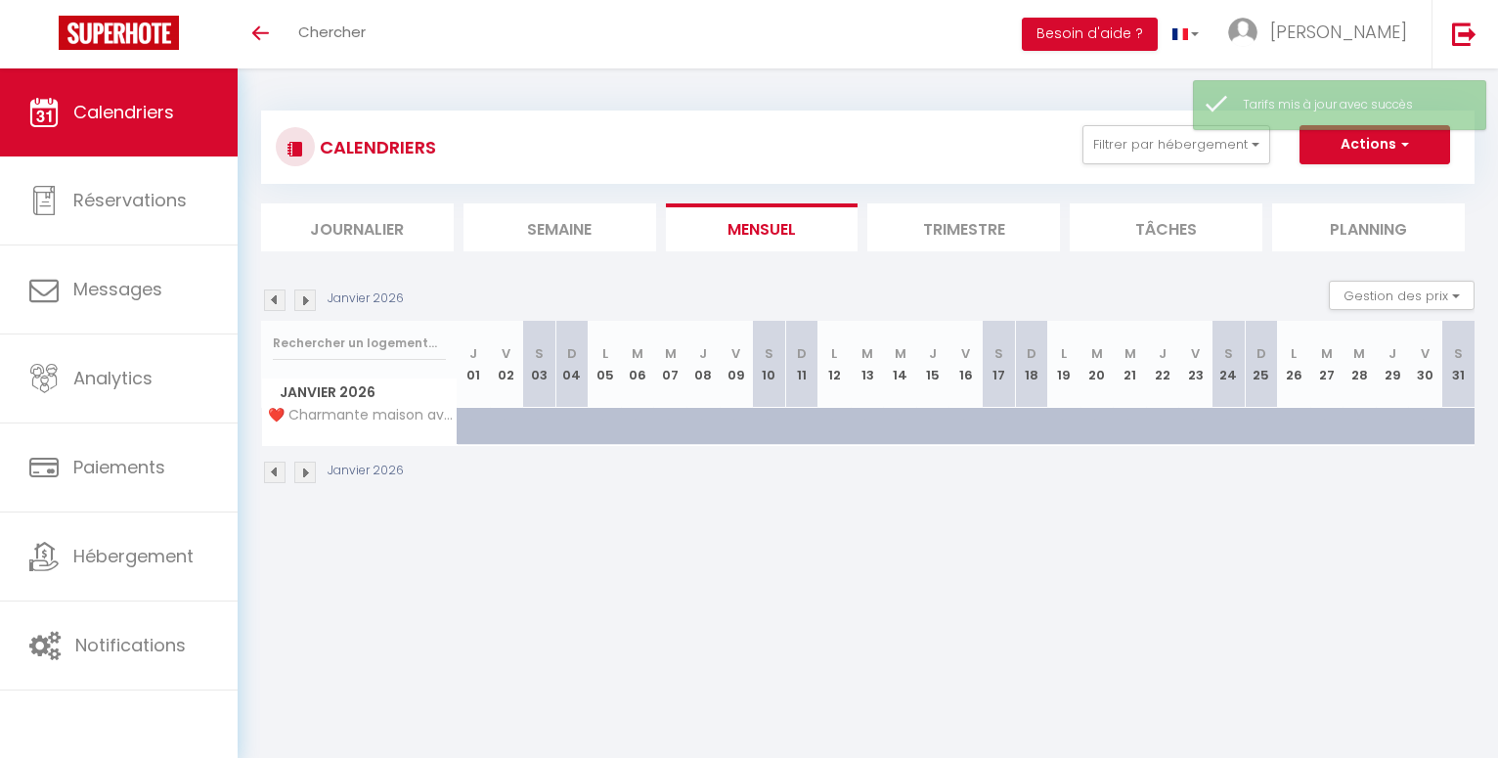
click at [301, 301] on img at bounding box center [305, 300] width 22 height 22
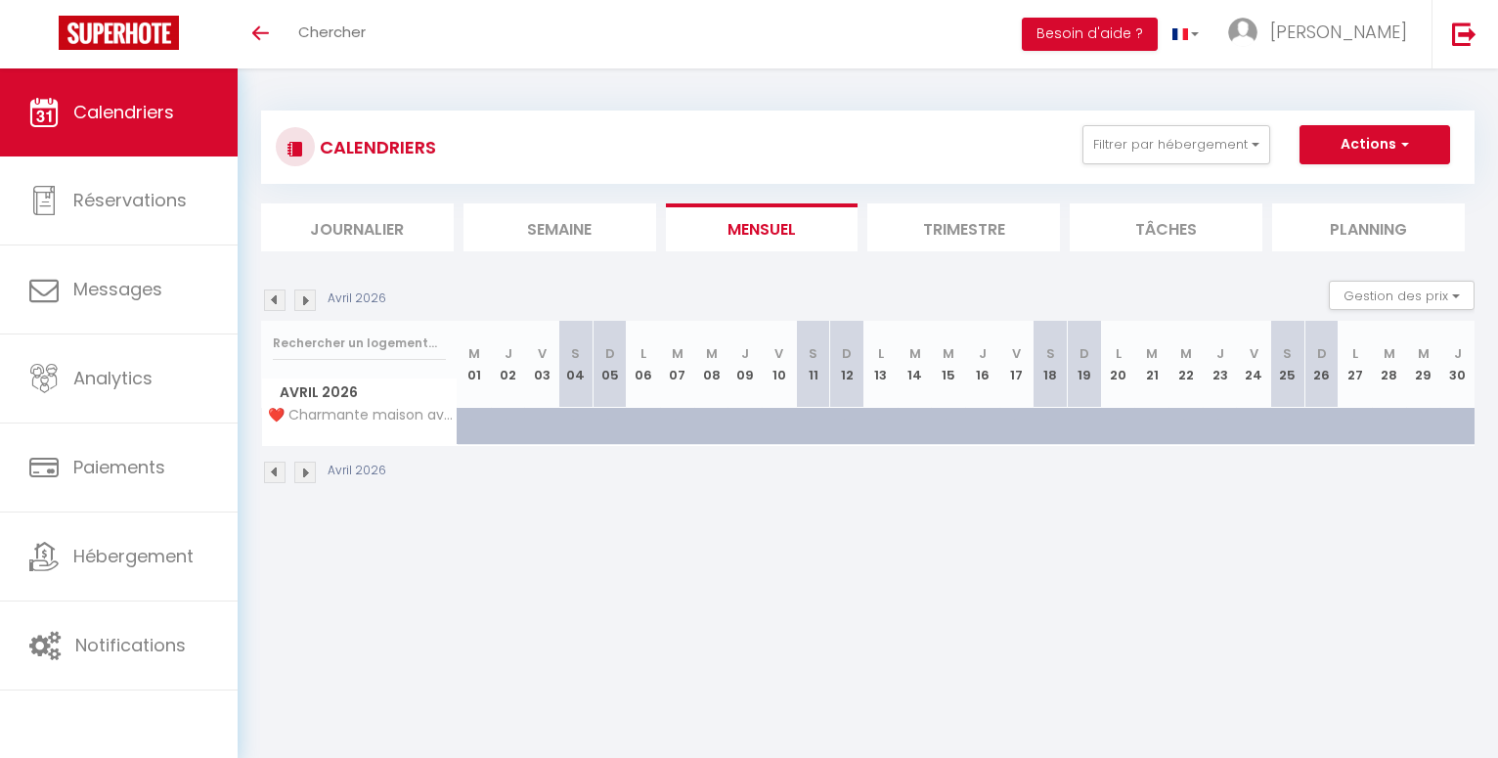
click at [301, 297] on img at bounding box center [305, 300] width 22 height 22
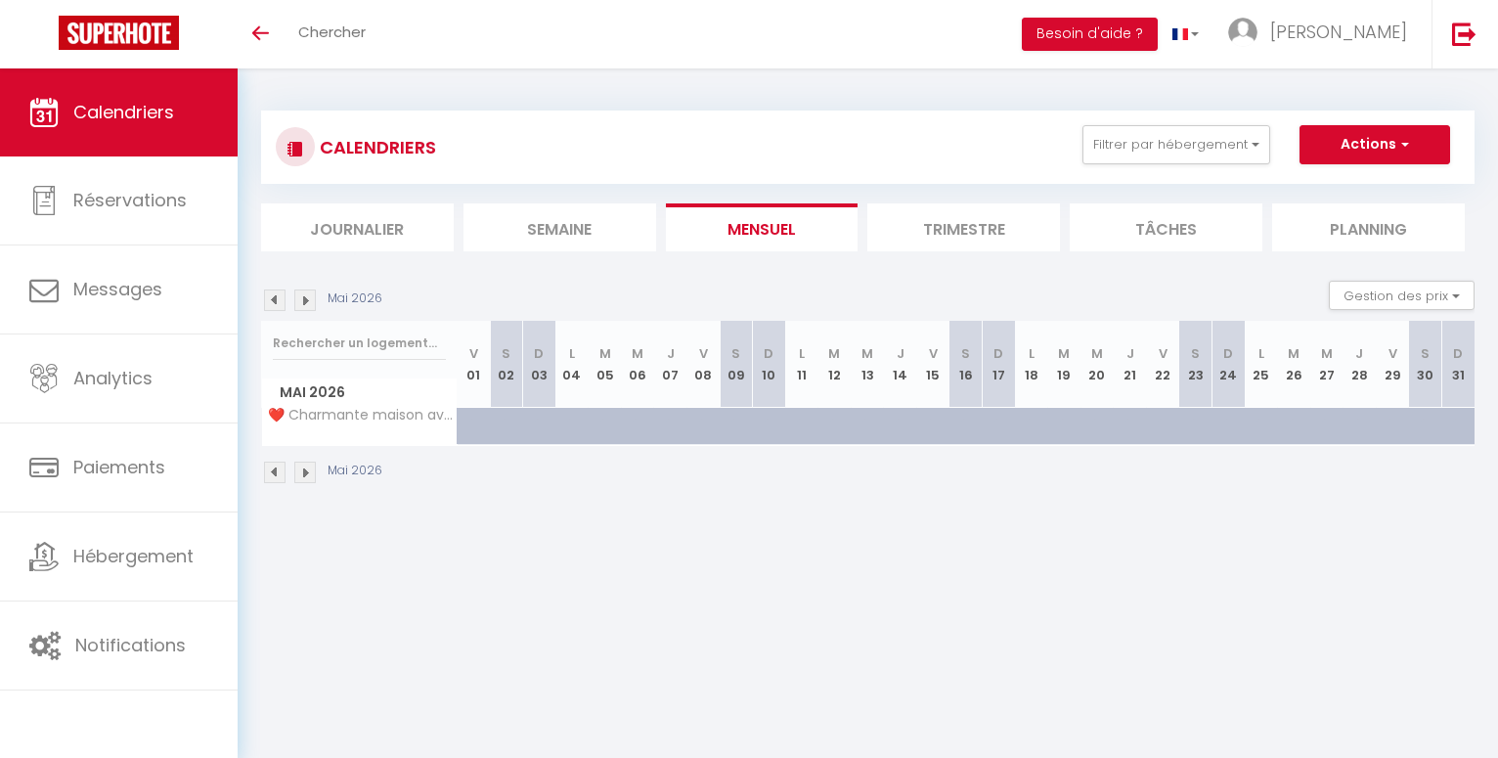
click at [301, 297] on img at bounding box center [305, 300] width 22 height 22
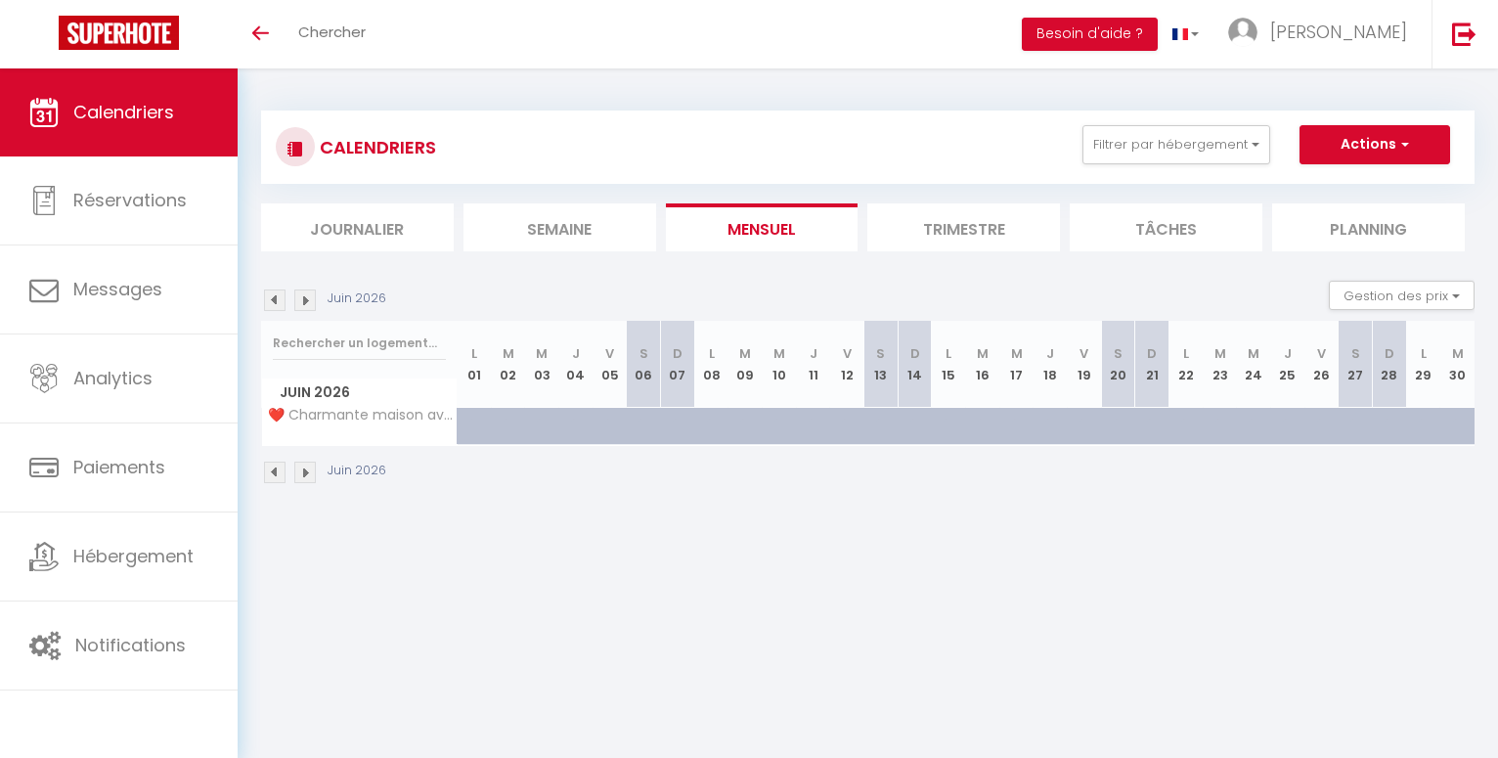
click at [1319, 387] on th "V 26" at bounding box center [1322, 364] width 34 height 87
click at [1321, 420] on div at bounding box center [1334, 437] width 34 height 37
type input "Ven 26 Juin 2026"
type input "Sam 27 Juin 2026"
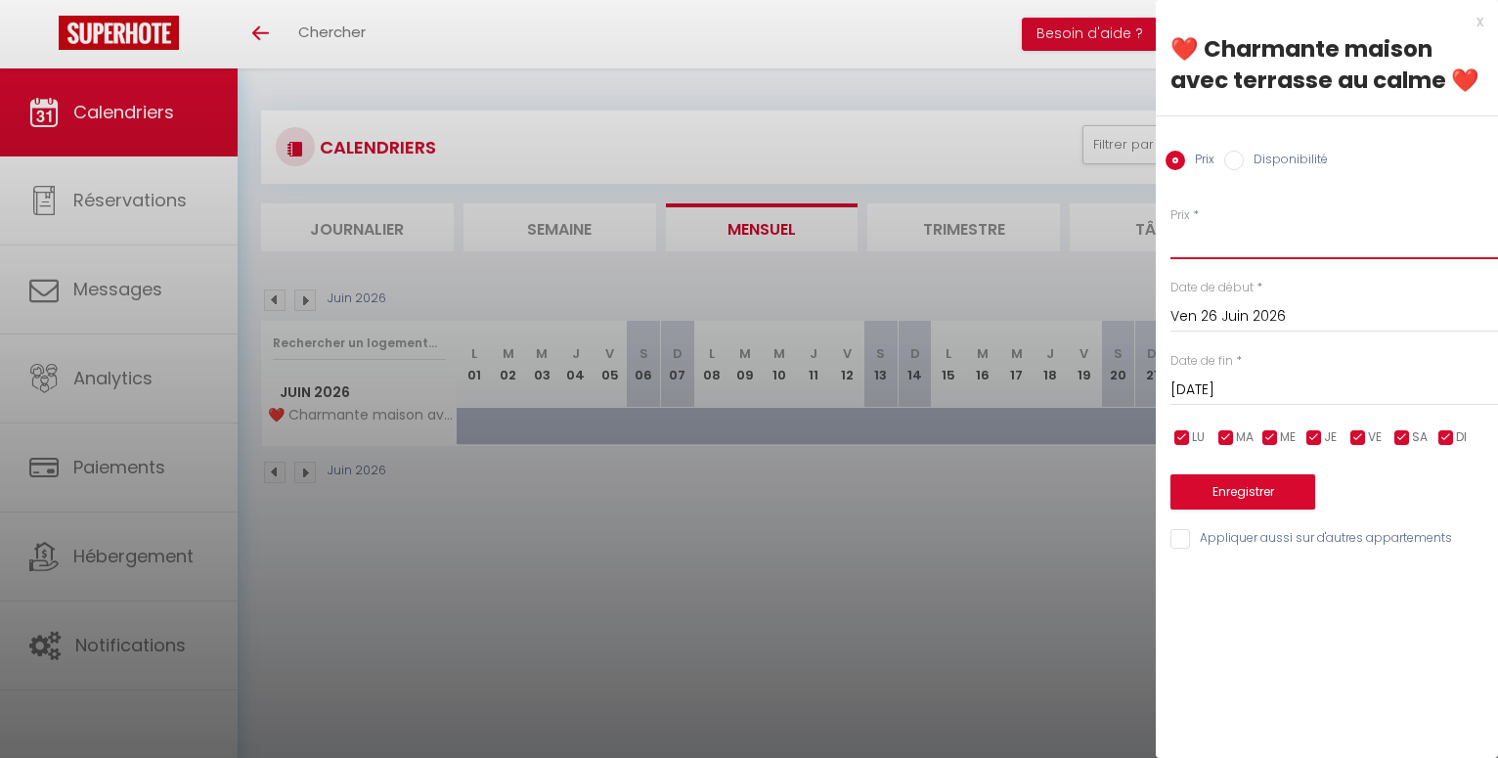
click at [1197, 245] on input "Prix" at bounding box center [1335, 241] width 328 height 35
type input "120"
click at [1194, 393] on input "Sam 27 Juin 2026" at bounding box center [1335, 390] width 328 height 25
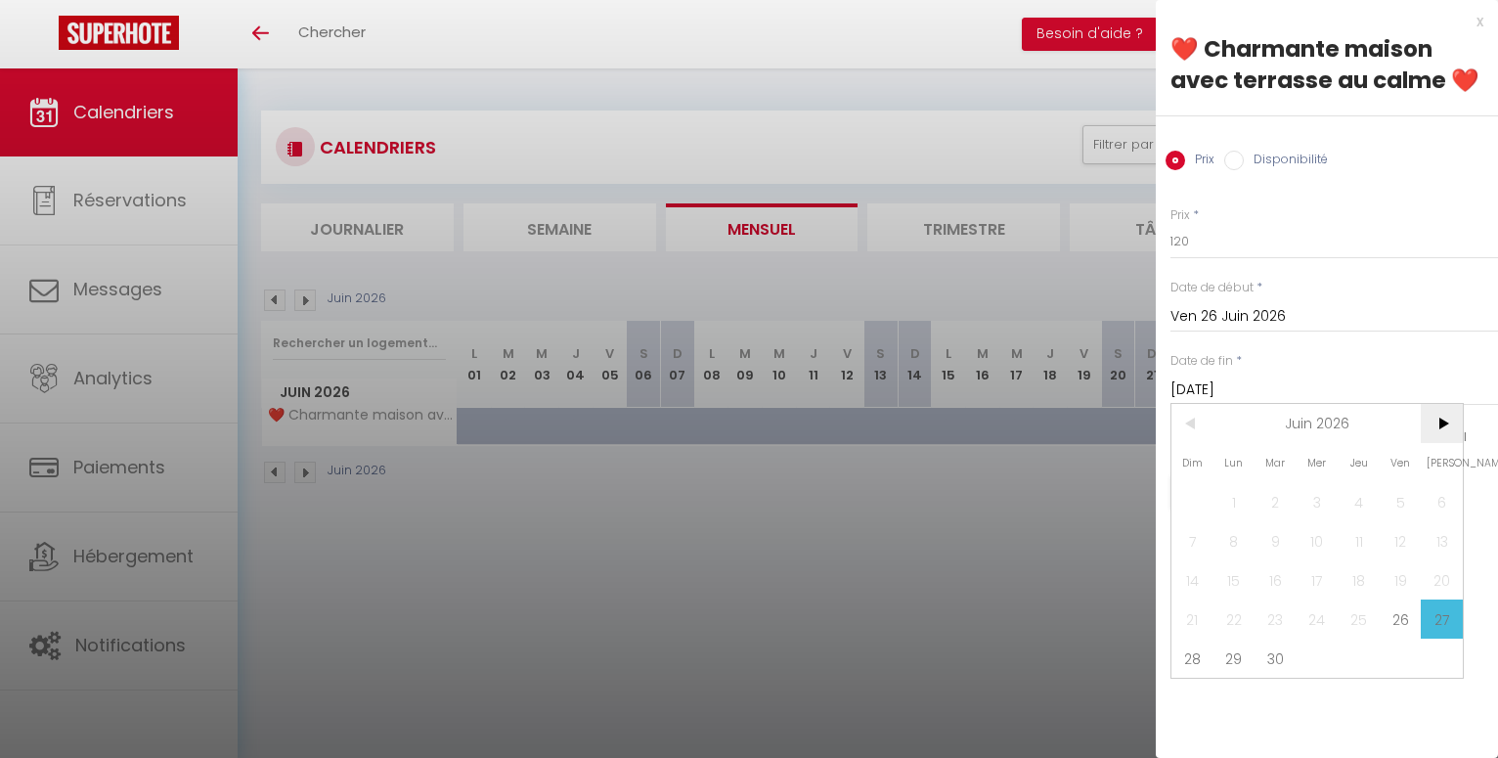
click at [1446, 423] on span ">" at bounding box center [1442, 423] width 42 height 39
click at [1408, 536] on span "11" at bounding box center [1401, 540] width 42 height 39
type input "Ven 11 Septembre 2026"
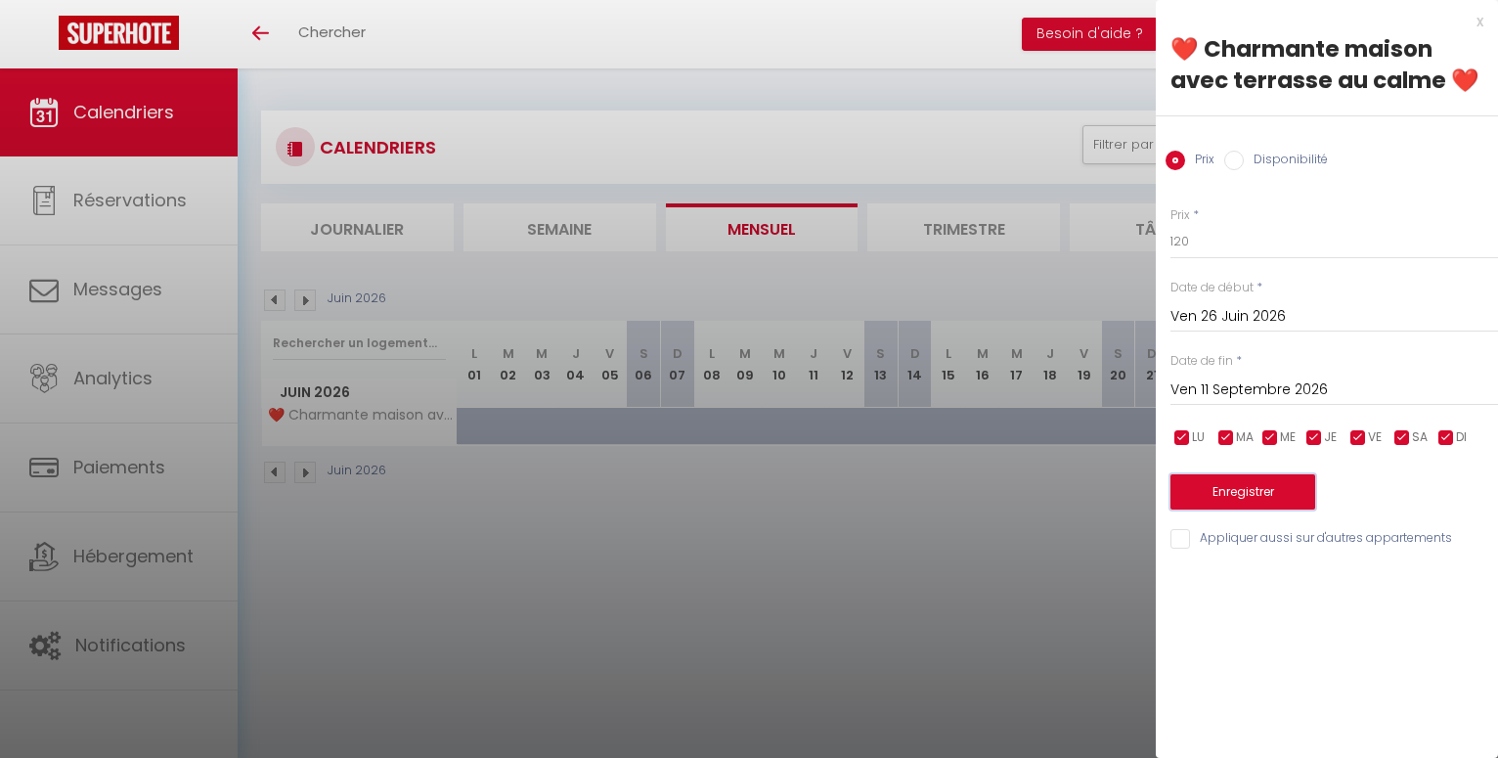
click at [1246, 486] on button "Enregistrer" at bounding box center [1243, 491] width 145 height 35
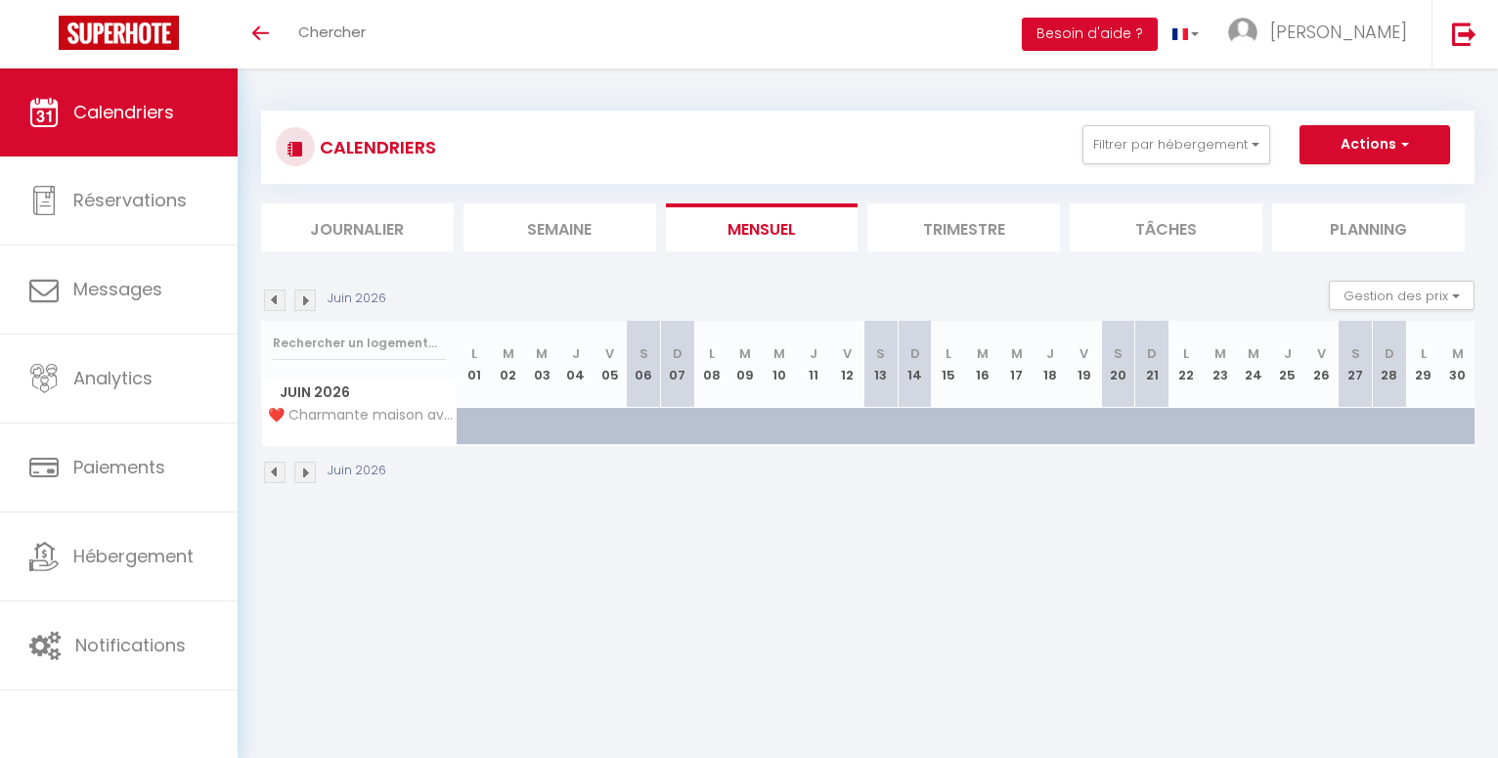
click at [468, 421] on div at bounding box center [475, 426] width 34 height 37
type input "102"
select select "1"
type input "Lun 01 Juin 2026"
type input "Mar 02 Juin 2026"
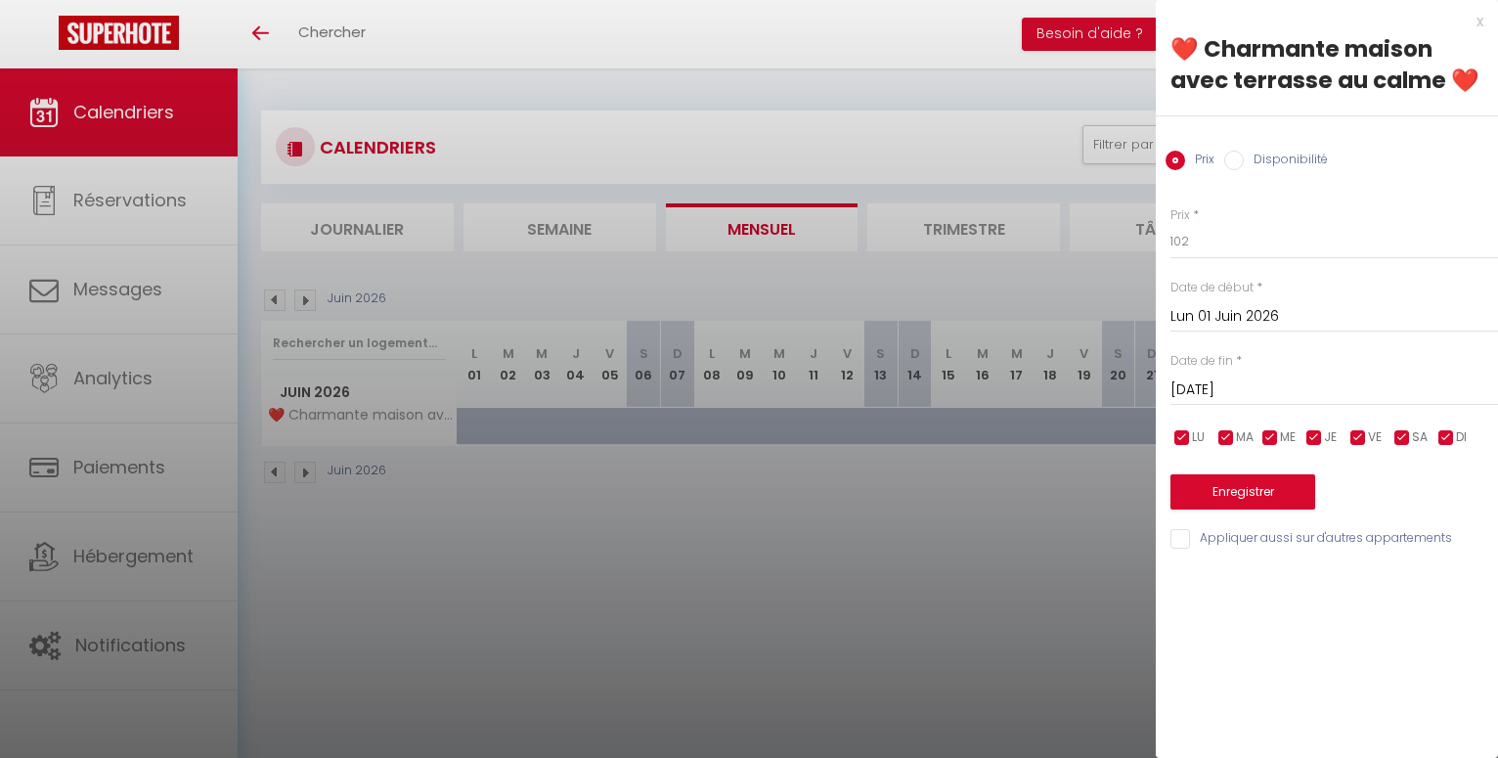
click at [1237, 157] on input "Disponibilité" at bounding box center [1234, 161] width 20 height 20
radio input "true"
radio input "false"
click at [1222, 393] on input "Mar 02 Juin 2026" at bounding box center [1335, 391] width 328 height 25
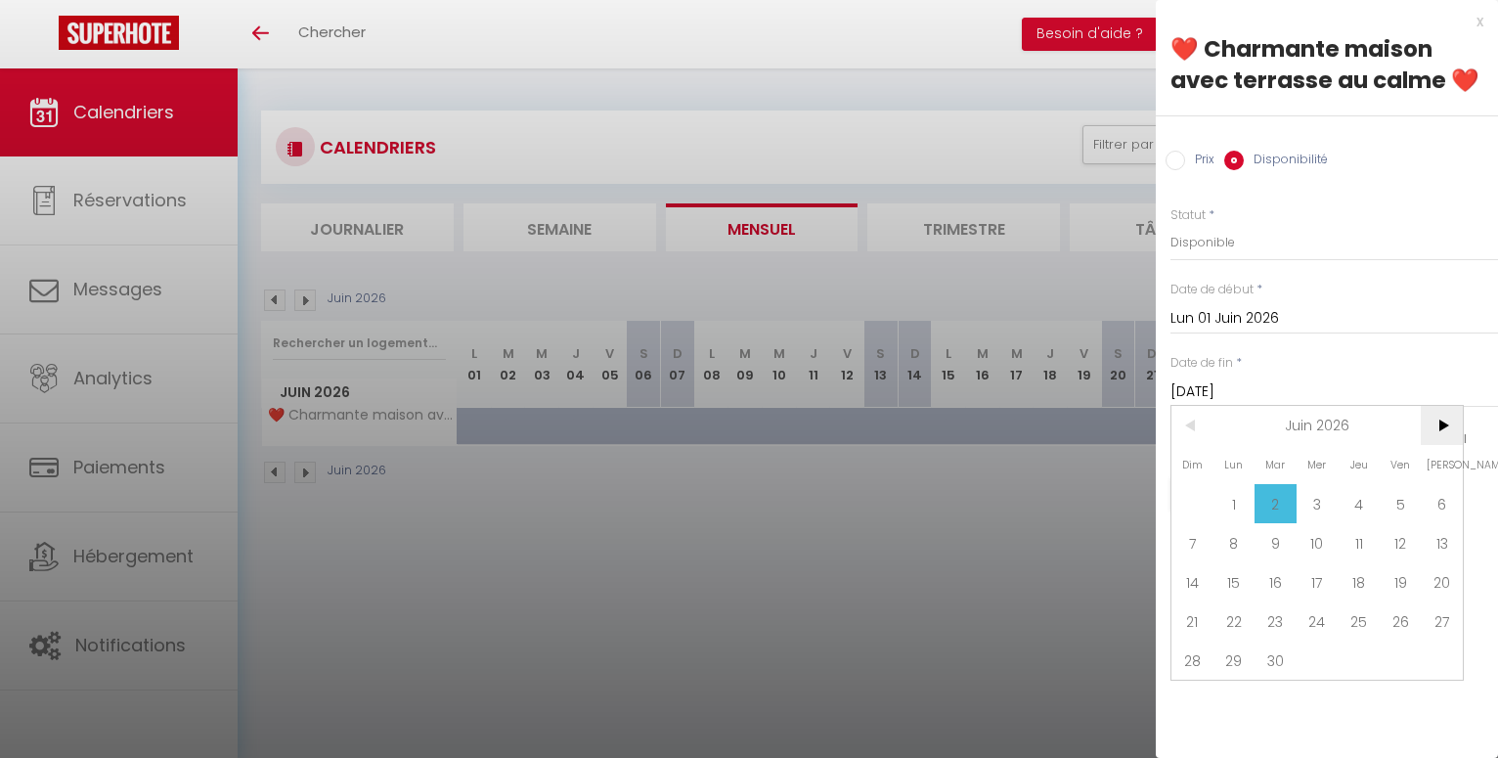
click at [1434, 426] on span ">" at bounding box center [1442, 425] width 42 height 39
click at [1433, 425] on span ">" at bounding box center [1442, 425] width 42 height 39
click at [1401, 546] on span "11" at bounding box center [1401, 542] width 42 height 39
type input "Ven 11 Septembre 2026"
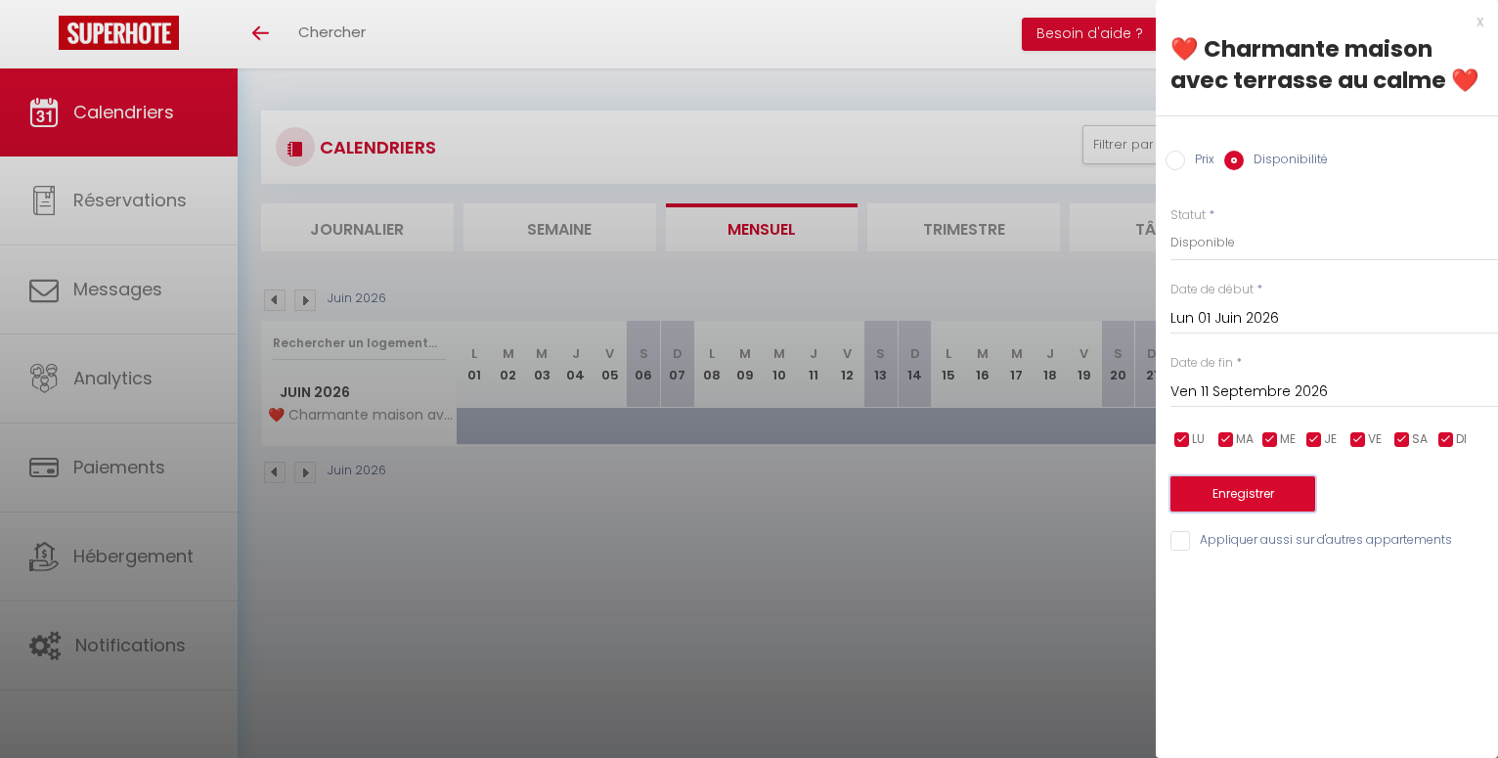
click at [1266, 491] on button "Enregistrer" at bounding box center [1243, 493] width 145 height 35
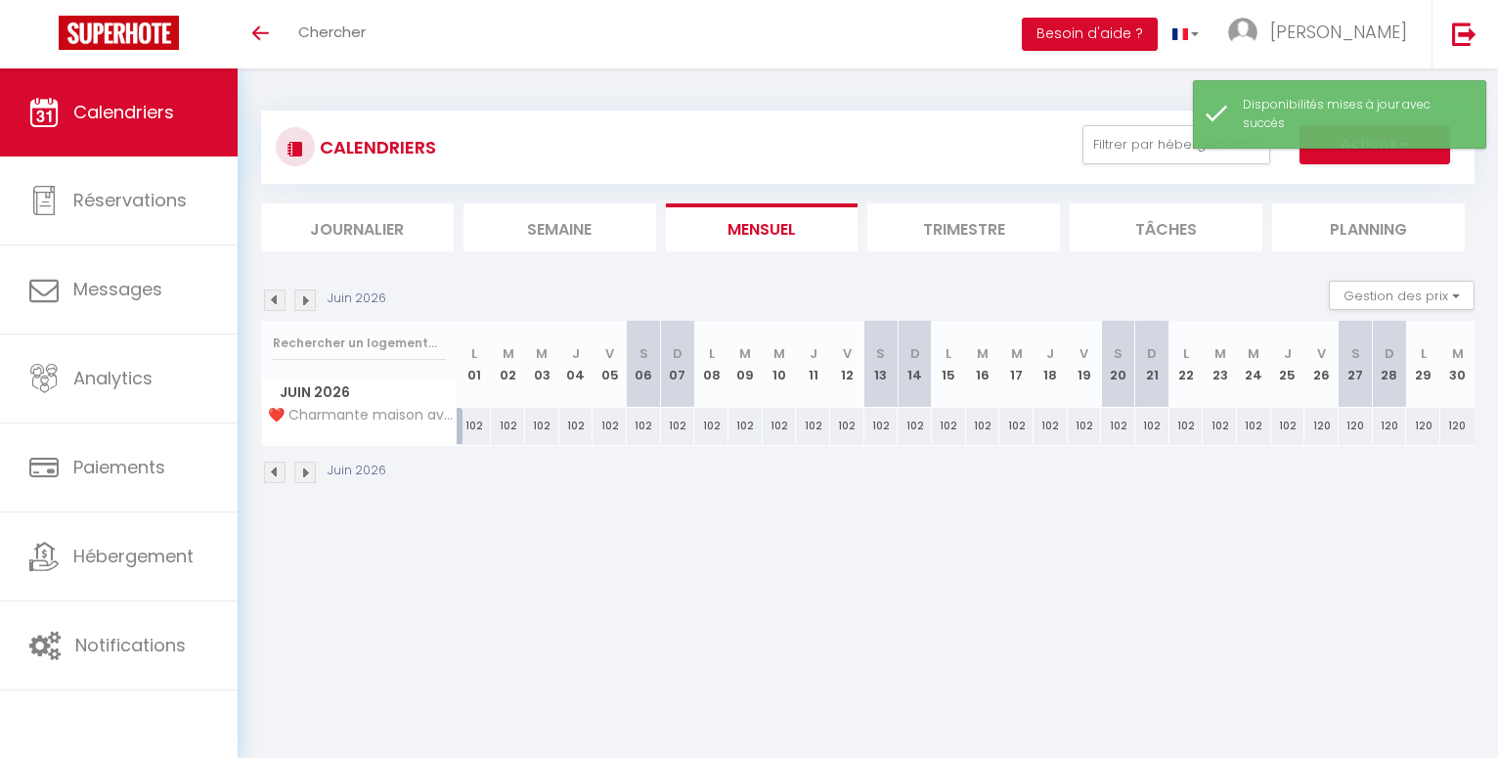
click at [275, 297] on img at bounding box center [275, 300] width 22 height 22
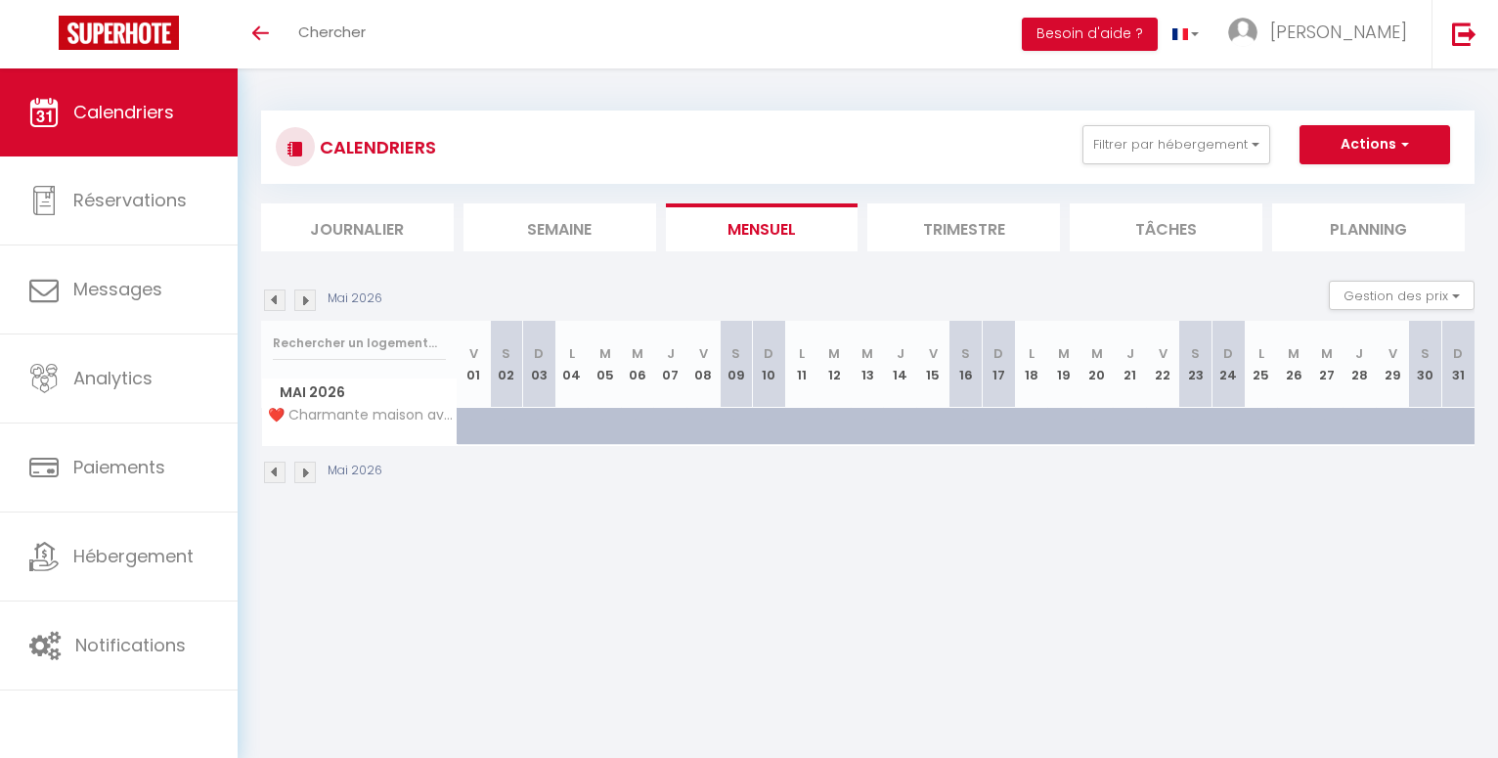
click at [275, 297] on img at bounding box center [275, 300] width 22 height 22
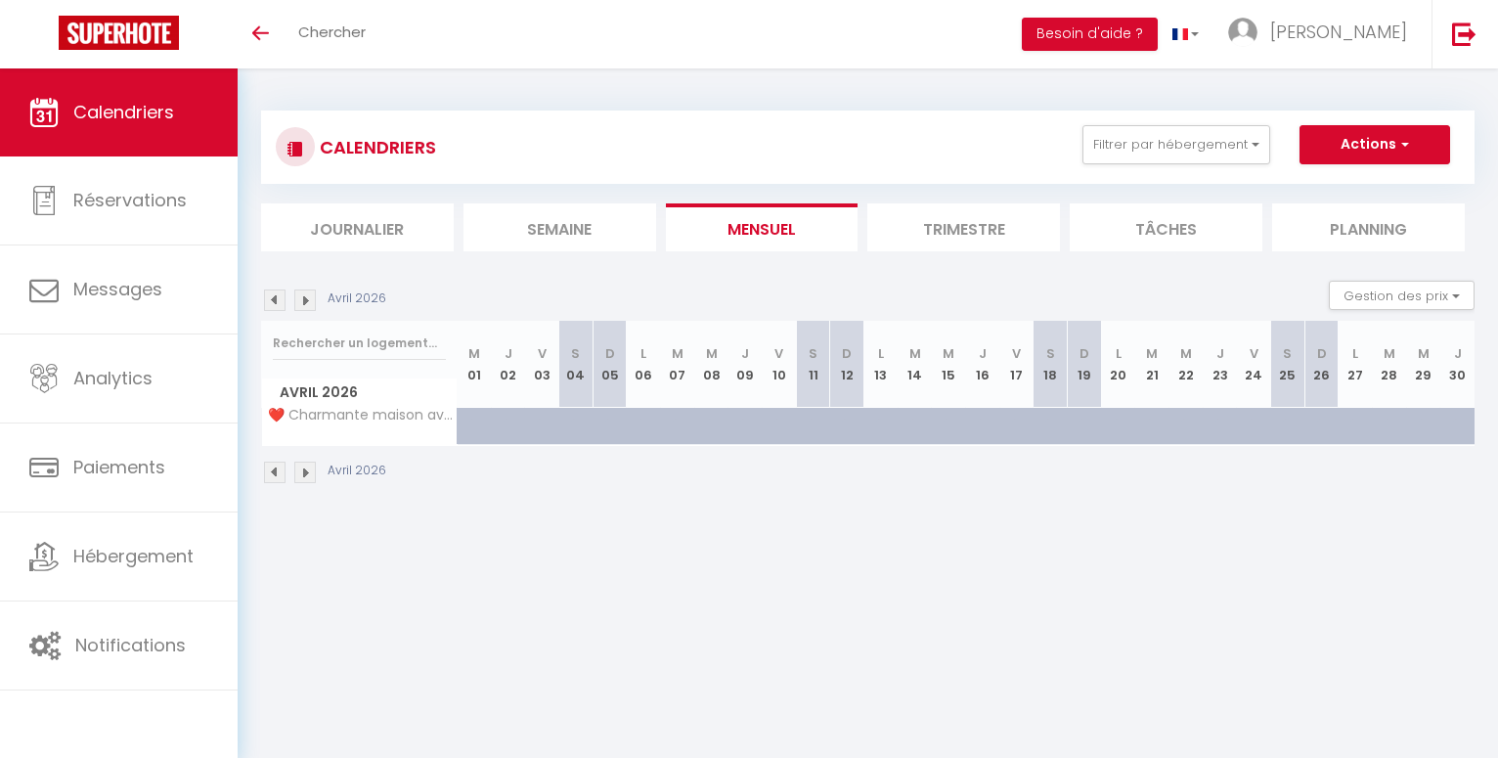
click at [473, 420] on div at bounding box center [486, 437] width 34 height 37
select select "1"
type input "Mer 01 Avril 2026"
type input "Jeu 02 Avril 2026"
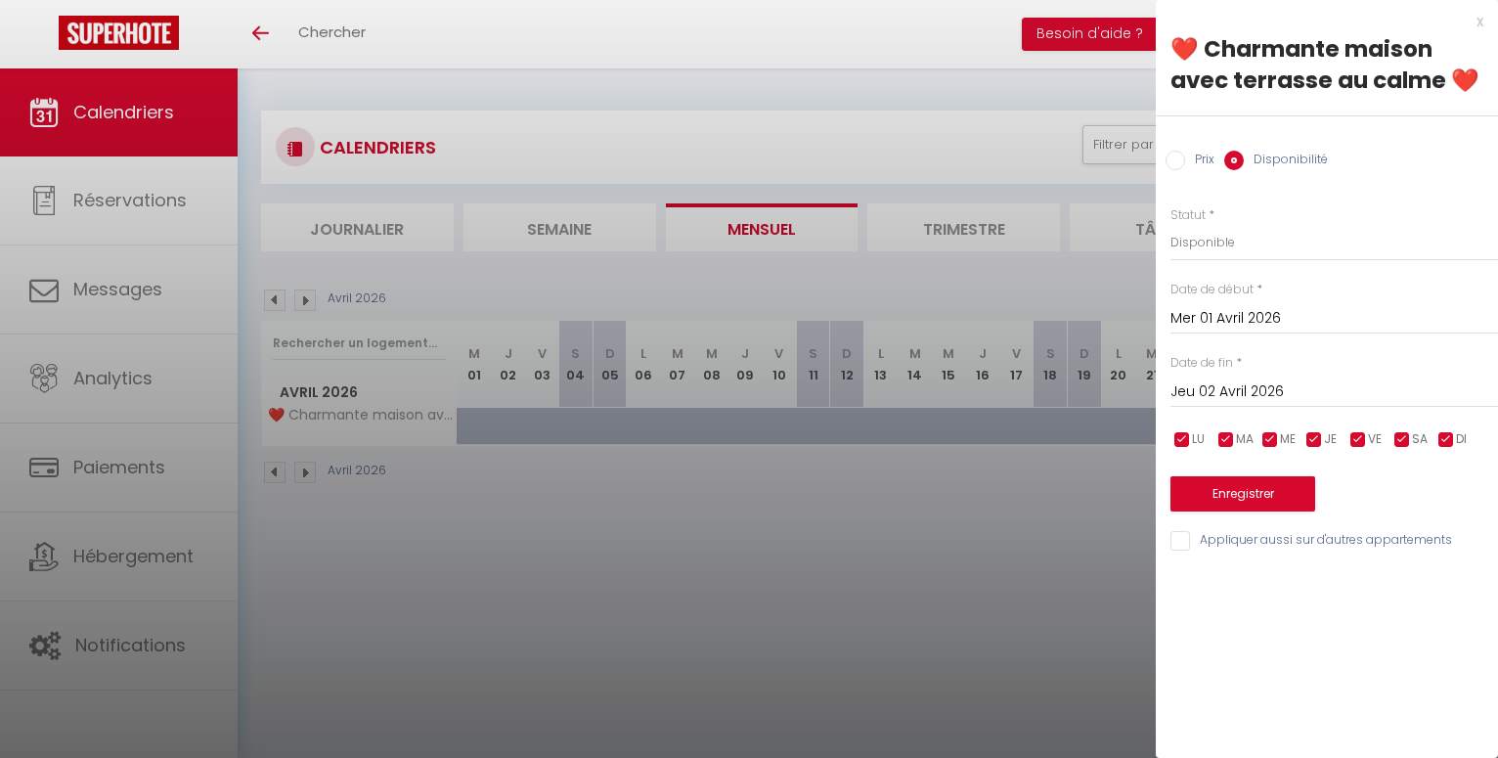
click at [1192, 323] on input "Mer 01 Avril 2026" at bounding box center [1335, 318] width 328 height 25
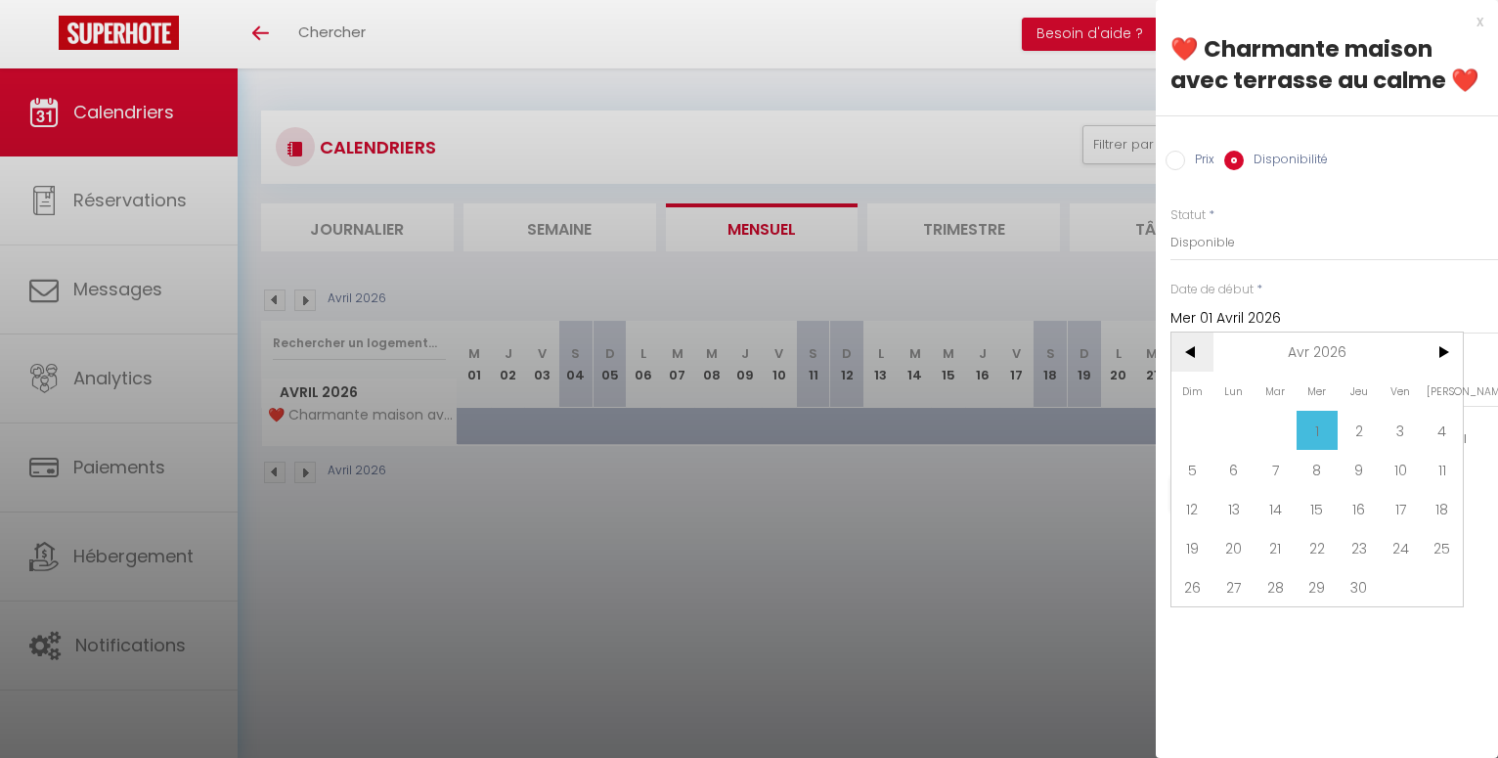
click at [1191, 358] on span "<" at bounding box center [1193, 352] width 42 height 39
click at [1359, 434] on span "1" at bounding box center [1359, 430] width 42 height 39
type input "Jeu 01 Janvier 2026"
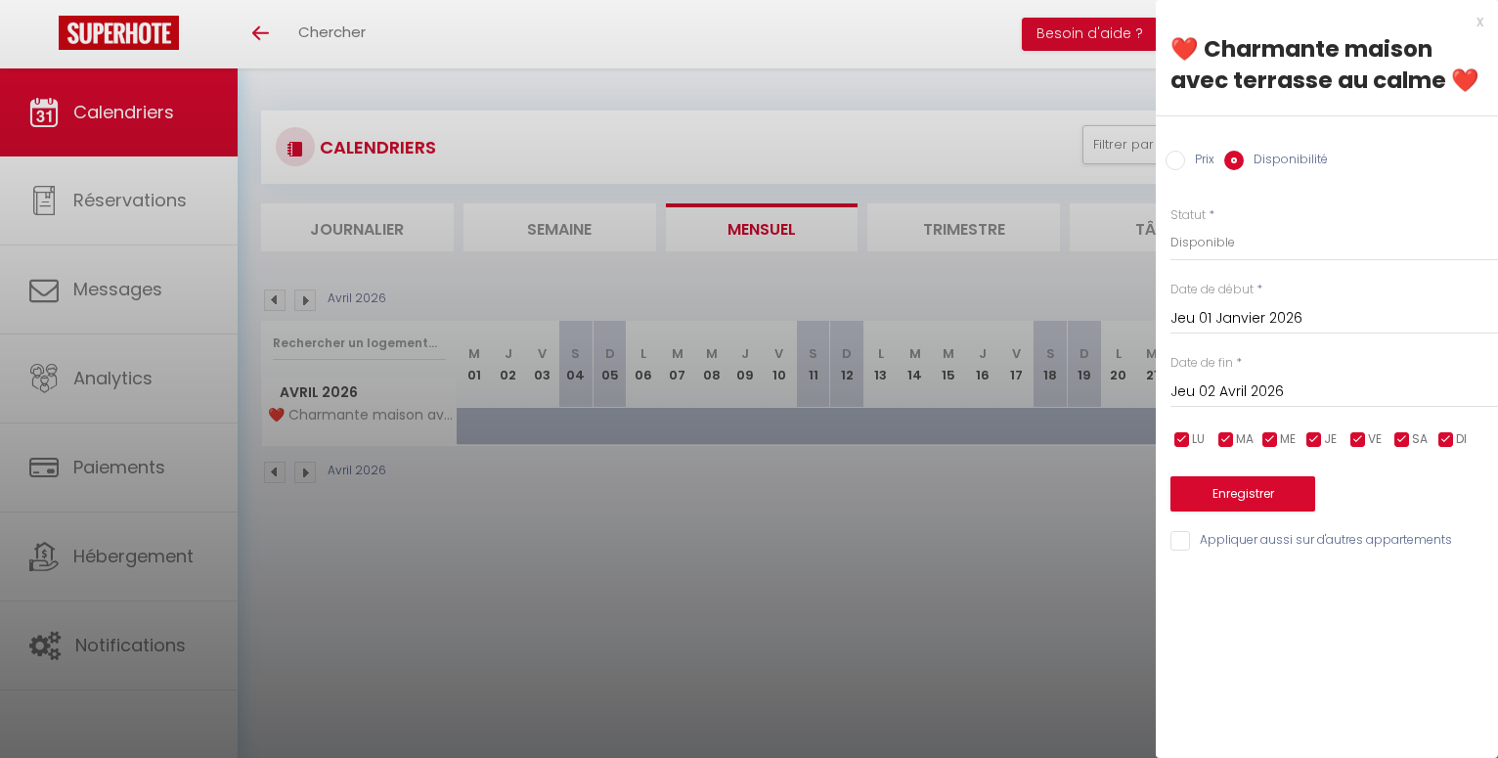
click at [1234, 393] on input "Jeu 02 Avril 2026" at bounding box center [1335, 391] width 328 height 25
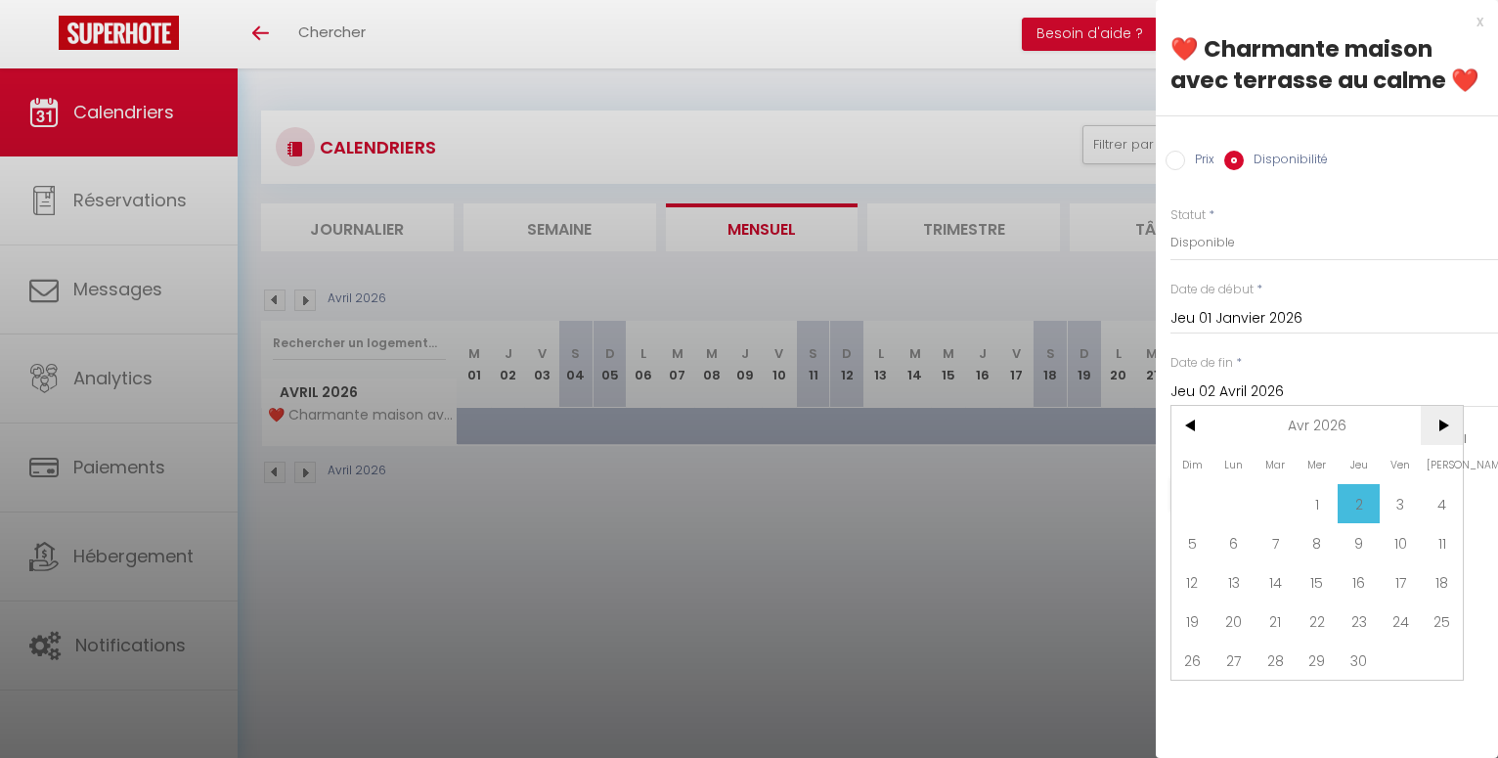
click at [1451, 427] on span ">" at bounding box center [1442, 425] width 42 height 39
click at [1275, 661] on span "30" at bounding box center [1276, 660] width 42 height 39
type input "Mar 30 Juin 2026"
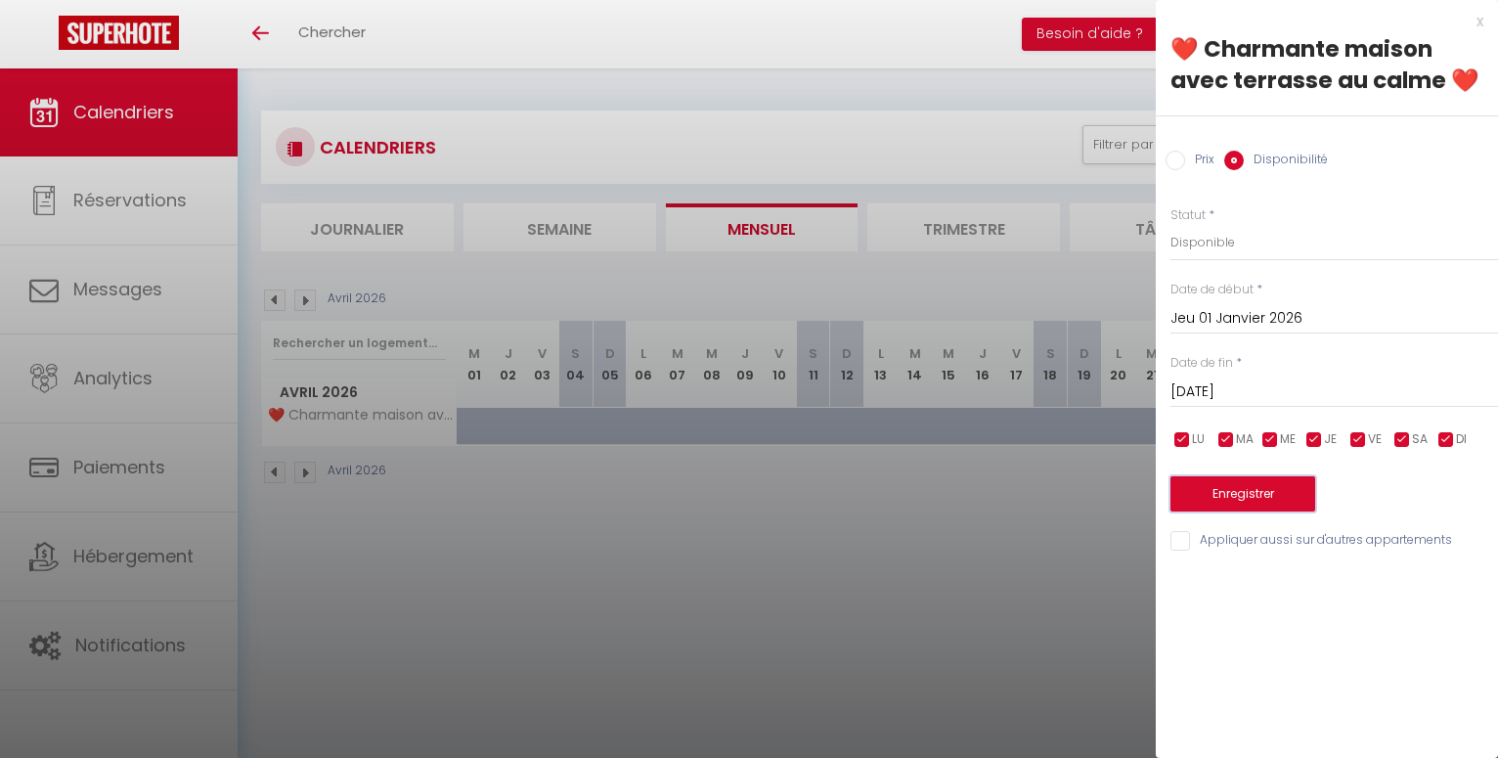
click at [1240, 491] on button "Enregistrer" at bounding box center [1243, 493] width 145 height 35
